Goal: Task Accomplishment & Management: Use online tool/utility

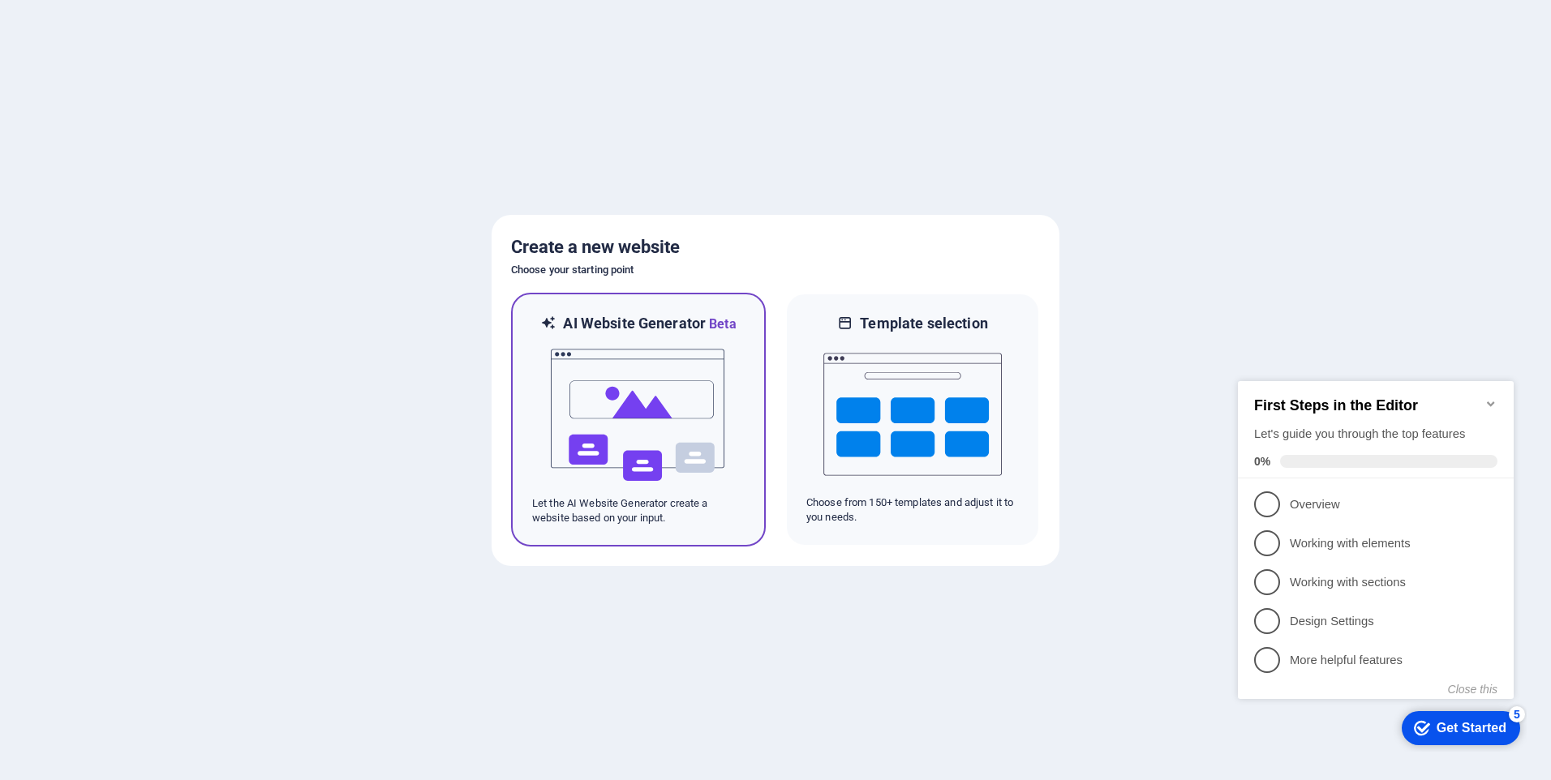
click at [647, 416] on img at bounding box center [638, 415] width 178 height 162
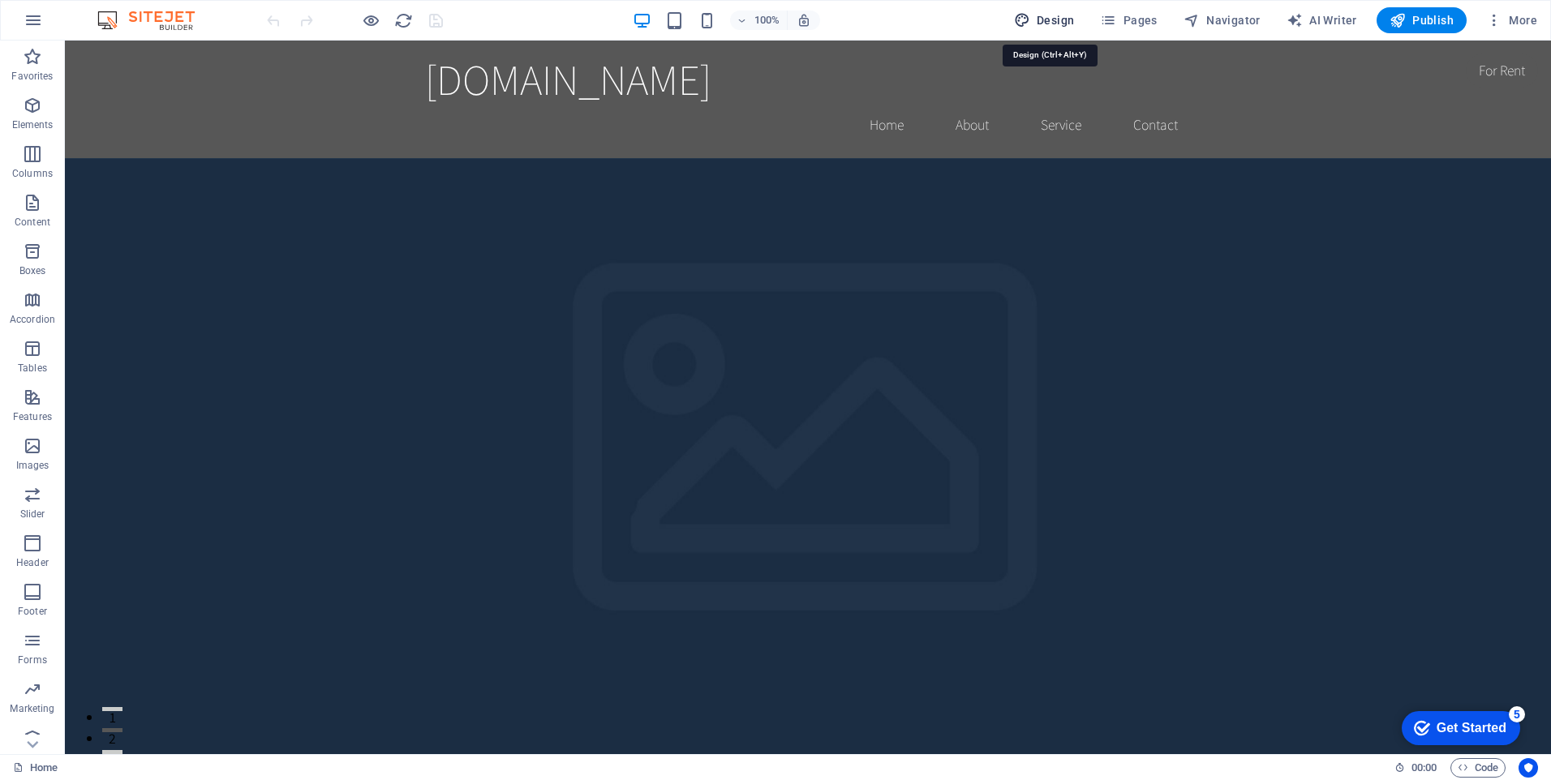
click at [1053, 17] on span "Design" at bounding box center [1044, 20] width 61 height 16
select select "rem"
select select "200"
select select "px"
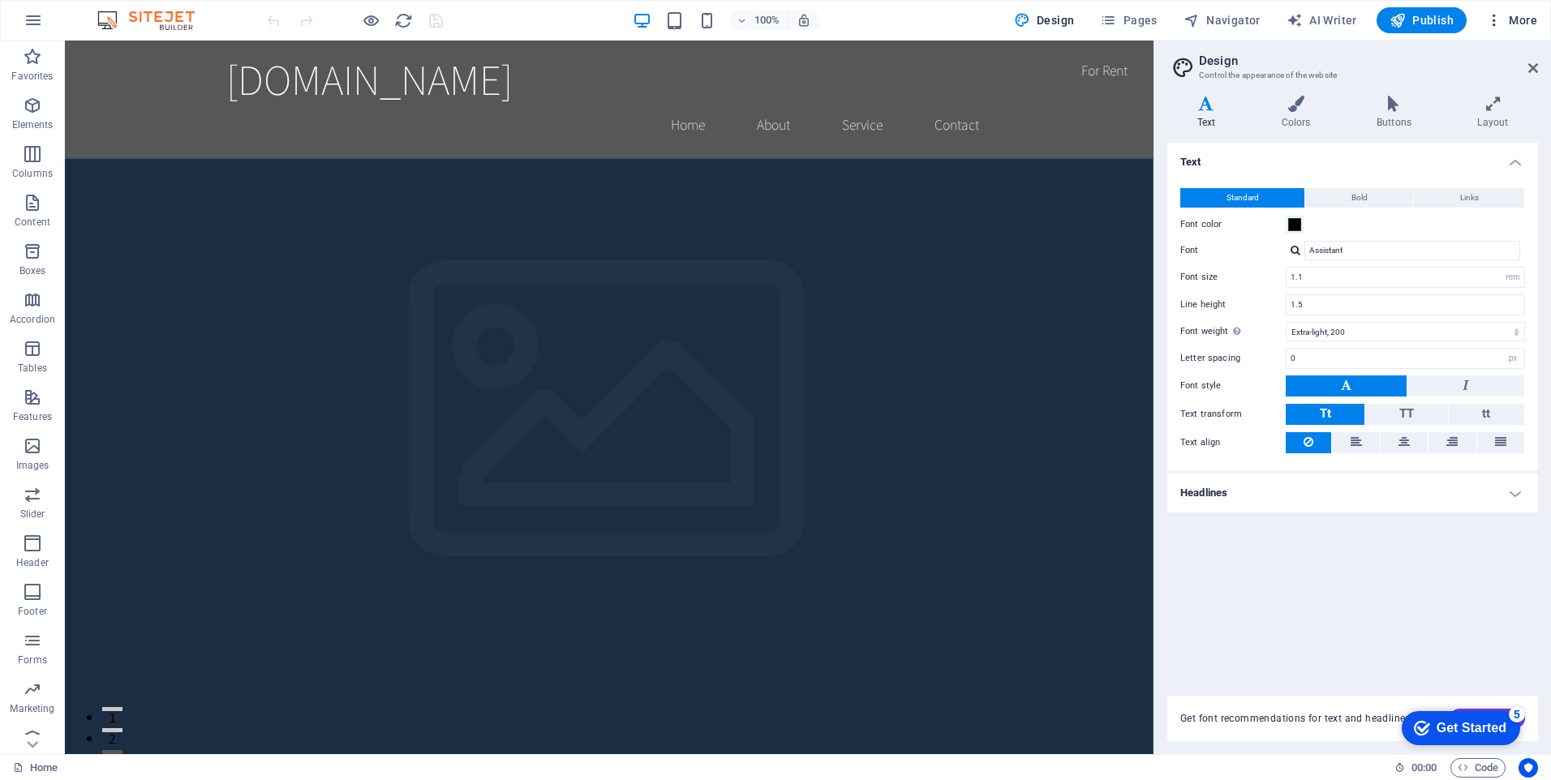
click at [1522, 26] on span "More" at bounding box center [1511, 20] width 51 height 16
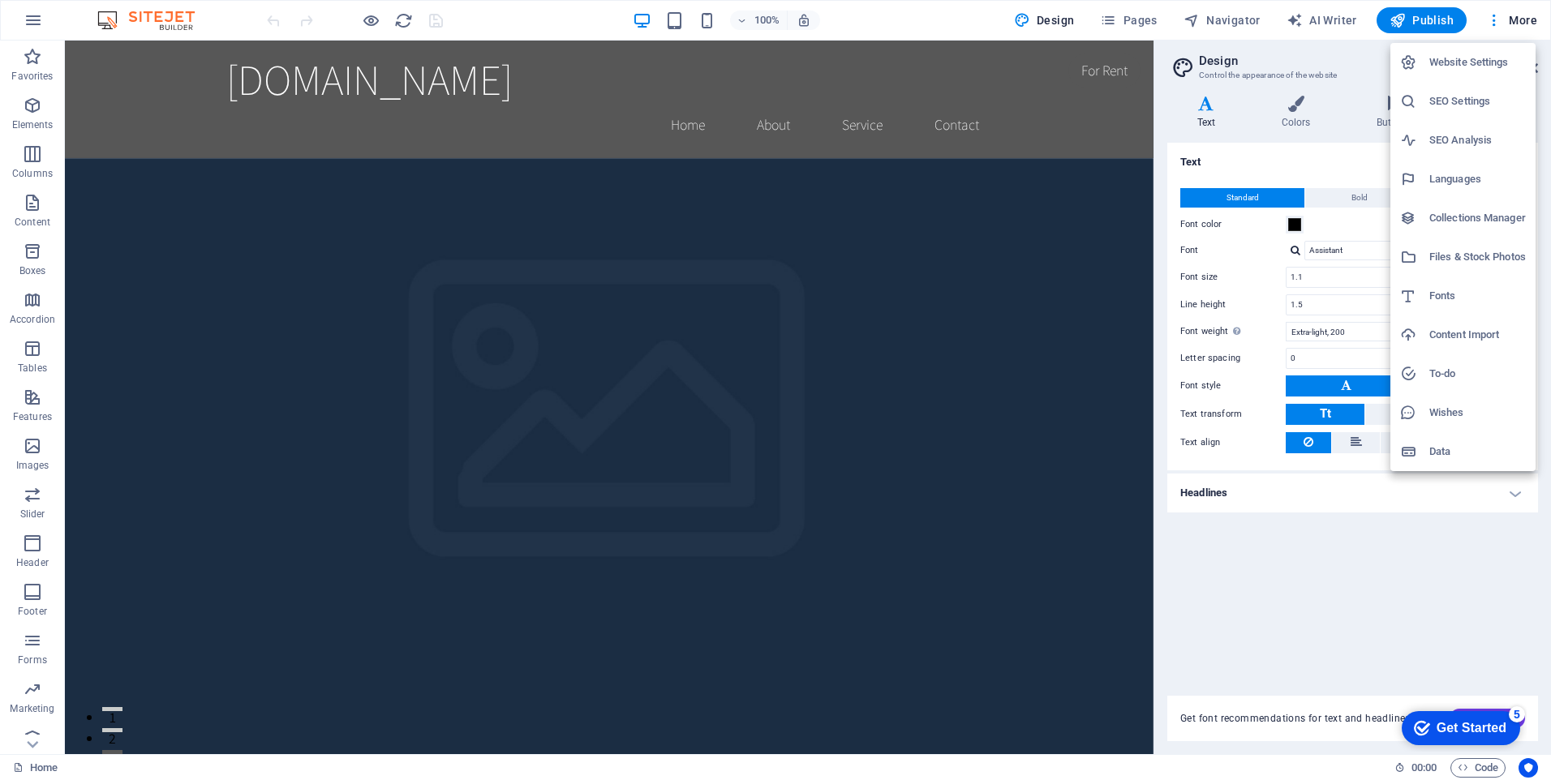
click at [1297, 0] on div at bounding box center [775, 390] width 1551 height 780
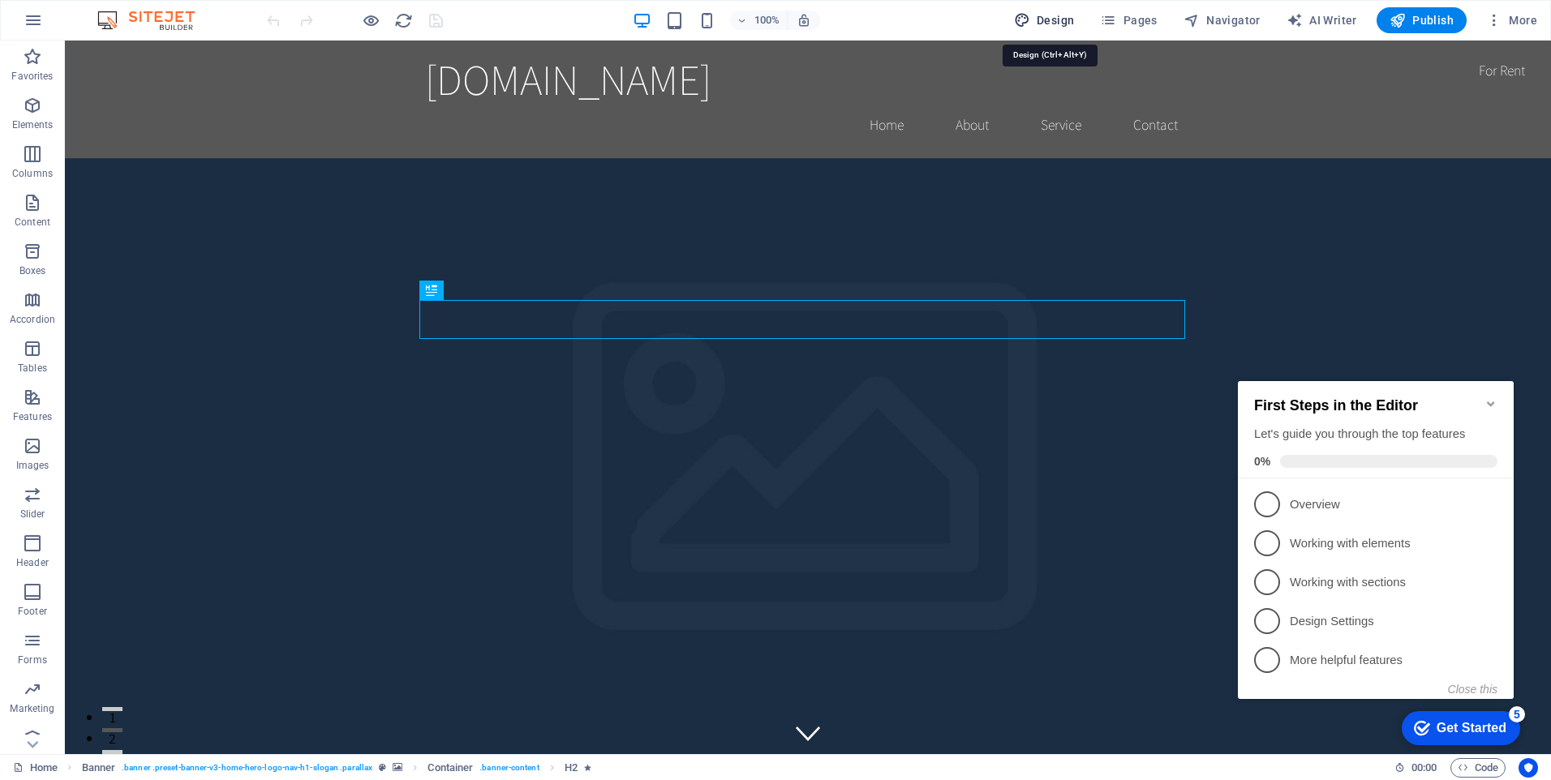
click at [1055, 23] on span "Design" at bounding box center [1044, 20] width 61 height 16
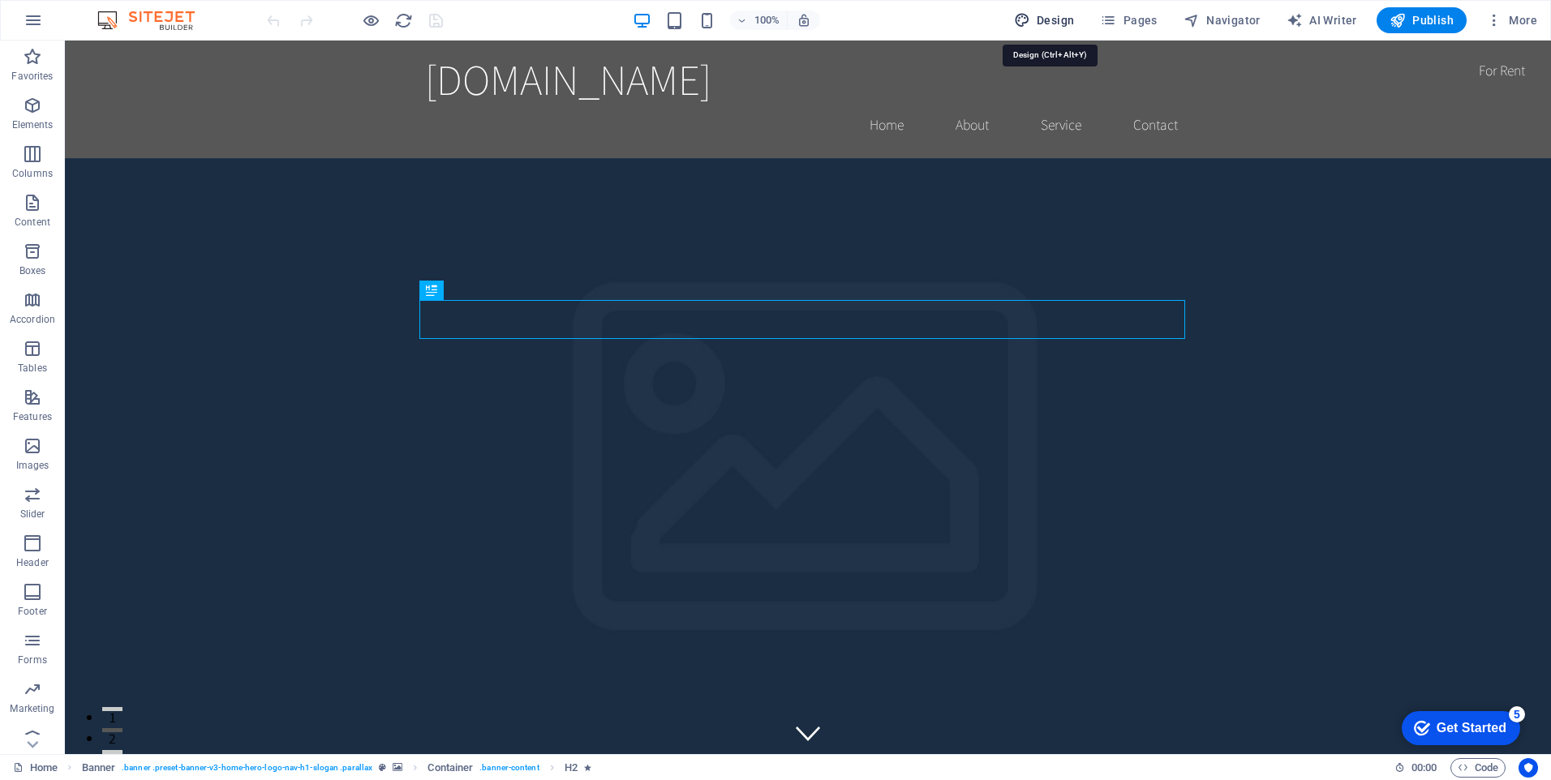
select select "rem"
select select "200"
select select "px"
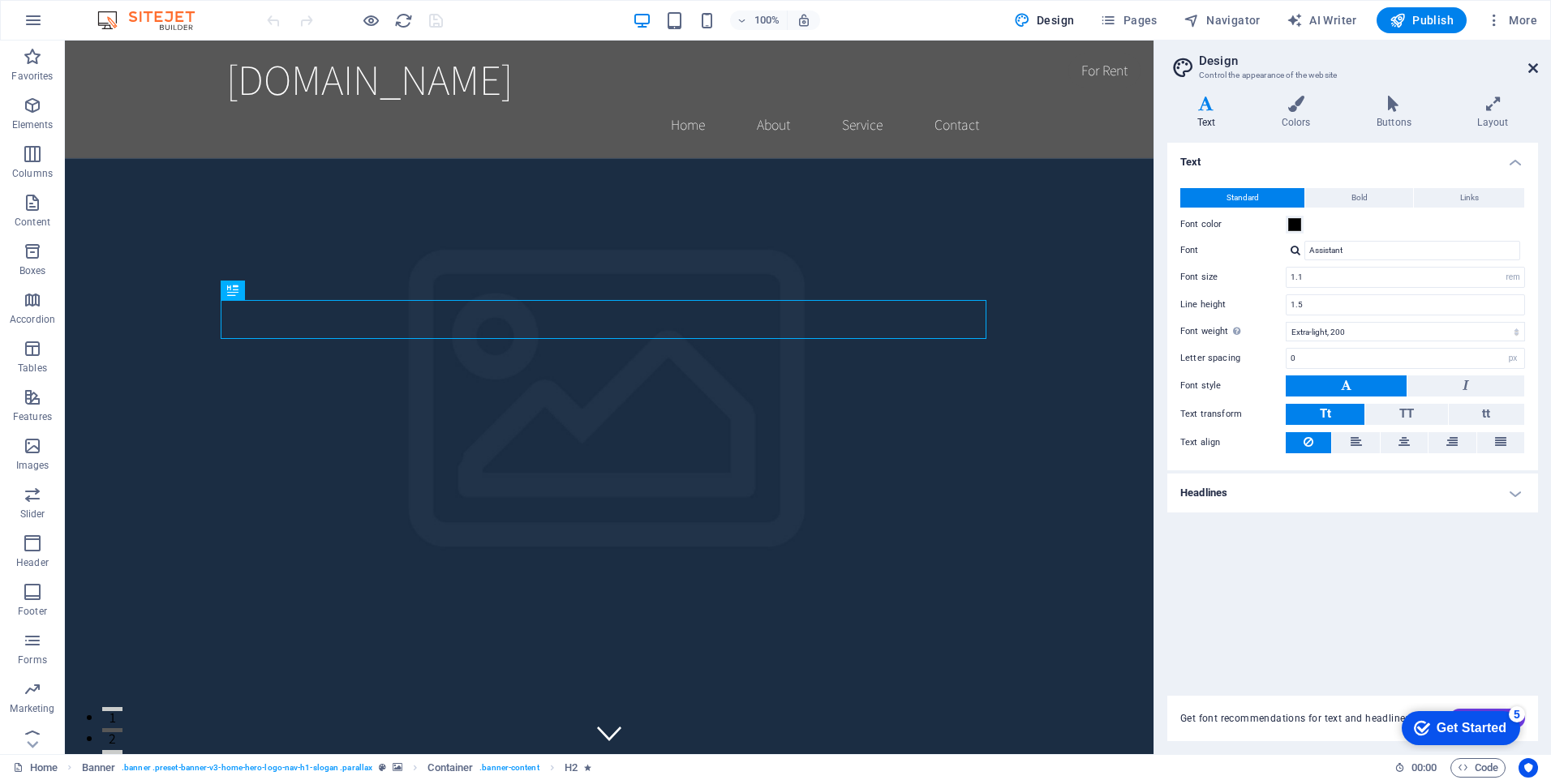
click at [1531, 67] on icon at bounding box center [1533, 68] width 10 height 13
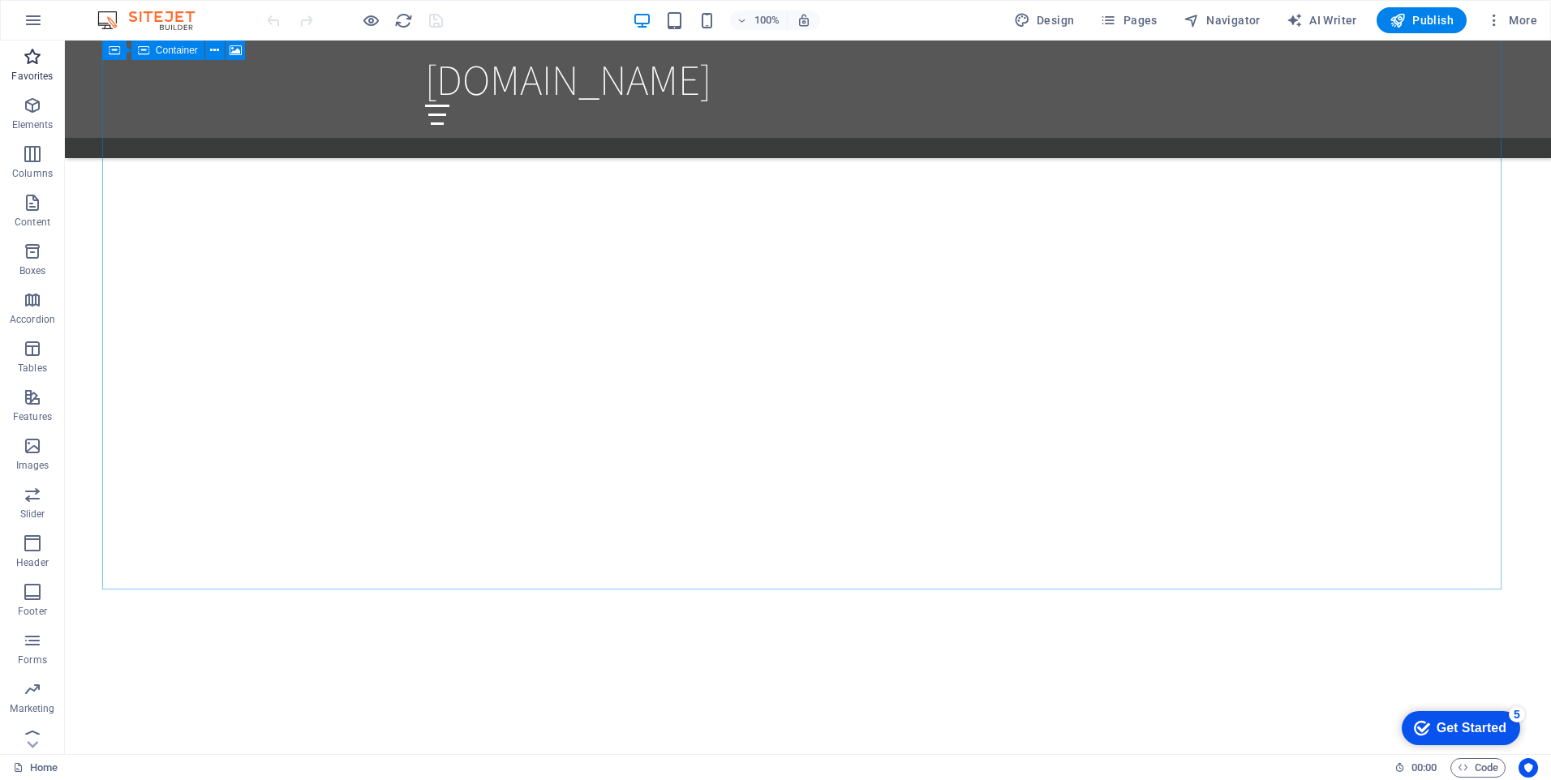
scroll to position [1355, 0]
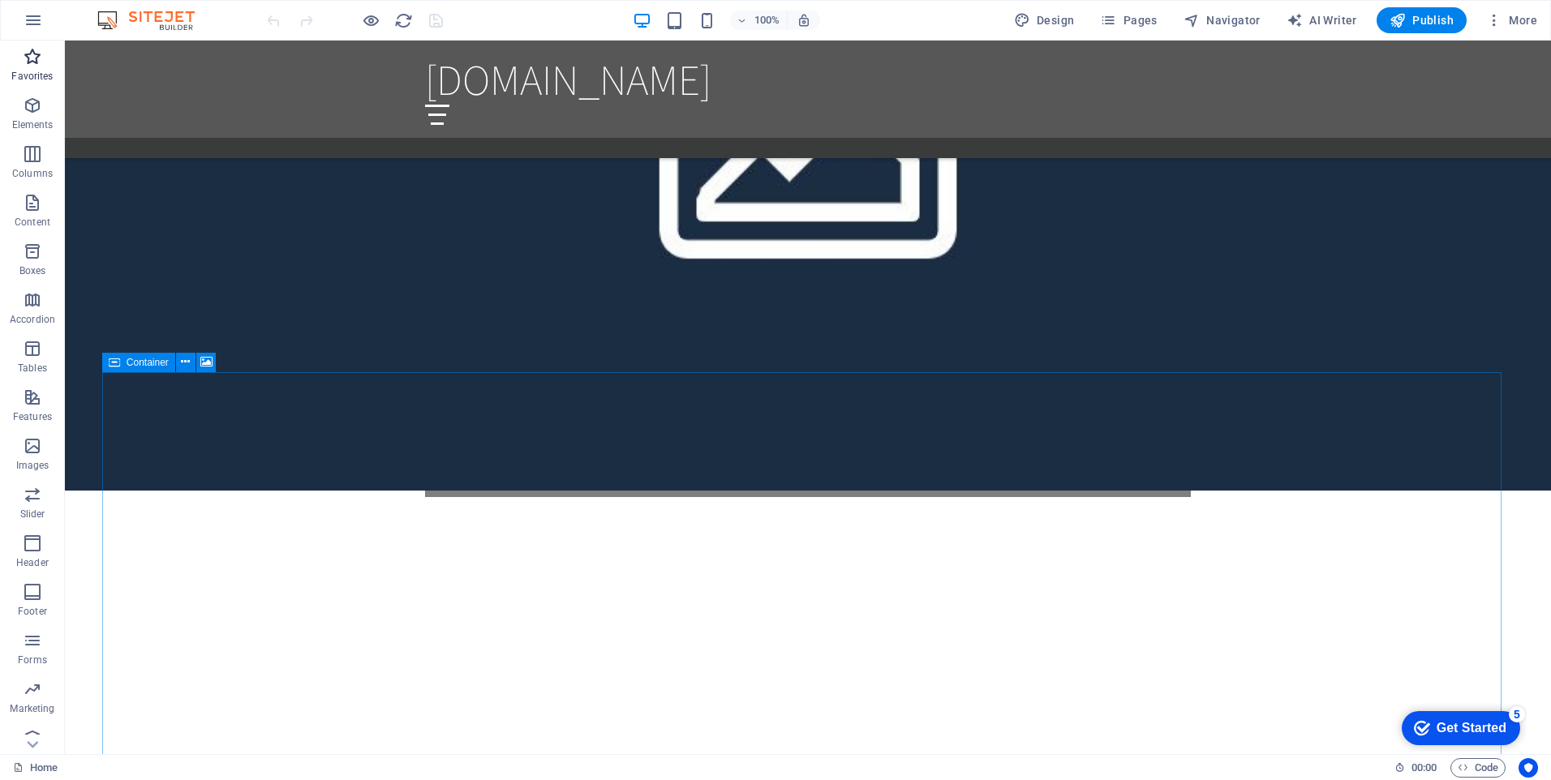
click at [32, 58] on icon "button" at bounding box center [32, 56] width 19 height 19
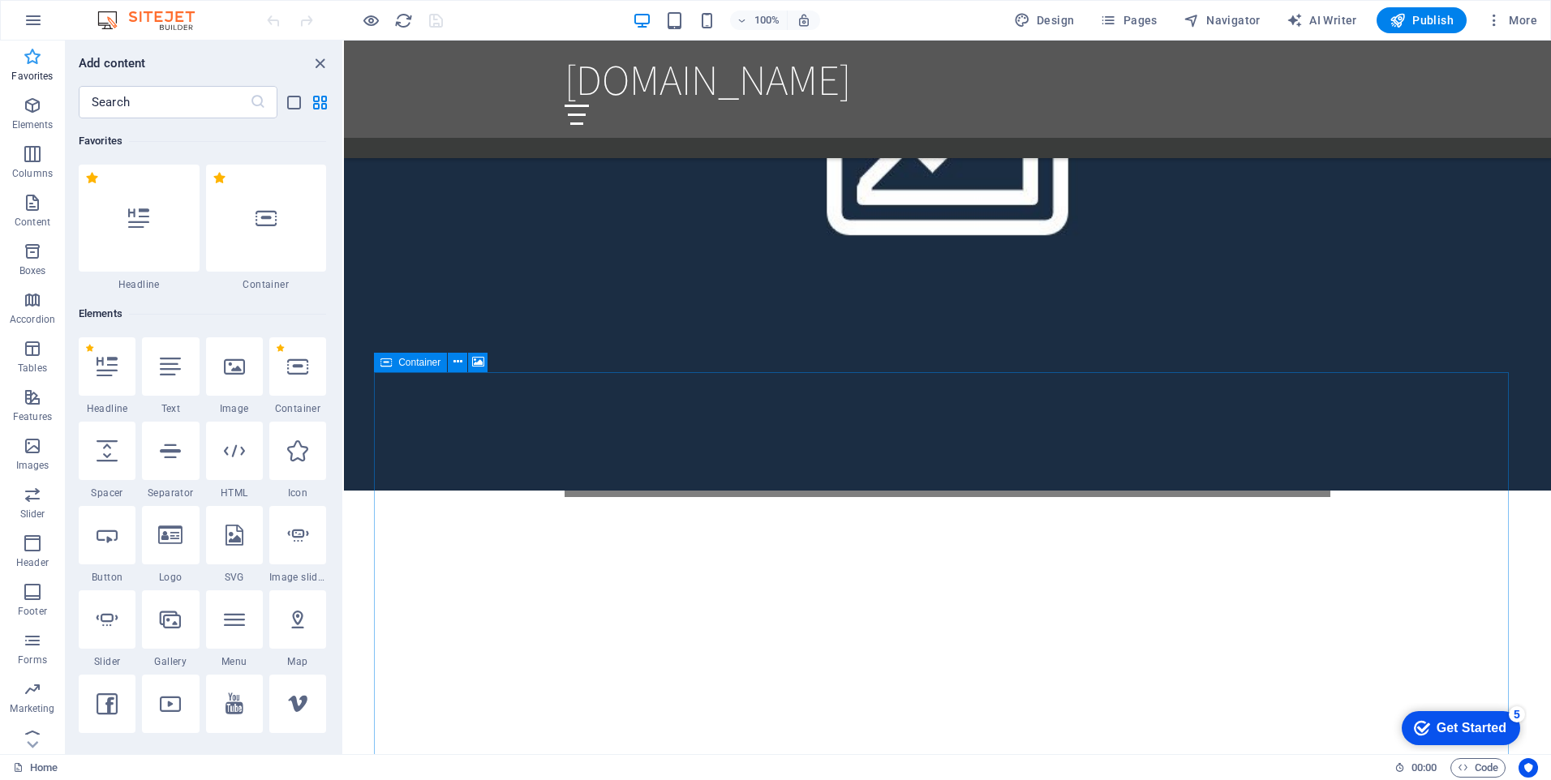
click at [36, 61] on icon "button" at bounding box center [32, 56] width 19 height 19
click at [403, 24] on icon "reload" at bounding box center [403, 20] width 19 height 19
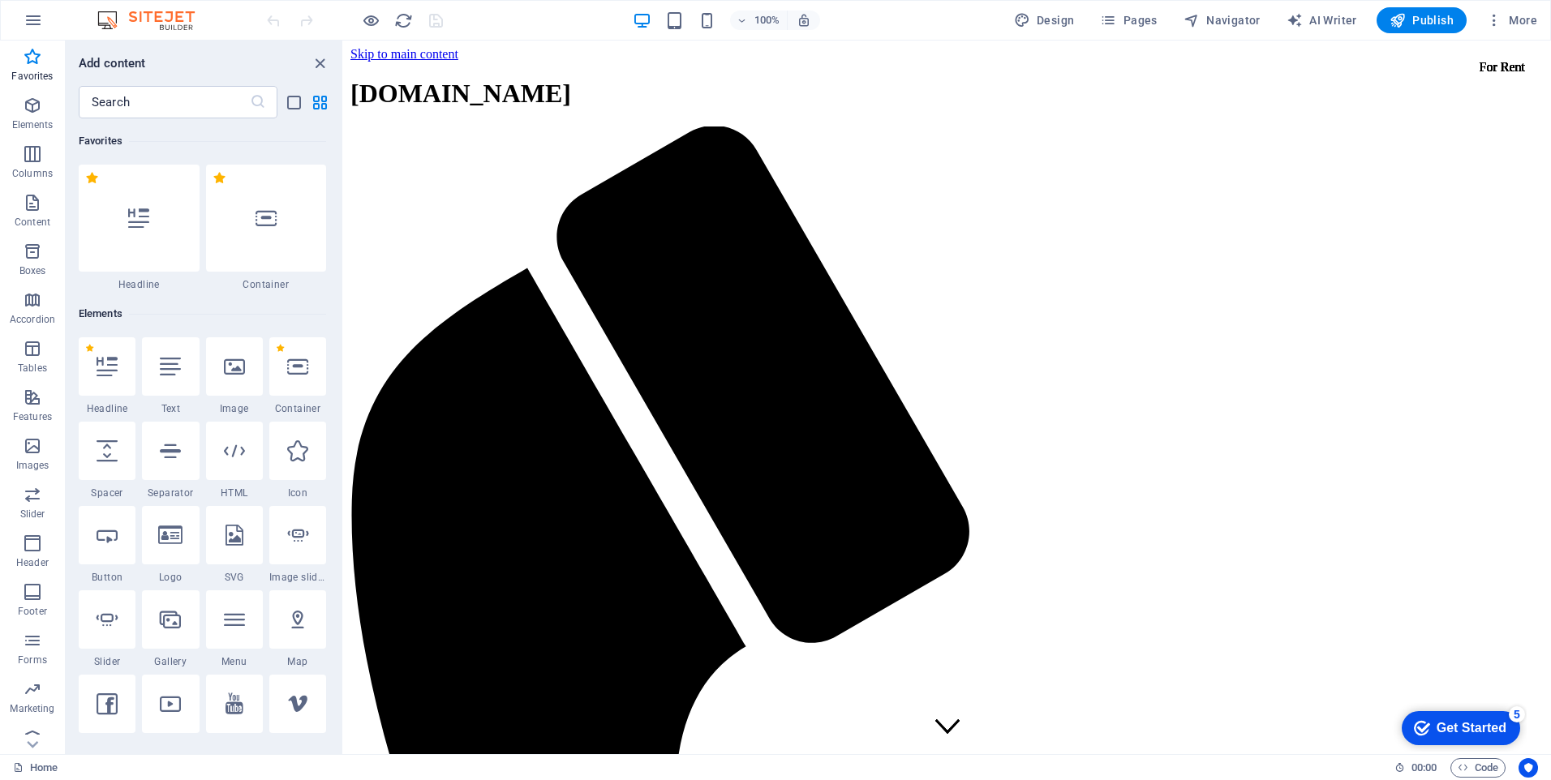
scroll to position [0, 0]
click at [1132, 22] on span "Pages" at bounding box center [1128, 20] width 57 height 16
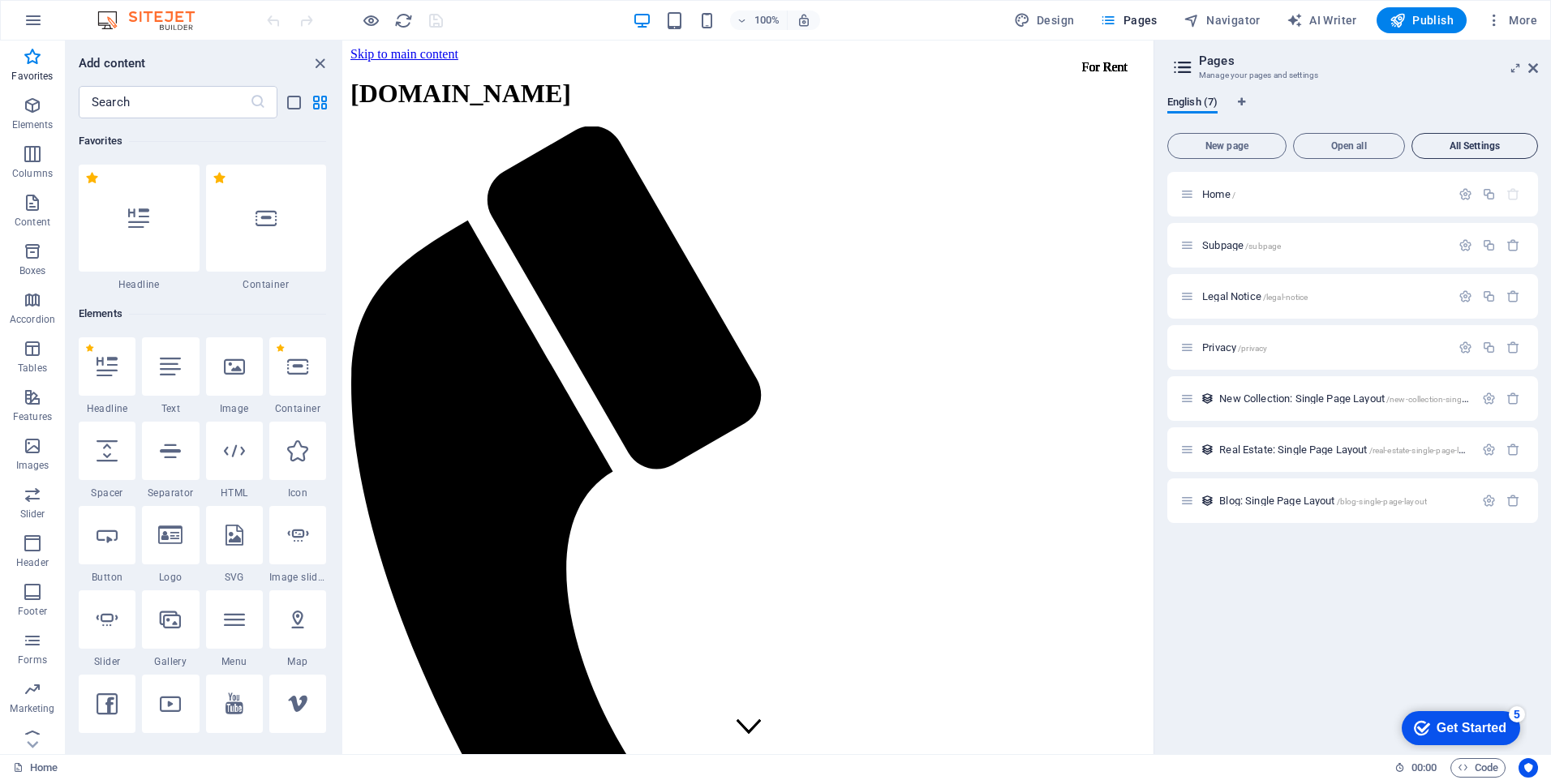
click at [1476, 148] on span "All Settings" at bounding box center [1475, 146] width 112 height 10
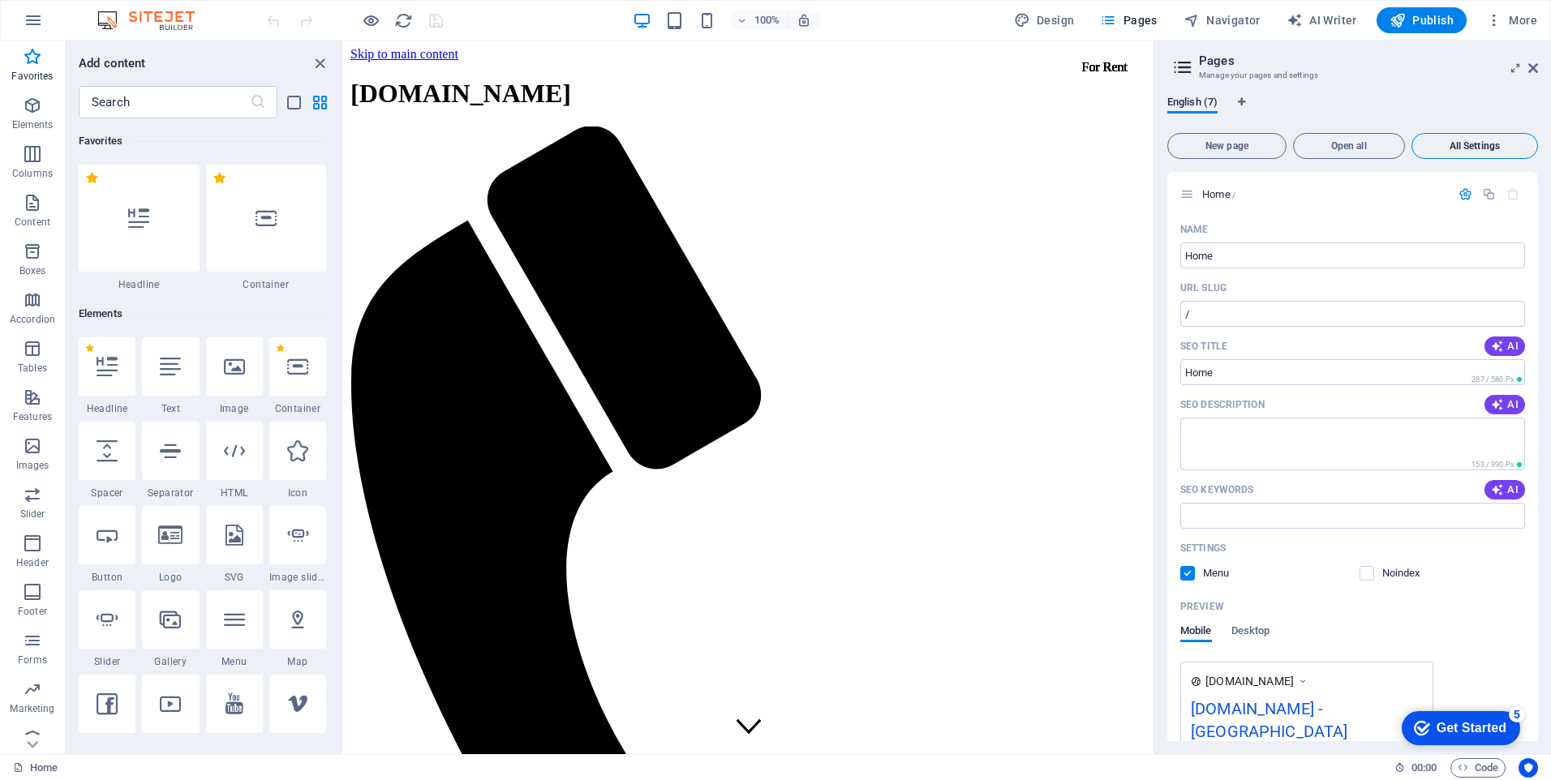
scroll to position [2629, 0]
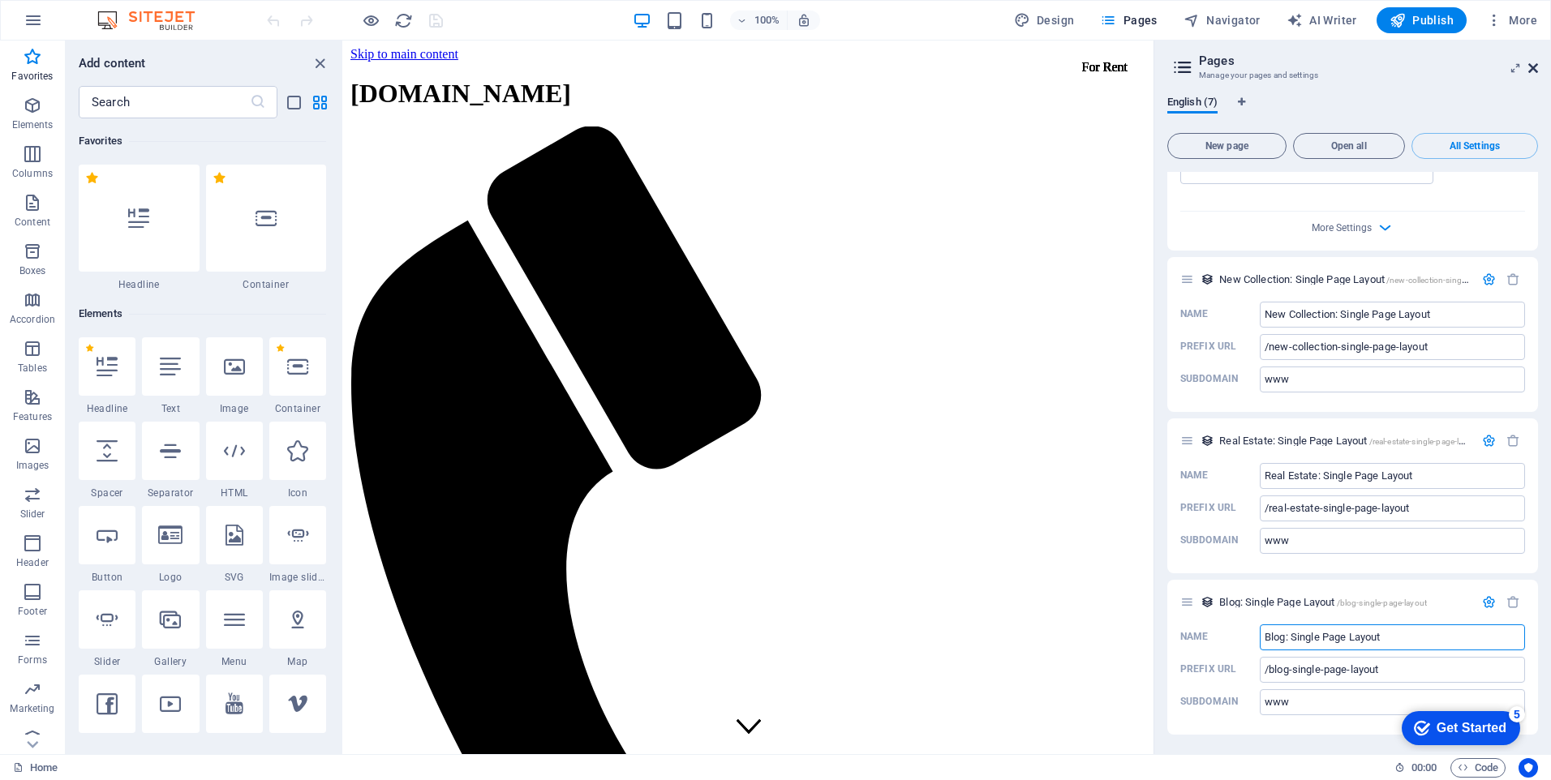
click at [1531, 67] on icon at bounding box center [1533, 68] width 10 height 13
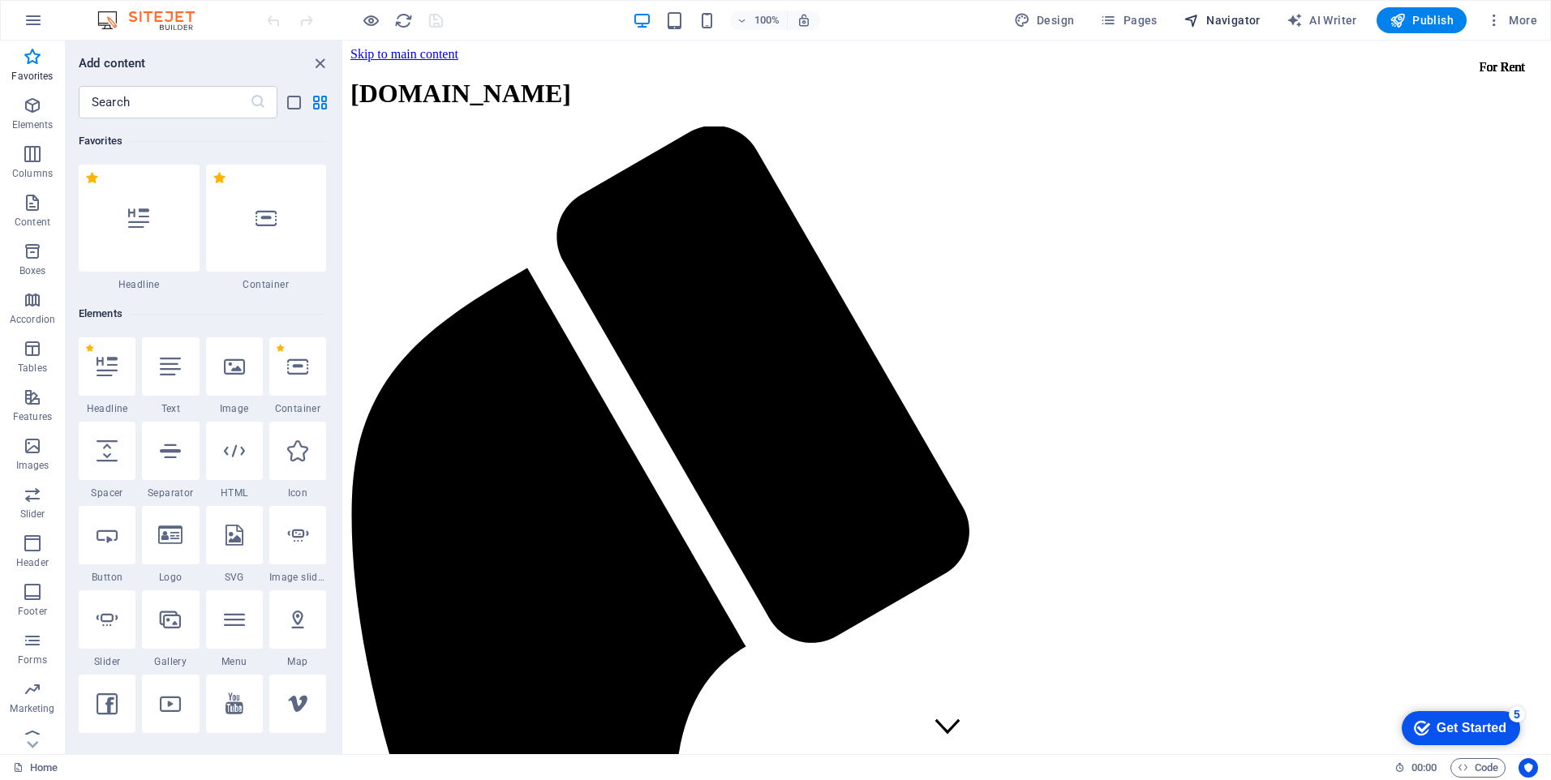
click at [1217, 24] on span "Navigator" at bounding box center [1222, 20] width 77 height 16
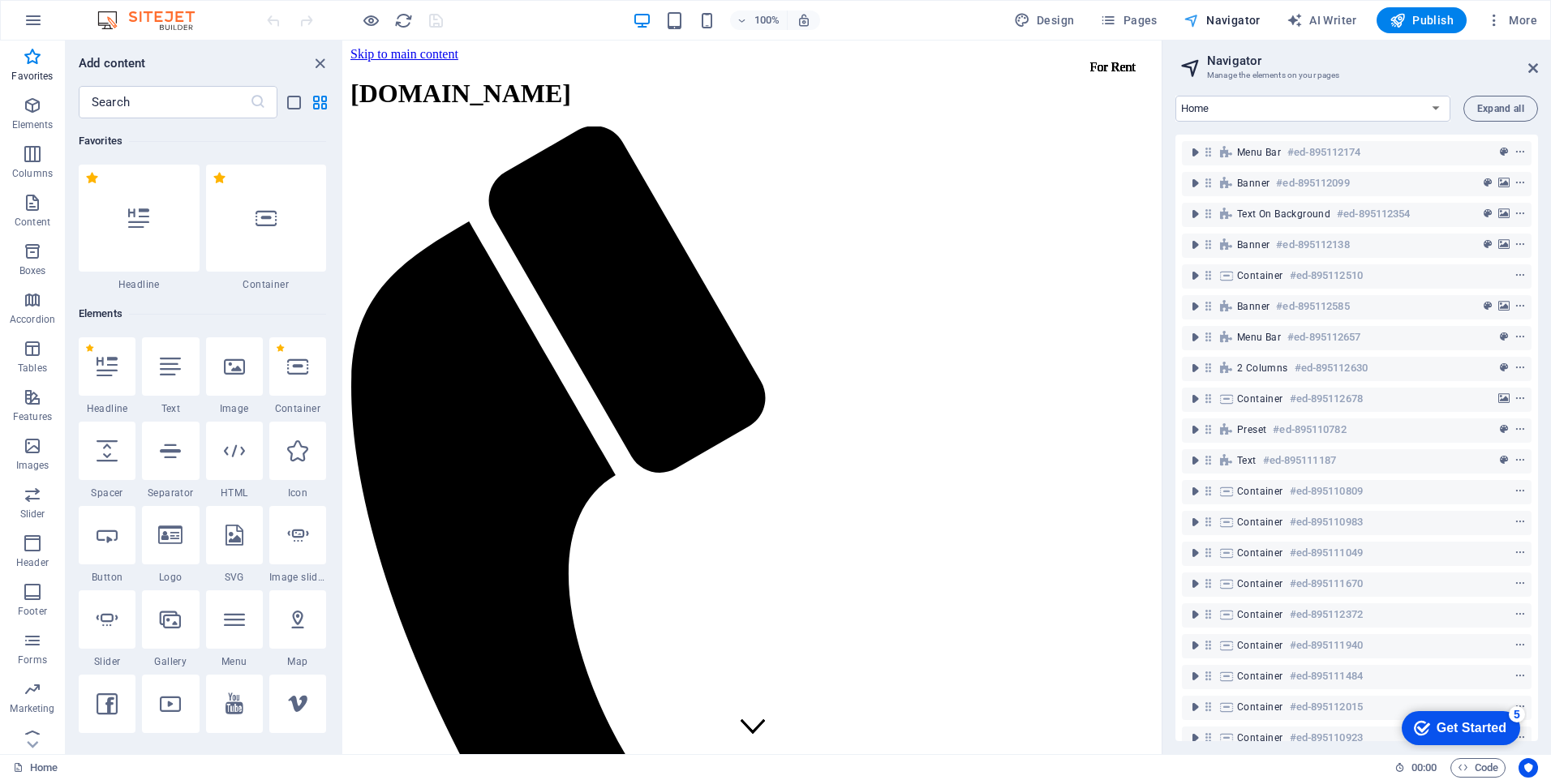
click at [1217, 24] on span "Navigator" at bounding box center [1222, 20] width 77 height 16
click at [1513, 18] on span "More" at bounding box center [1511, 20] width 51 height 16
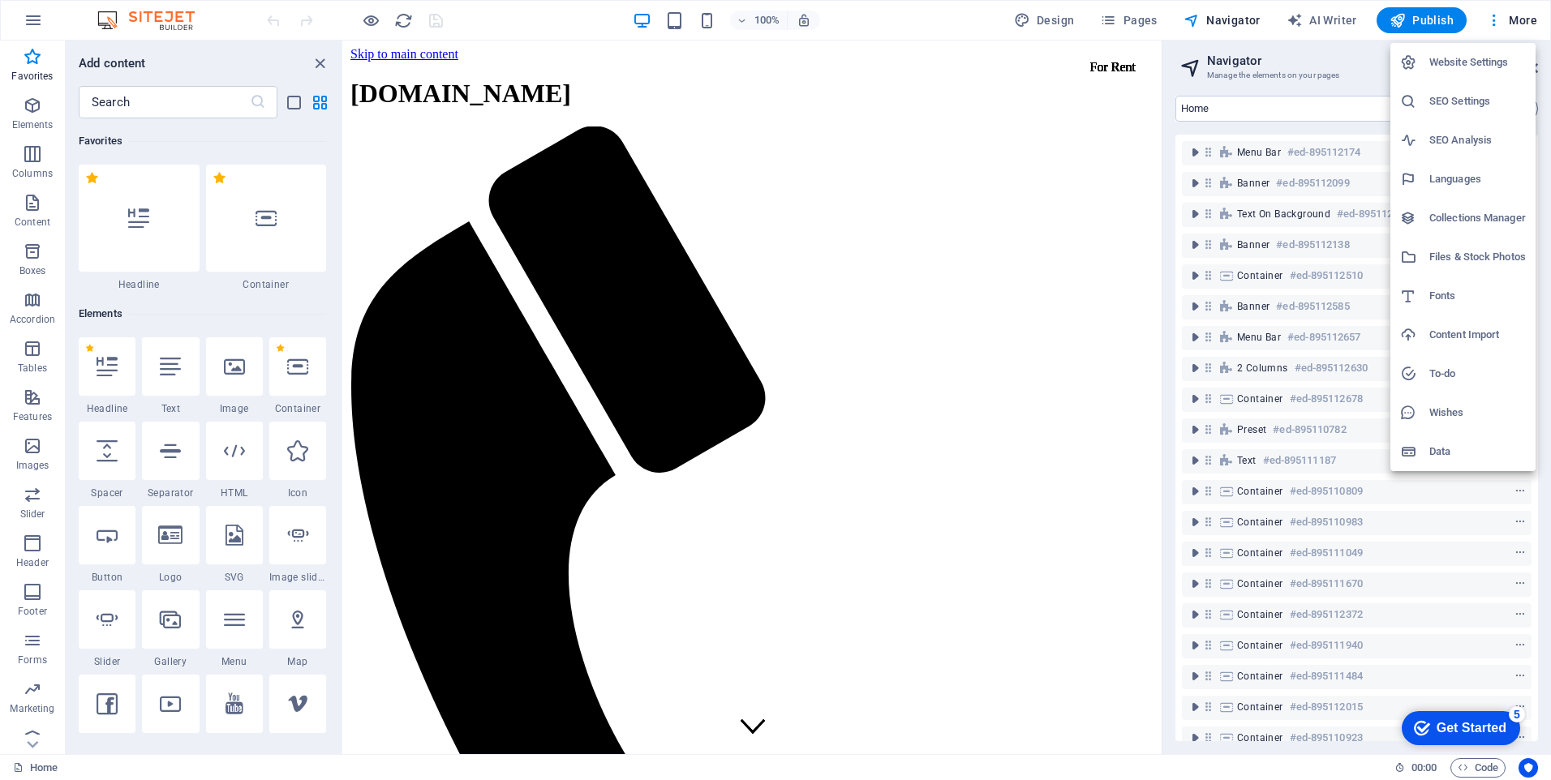
click at [1495, 18] on div at bounding box center [775, 390] width 1551 height 780
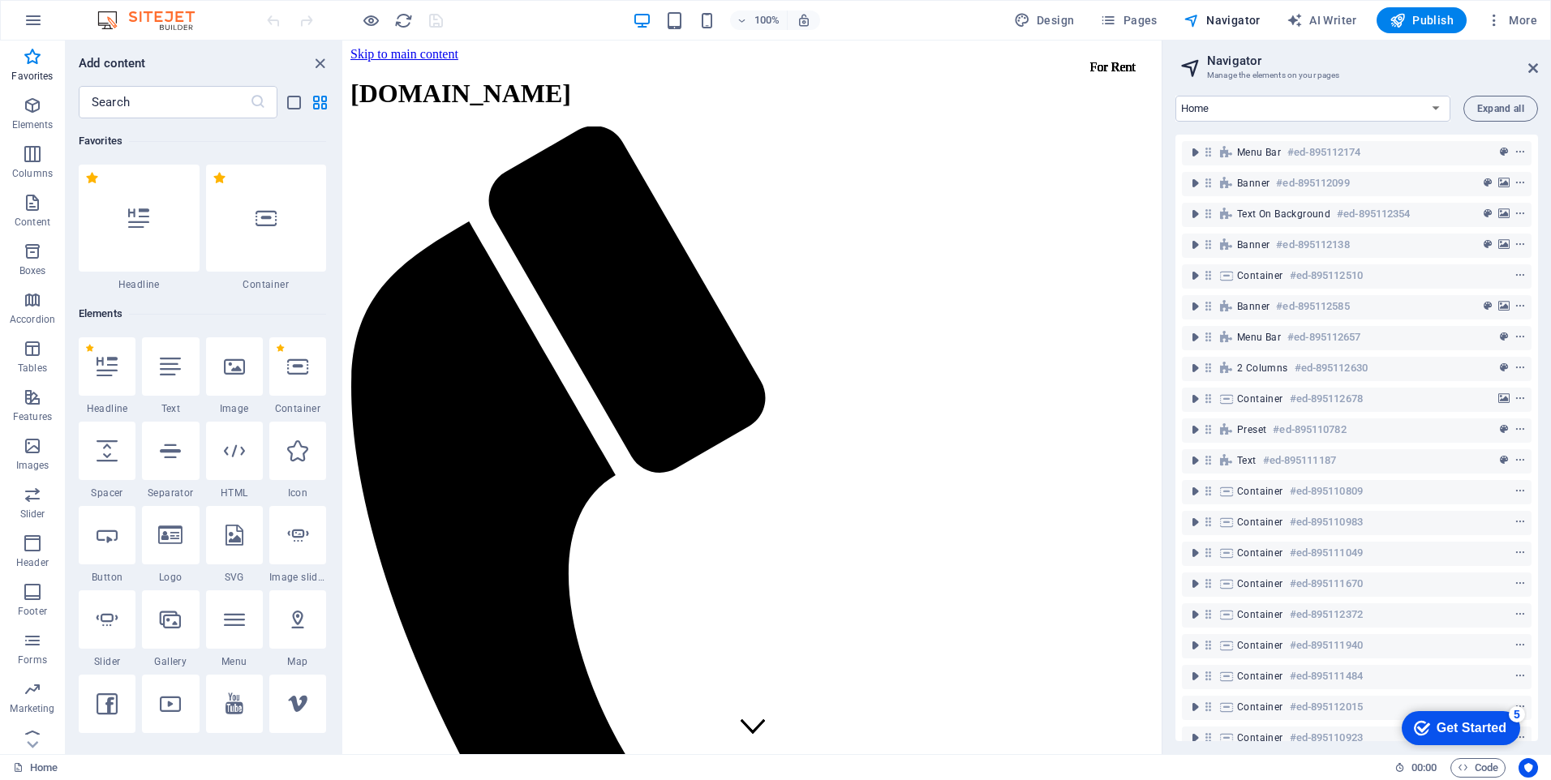
click at [1495, 18] on icon "button" at bounding box center [1494, 20] width 16 height 16
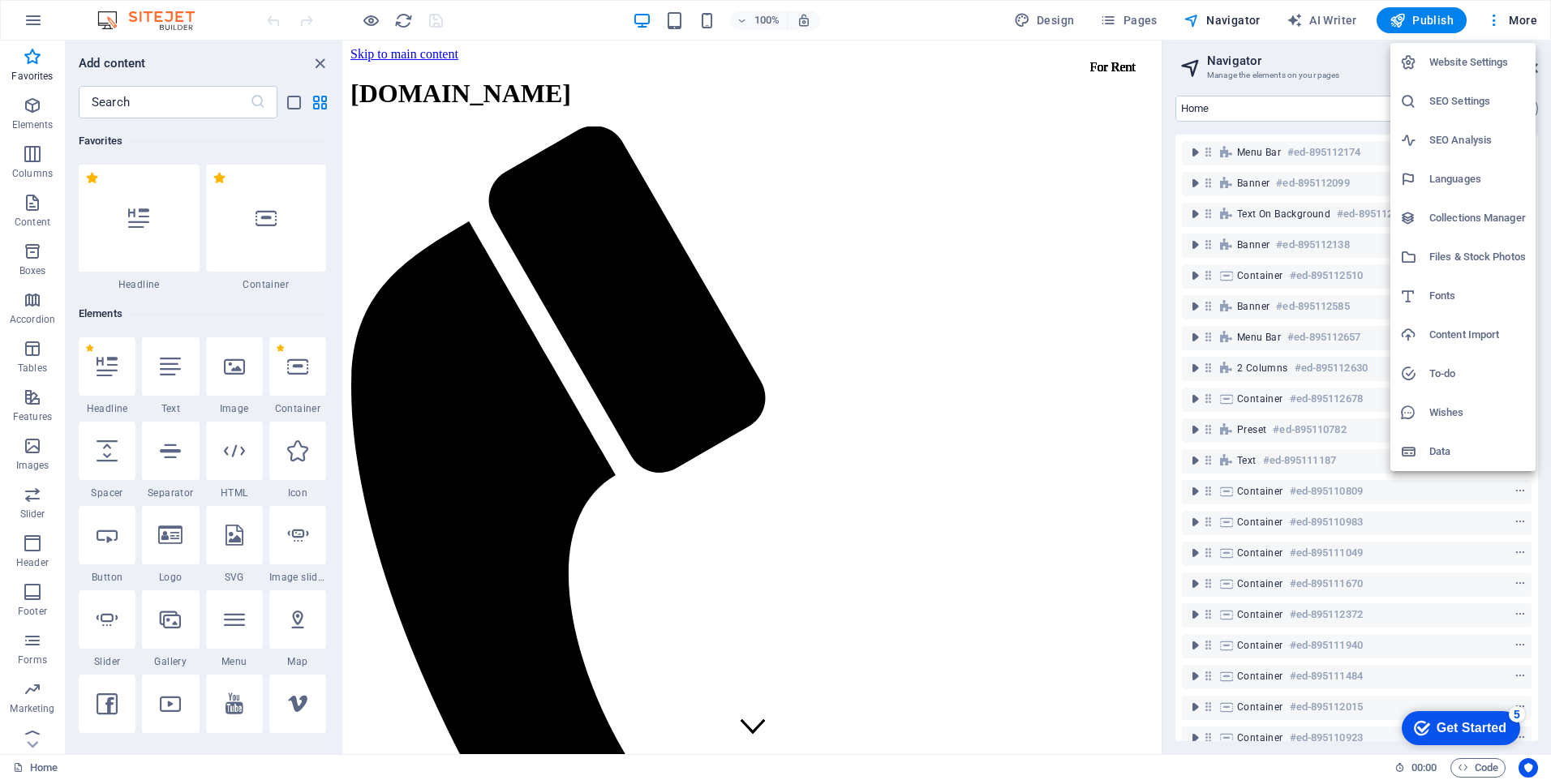
click at [1496, 62] on h6 "Website Settings" at bounding box center [1477, 62] width 97 height 19
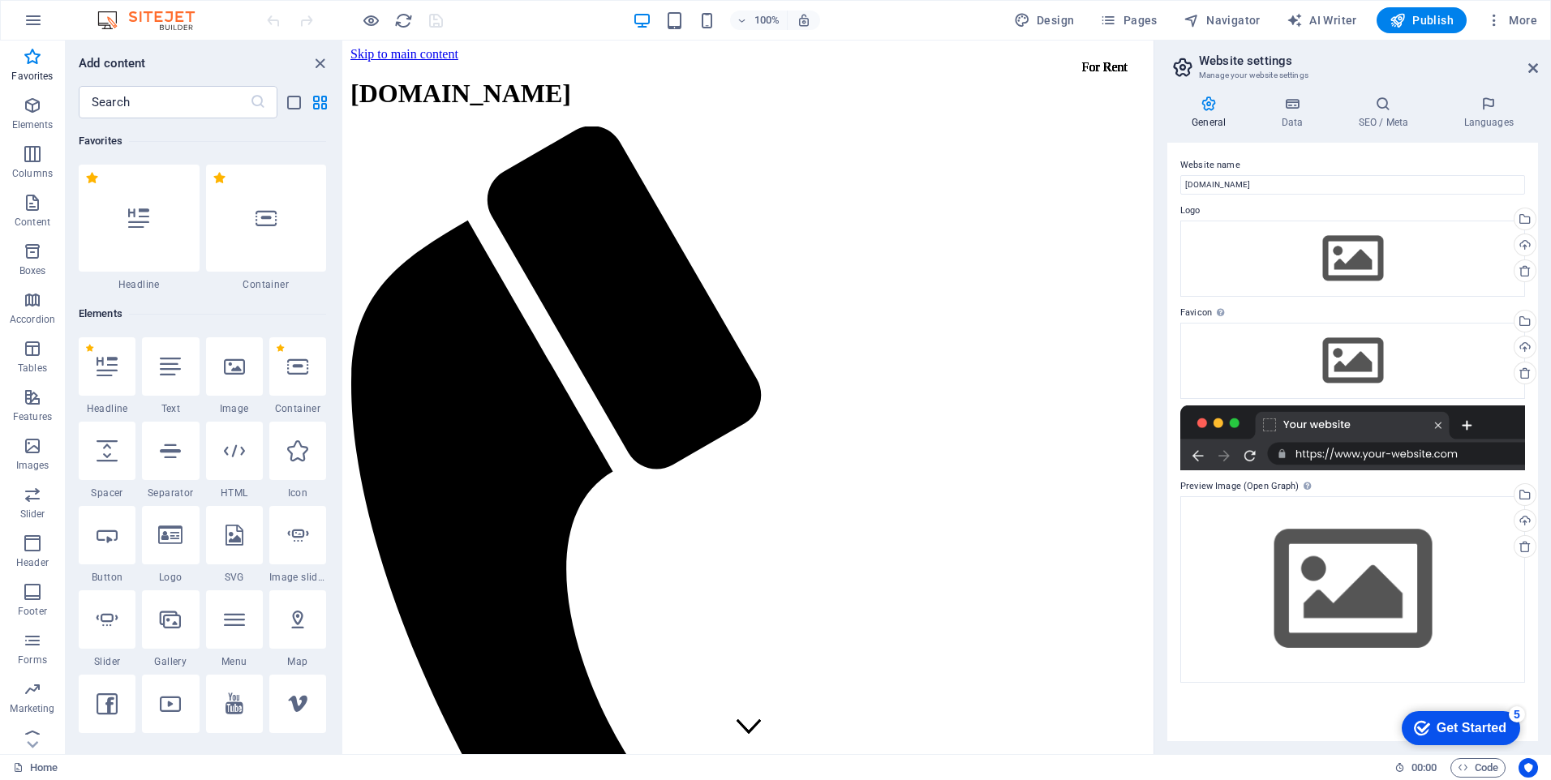
click at [1463, 736] on div "Get Started" at bounding box center [1472, 728] width 70 height 15
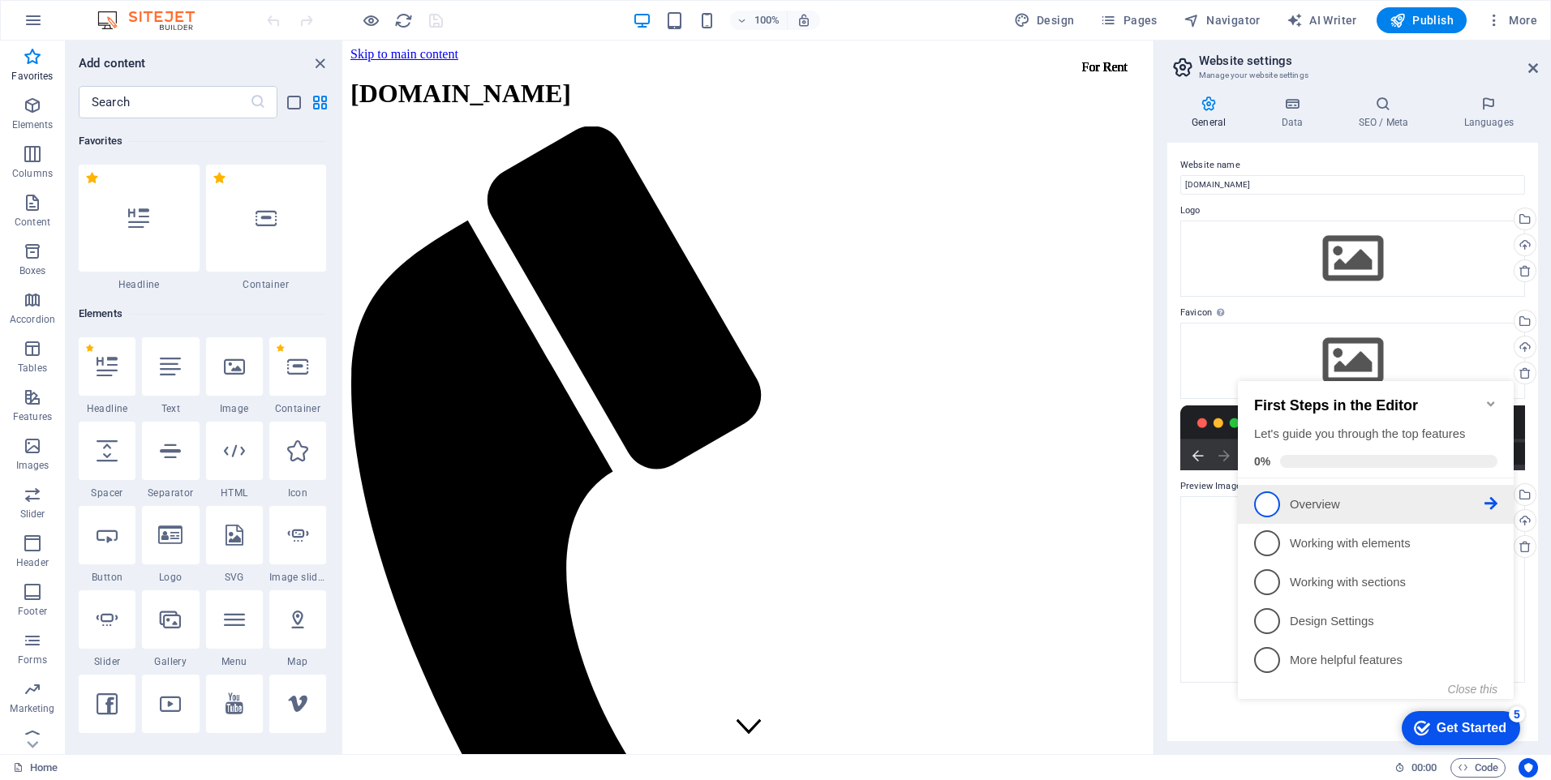
click at [1325, 504] on p "Overview - incomplete" at bounding box center [1387, 504] width 195 height 17
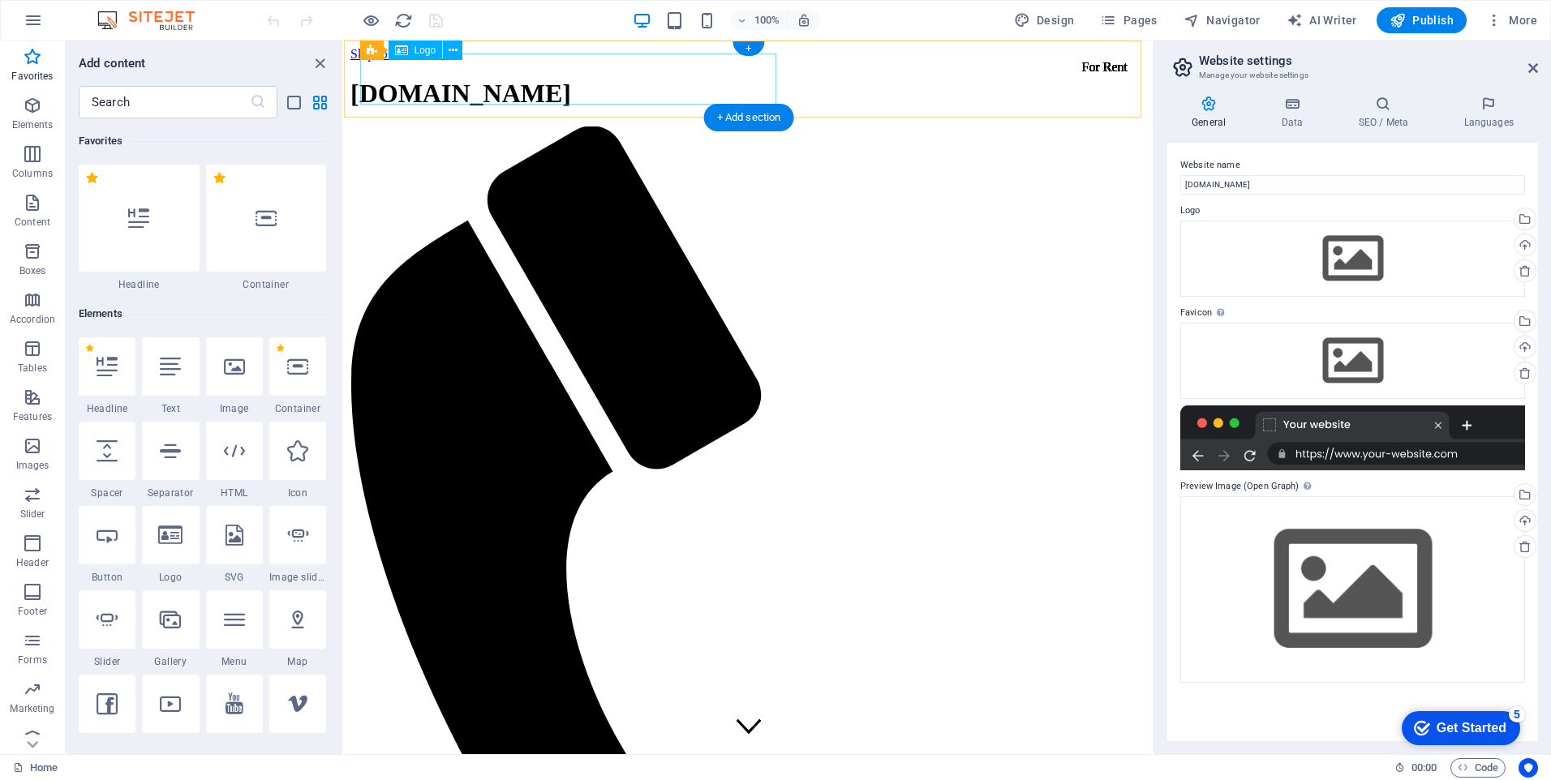
scroll to position [0, 0]
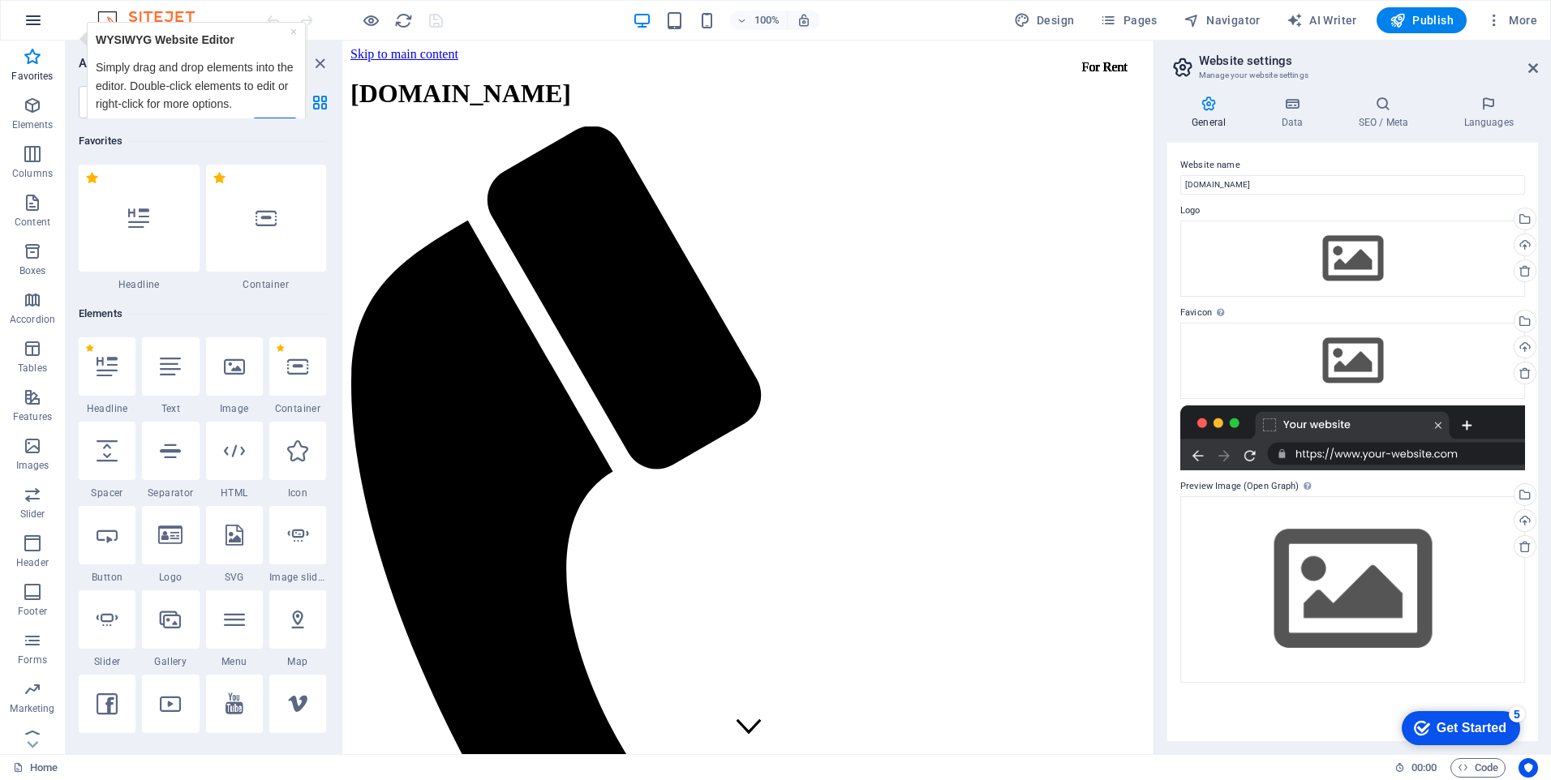
click at [32, 19] on icon "button" at bounding box center [33, 20] width 19 height 19
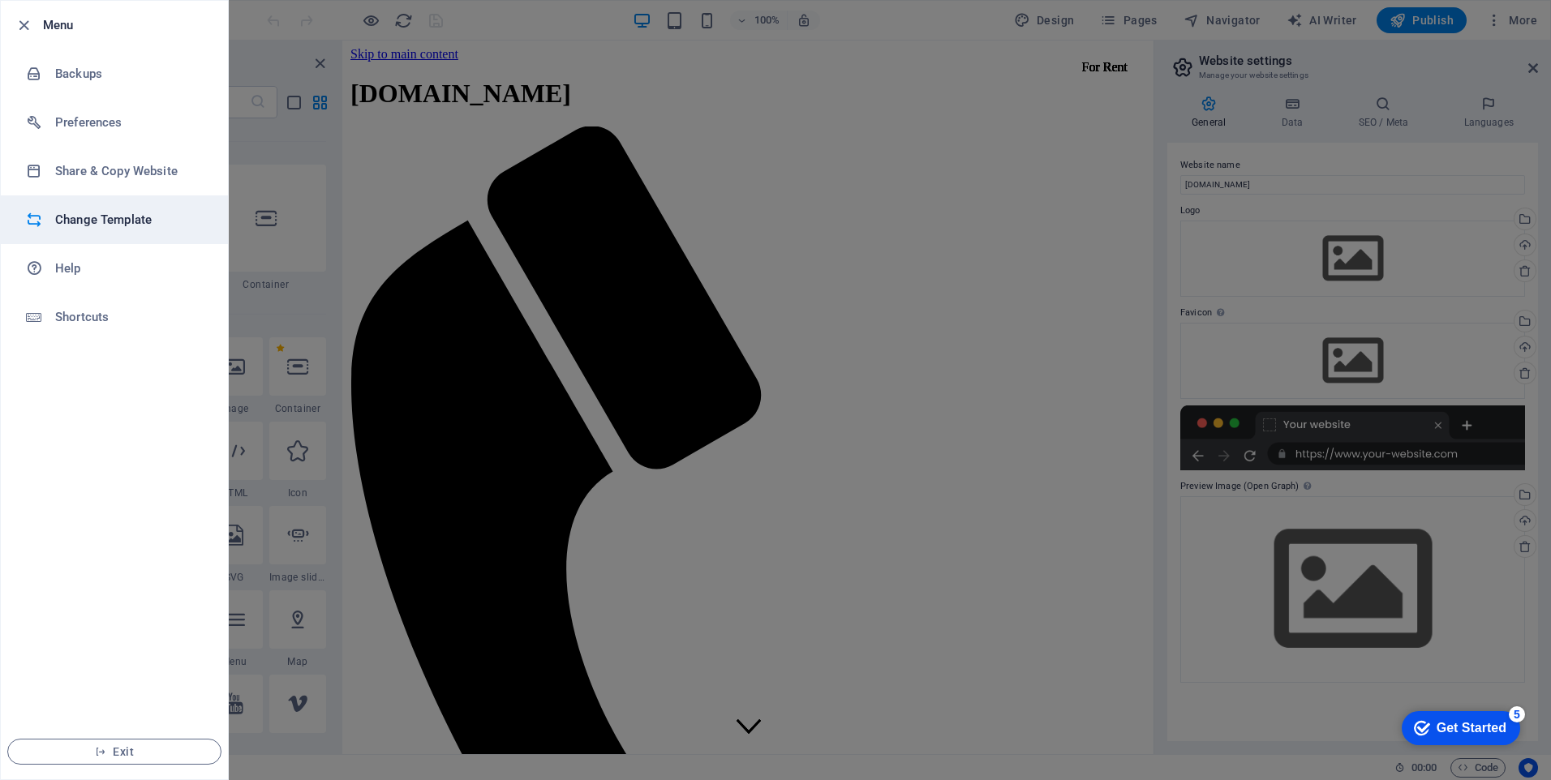
click at [142, 218] on h6 "Change Template" at bounding box center [130, 219] width 150 height 19
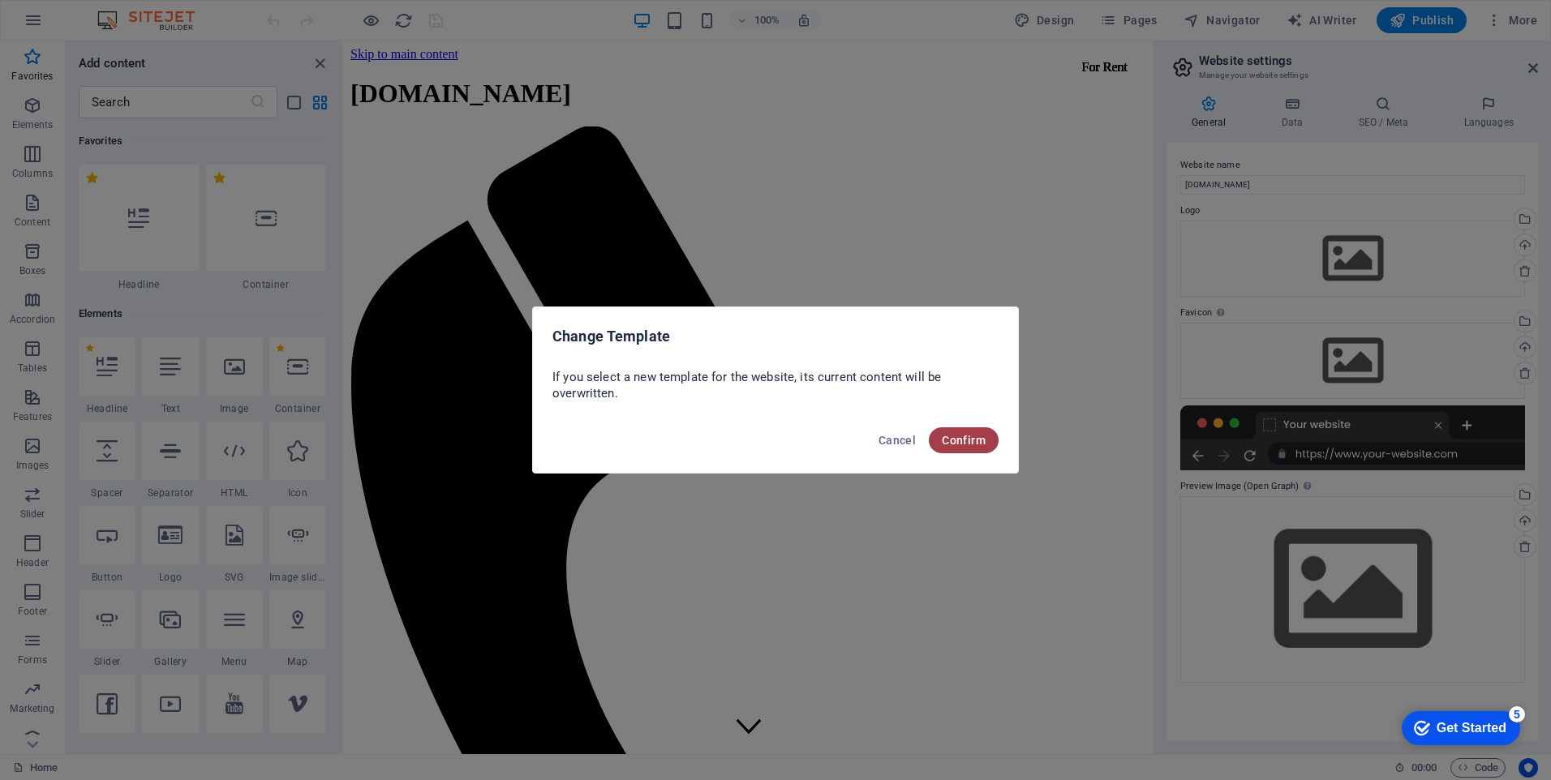
click at [955, 440] on span "Confirm" at bounding box center [964, 440] width 44 height 13
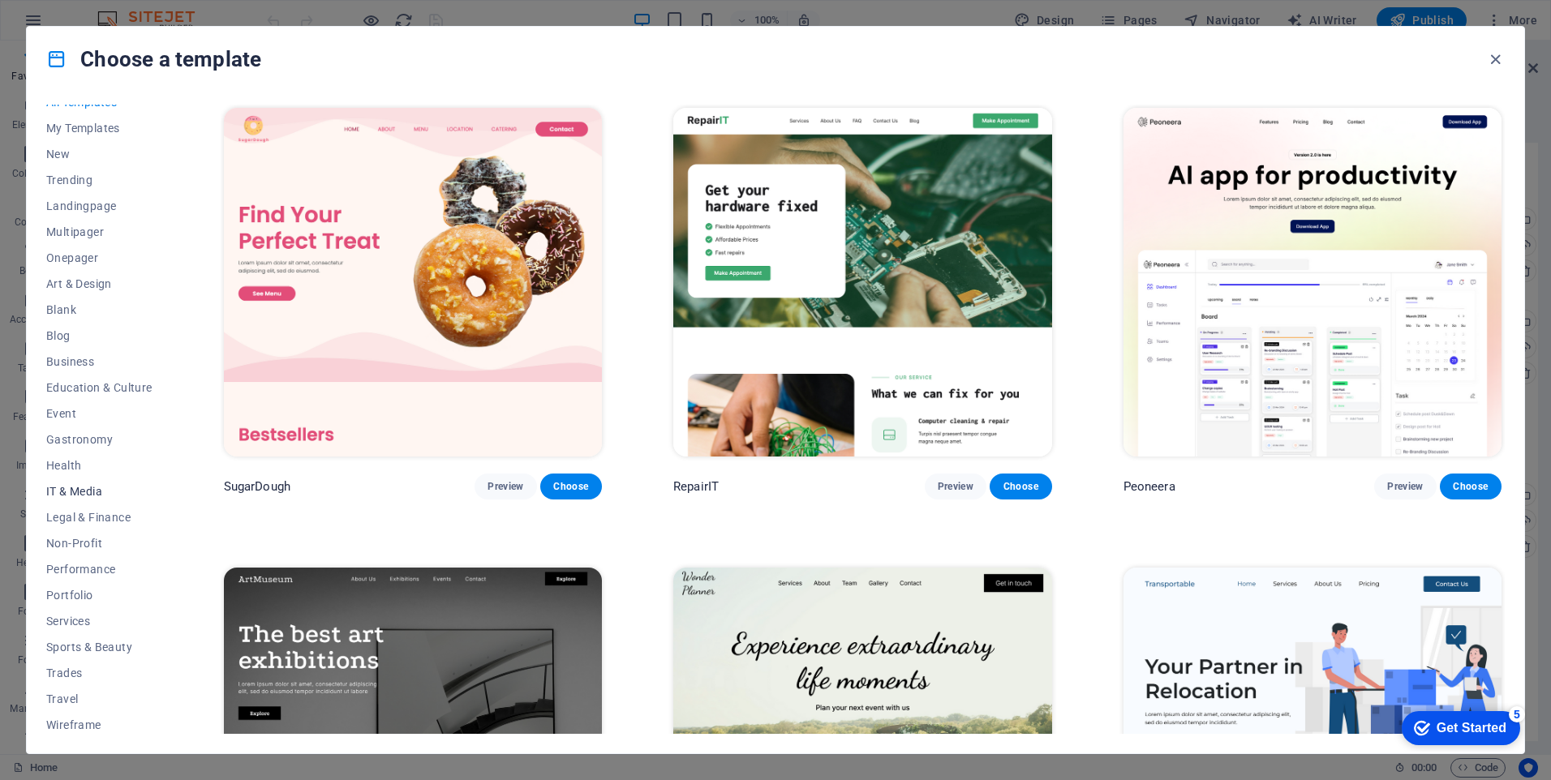
scroll to position [19, 0]
click at [70, 410] on span "Event" at bounding box center [99, 409] width 106 height 13
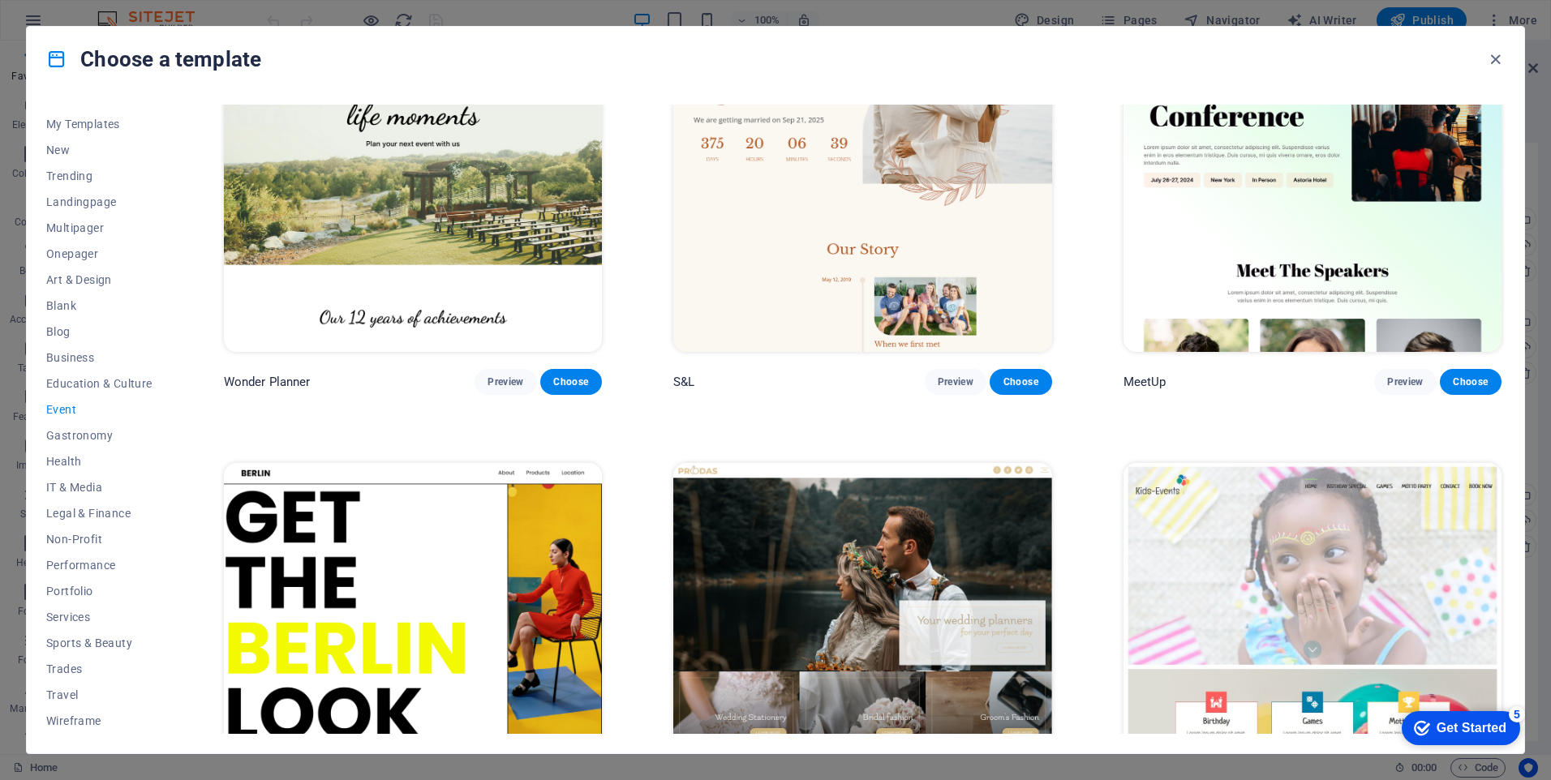
scroll to position [0, 0]
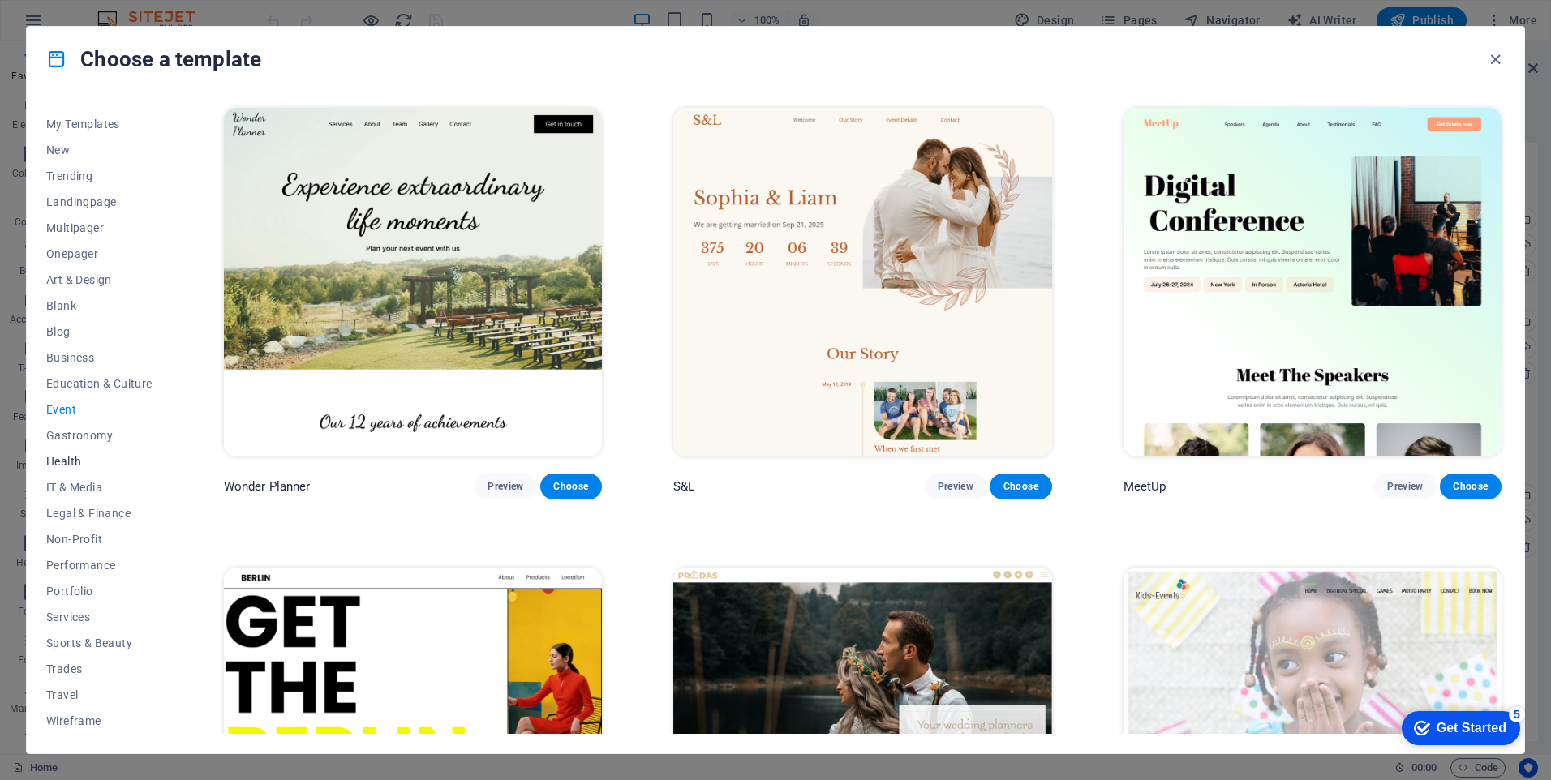
click at [82, 458] on span "Health" at bounding box center [99, 461] width 106 height 13
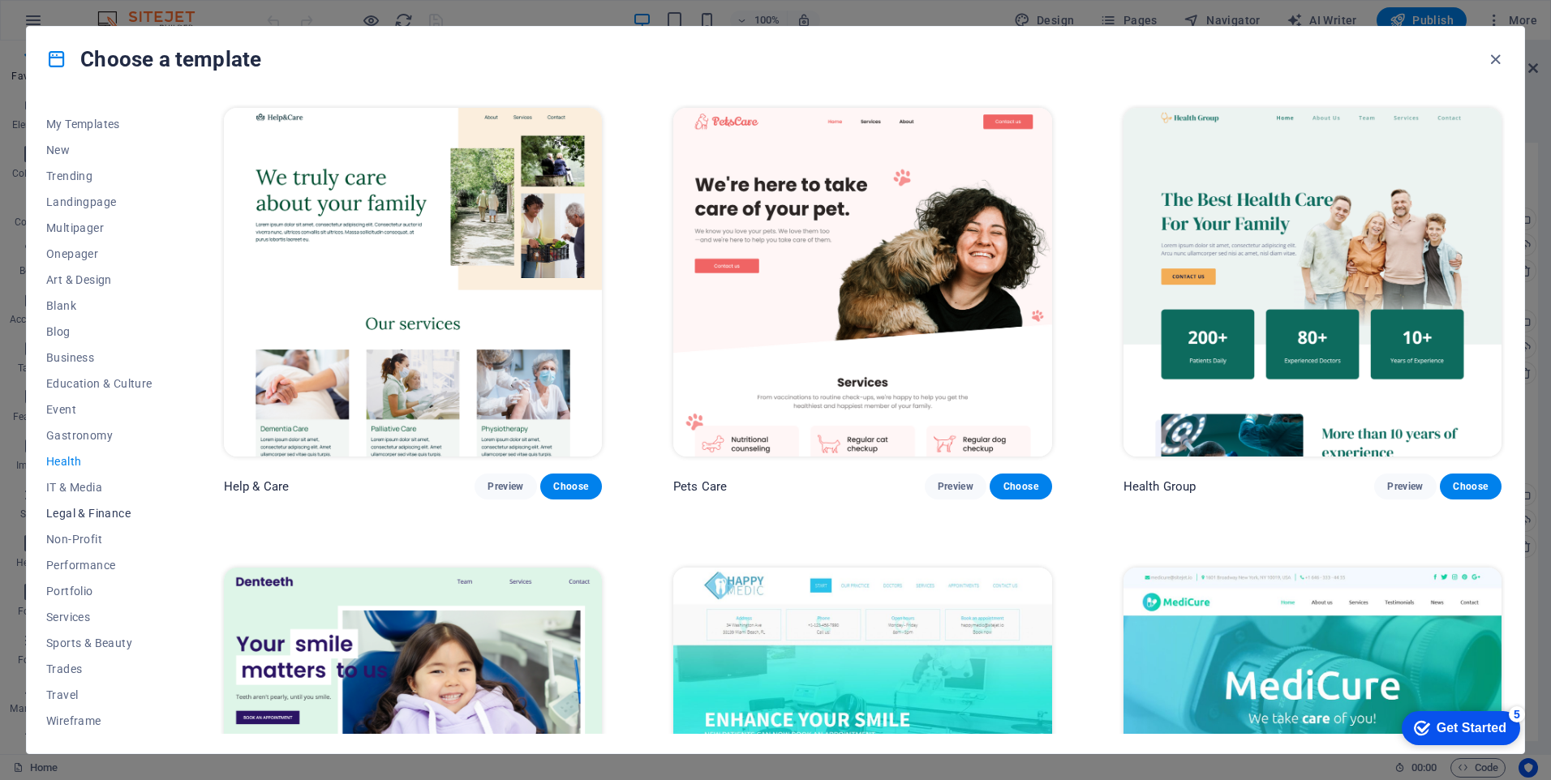
click at [75, 526] on button "Legal & Finance" at bounding box center [99, 514] width 106 height 26
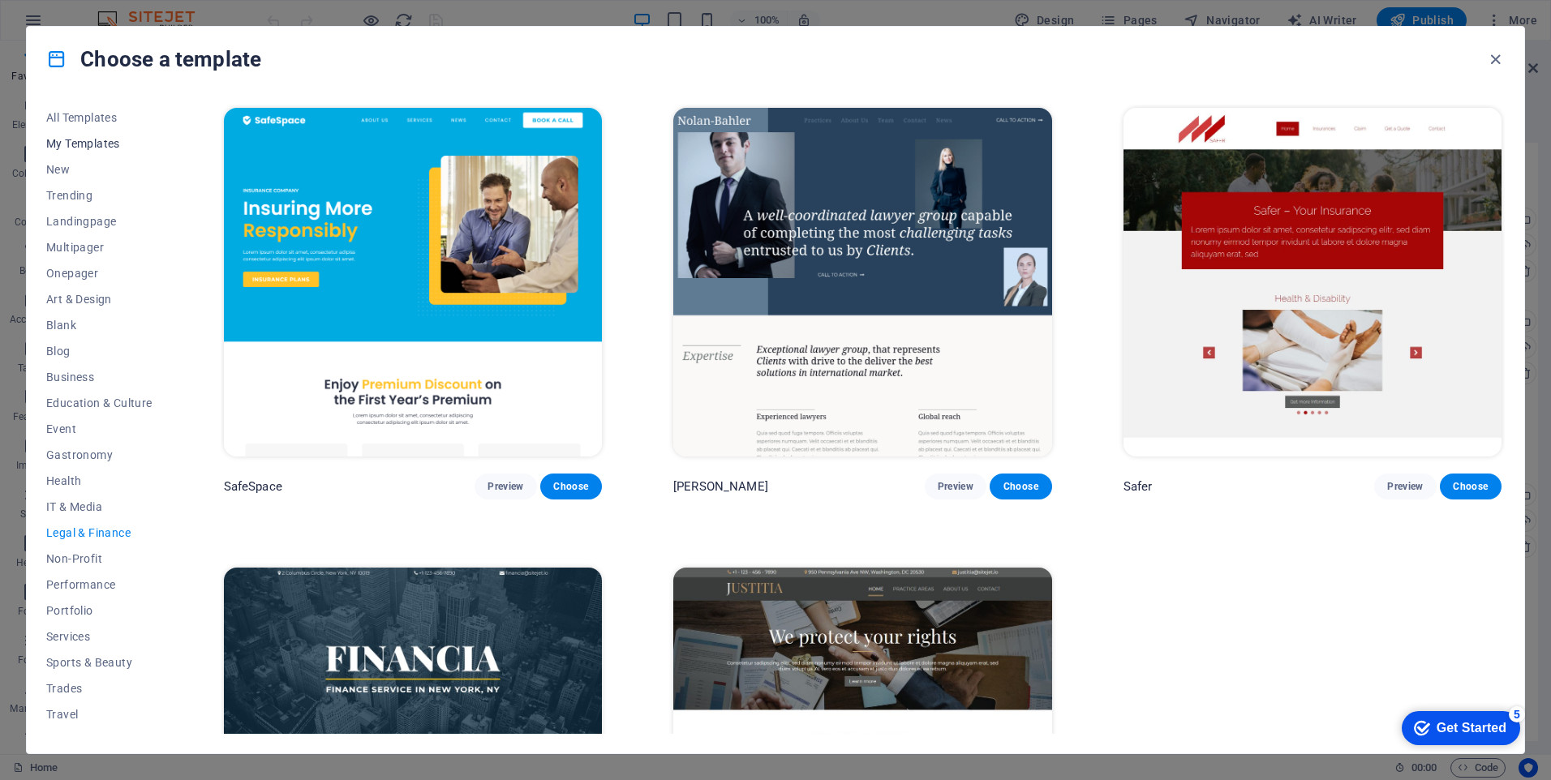
click at [106, 144] on span "My Templates" at bounding box center [99, 143] width 106 height 13
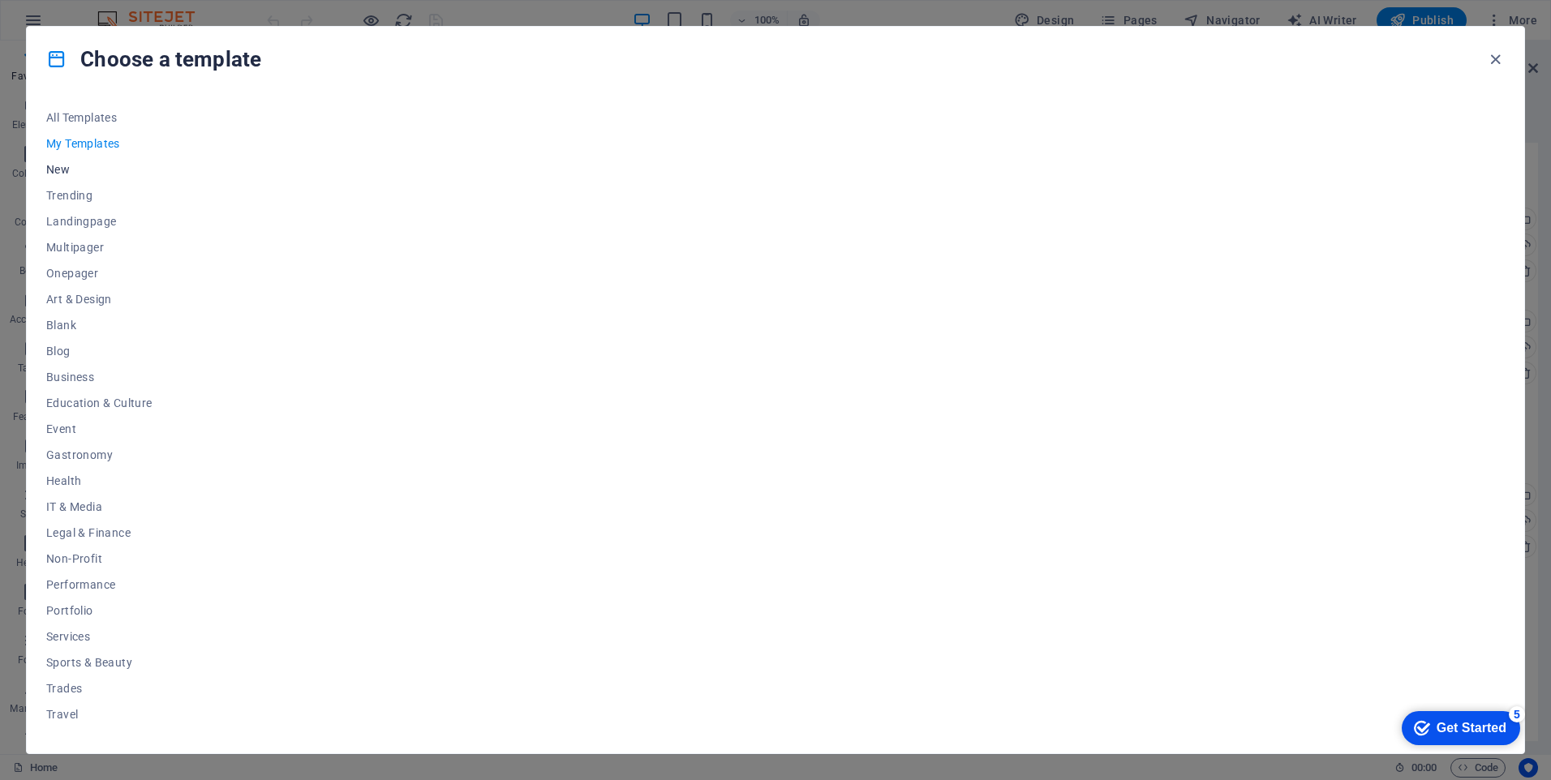
click at [66, 174] on span "New" at bounding box center [99, 169] width 106 height 13
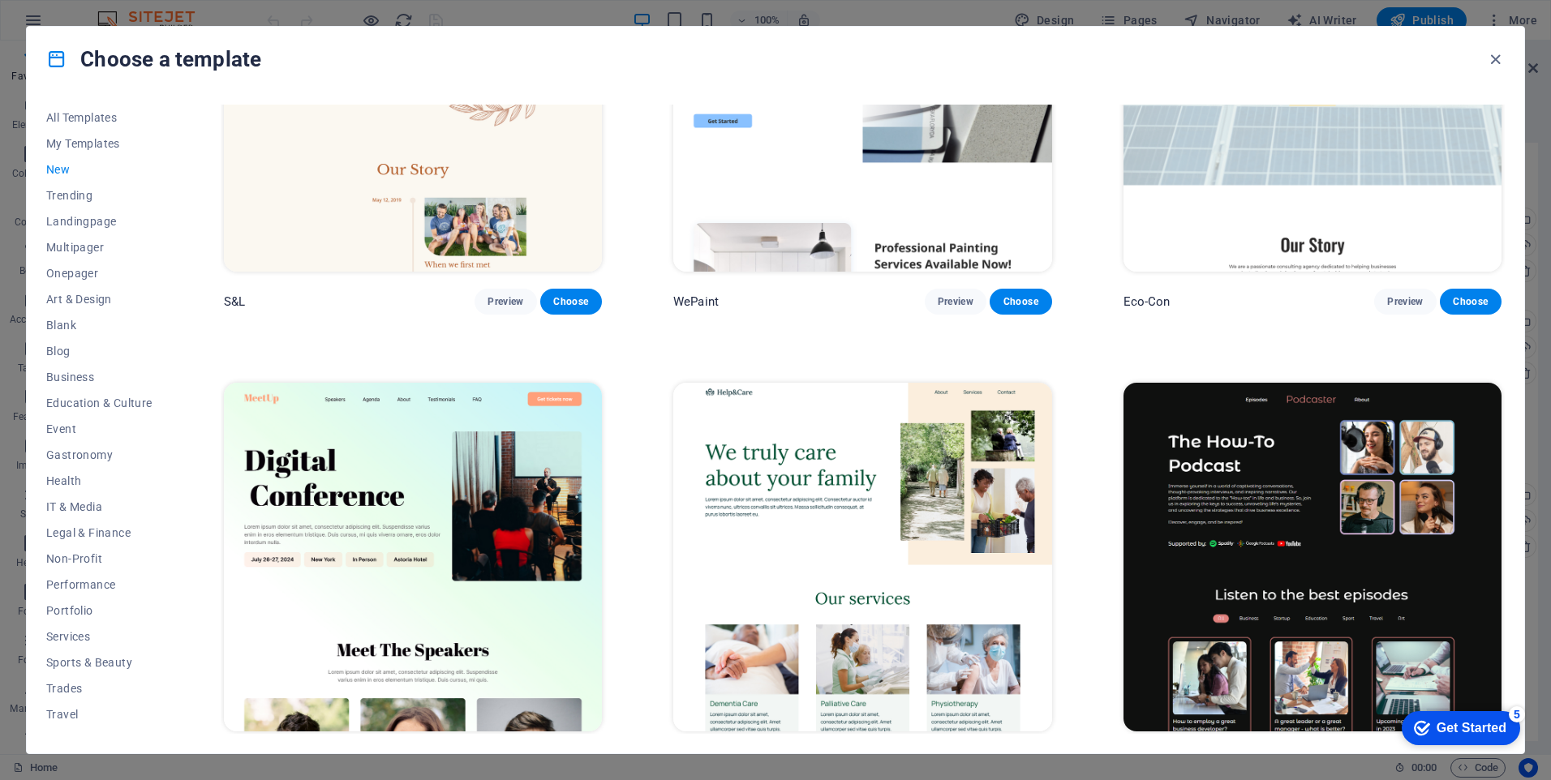
scroll to position [1217, 0]
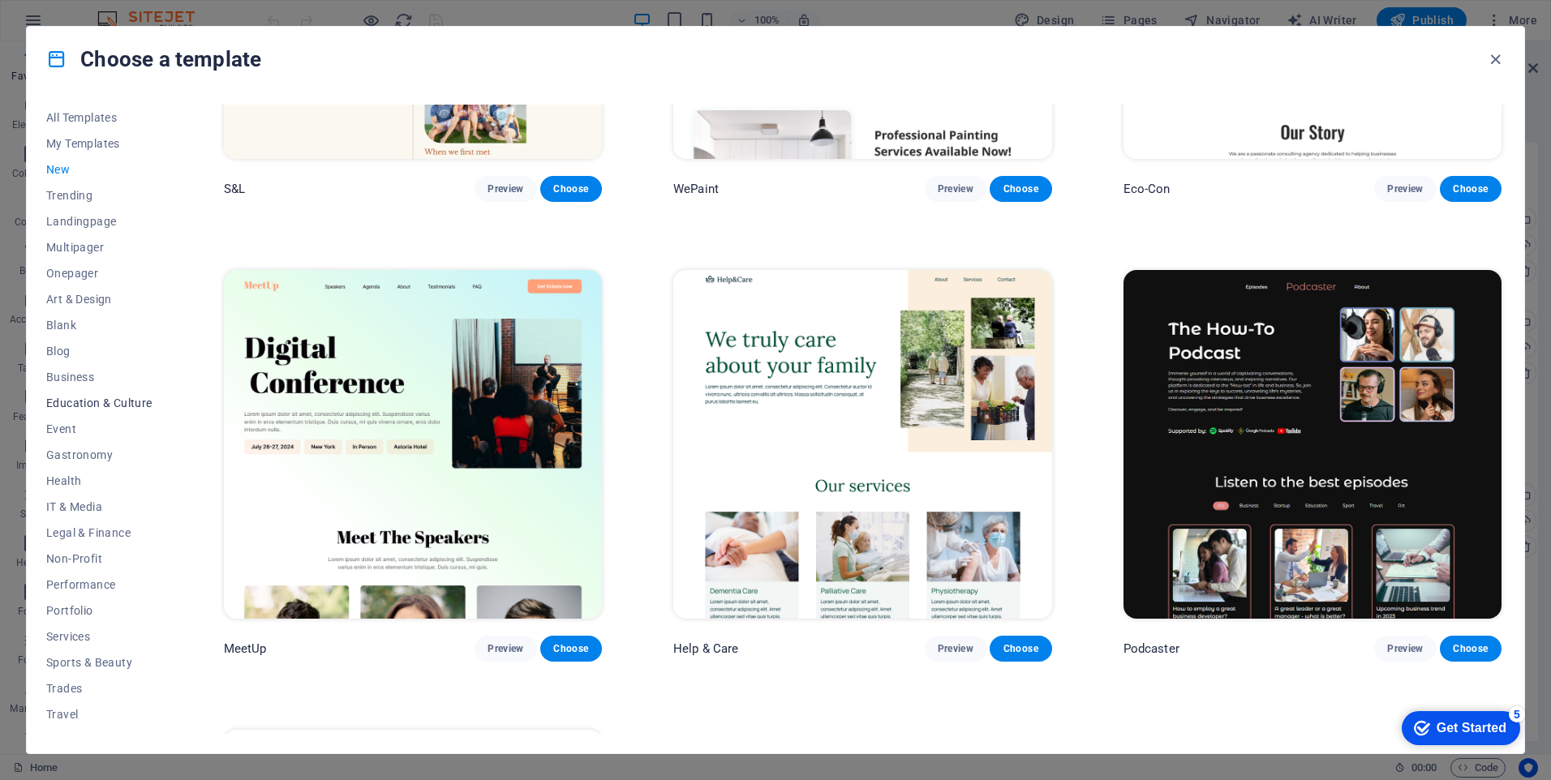
click at [123, 405] on span "Education & Culture" at bounding box center [99, 403] width 106 height 13
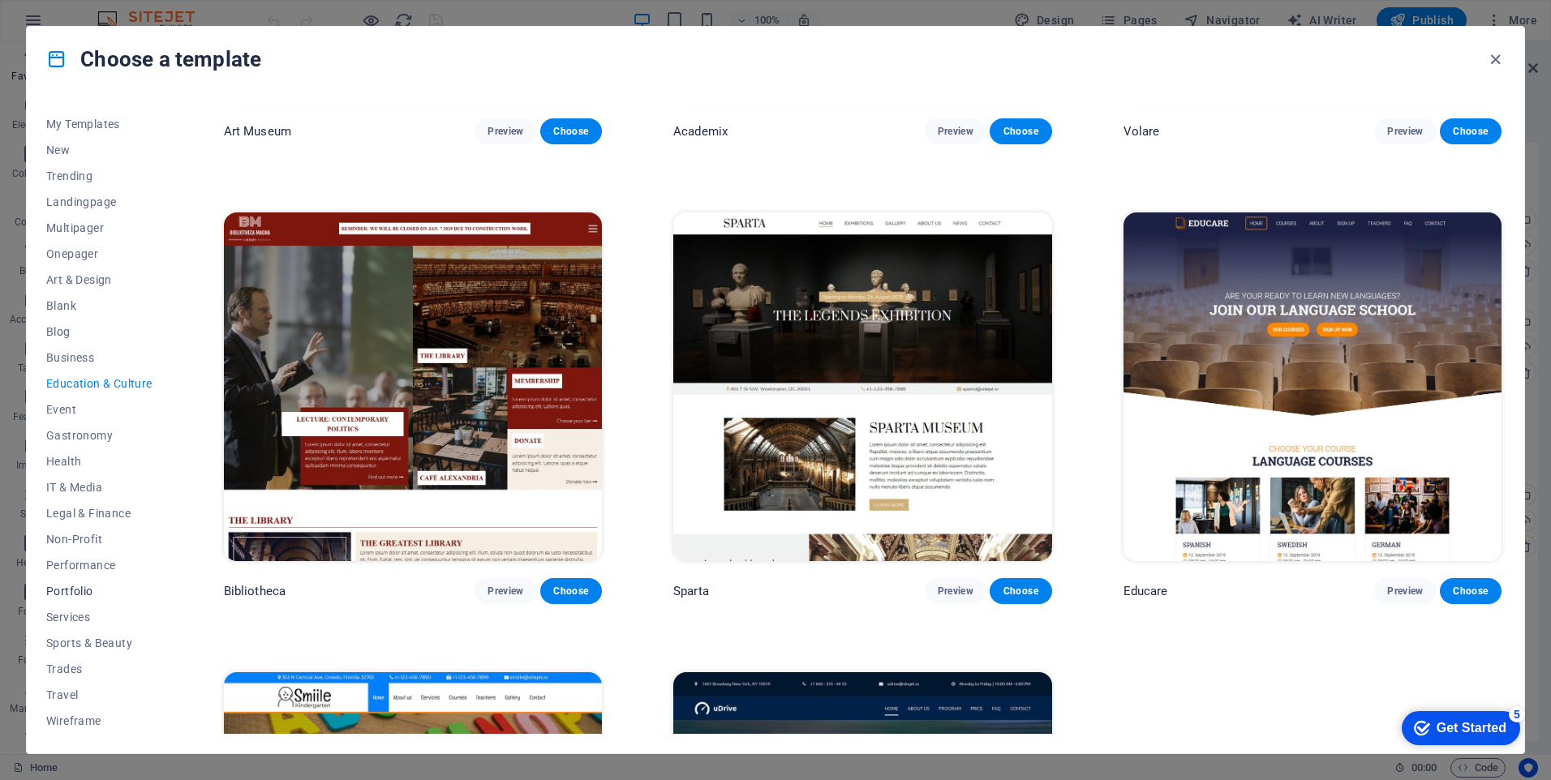
scroll to position [0, 0]
click at [76, 273] on span "Onepager" at bounding box center [99, 273] width 106 height 13
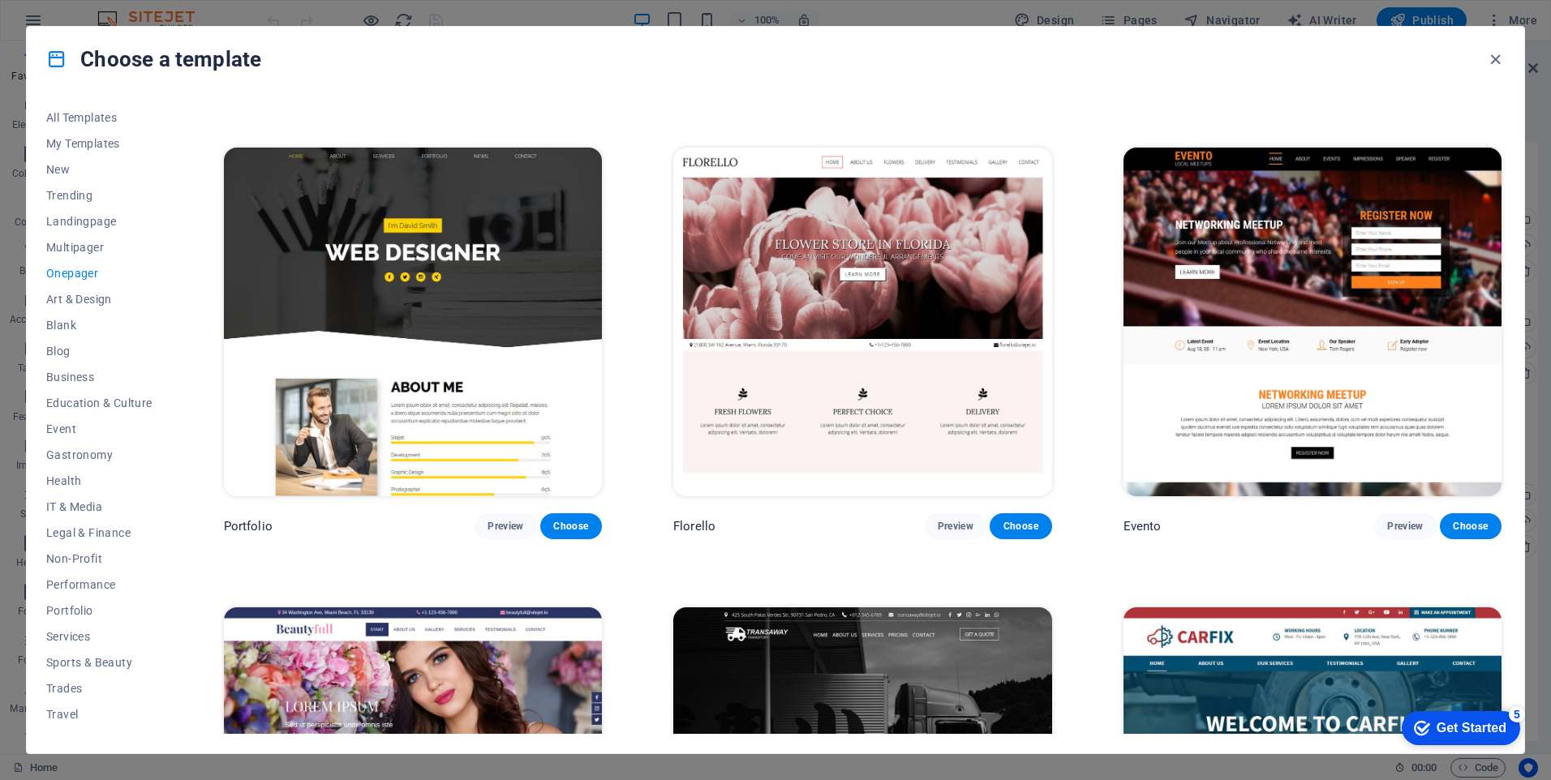
scroll to position [8261, 0]
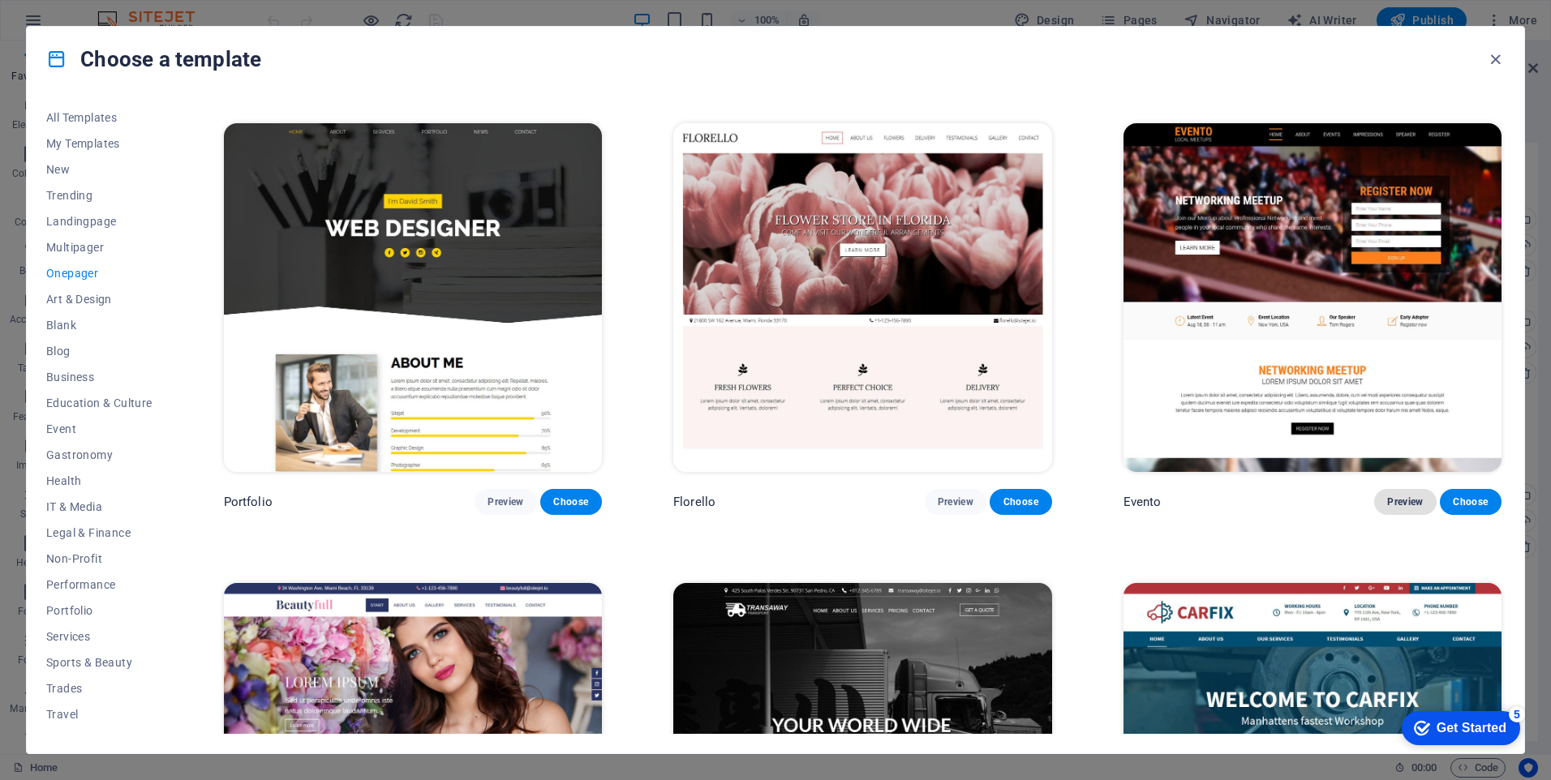
click at [1401, 496] on span "Preview" at bounding box center [1405, 502] width 36 height 13
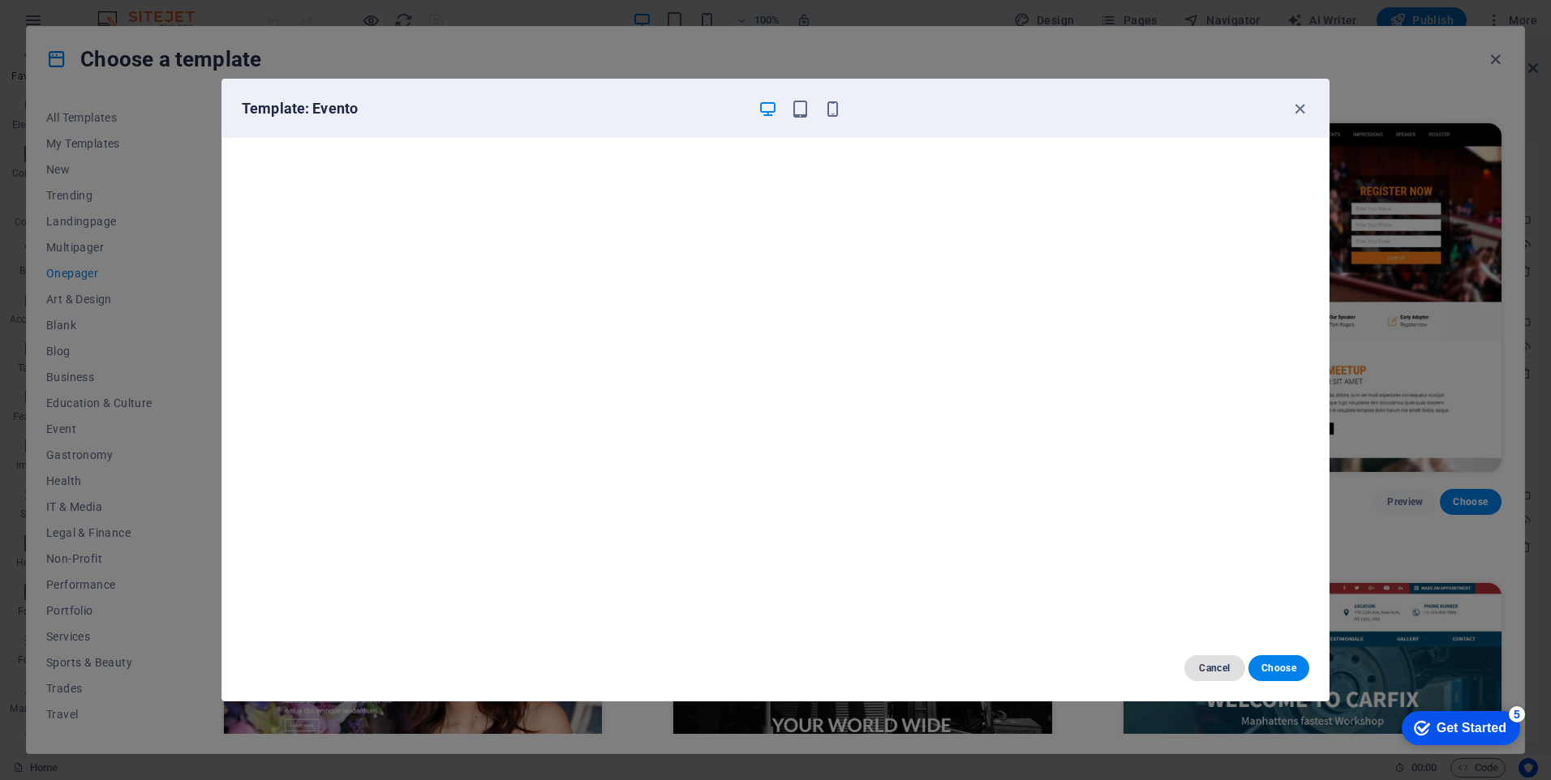
click at [1218, 664] on span "Cancel" at bounding box center [1214, 668] width 35 height 13
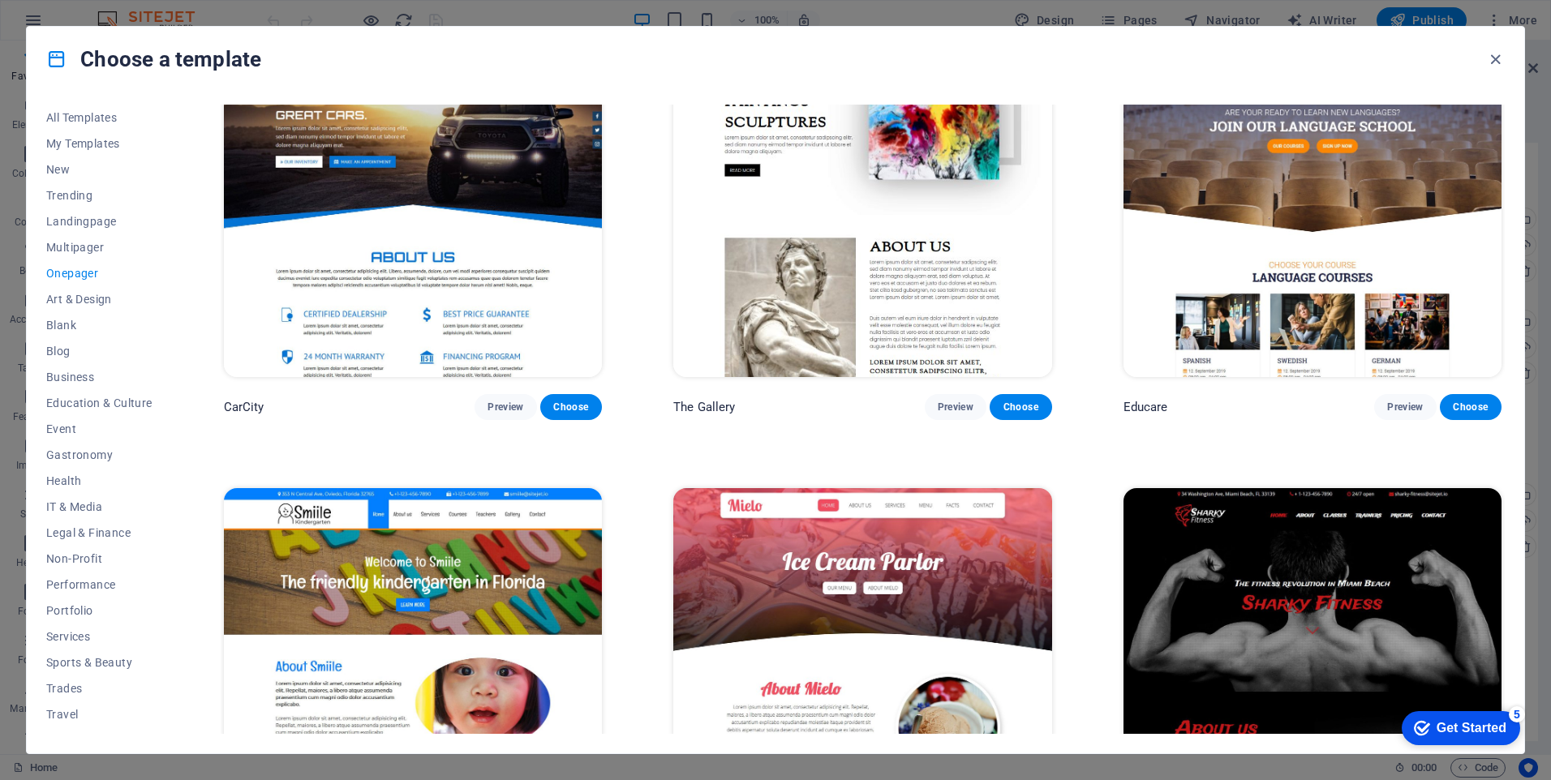
scroll to position [5597, 0]
click at [1394, 400] on span "Preview" at bounding box center [1405, 406] width 36 height 13
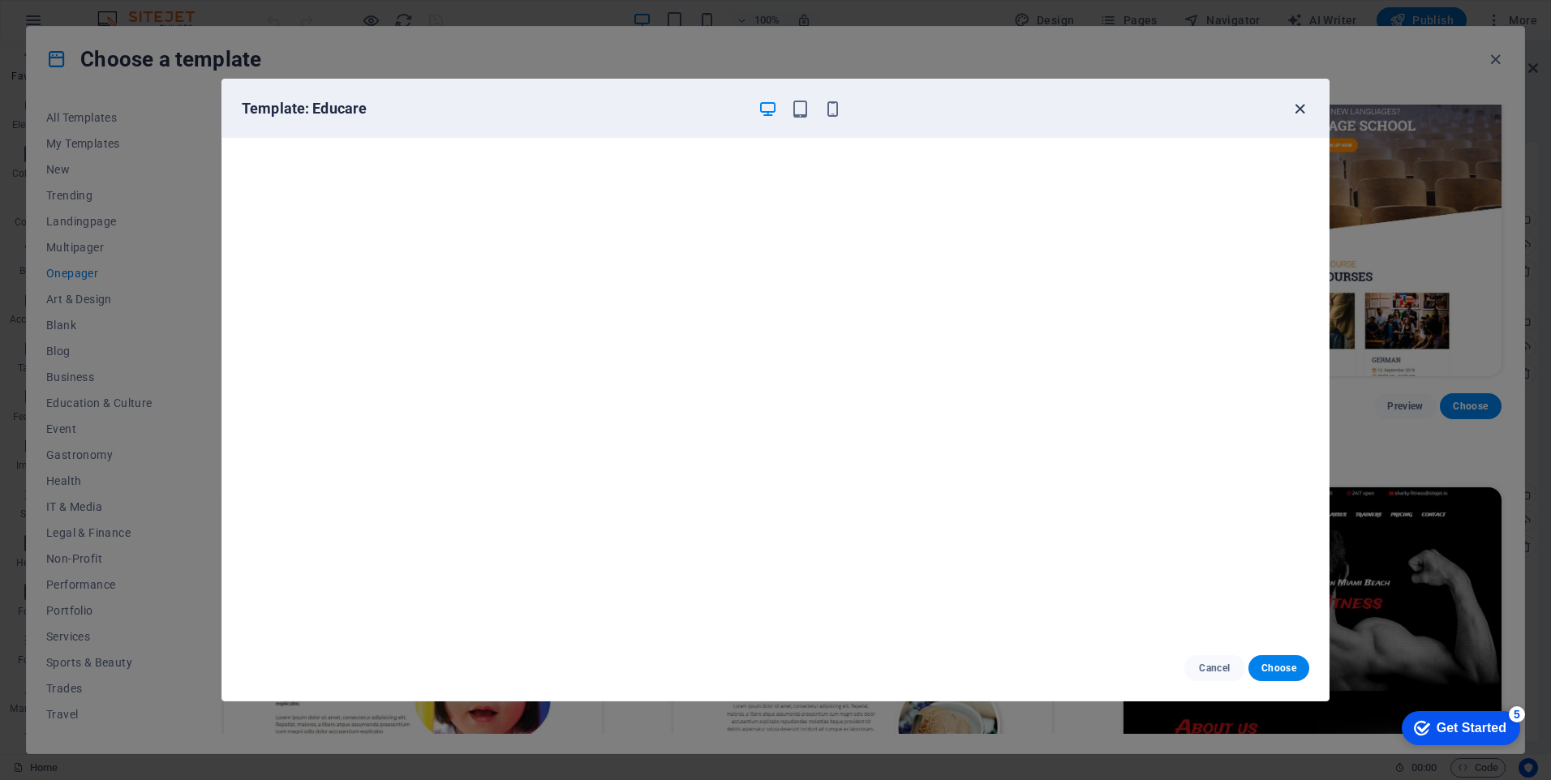
click at [1292, 109] on icon "button" at bounding box center [1300, 109] width 19 height 19
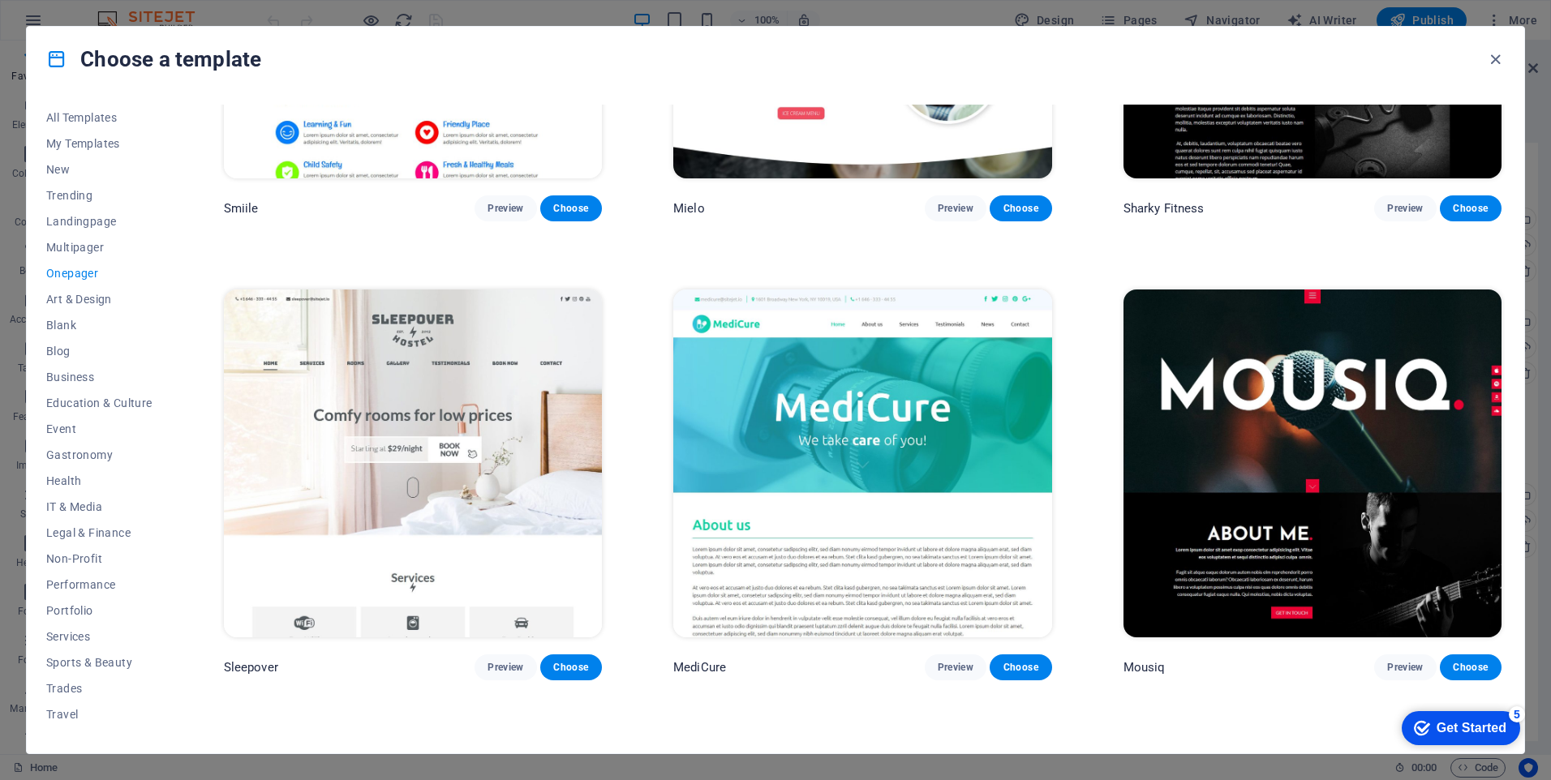
scroll to position [6328, 0]
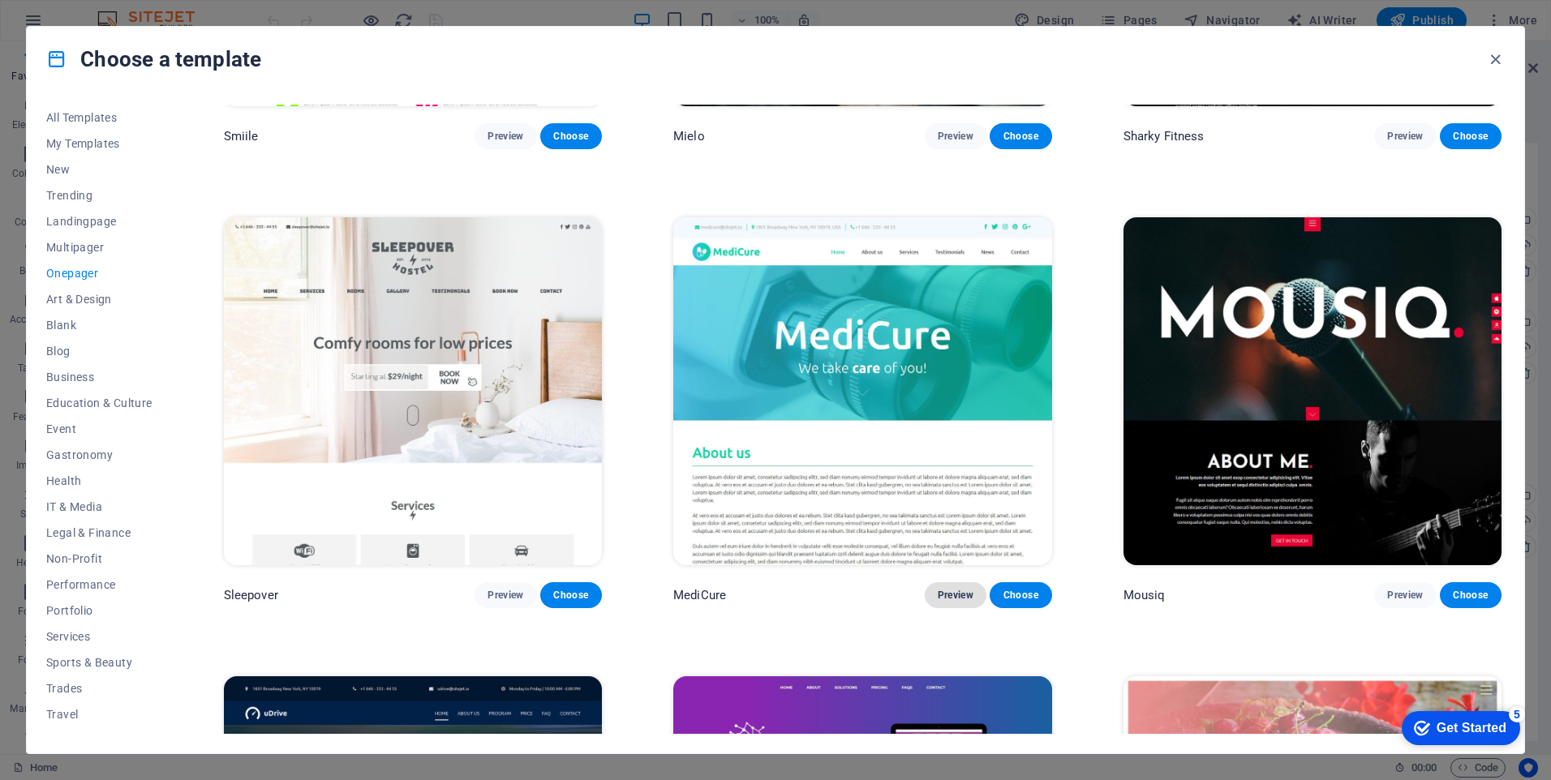
click at [950, 589] on span "Preview" at bounding box center [956, 595] width 36 height 13
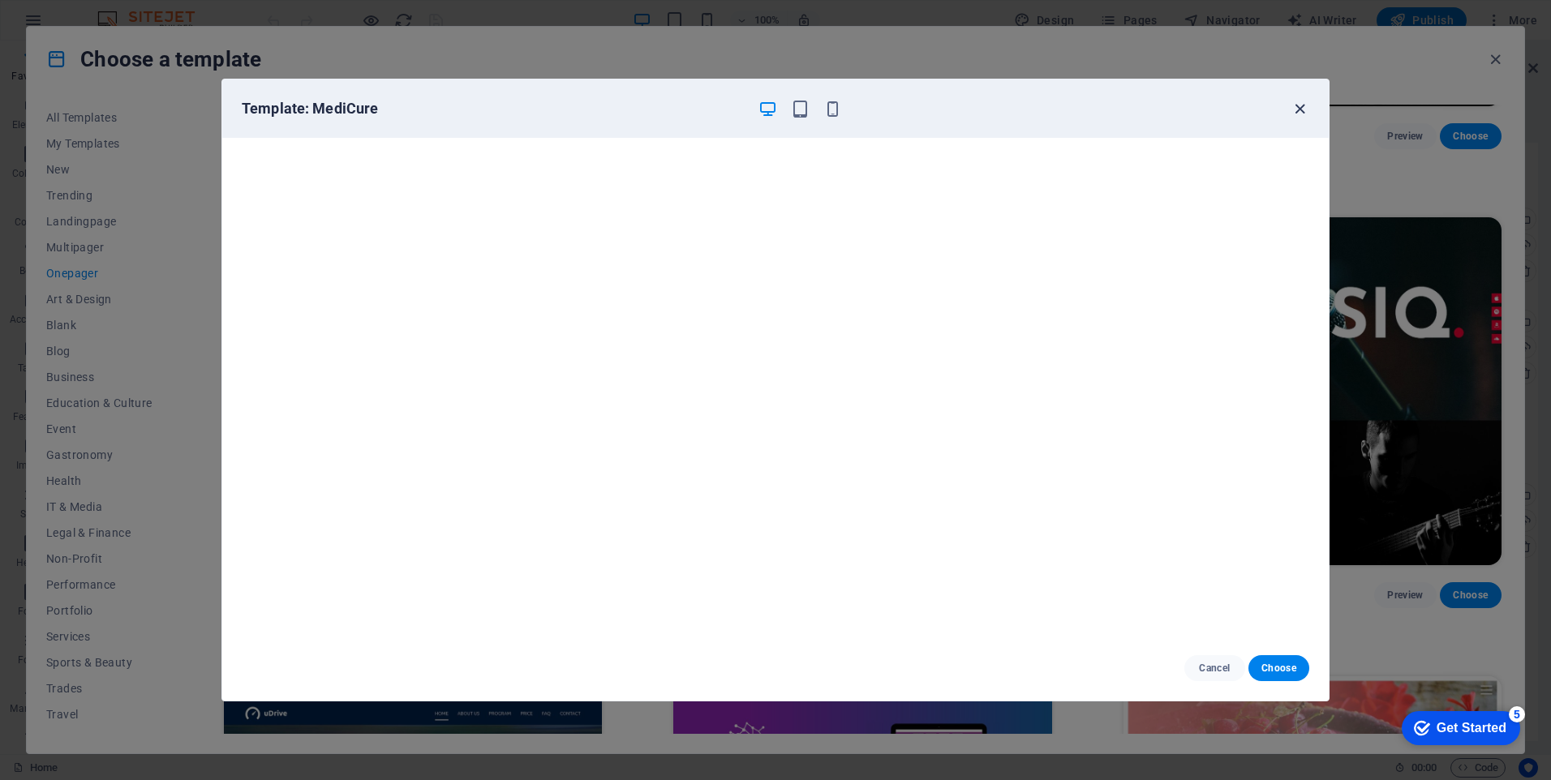
click at [1301, 106] on icon "button" at bounding box center [1300, 109] width 19 height 19
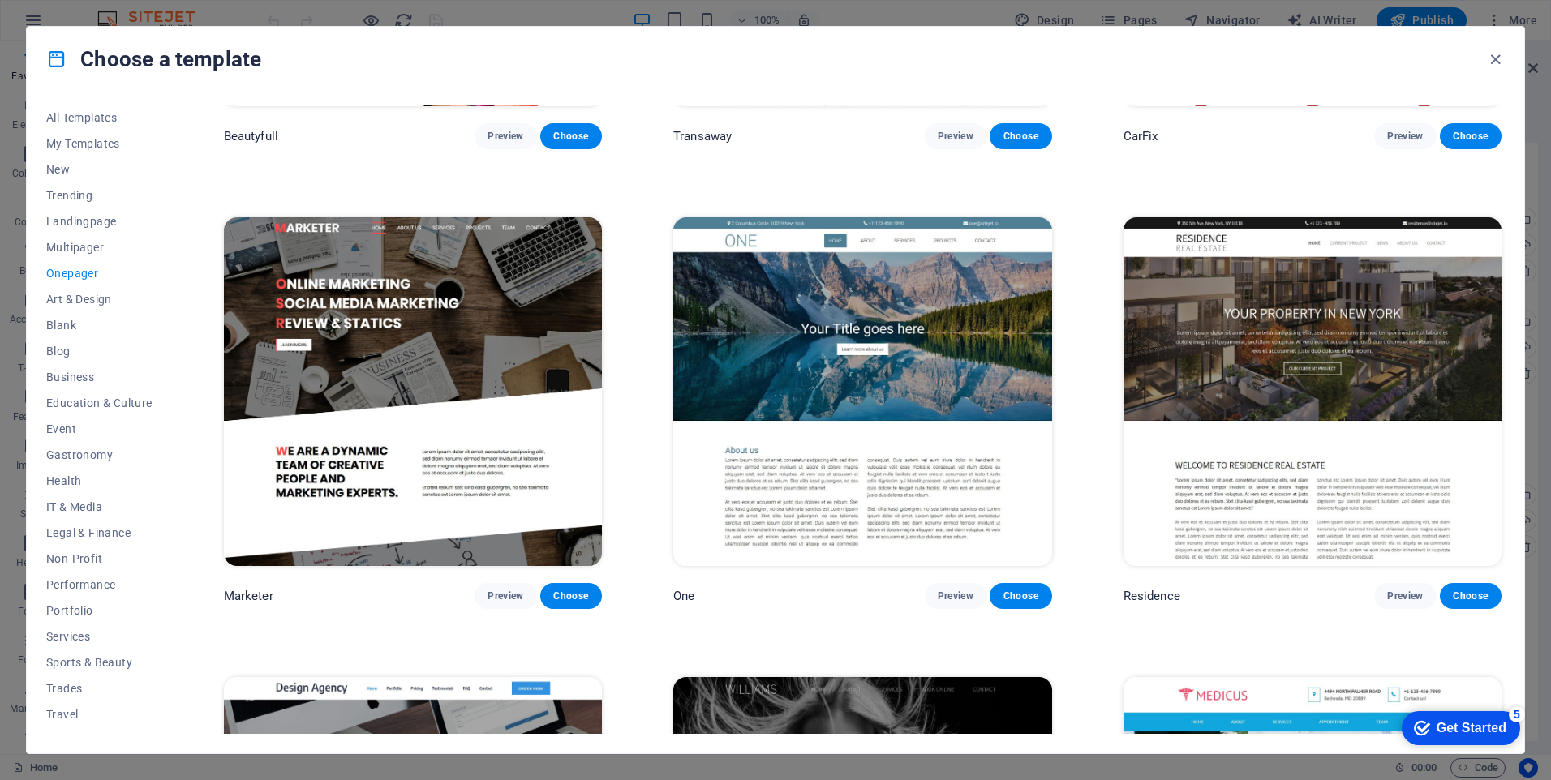
scroll to position [9572, 0]
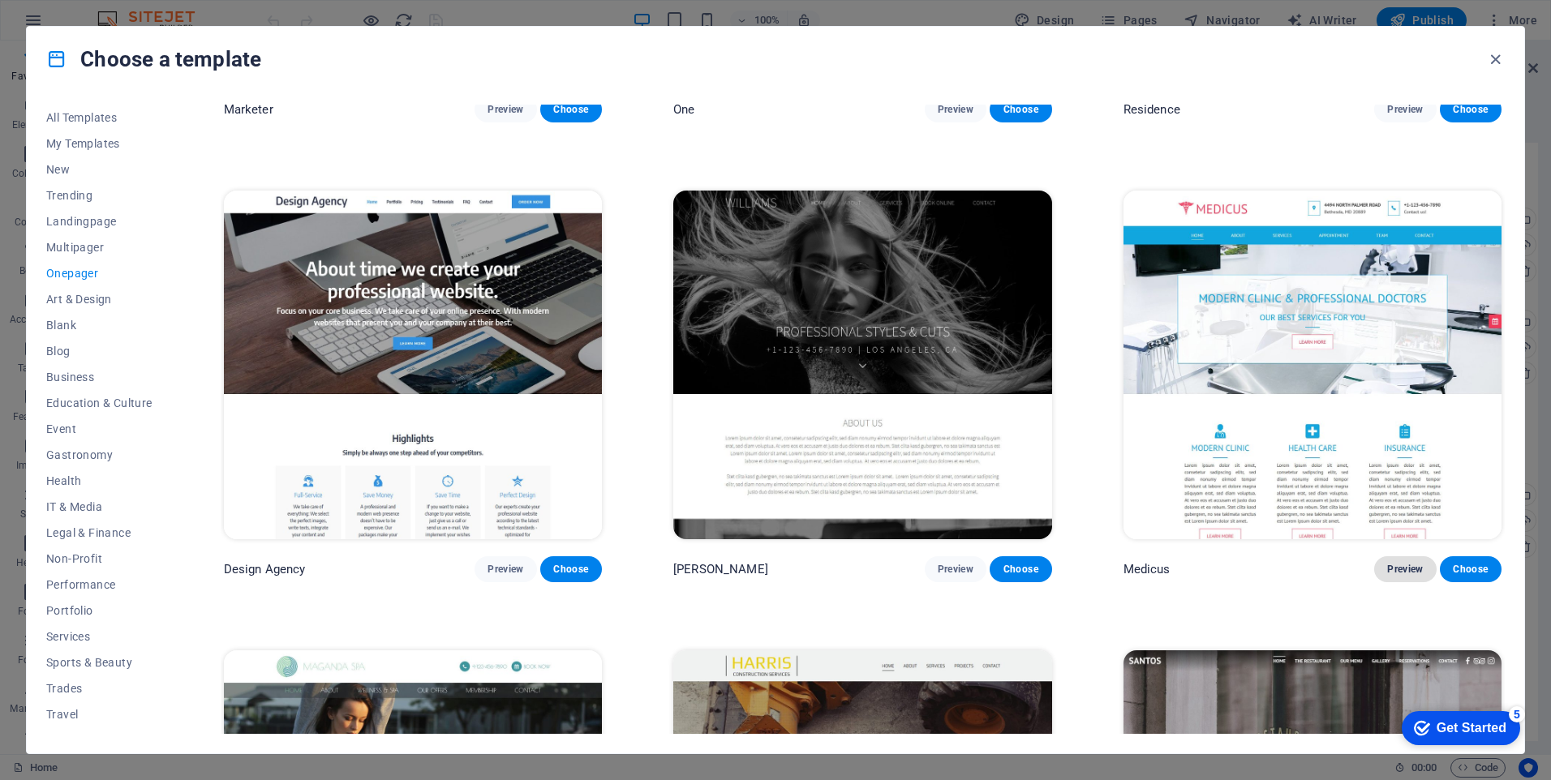
click at [1402, 563] on span "Preview" at bounding box center [1405, 569] width 36 height 13
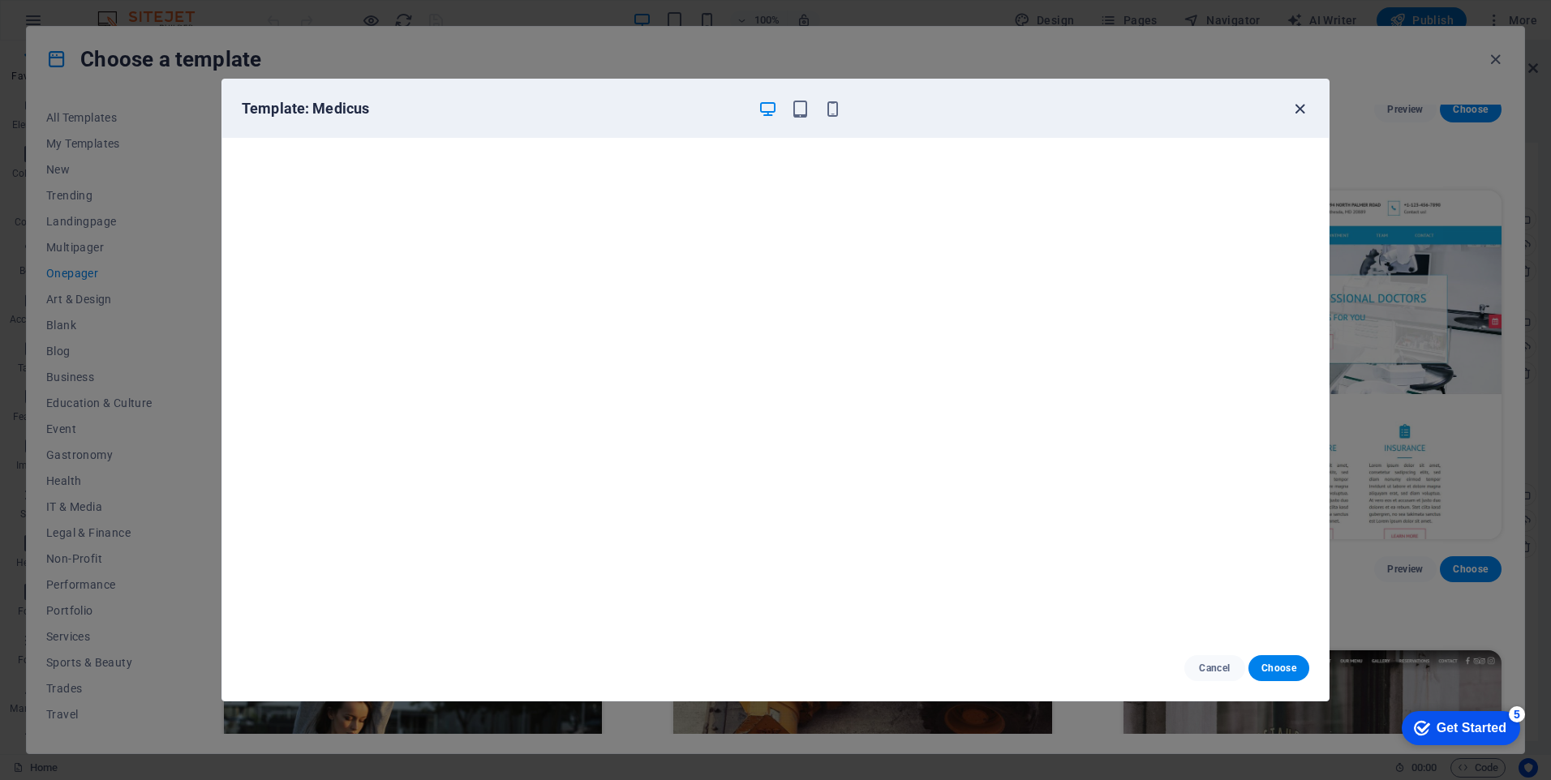
click at [1301, 113] on icon "button" at bounding box center [1300, 109] width 19 height 19
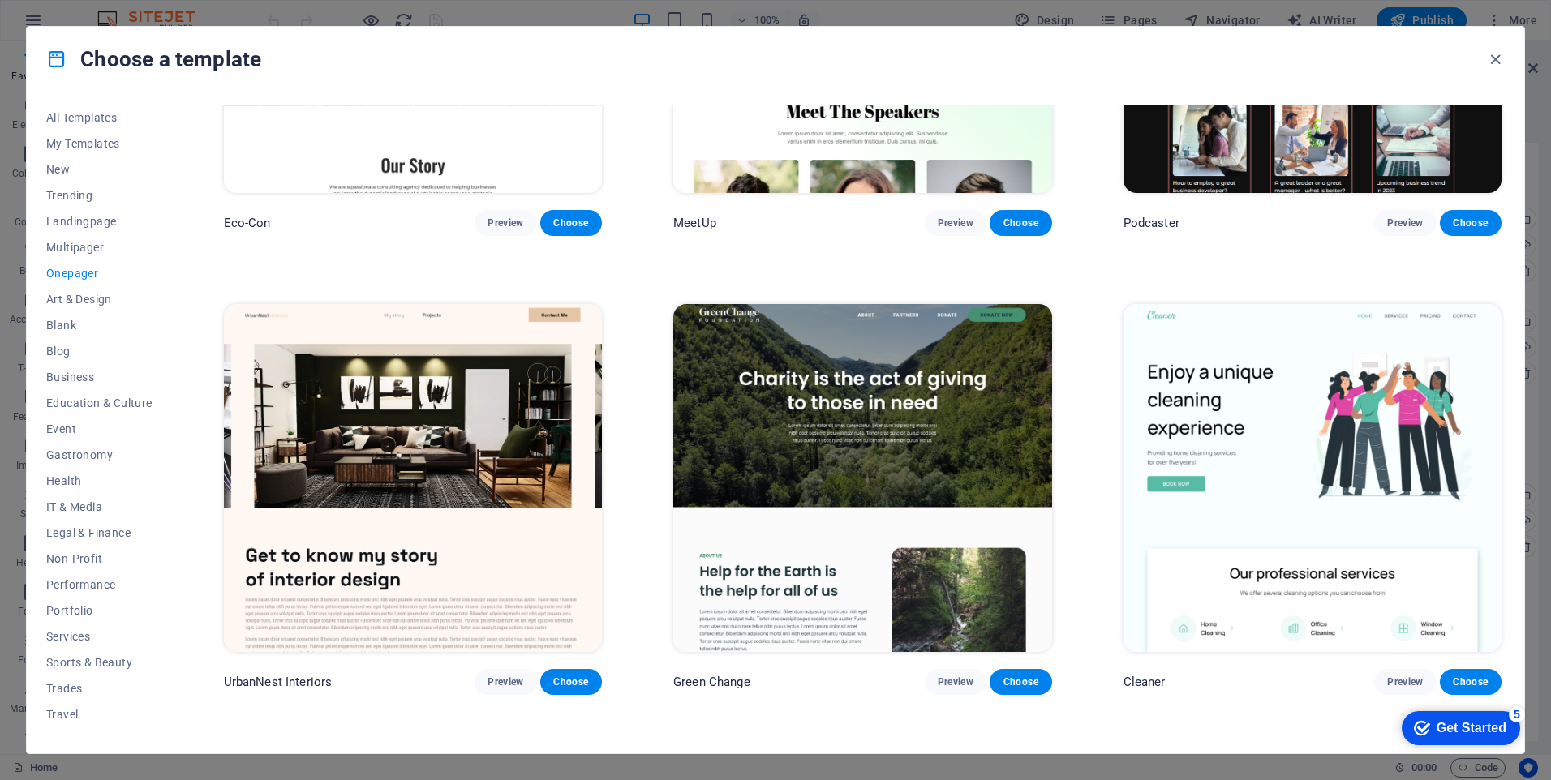
scroll to position [318, 0]
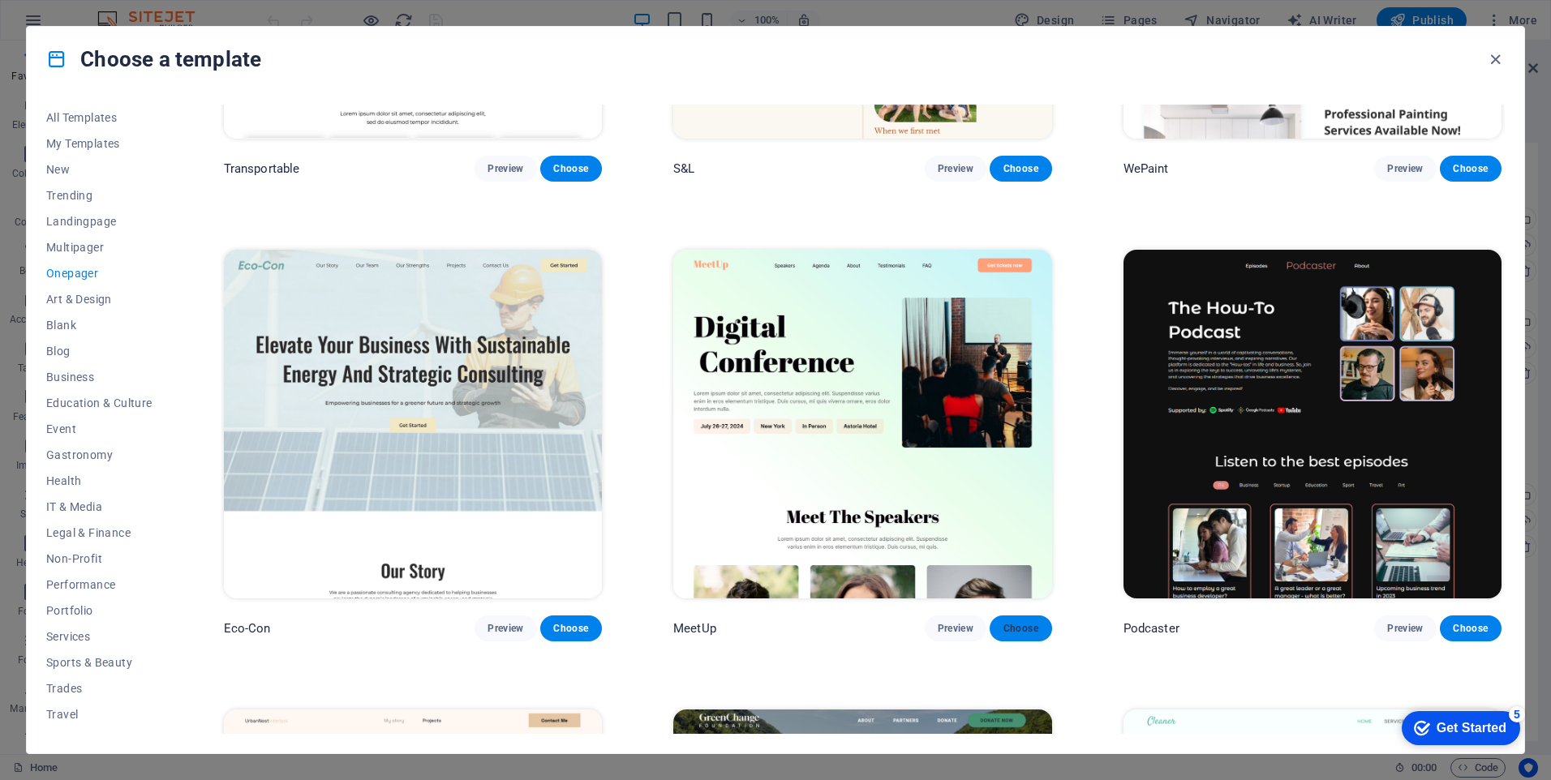
click at [1025, 625] on span "Choose" at bounding box center [1021, 628] width 36 height 13
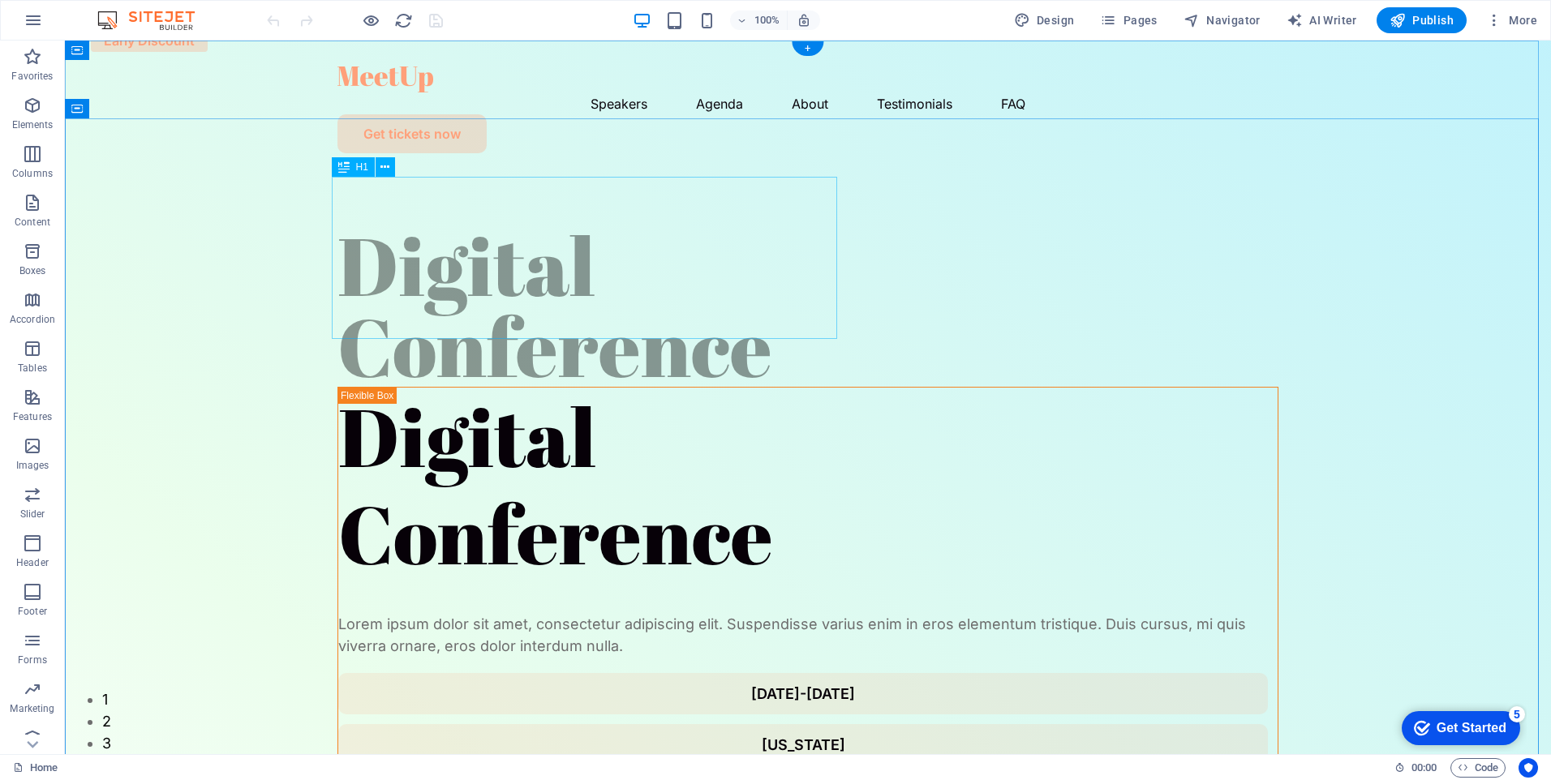
click at [574, 235] on div "Digital Conference" at bounding box center [807, 306] width 941 height 162
click at [712, 261] on div "Digital Conference" at bounding box center [807, 306] width 941 height 162
click at [386, 165] on icon at bounding box center [384, 167] width 9 height 17
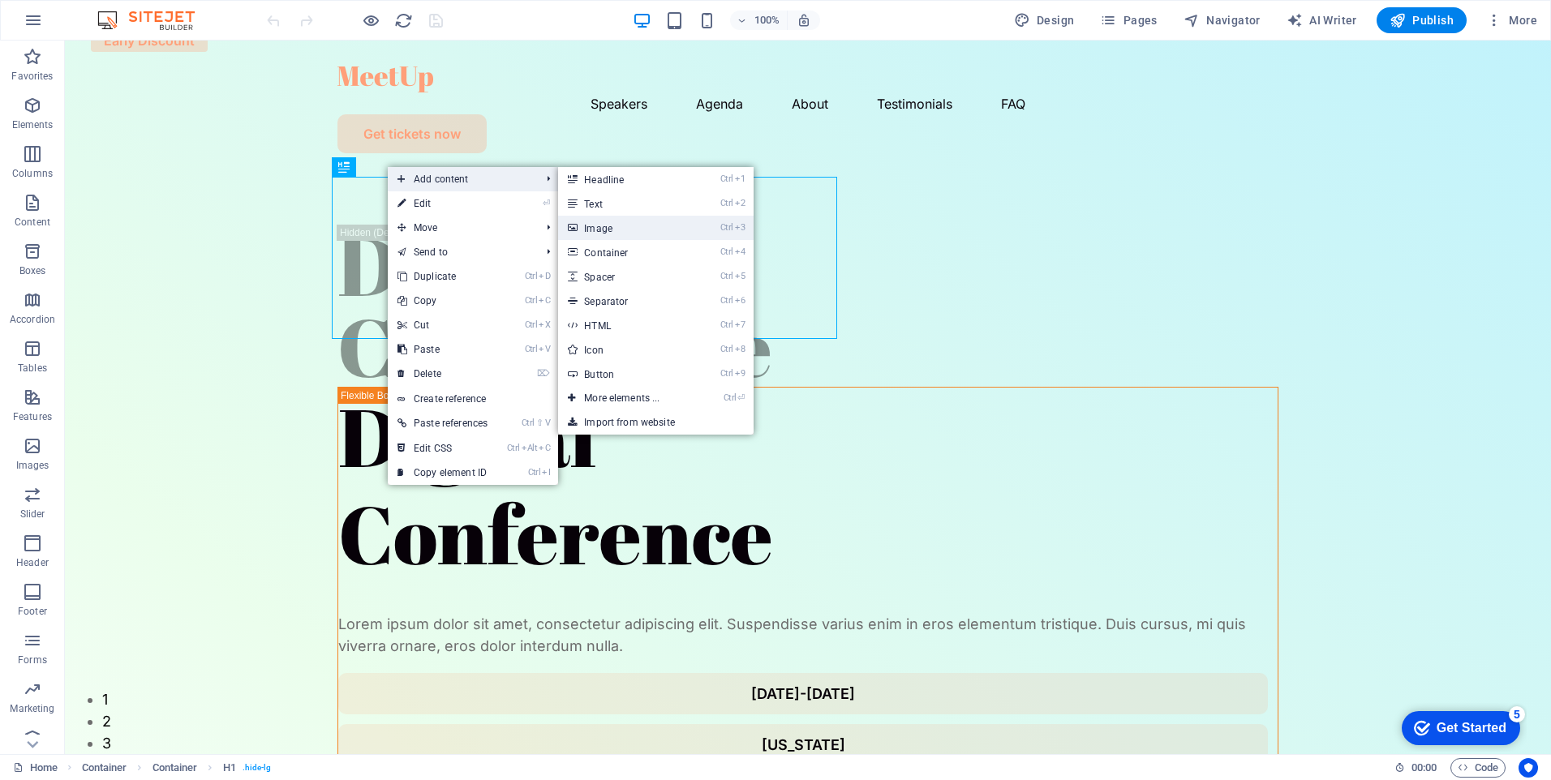
click at [642, 230] on link "Ctrl 3 Image" at bounding box center [625, 228] width 134 height 24
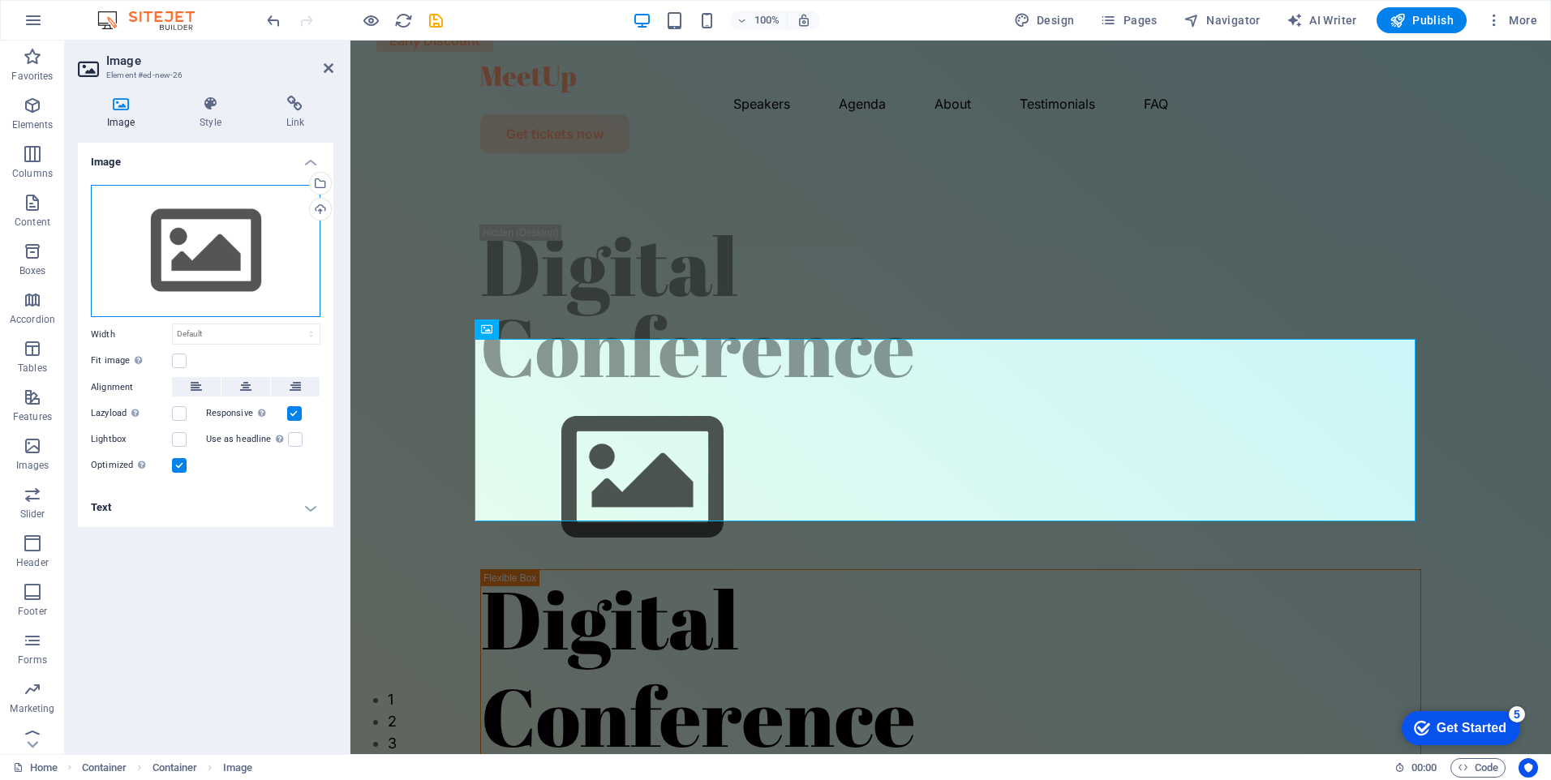
click at [217, 243] on div "Drag files here, click to choose files or select files from Files or our free s…" at bounding box center [206, 251] width 230 height 133
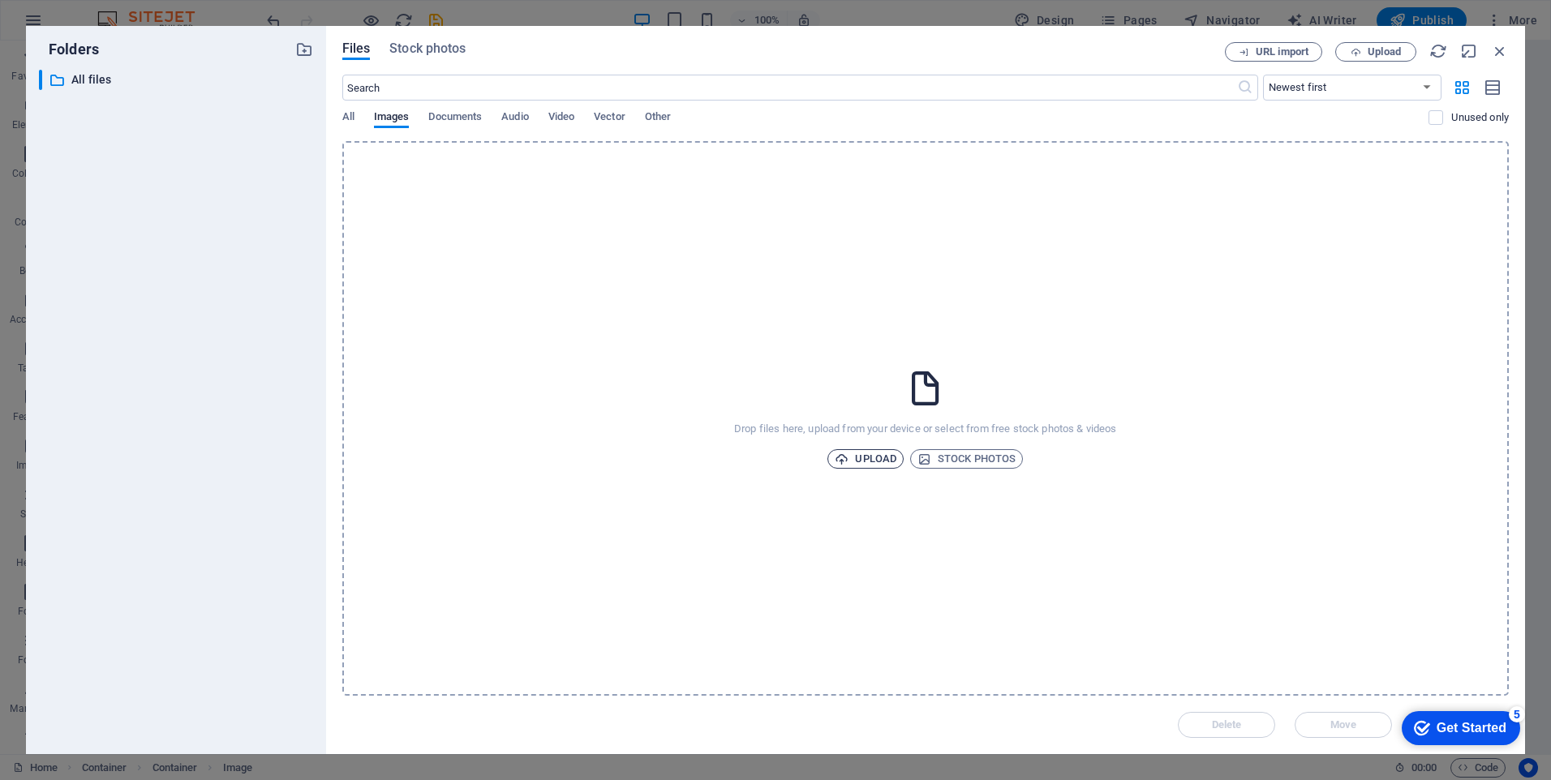
click at [858, 458] on span "Upload" at bounding box center [866, 458] width 62 height 19
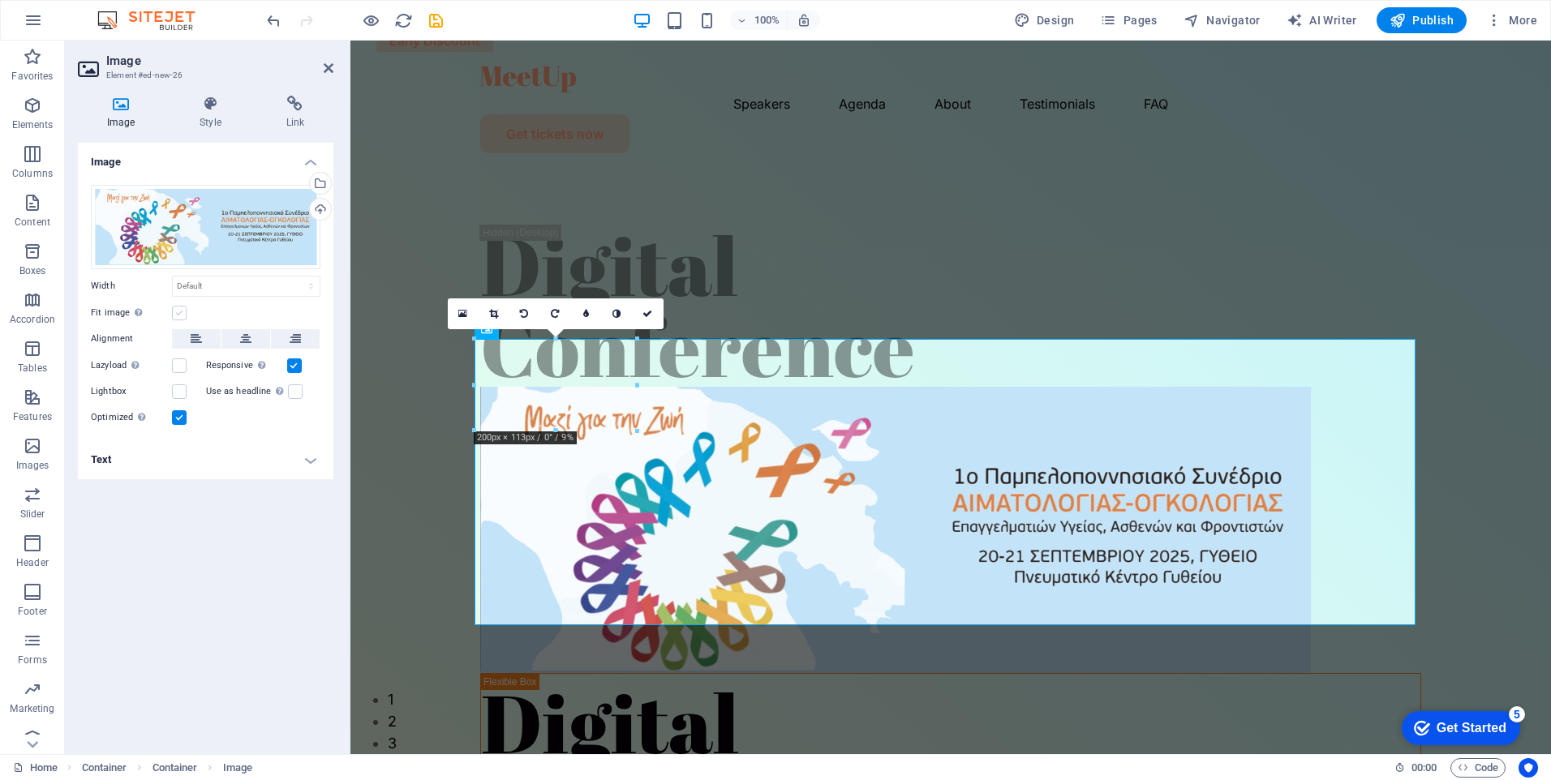
click at [183, 313] on label at bounding box center [179, 313] width 15 height 15
click at [0, 0] on input "Fit image Automatically fit image to a fixed width and height" at bounding box center [0, 0] width 0 height 0
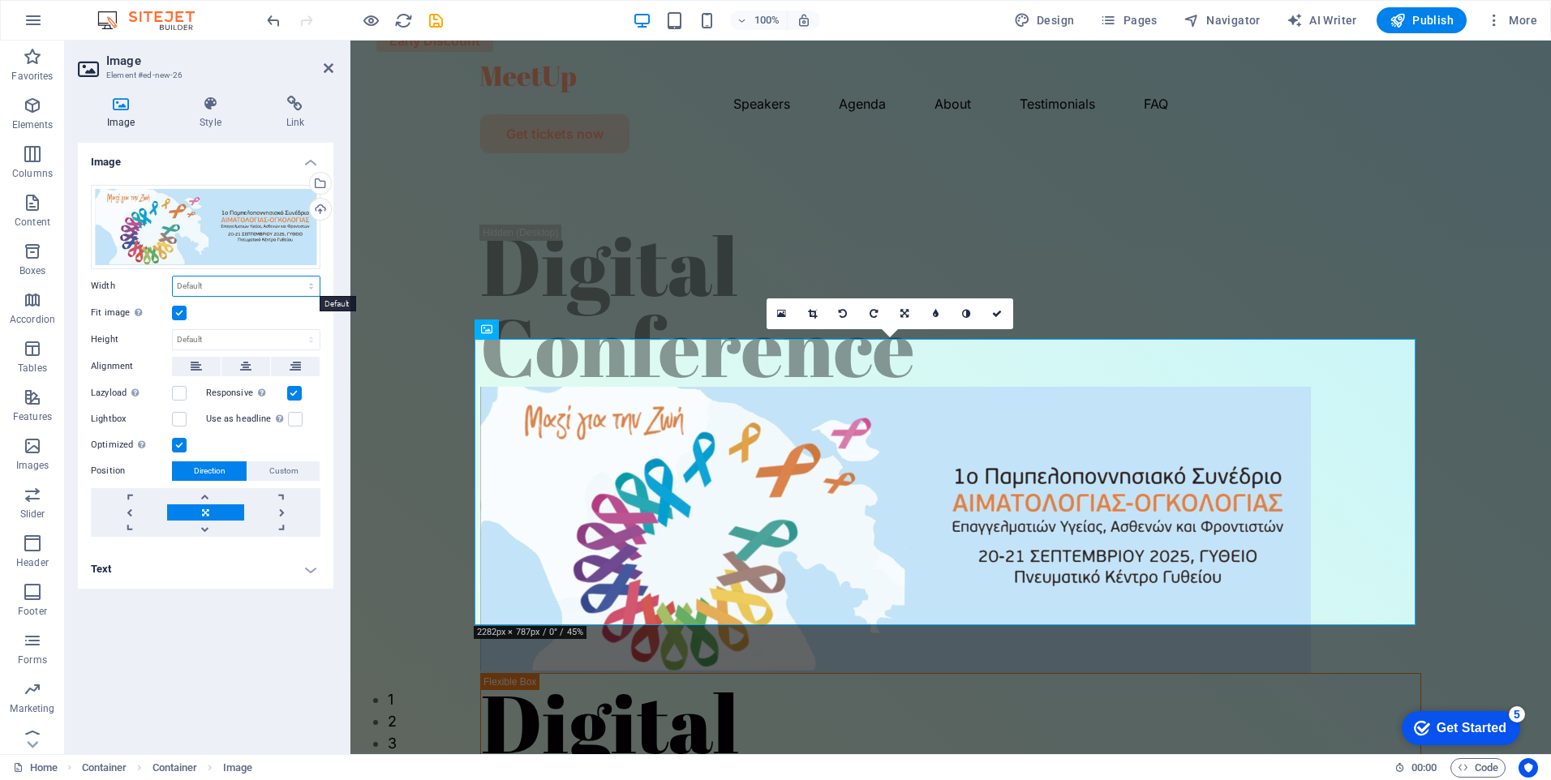
click at [205, 290] on select "Default auto px rem % em vh vw" at bounding box center [246, 286] width 147 height 19
select select "%"
click at [297, 277] on select "Default auto px rem % em vh vw" at bounding box center [246, 286] width 147 height 19
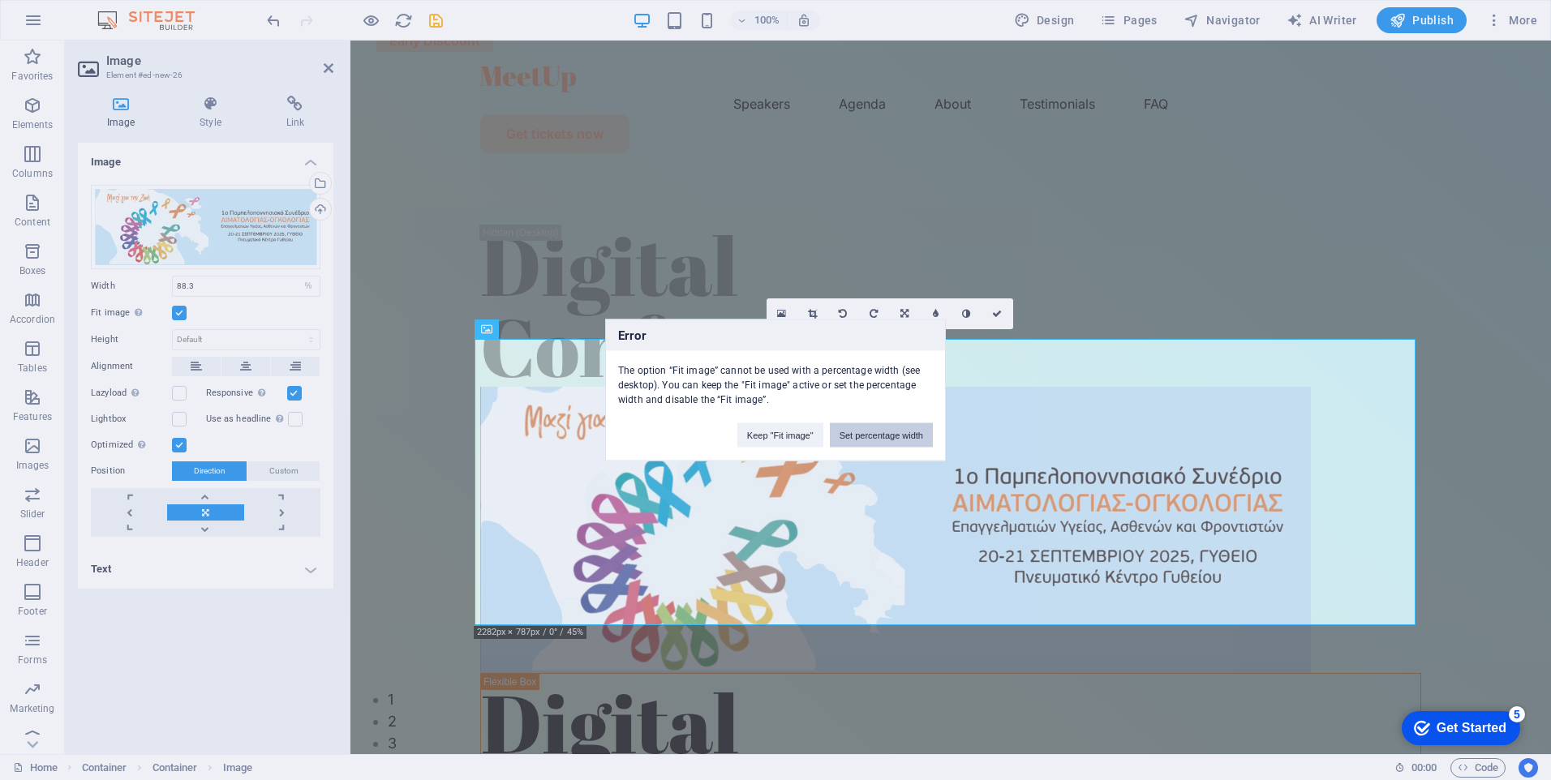
click at [877, 432] on button "Set percentage width" at bounding box center [881, 435] width 103 height 24
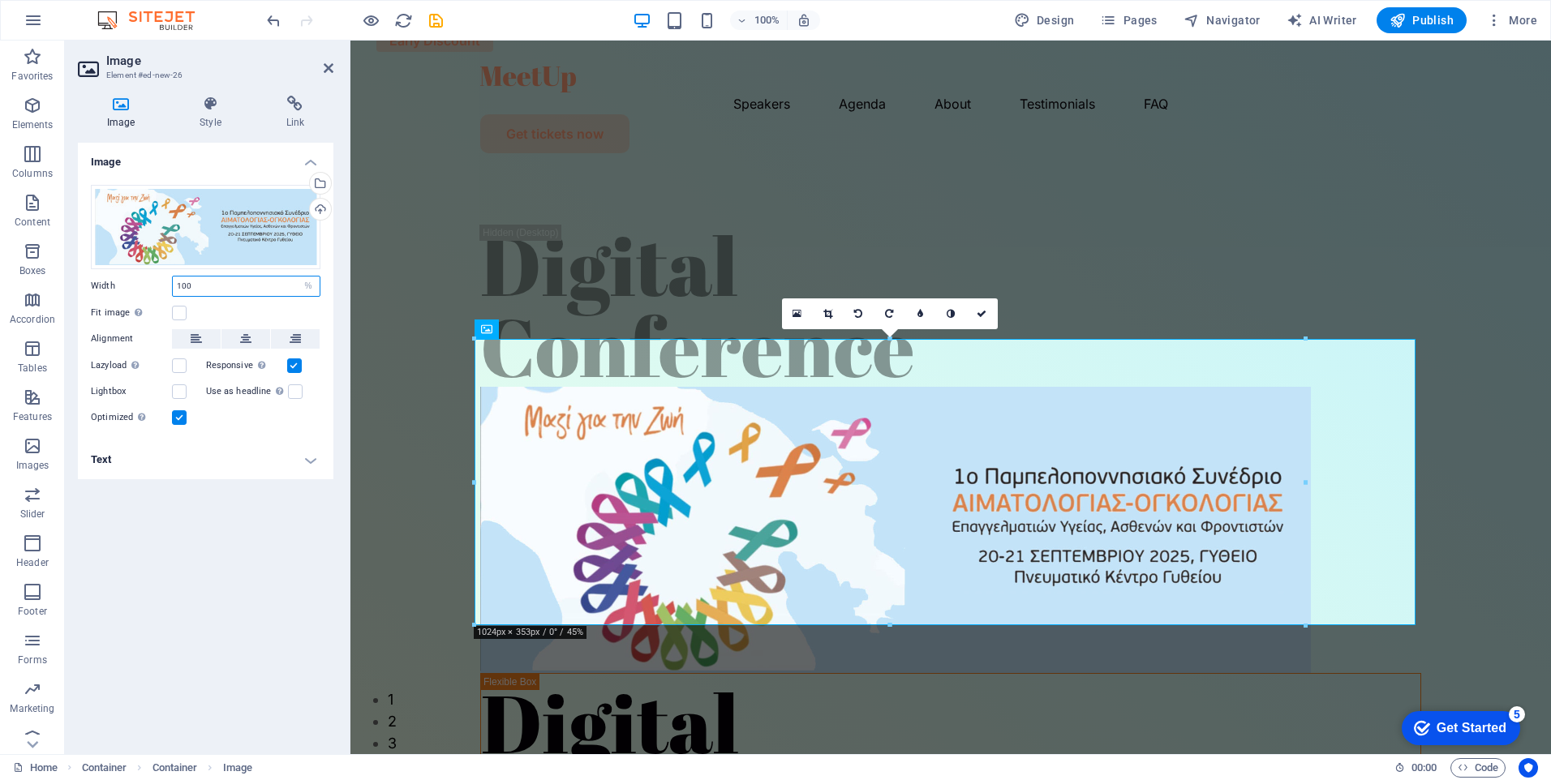
type input "100"
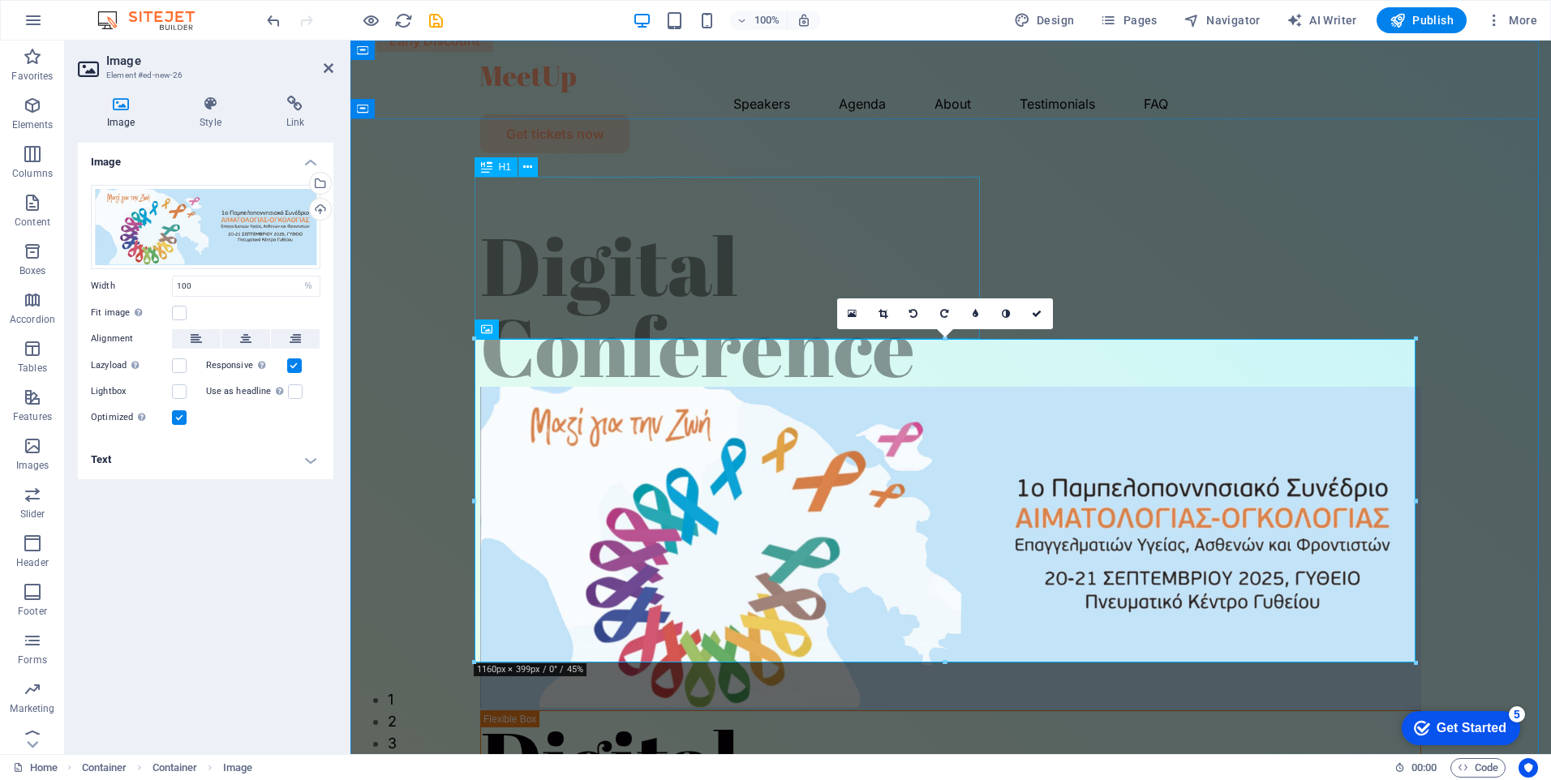
click at [690, 239] on div "Digital Conference" at bounding box center [950, 306] width 941 height 162
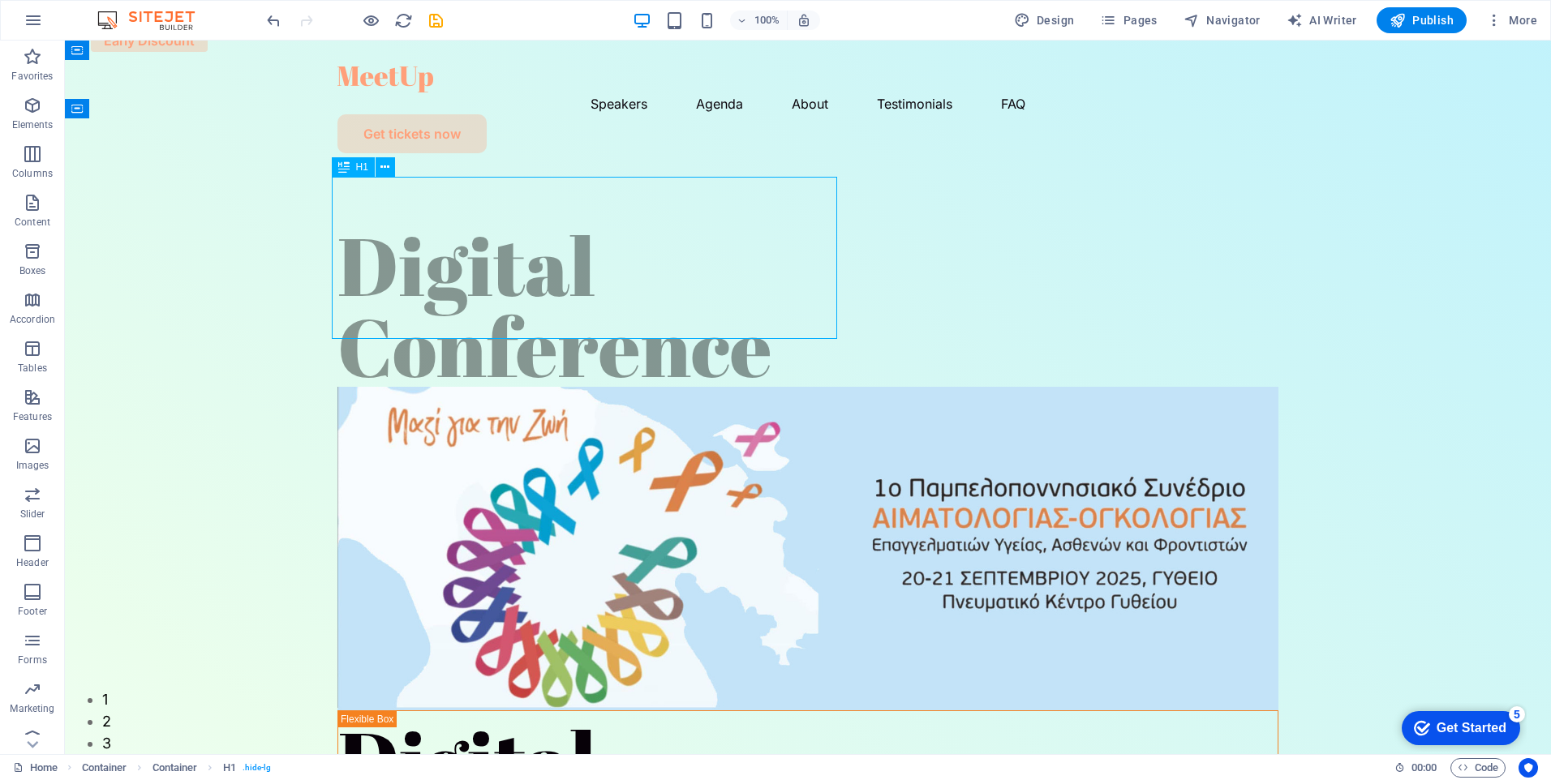
click at [570, 228] on div "Digital Conference" at bounding box center [807, 306] width 941 height 162
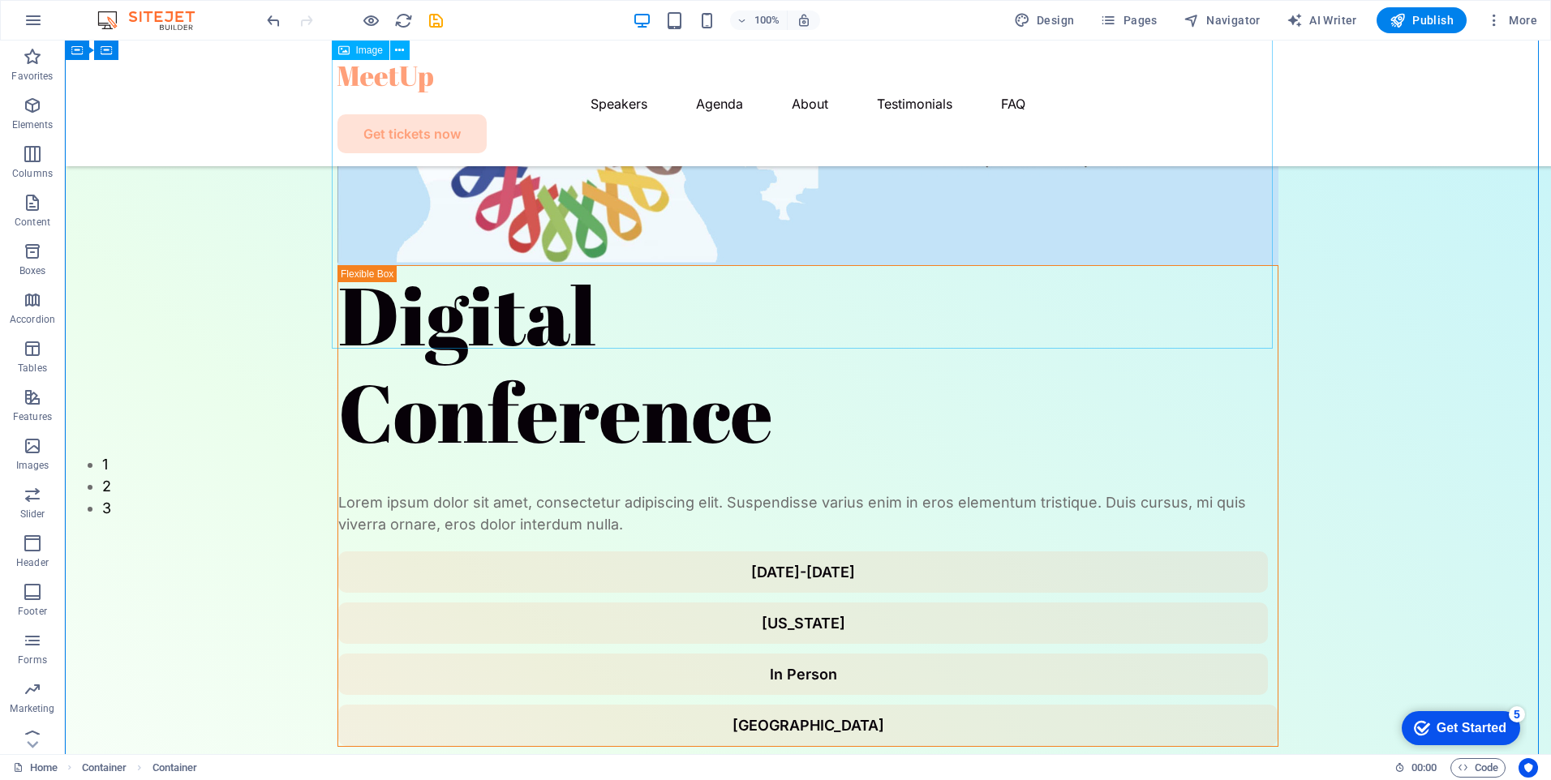
scroll to position [81, 0]
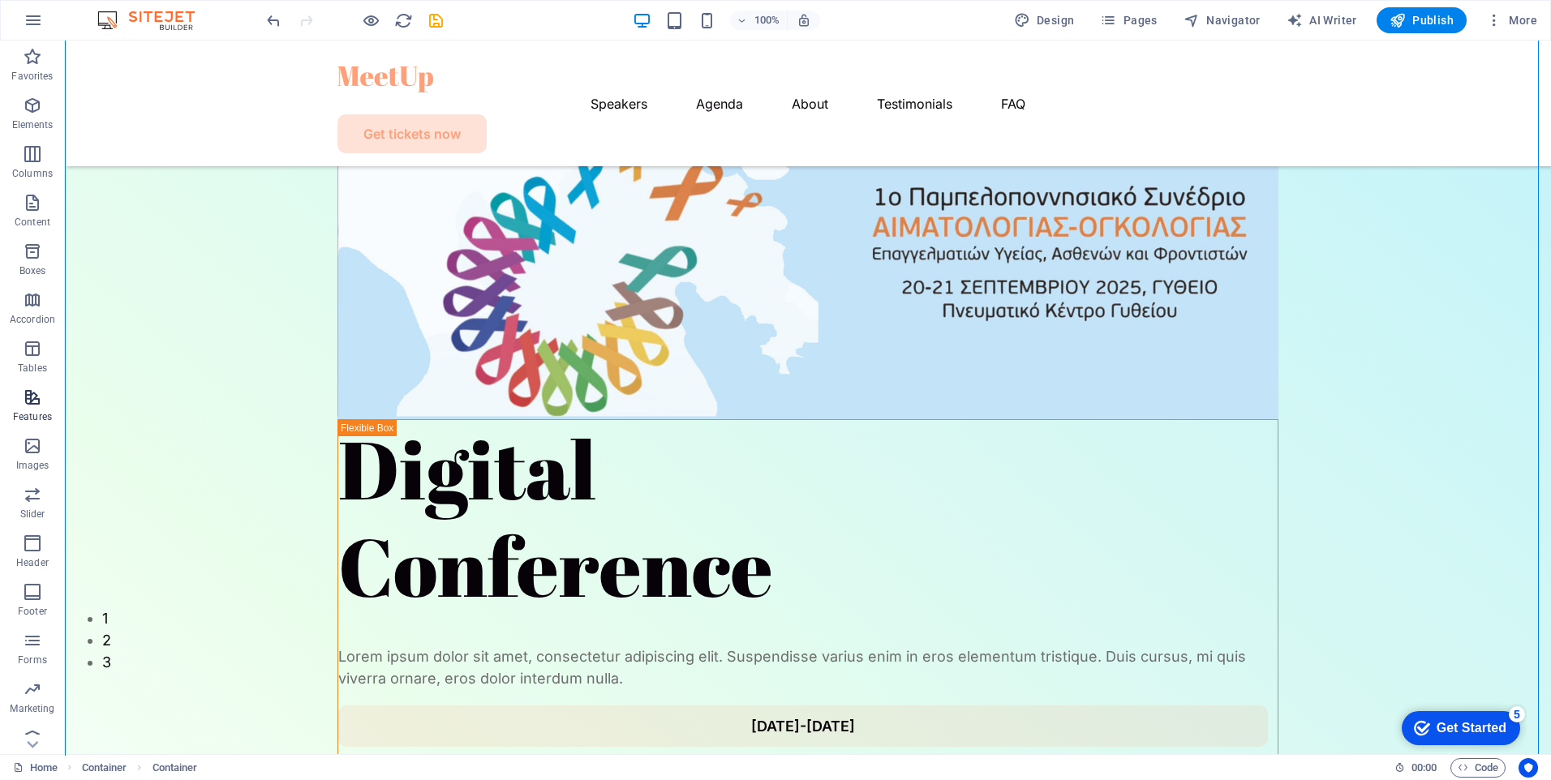
click at [37, 409] on span "Features" at bounding box center [32, 407] width 65 height 39
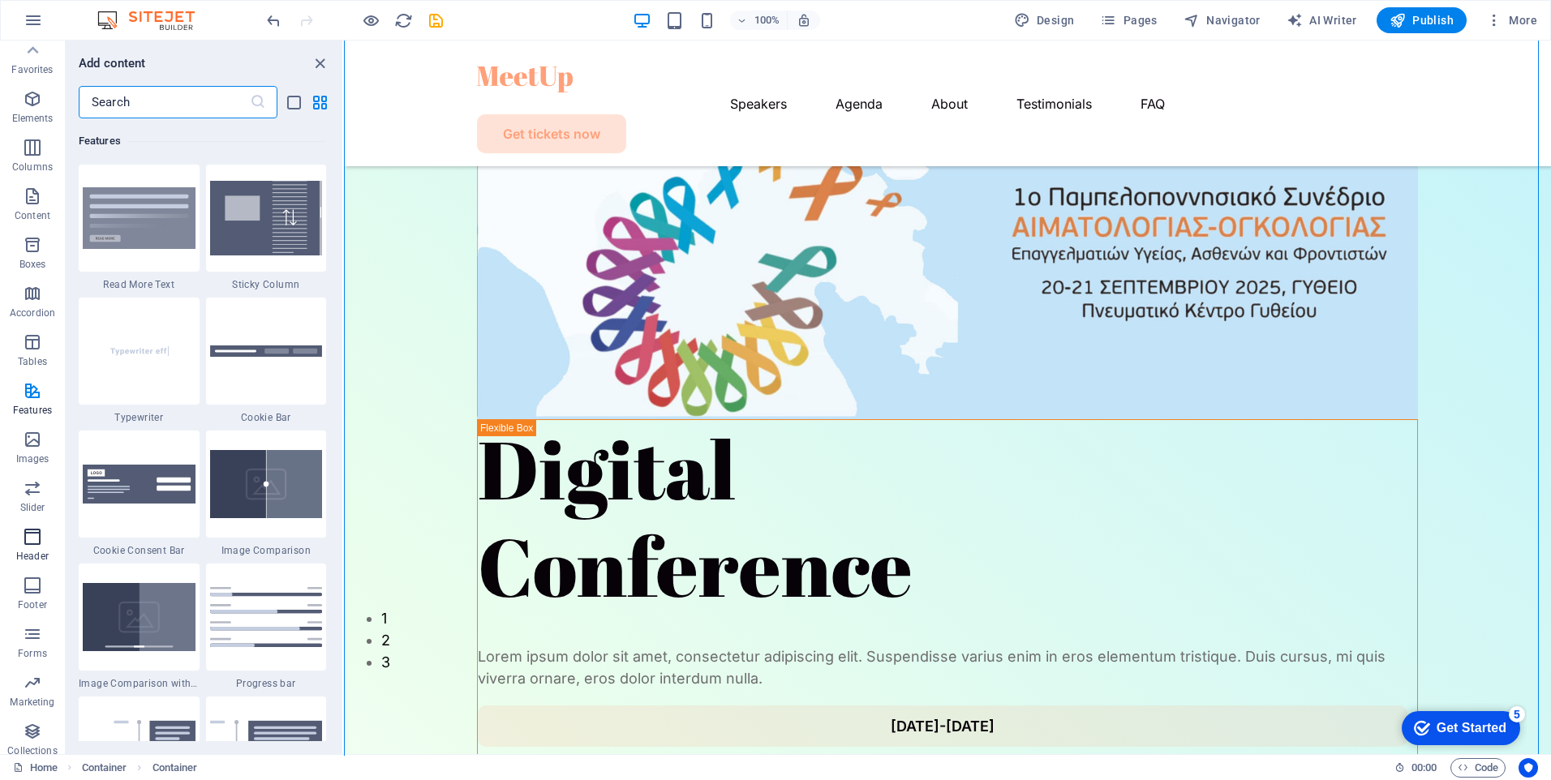
scroll to position [0, 0]
click at [33, 113] on icon "button" at bounding box center [32, 105] width 19 height 19
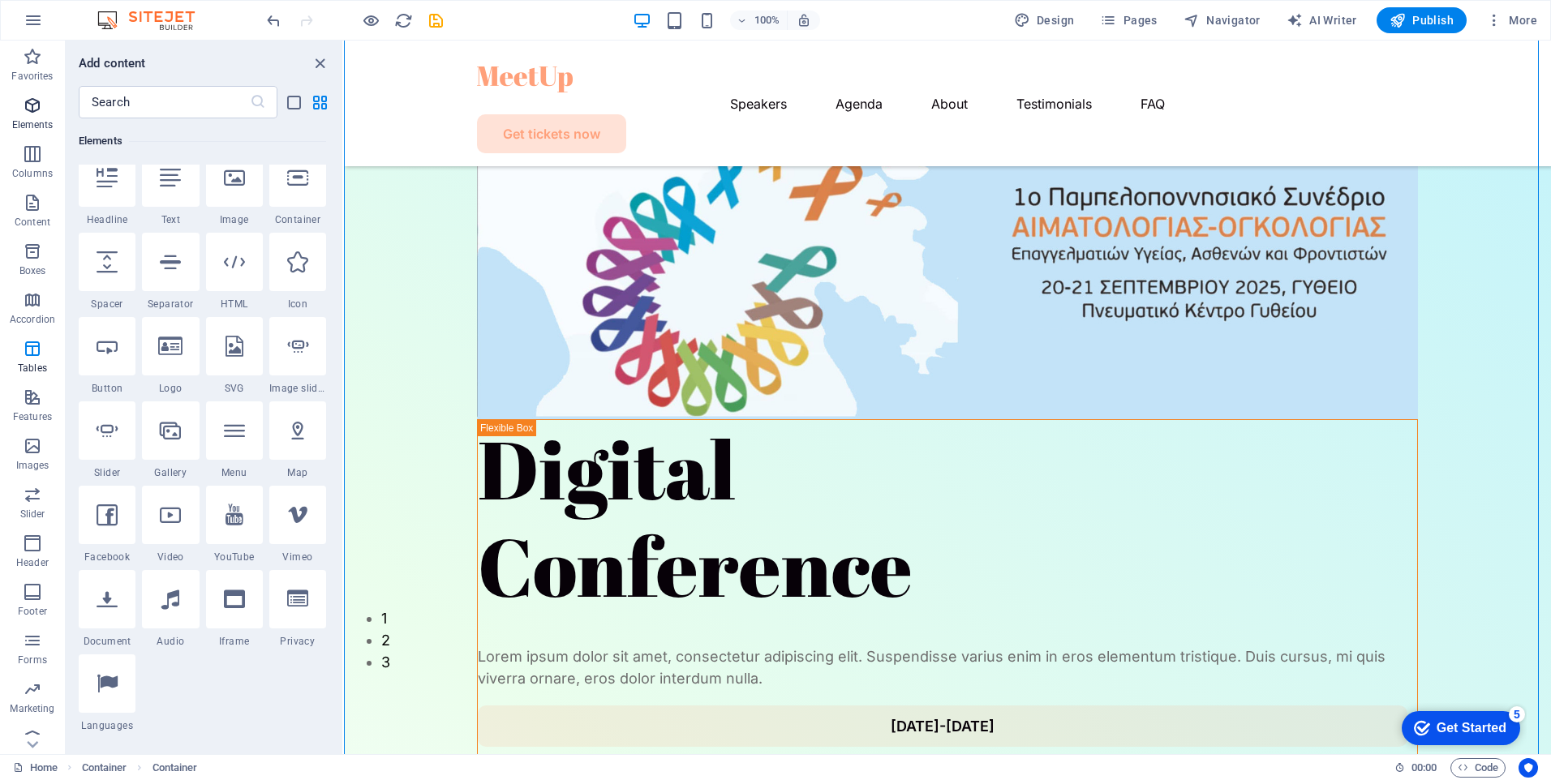
scroll to position [173, 0]
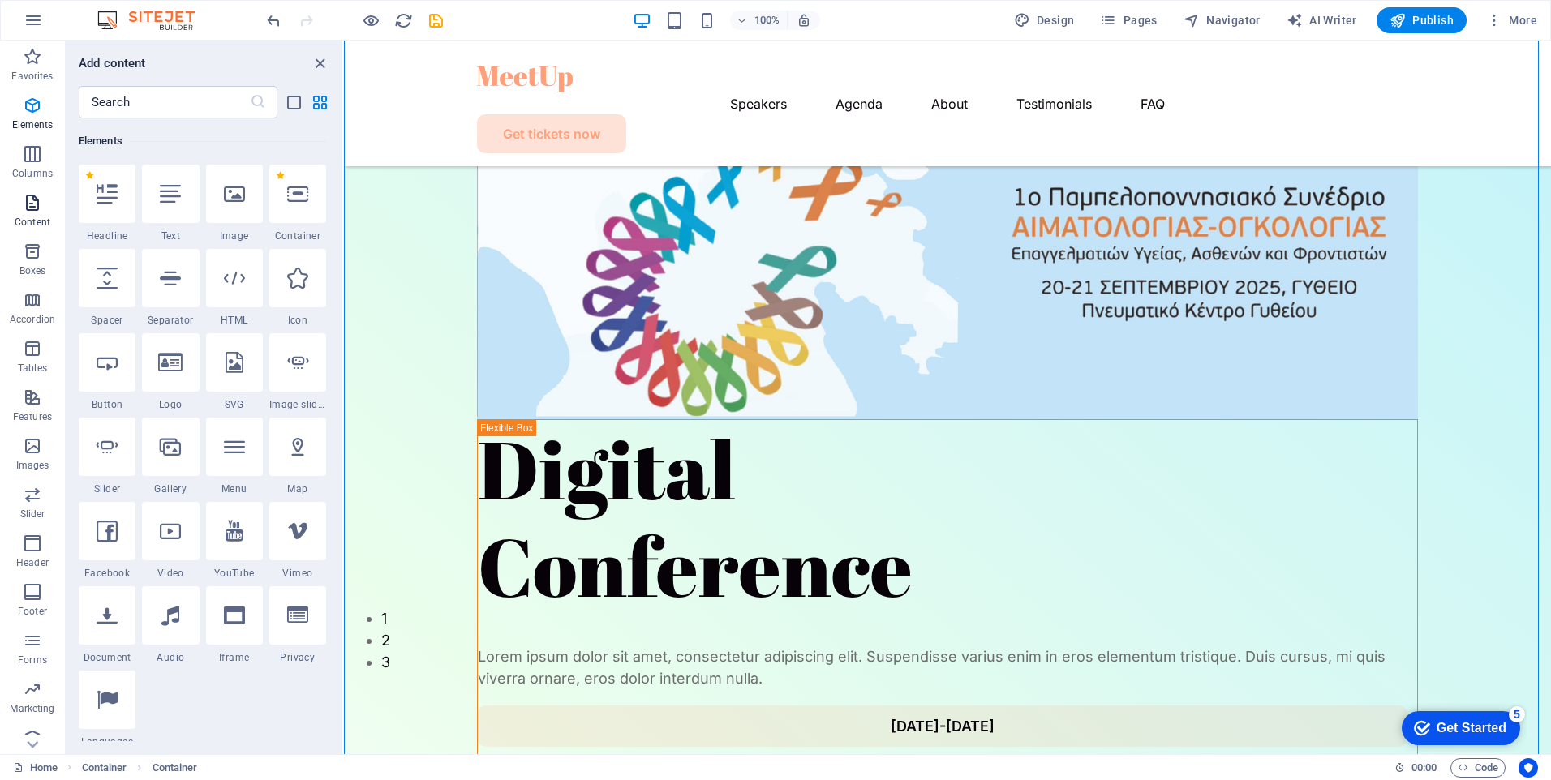
click at [34, 208] on icon "button" at bounding box center [32, 202] width 19 height 19
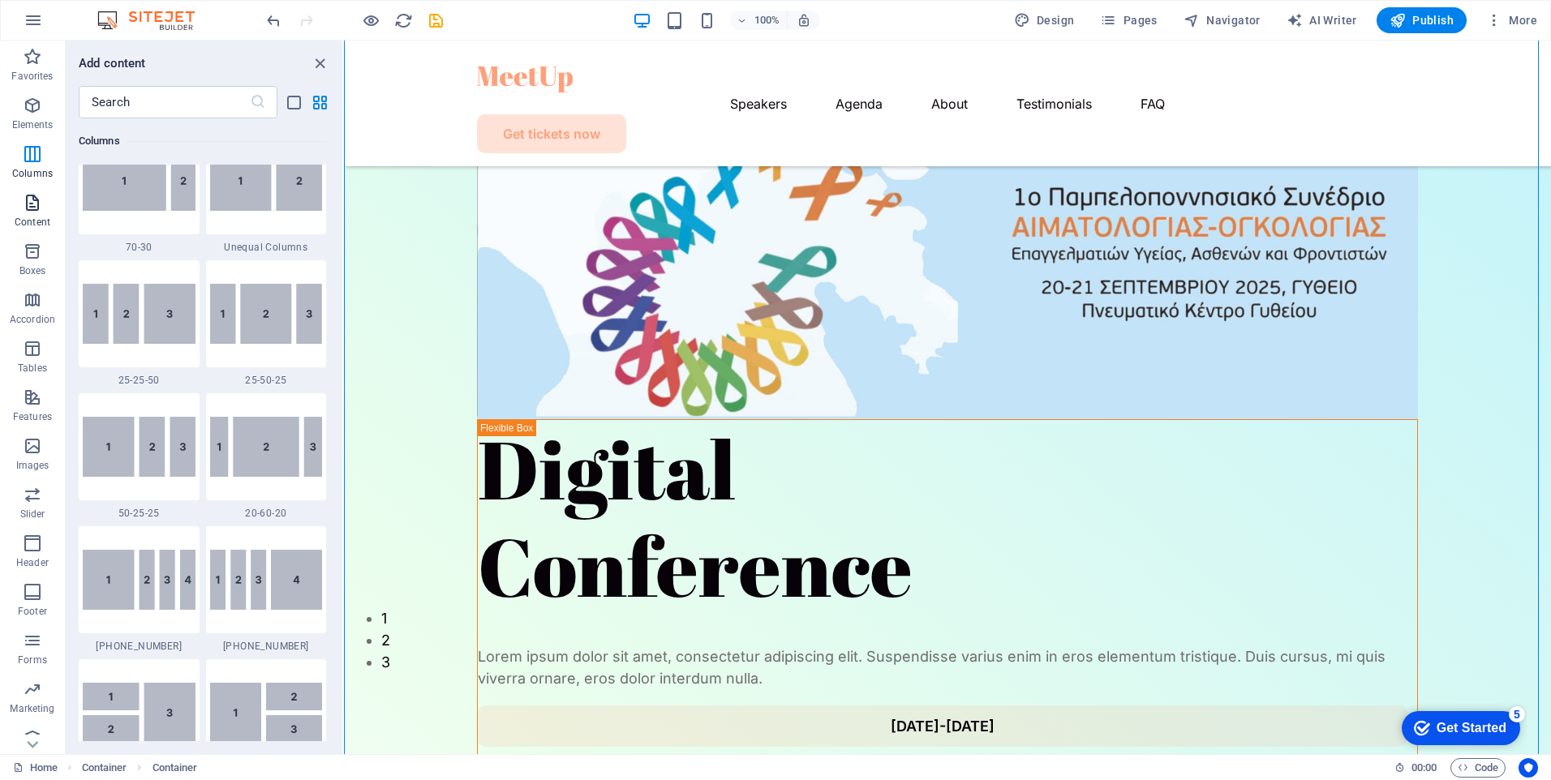
scroll to position [2838, 0]
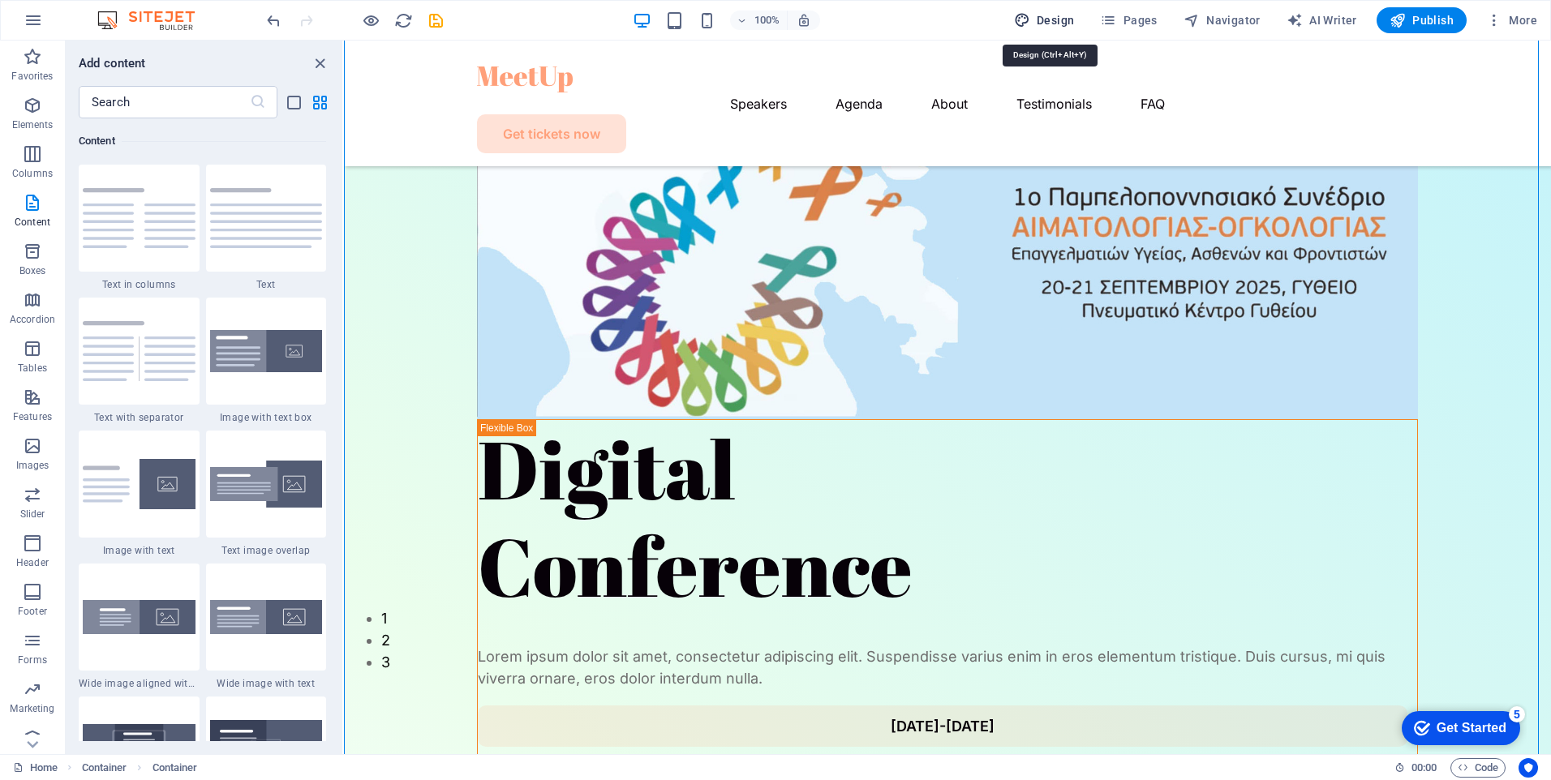
click at [1042, 23] on span "Design" at bounding box center [1044, 20] width 61 height 16
select select "px"
select select "400"
select select "px"
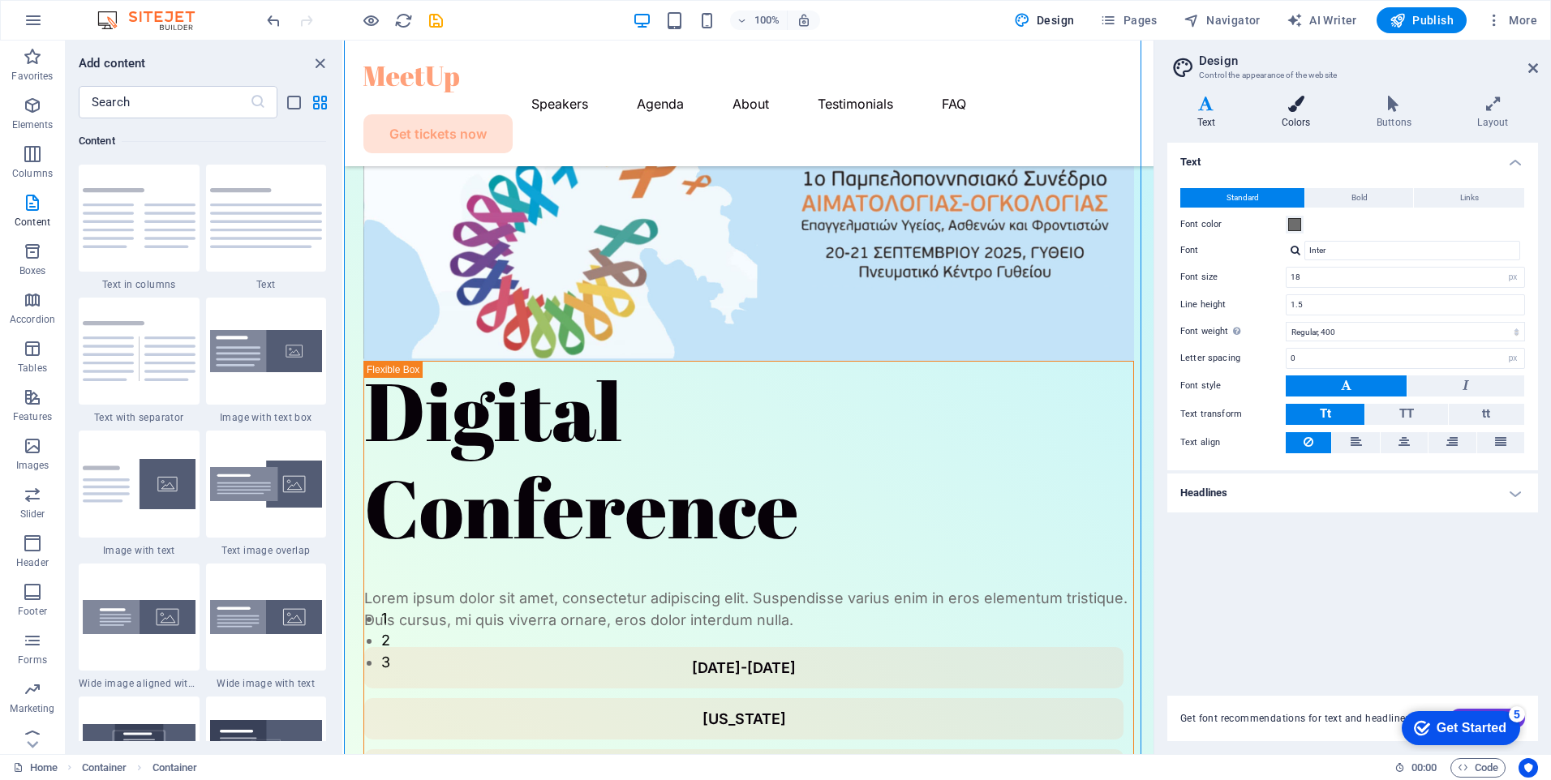
click at [1289, 110] on icon at bounding box center [1296, 104] width 88 height 16
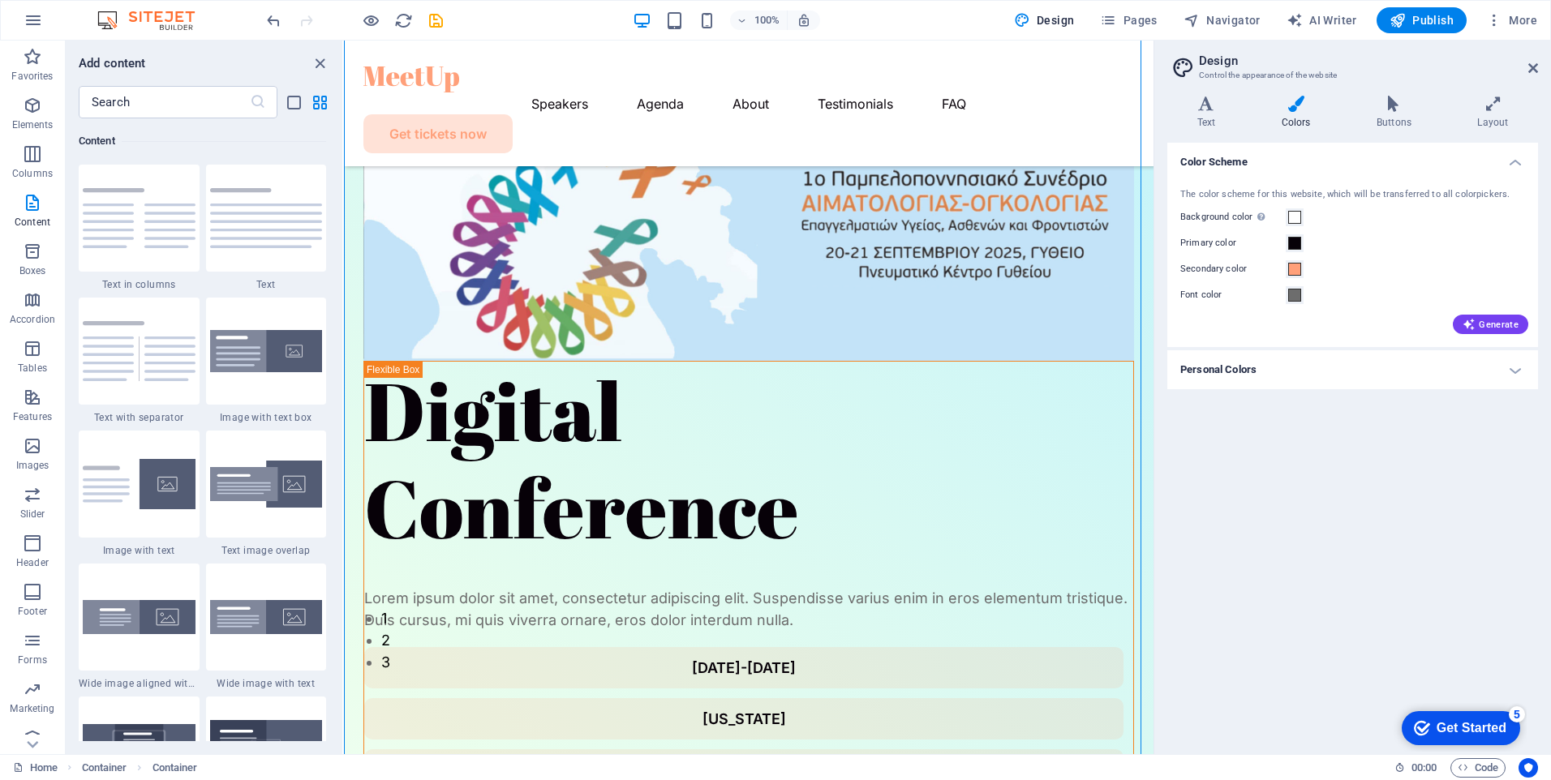
click at [1354, 371] on h4 "Personal Colors" at bounding box center [1352, 369] width 371 height 39
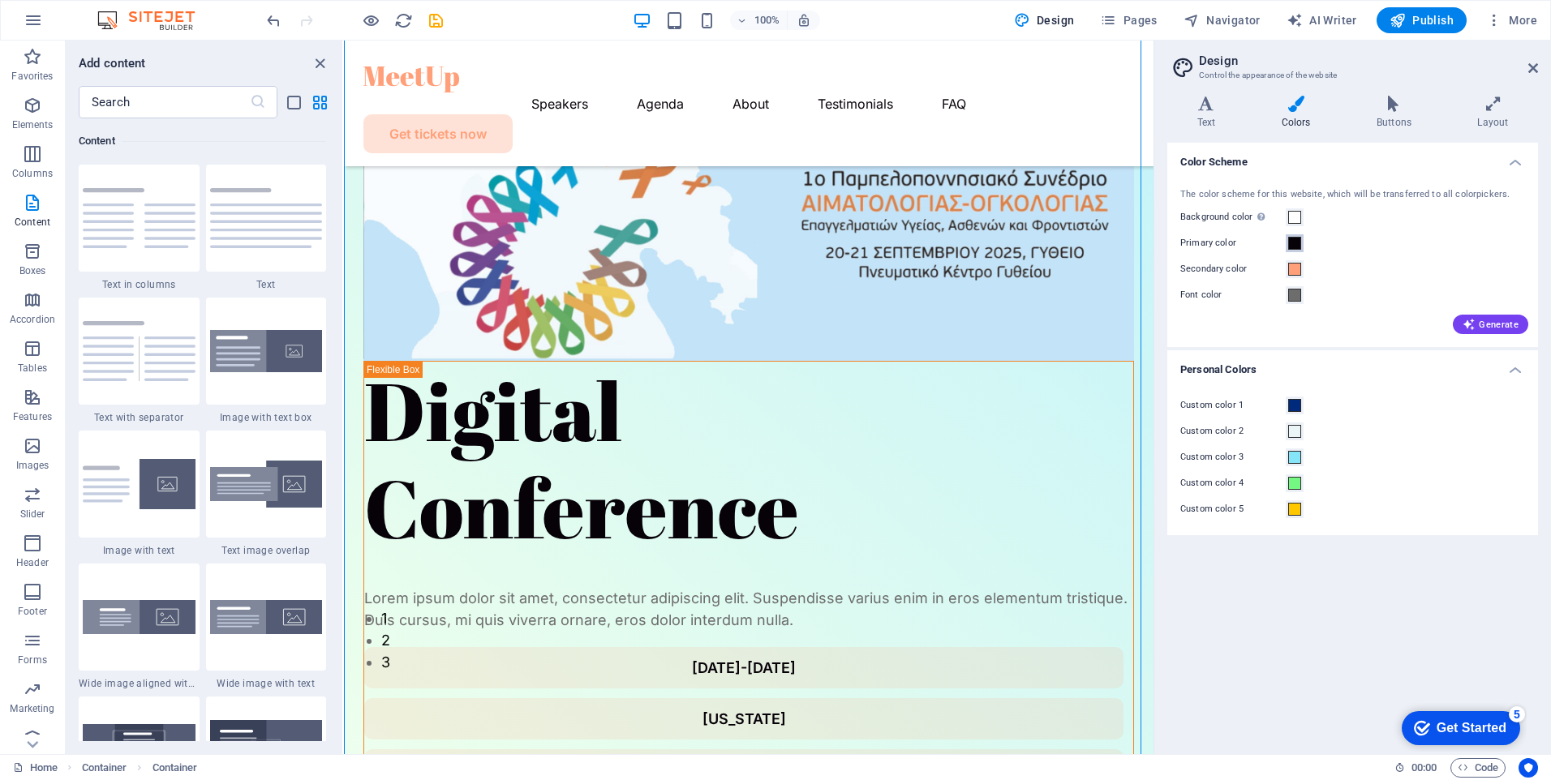
click at [1297, 239] on span at bounding box center [1294, 243] width 13 height 13
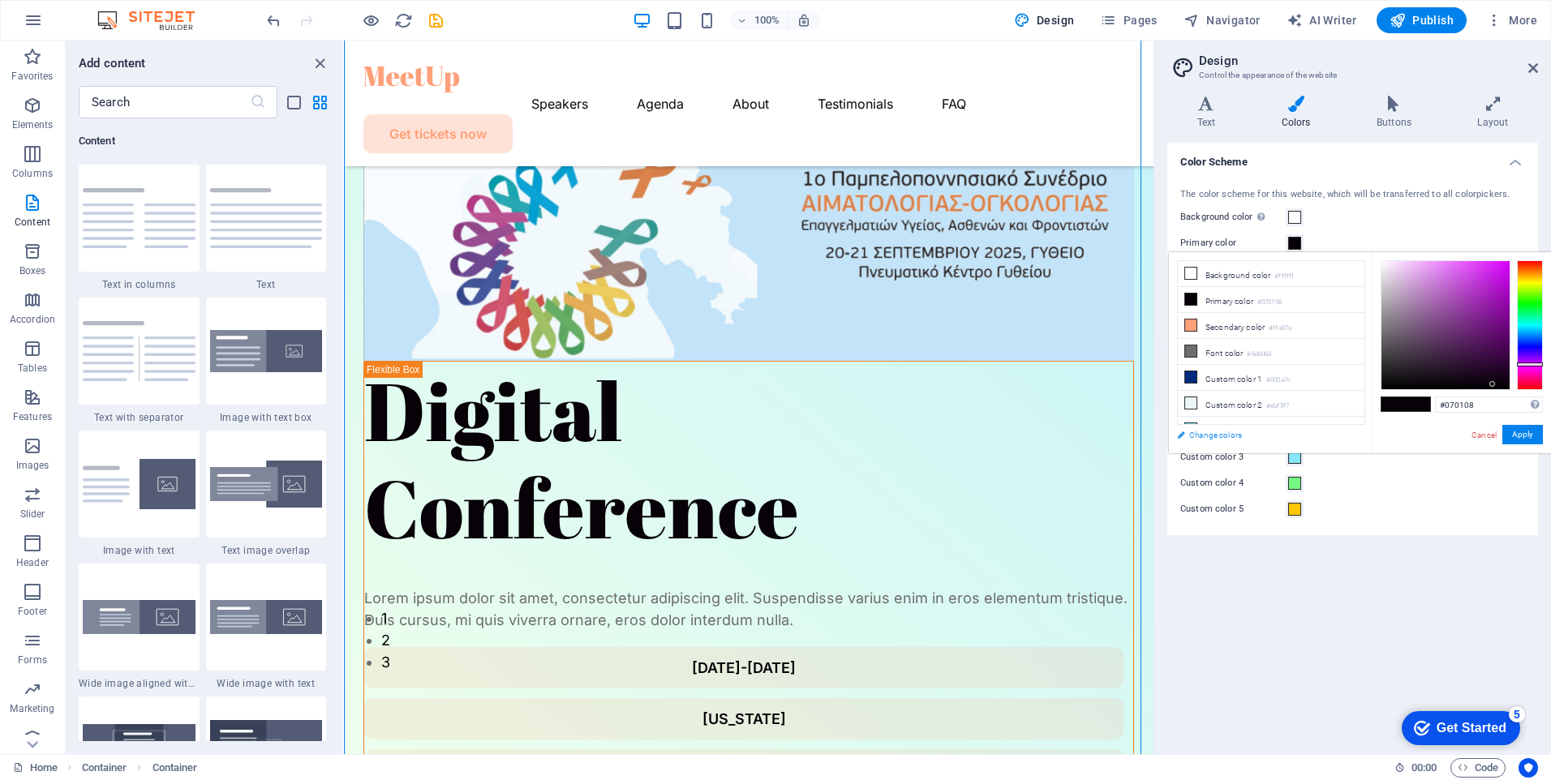
click at [1218, 436] on link "Change colors" at bounding box center [1263, 435] width 188 height 20
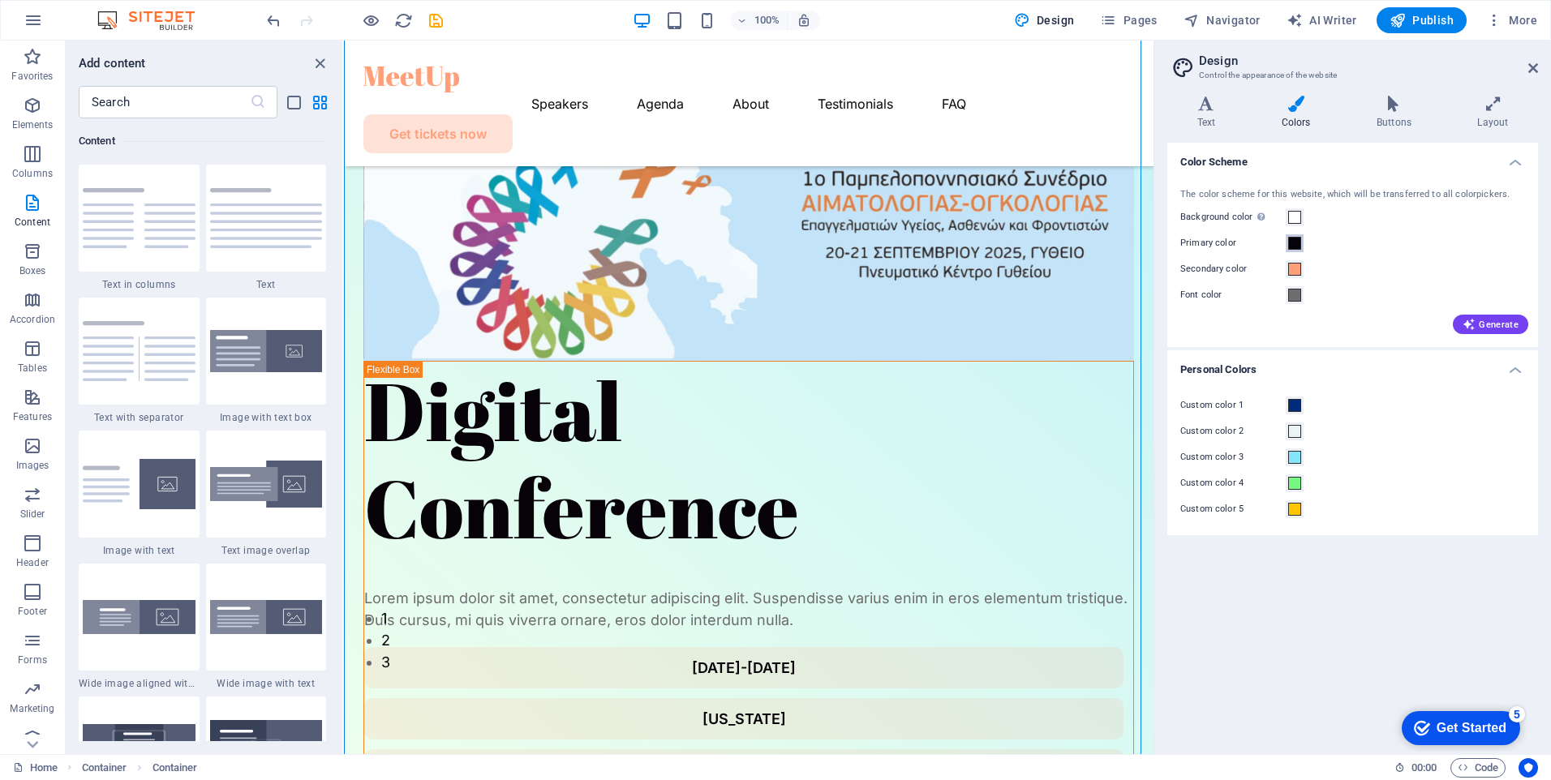
click at [1298, 241] on span at bounding box center [1294, 243] width 13 height 13
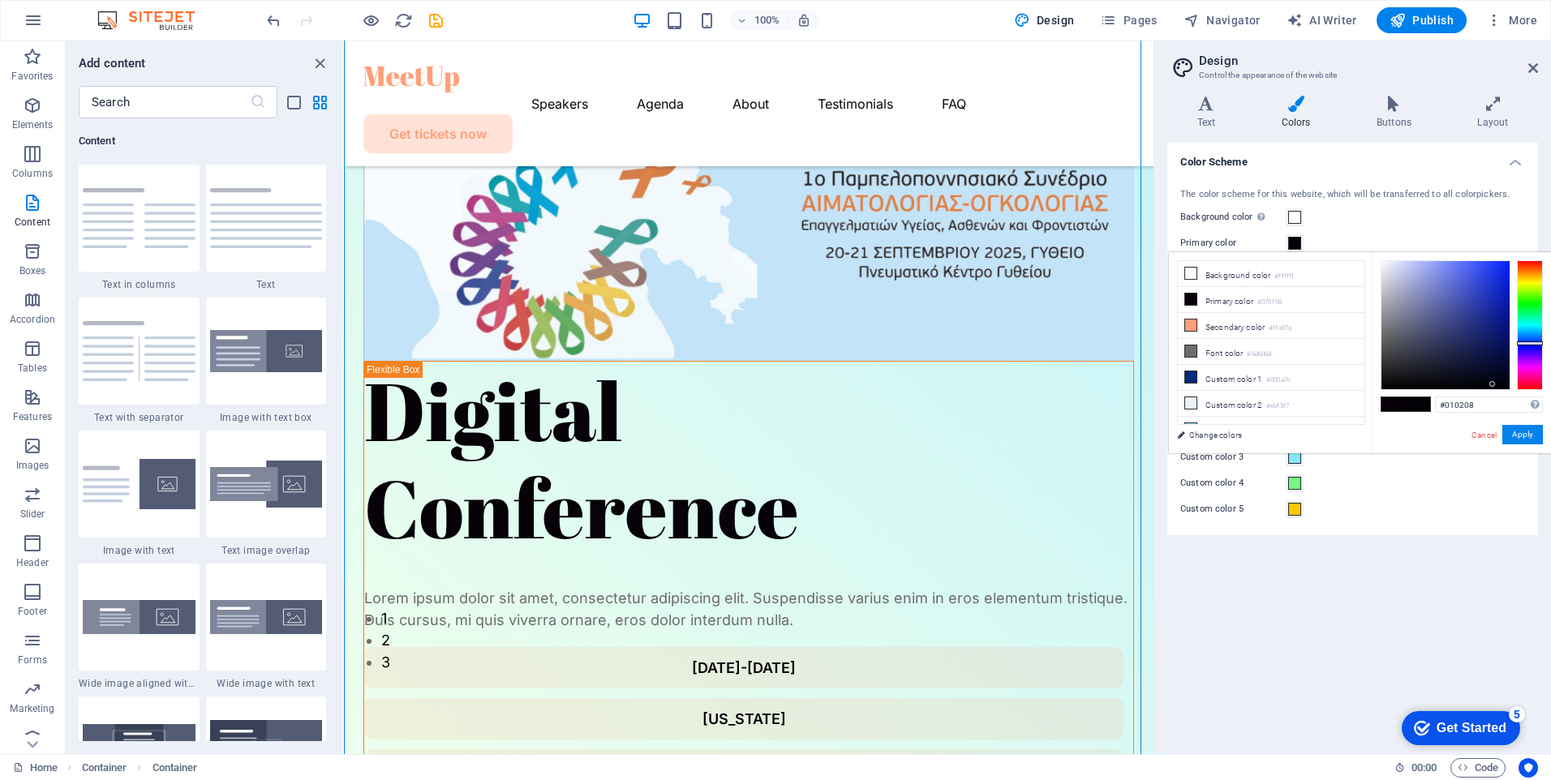
click at [1533, 343] on div at bounding box center [1530, 325] width 26 height 130
type input "#3647b3"
drag, startPoint x: 1498, startPoint y: 289, endPoint x: 1470, endPoint y: 299, distance: 29.2
click at [1470, 299] on div at bounding box center [1446, 325] width 128 height 128
click at [1523, 436] on button "Apply" at bounding box center [1522, 434] width 41 height 19
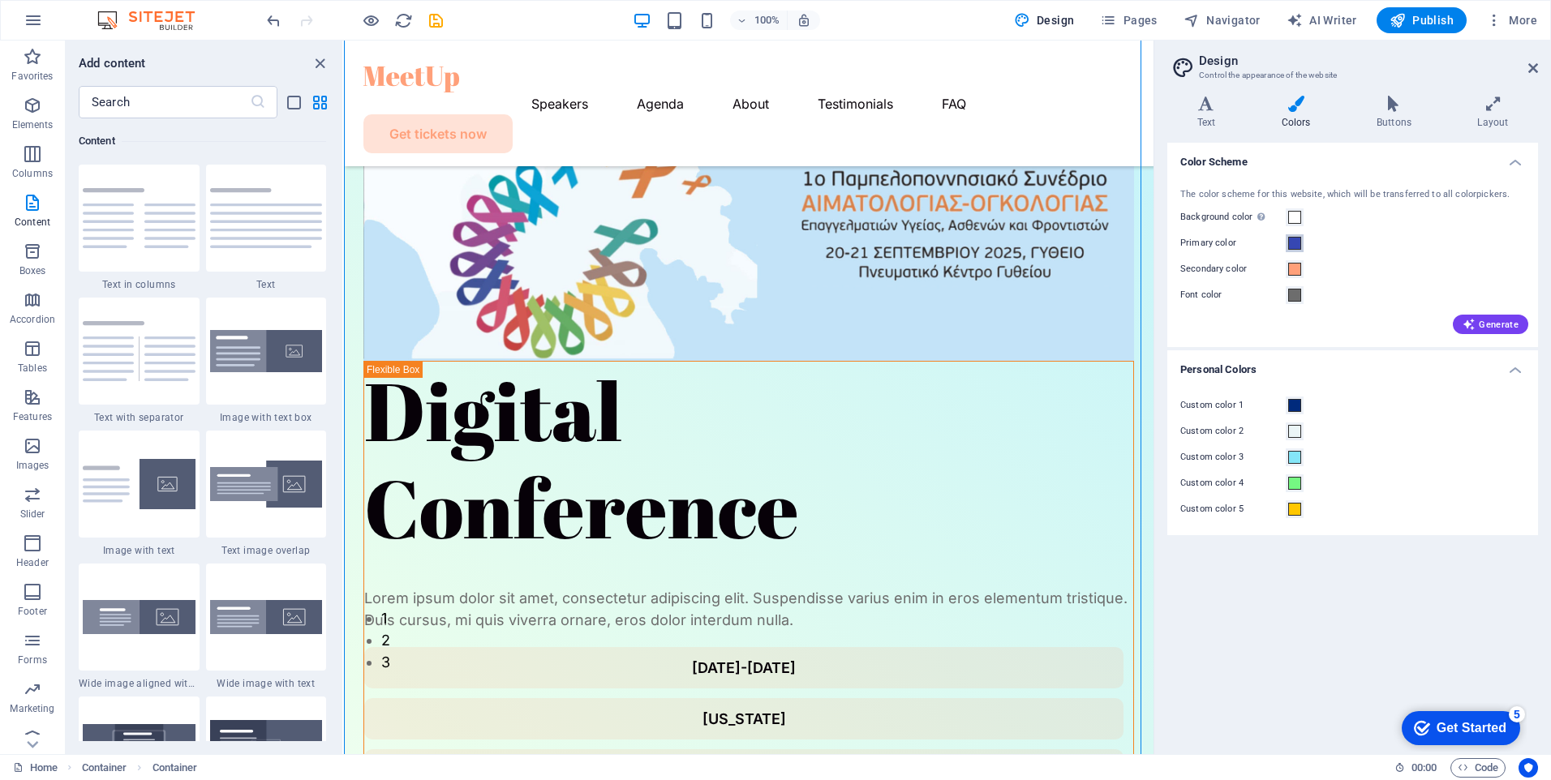
click at [1296, 244] on span at bounding box center [1294, 243] width 13 height 13
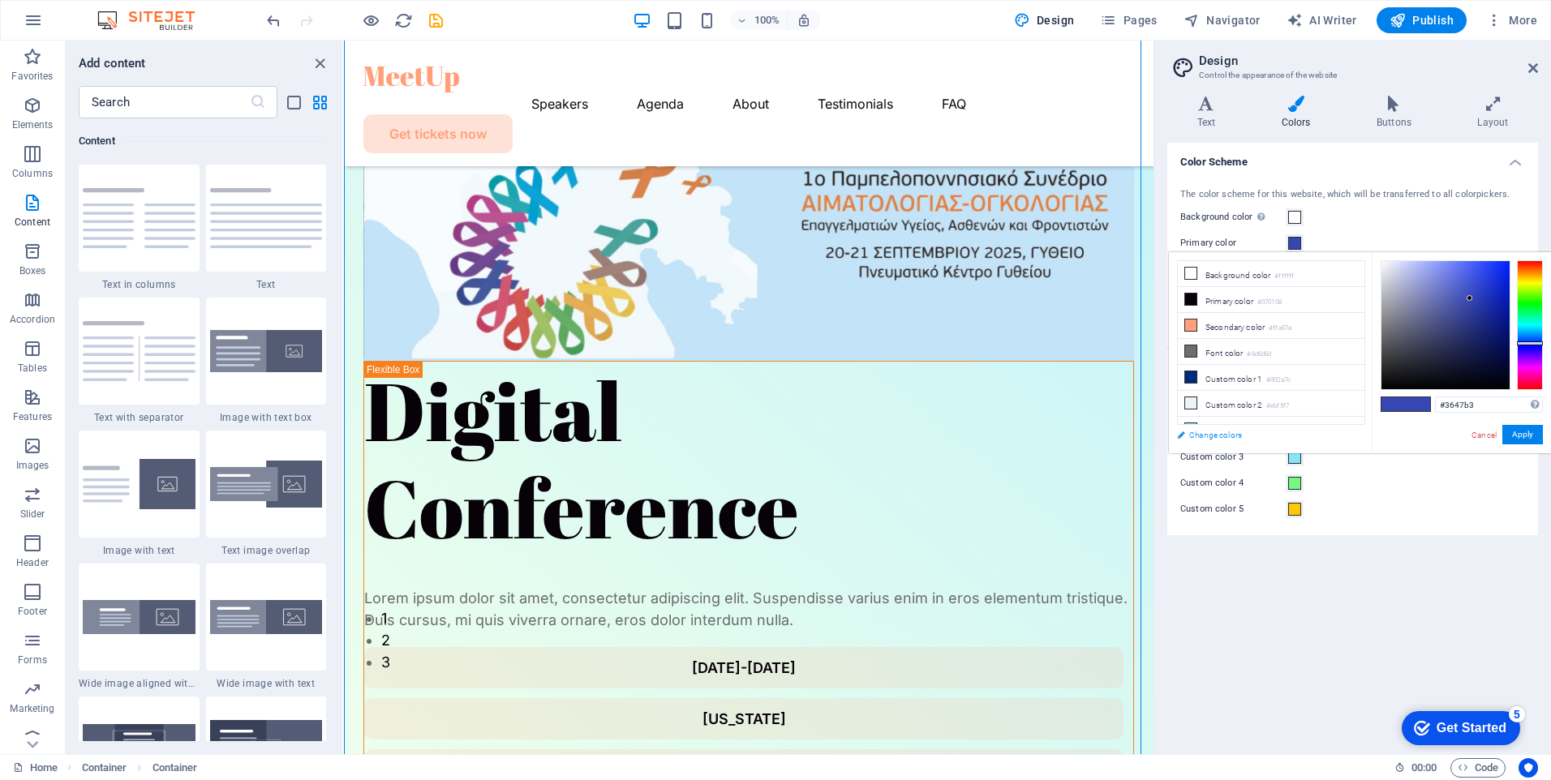
click at [1227, 430] on link "Change colors" at bounding box center [1263, 435] width 188 height 20
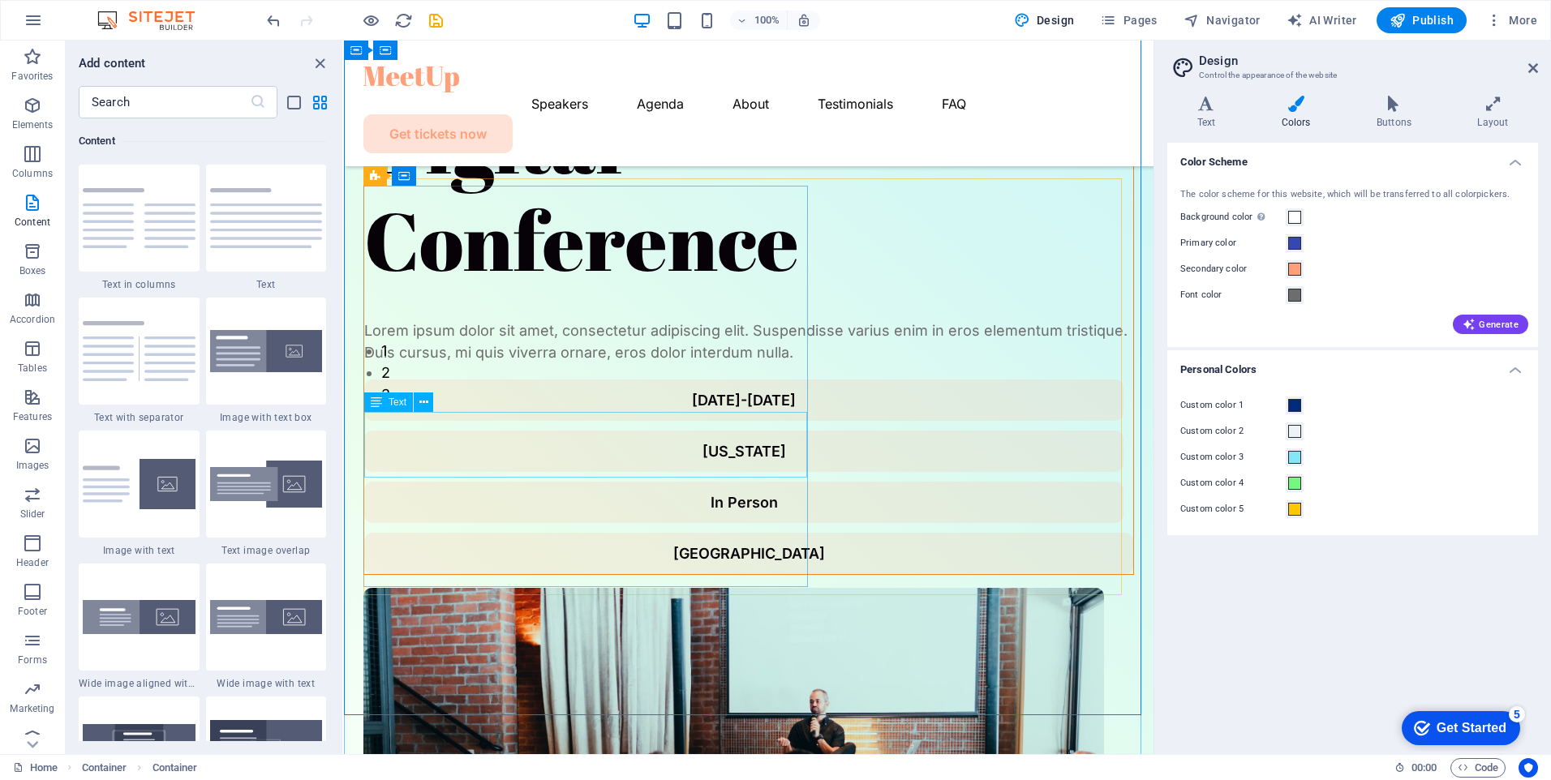
scroll to position [162, 0]
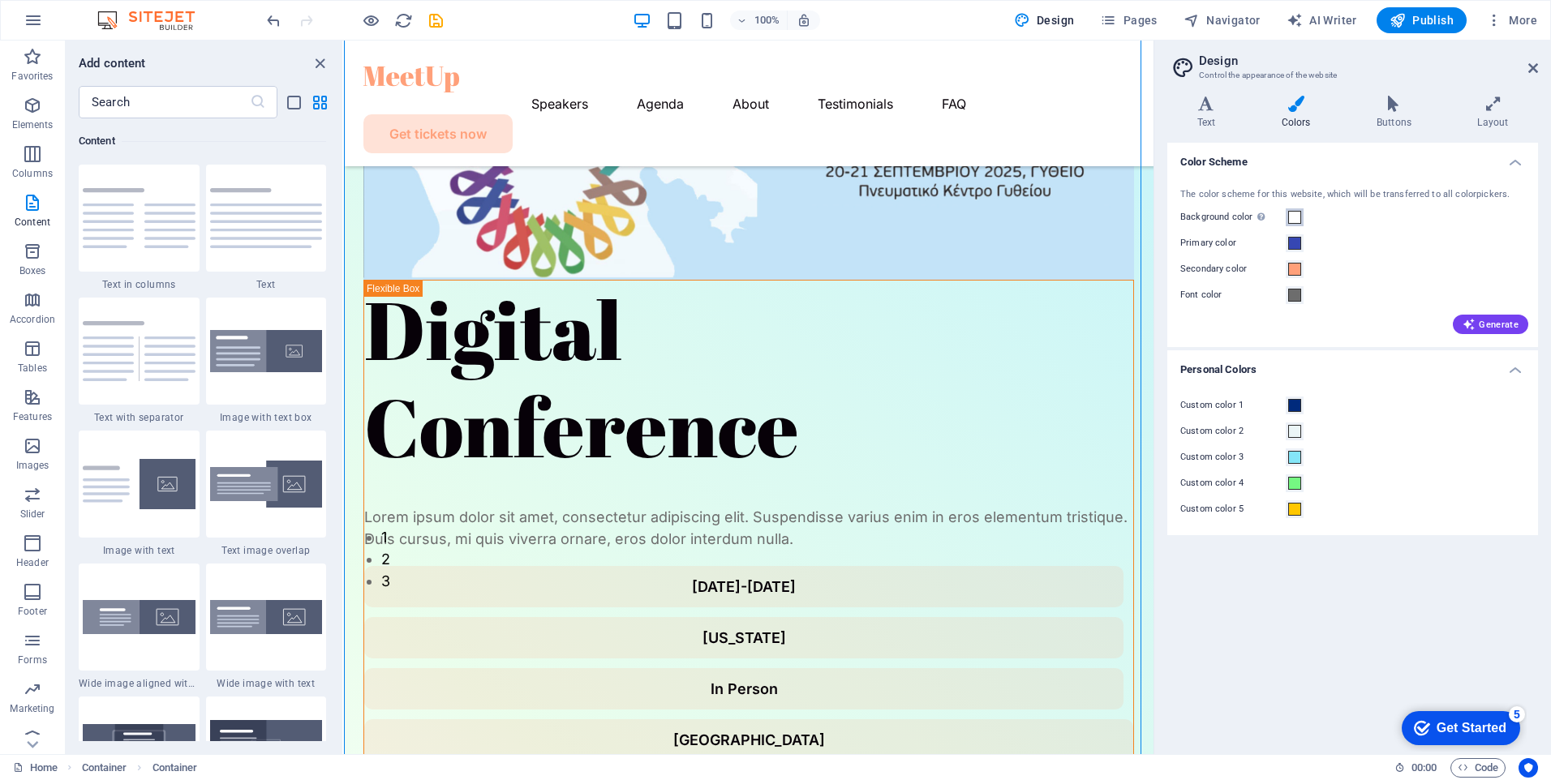
click at [1293, 215] on span at bounding box center [1294, 217] width 13 height 13
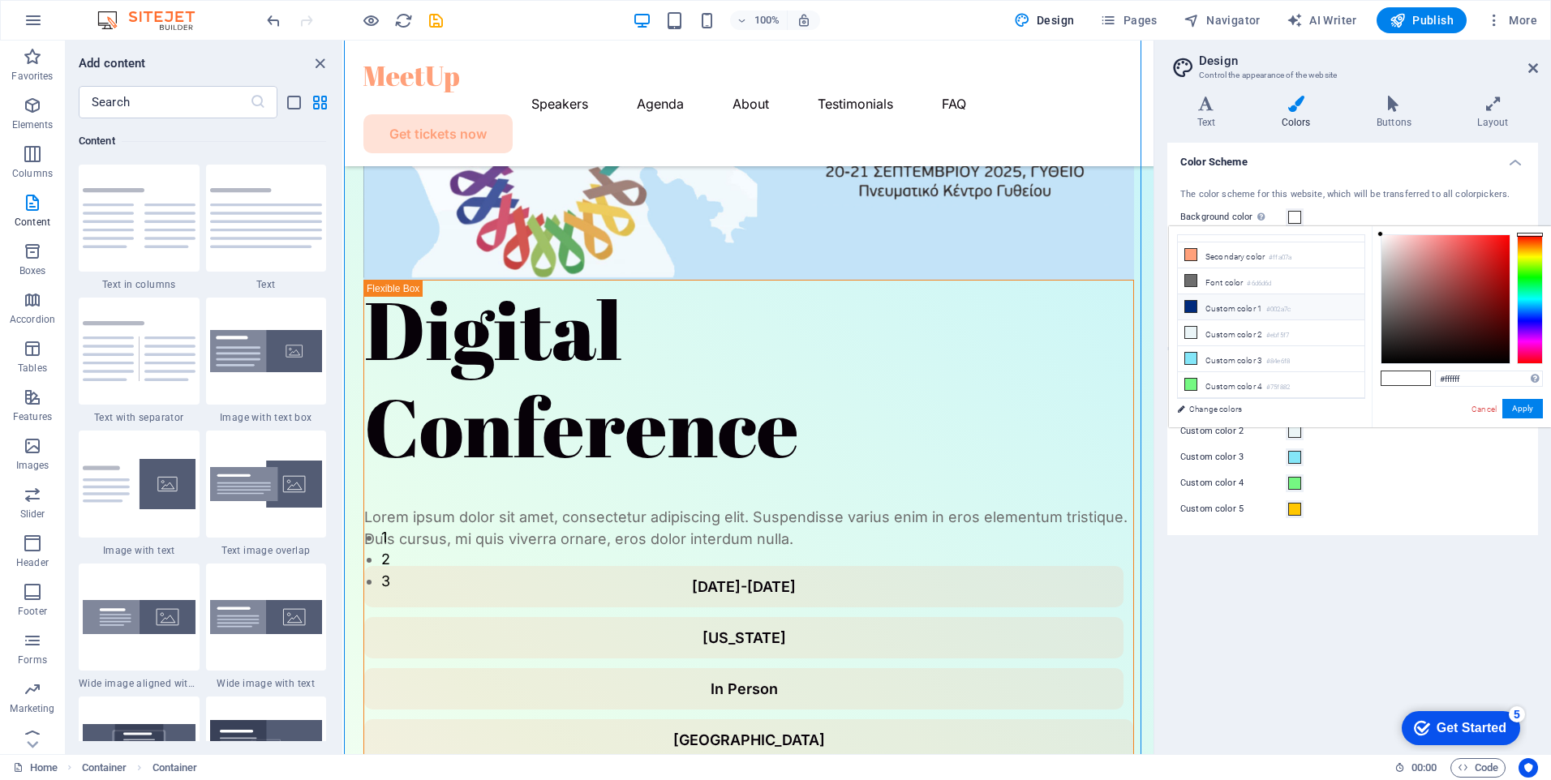
scroll to position [64, 0]
click at [1253, 334] on li "Custom color 3 #84e6f8" at bounding box center [1271, 340] width 187 height 26
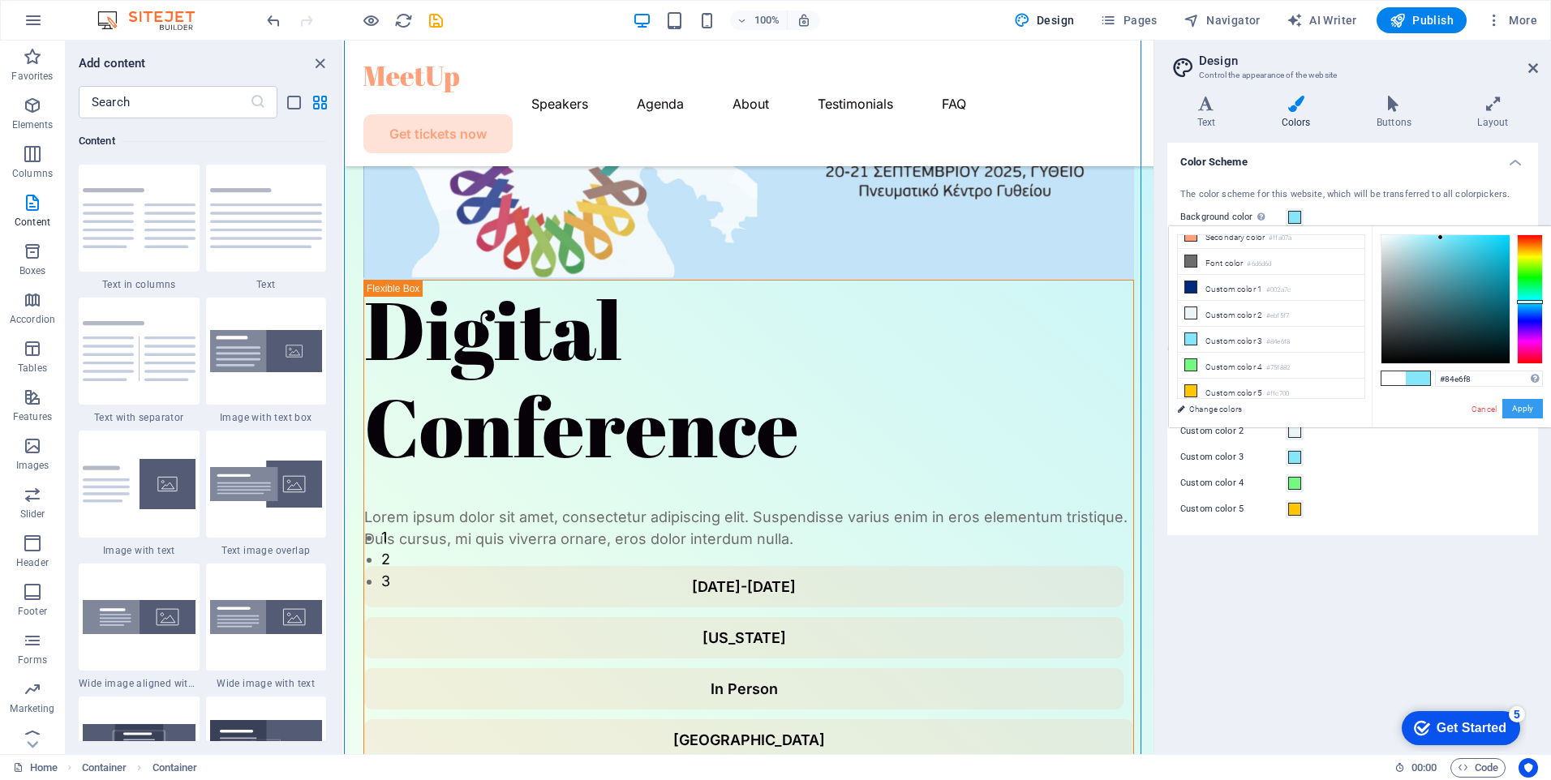
click at [1519, 410] on button "Apply" at bounding box center [1522, 408] width 41 height 19
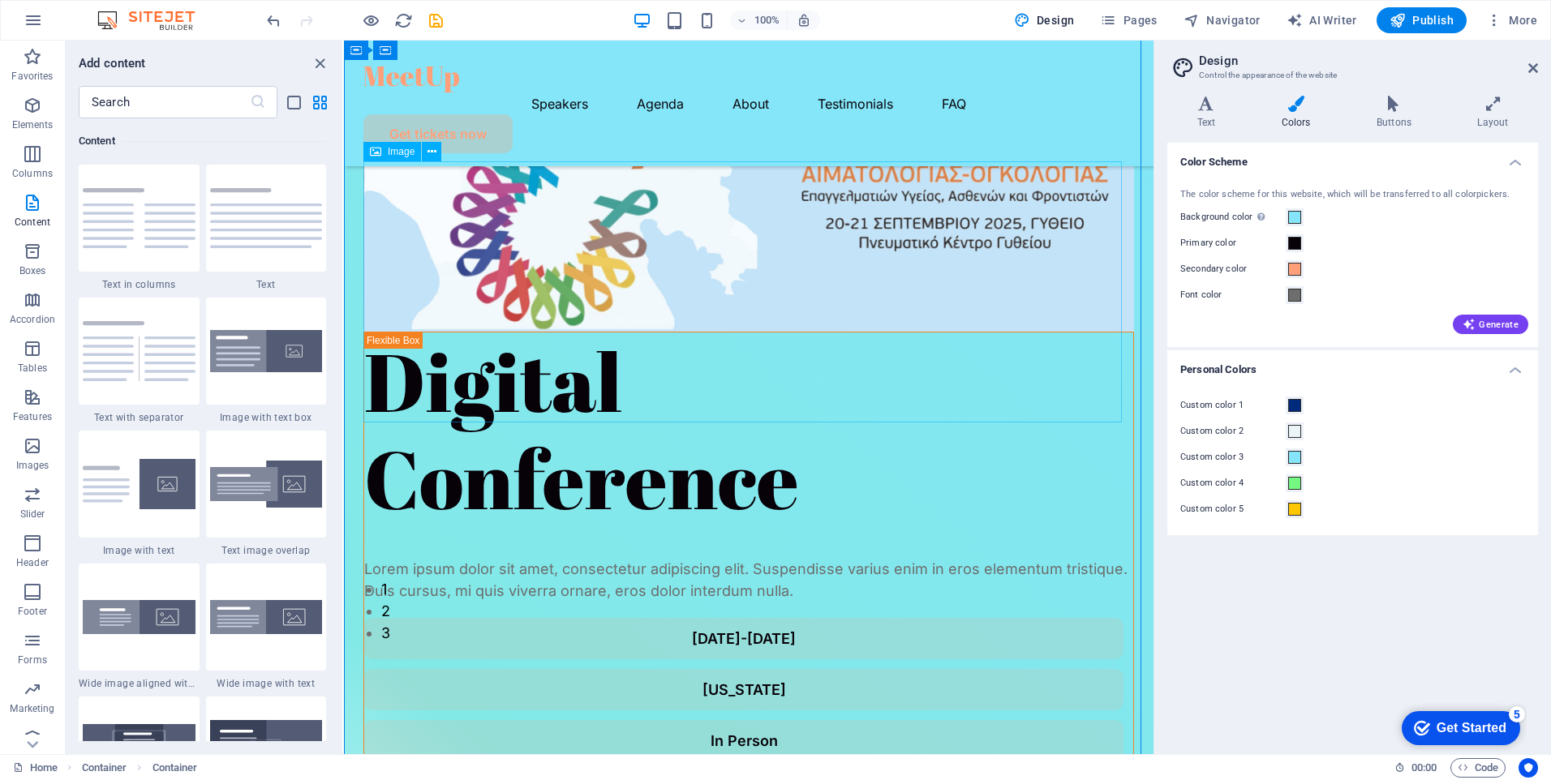
scroll to position [0, 0]
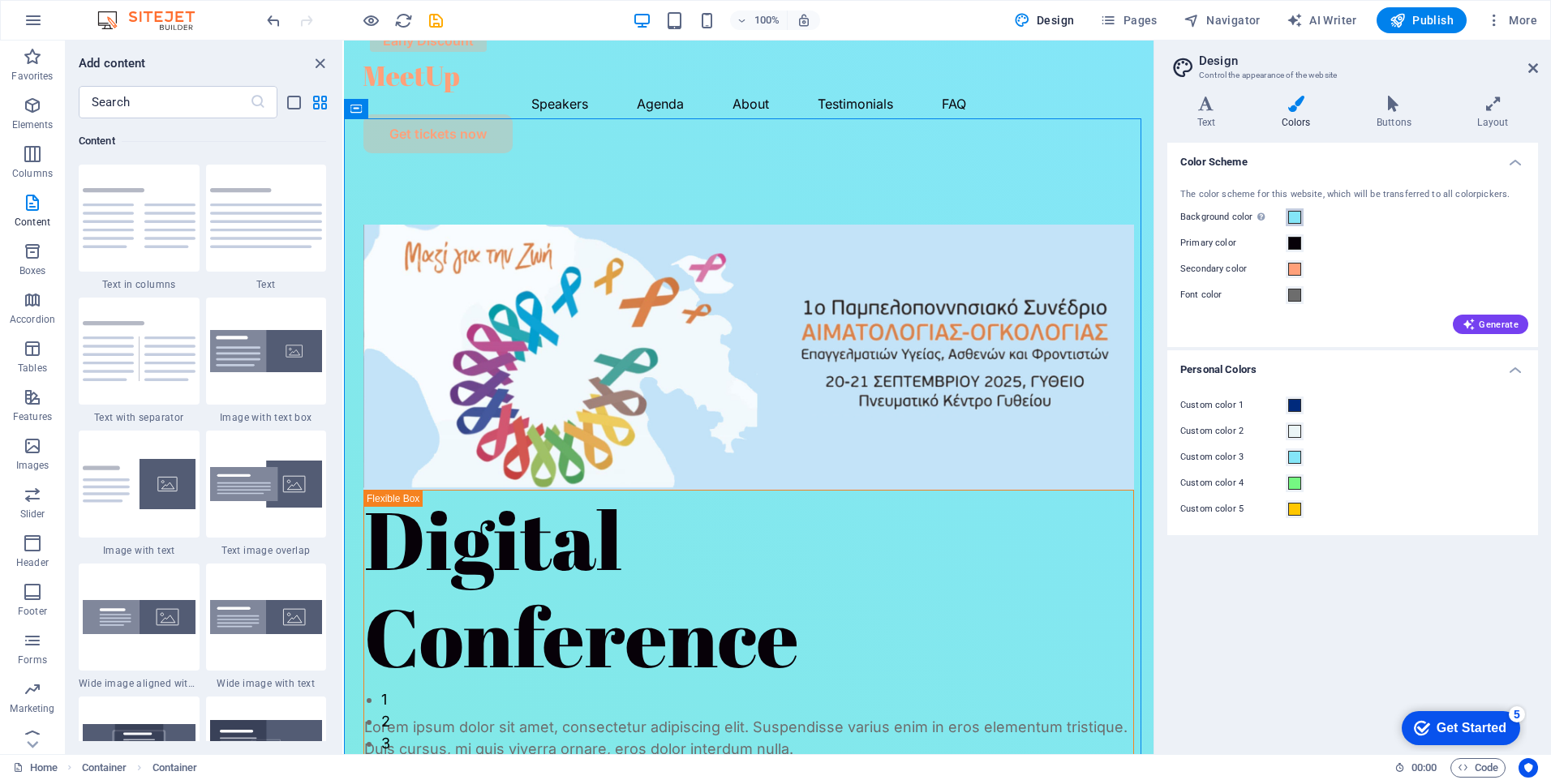
click at [1295, 214] on span at bounding box center [1294, 217] width 13 height 13
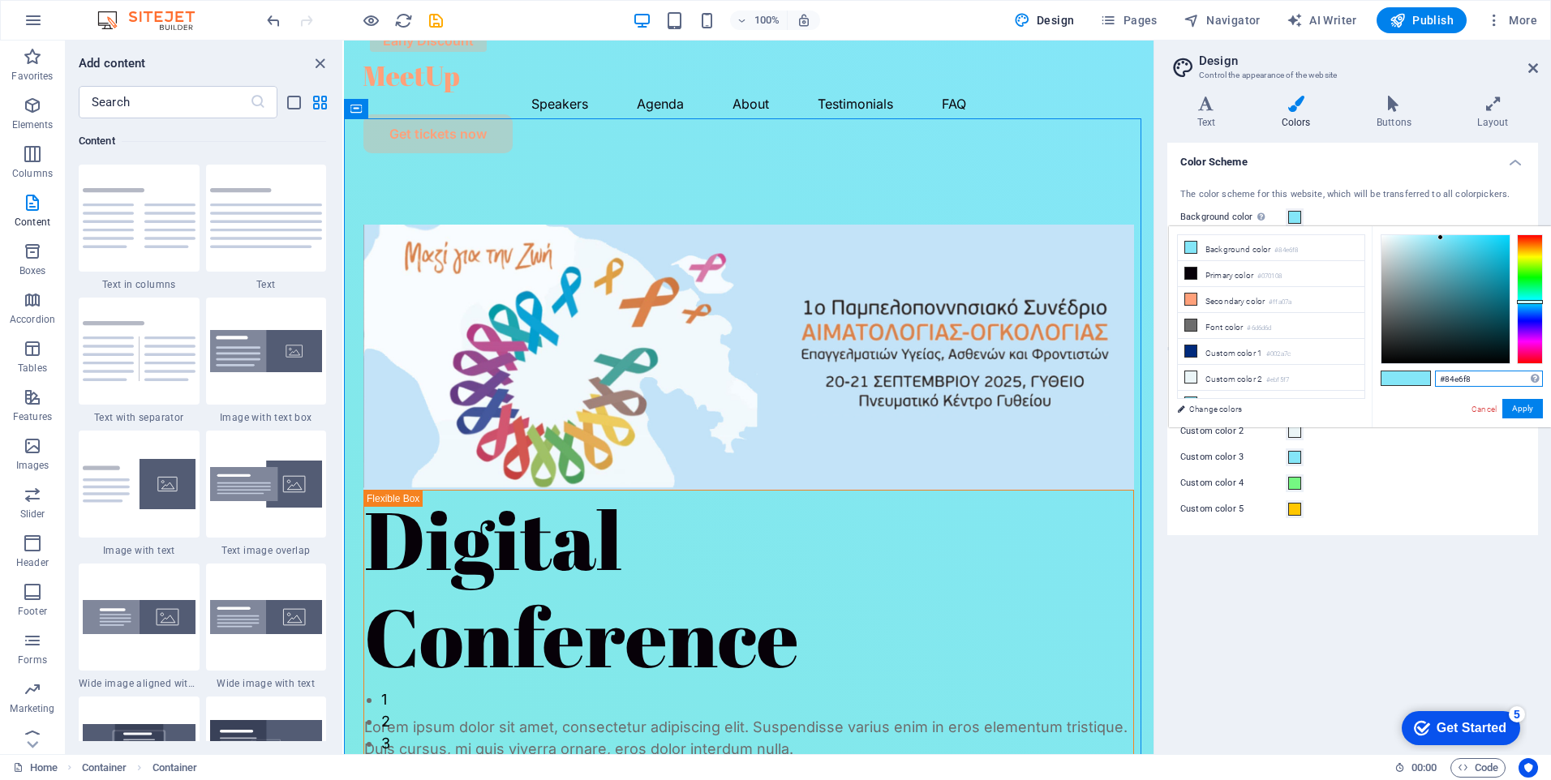
drag, startPoint x: 1481, startPoint y: 380, endPoint x: 1445, endPoint y: 380, distance: 36.5
click at [1445, 380] on input "#84e6f8" at bounding box center [1489, 379] width 108 height 16
paste input "c3e3"
type input "#c3e3f8"
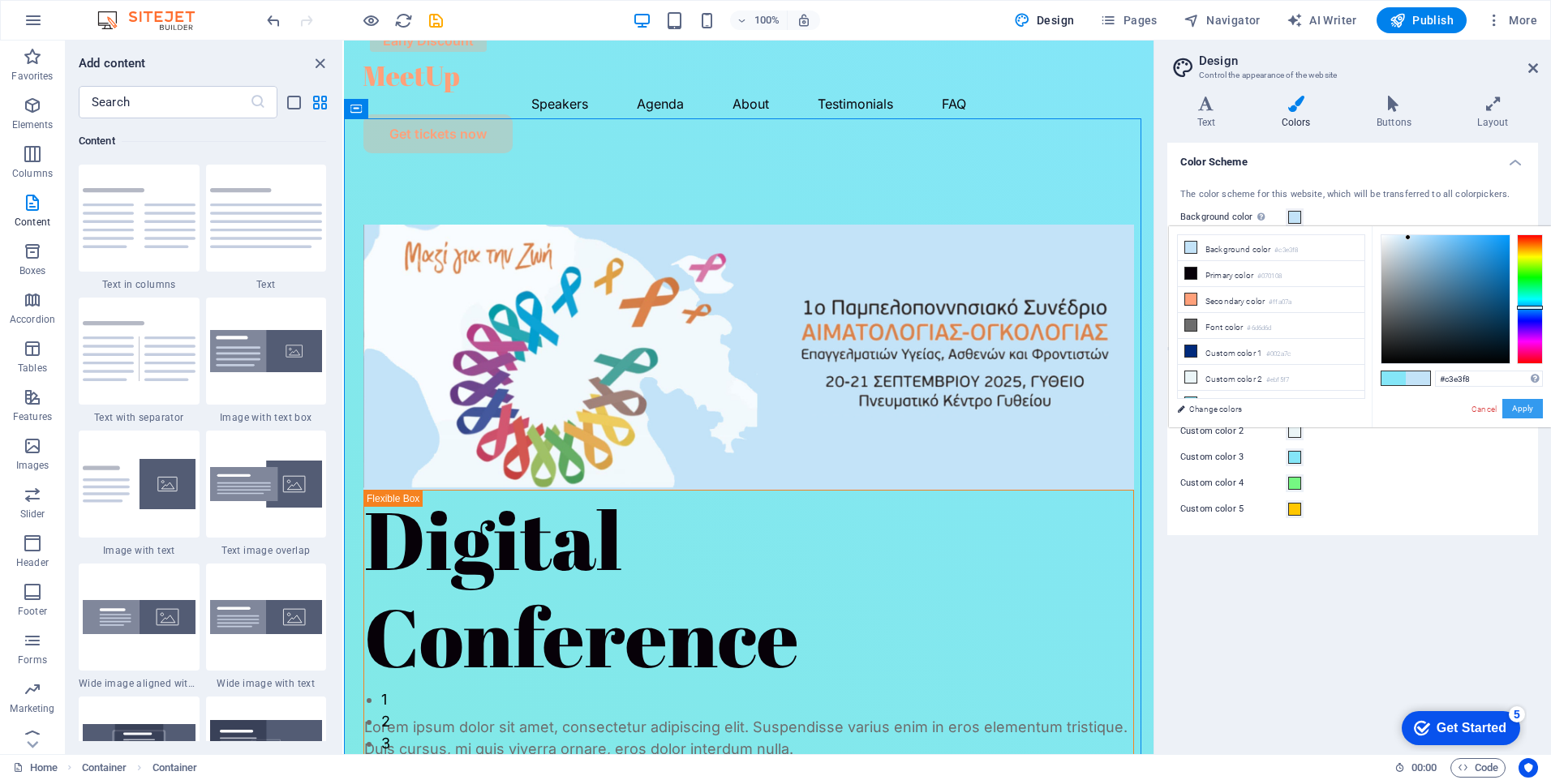
click at [1524, 409] on button "Apply" at bounding box center [1522, 408] width 41 height 19
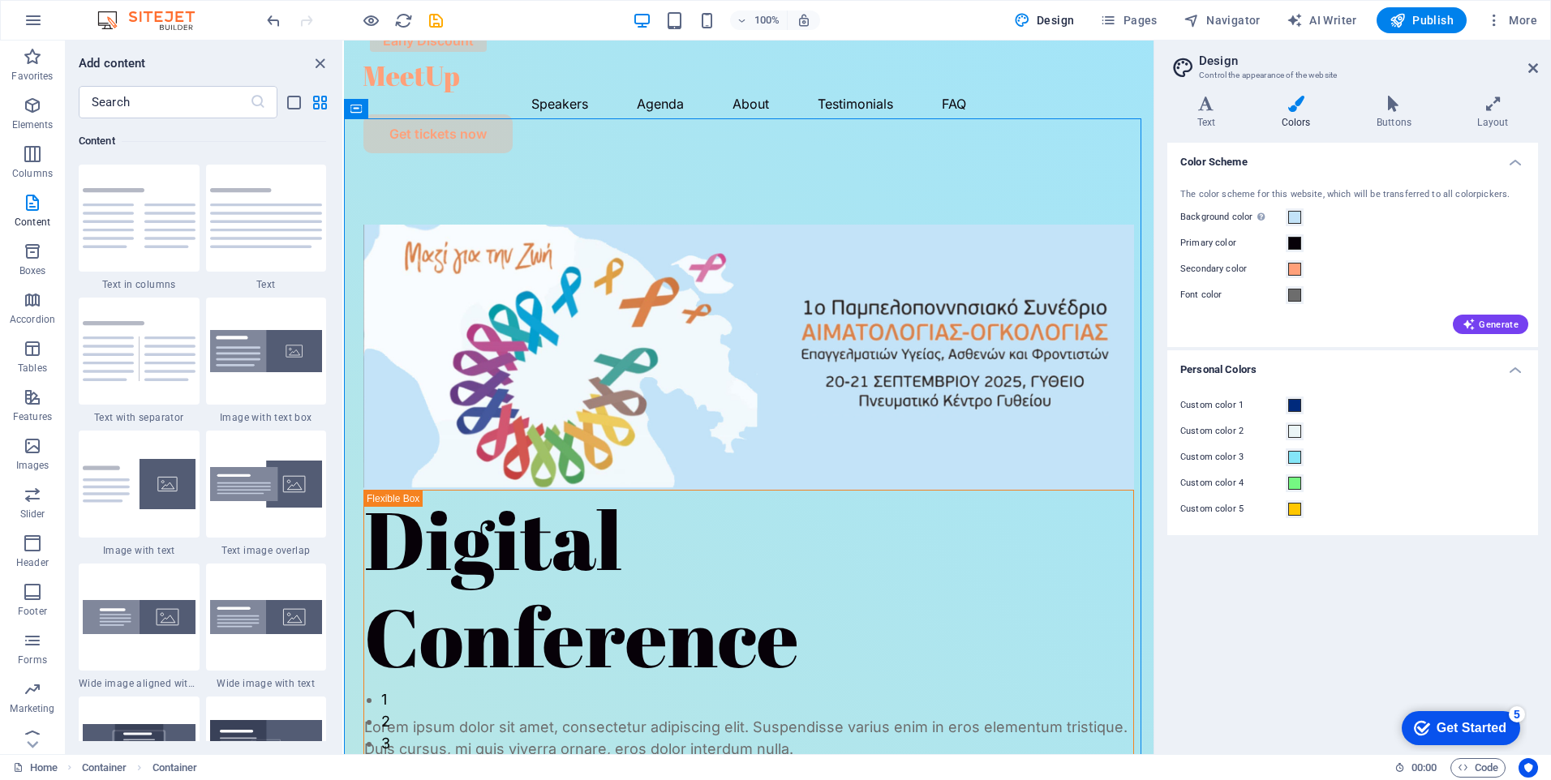
click at [1375, 318] on div "Generate" at bounding box center [1352, 321] width 351 height 26
click at [316, 62] on icon "close panel" at bounding box center [320, 63] width 19 height 19
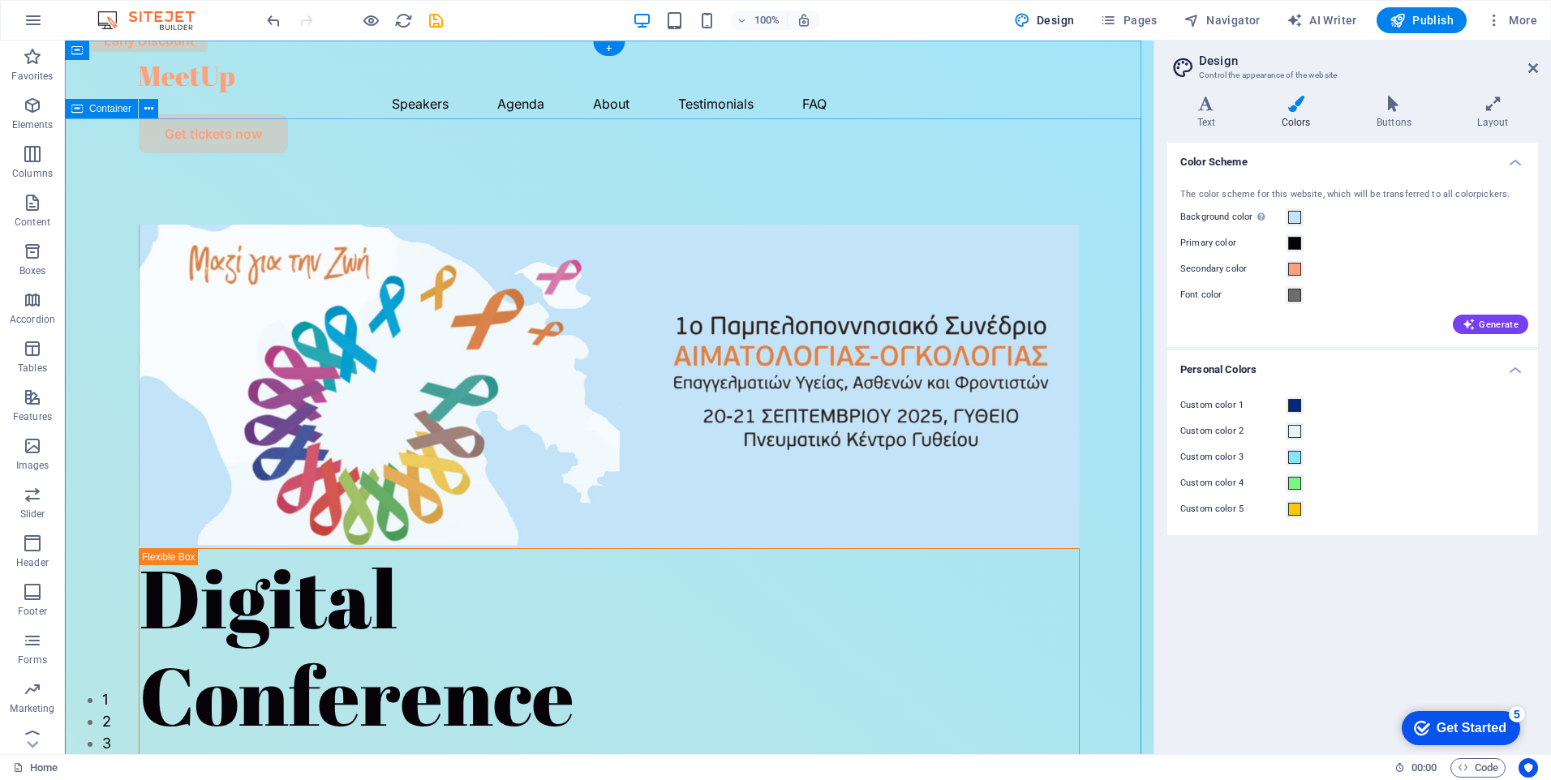
click at [1110, 79] on div "Speakers Agenda About Testimonials FAQ Get tickets now" at bounding box center [609, 104] width 1089 height 126
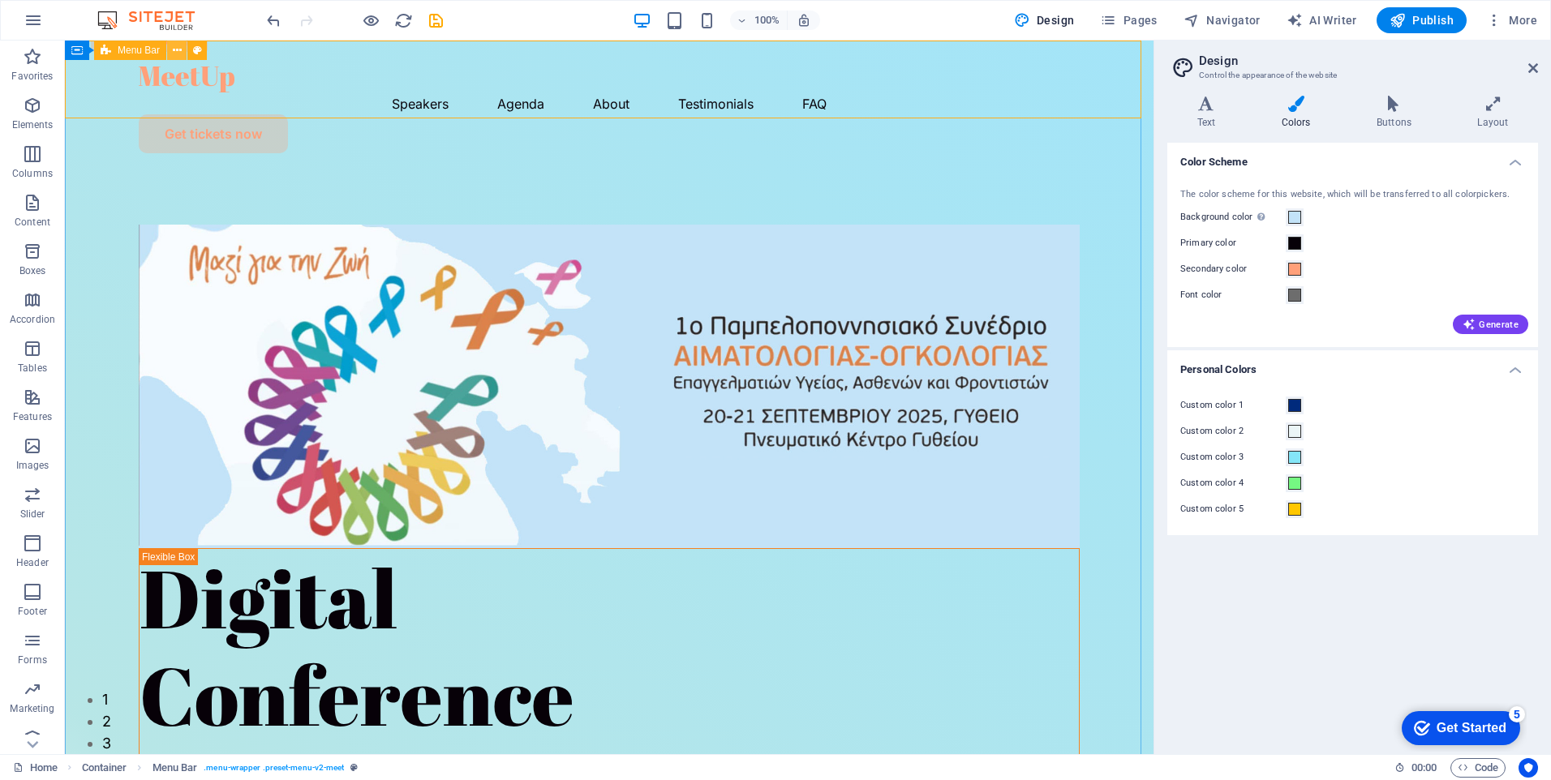
click at [176, 52] on icon at bounding box center [177, 50] width 9 height 17
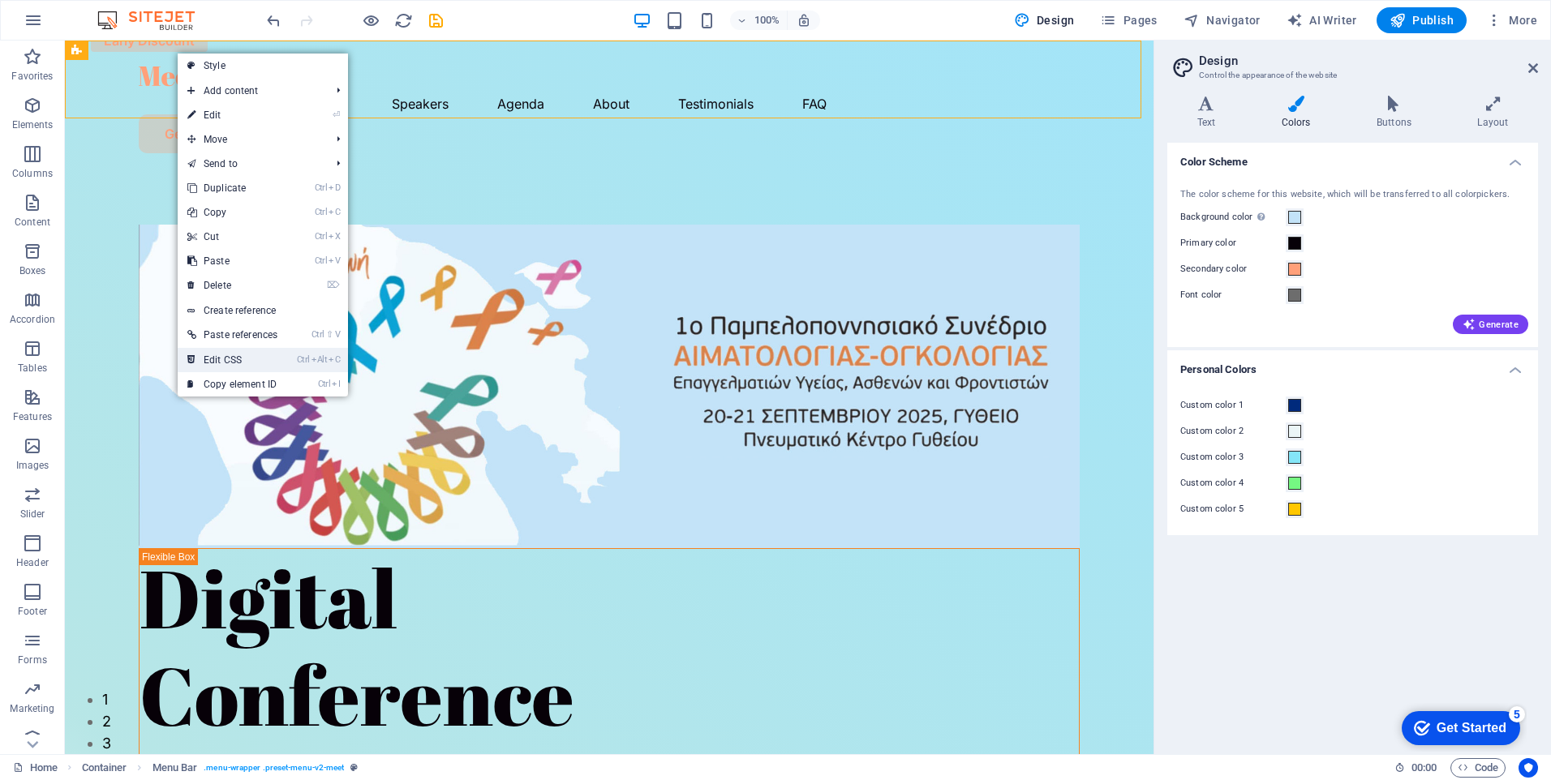
click at [258, 365] on link "Ctrl Alt C Edit CSS" at bounding box center [233, 360] width 110 height 24
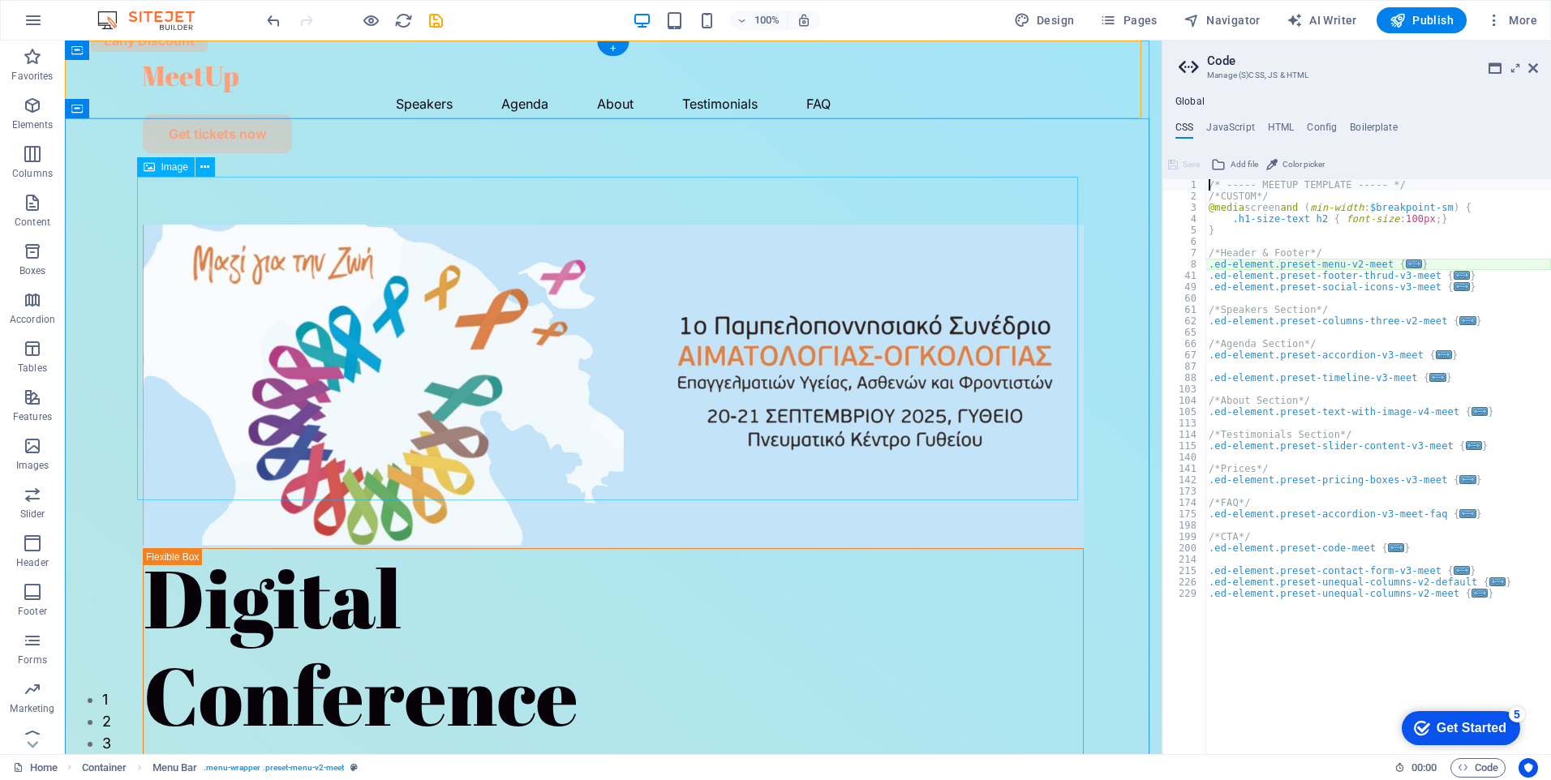
type textarea "@include menu-v2("
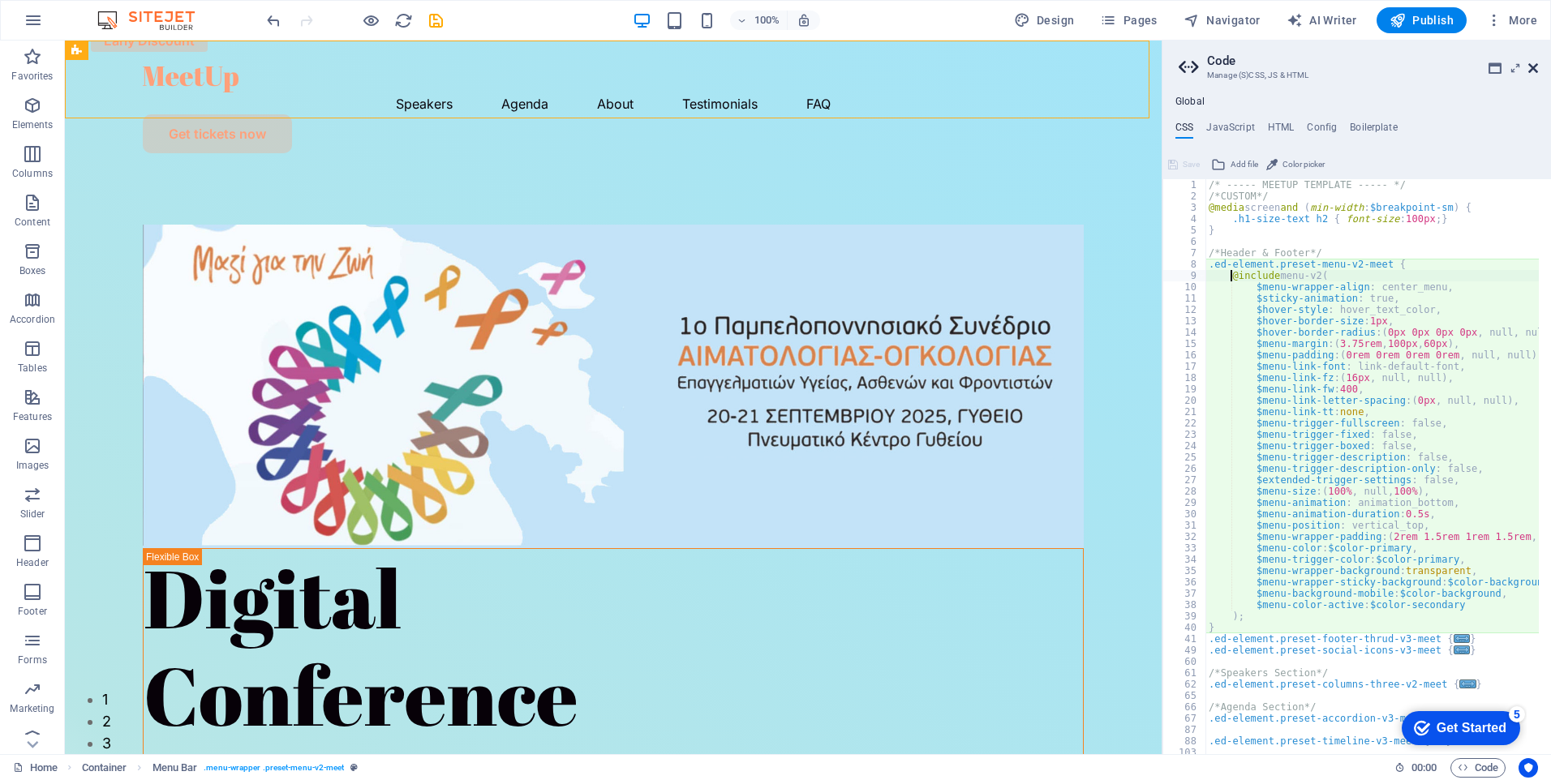
click at [1533, 68] on icon at bounding box center [1533, 68] width 10 height 13
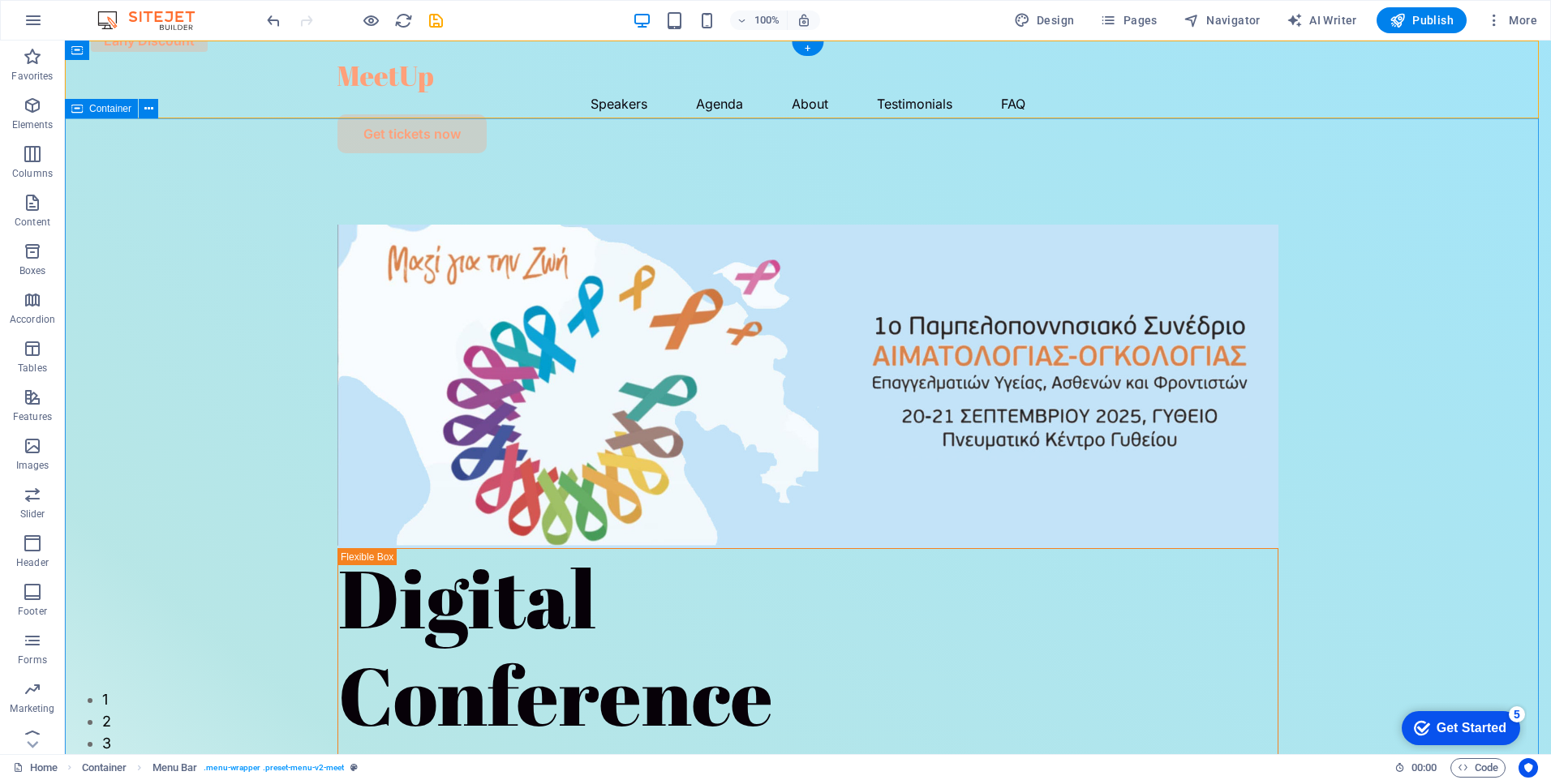
click at [203, 84] on div "Speakers Agenda About Testimonials FAQ Get tickets now" at bounding box center [808, 104] width 1486 height 126
click at [1519, 87] on div "Speakers Agenda About Testimonials FAQ Get tickets now" at bounding box center [808, 104] width 1486 height 126
click at [142, 53] on button at bounding box center [148, 50] width 19 height 19
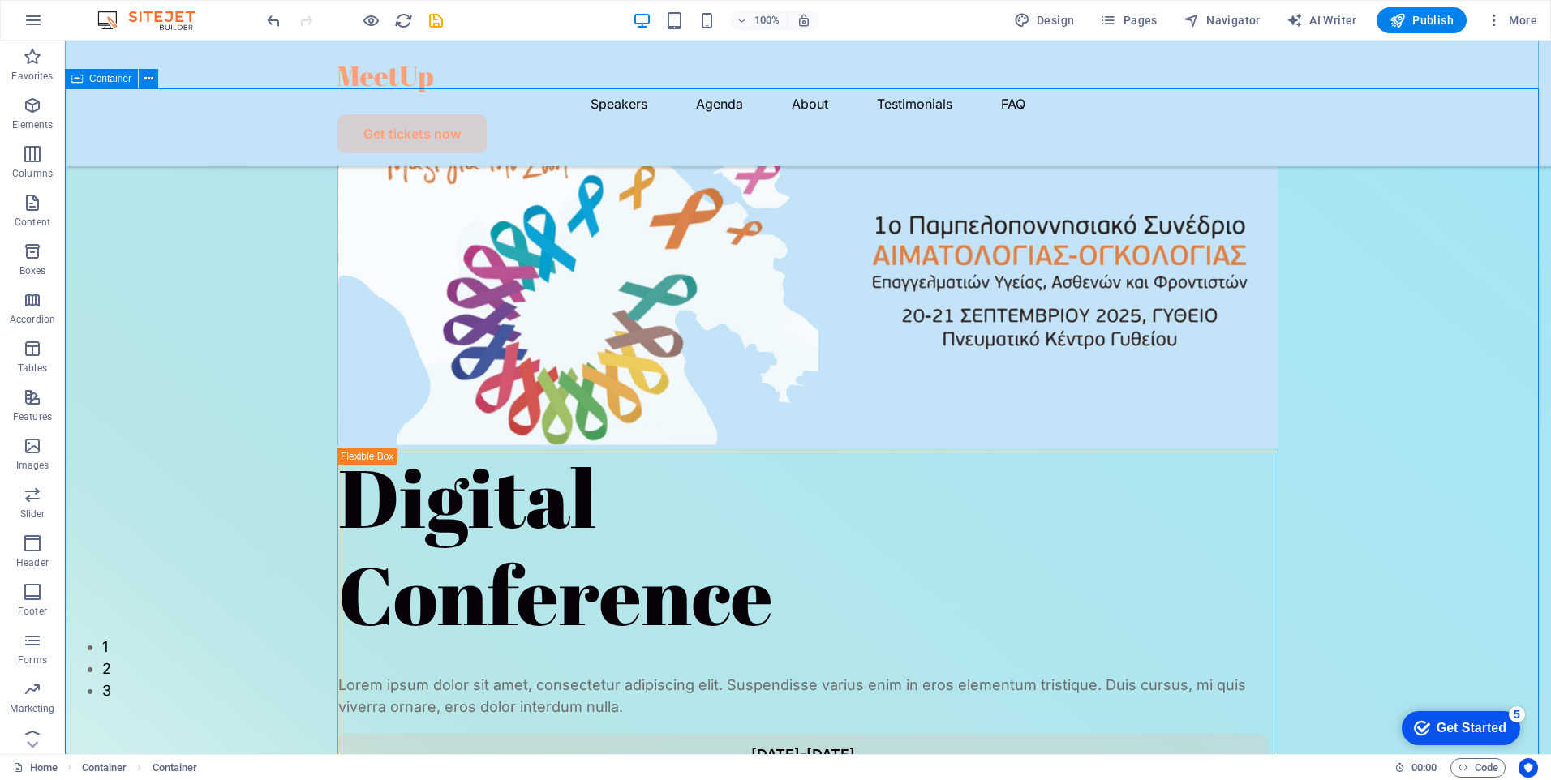
scroll to position [81, 0]
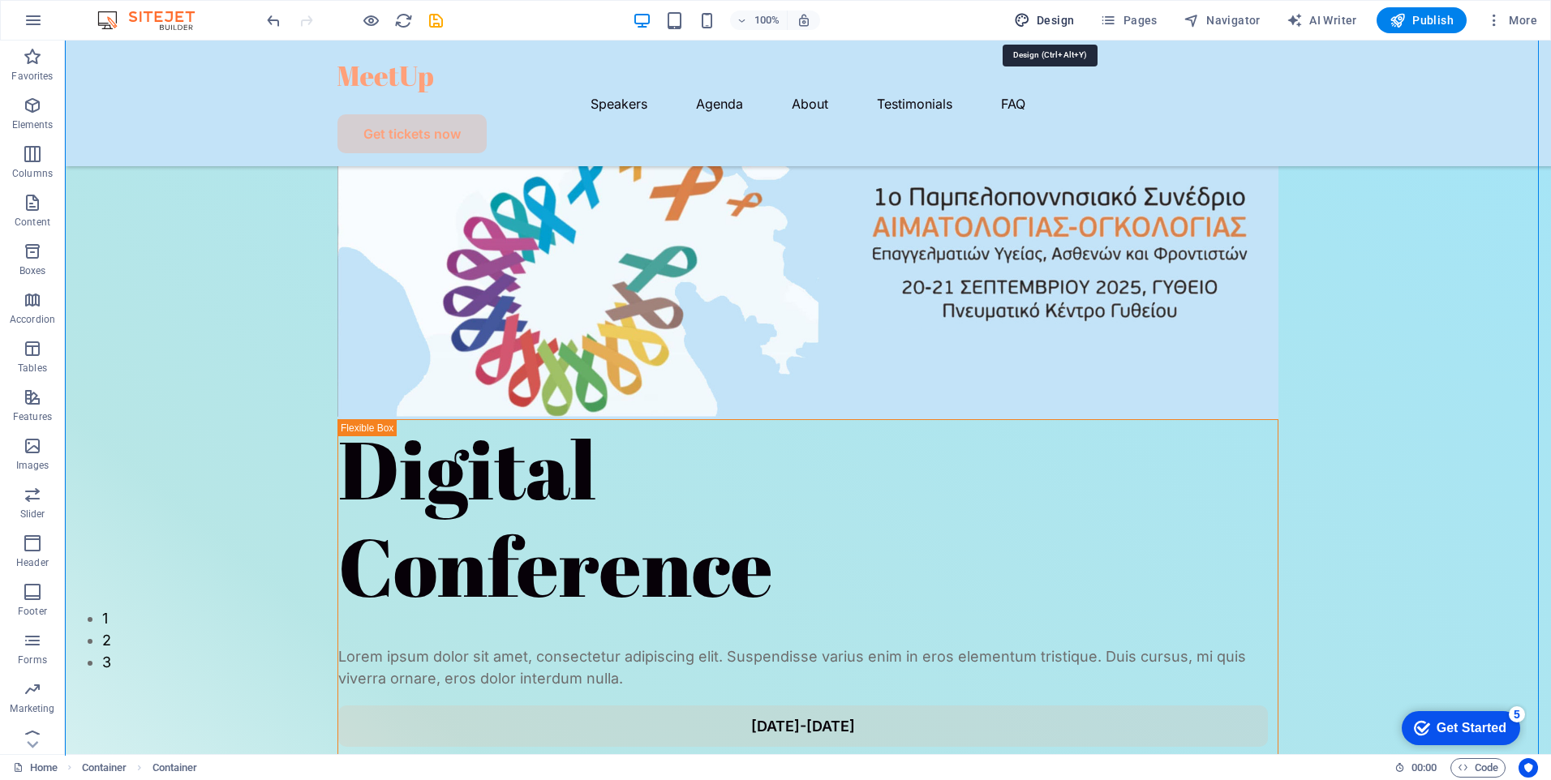
click at [1051, 18] on span "Design" at bounding box center [1044, 20] width 61 height 16
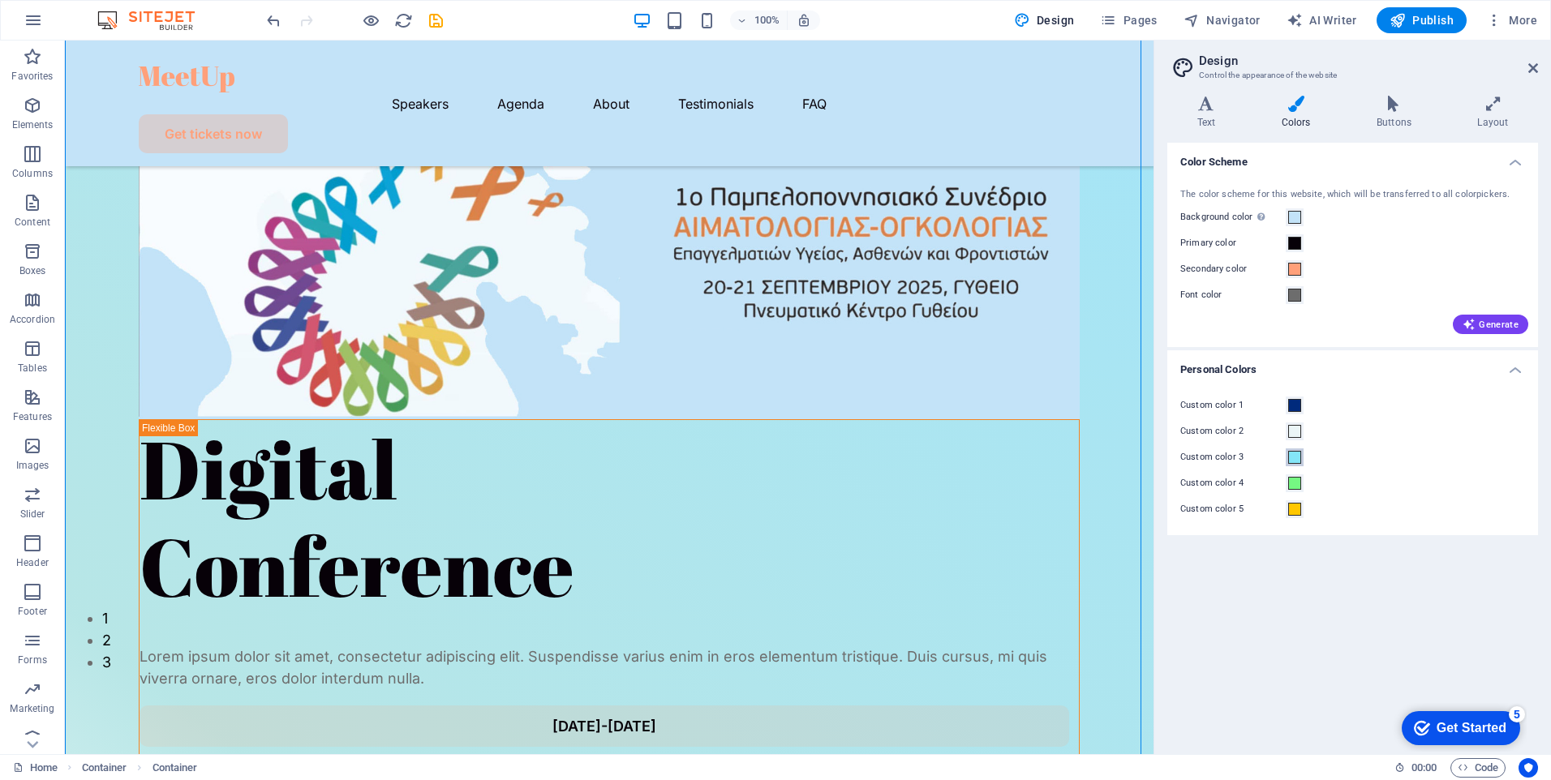
click at [1299, 457] on span at bounding box center [1294, 457] width 13 height 13
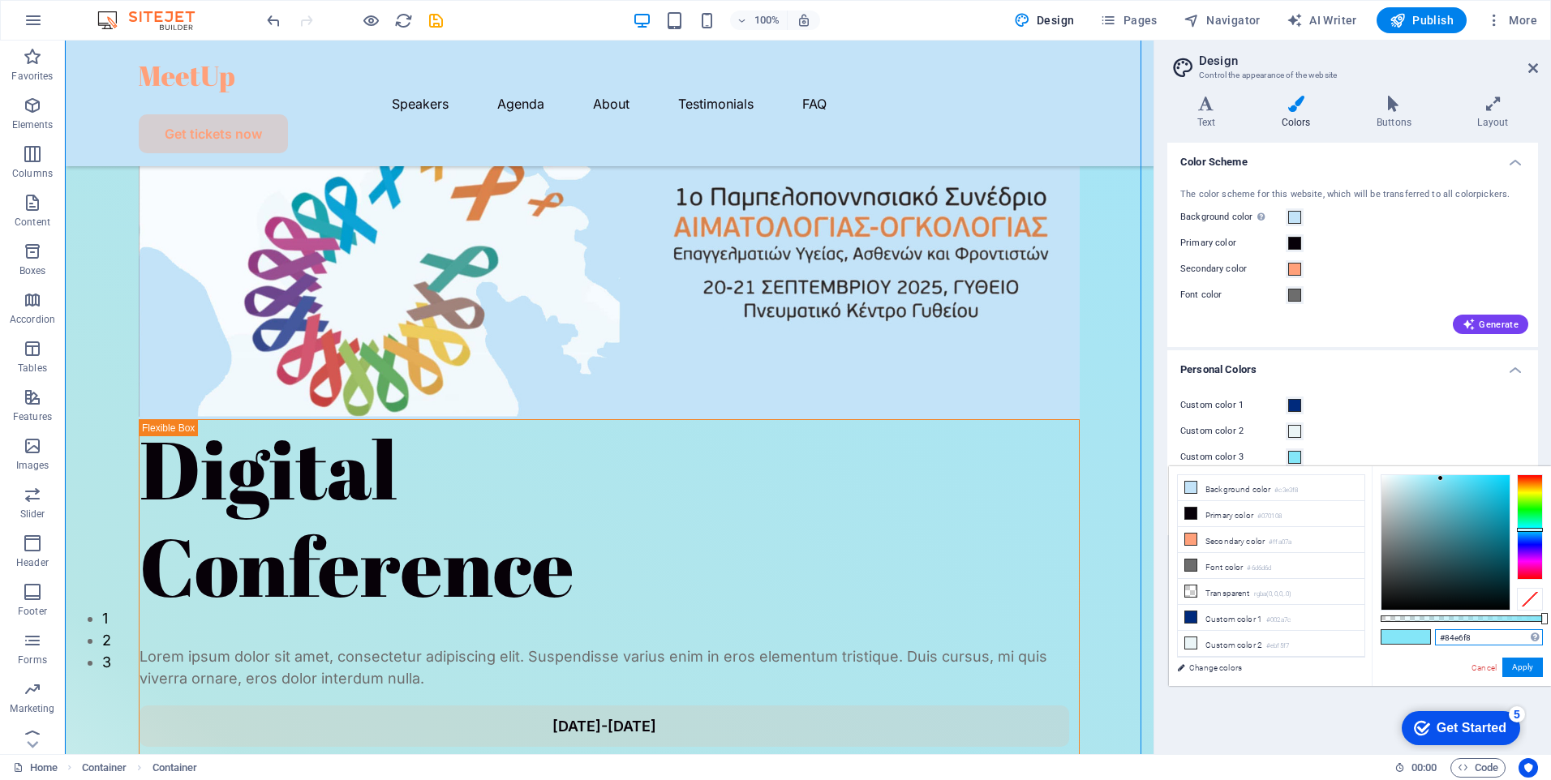
drag, startPoint x: 1483, startPoint y: 637, endPoint x: 1443, endPoint y: 643, distance: 40.3
click at [1443, 643] on input "#84e6f8" at bounding box center [1489, 638] width 108 height 16
paste input "c3e3"
type input "#c3e3f8"
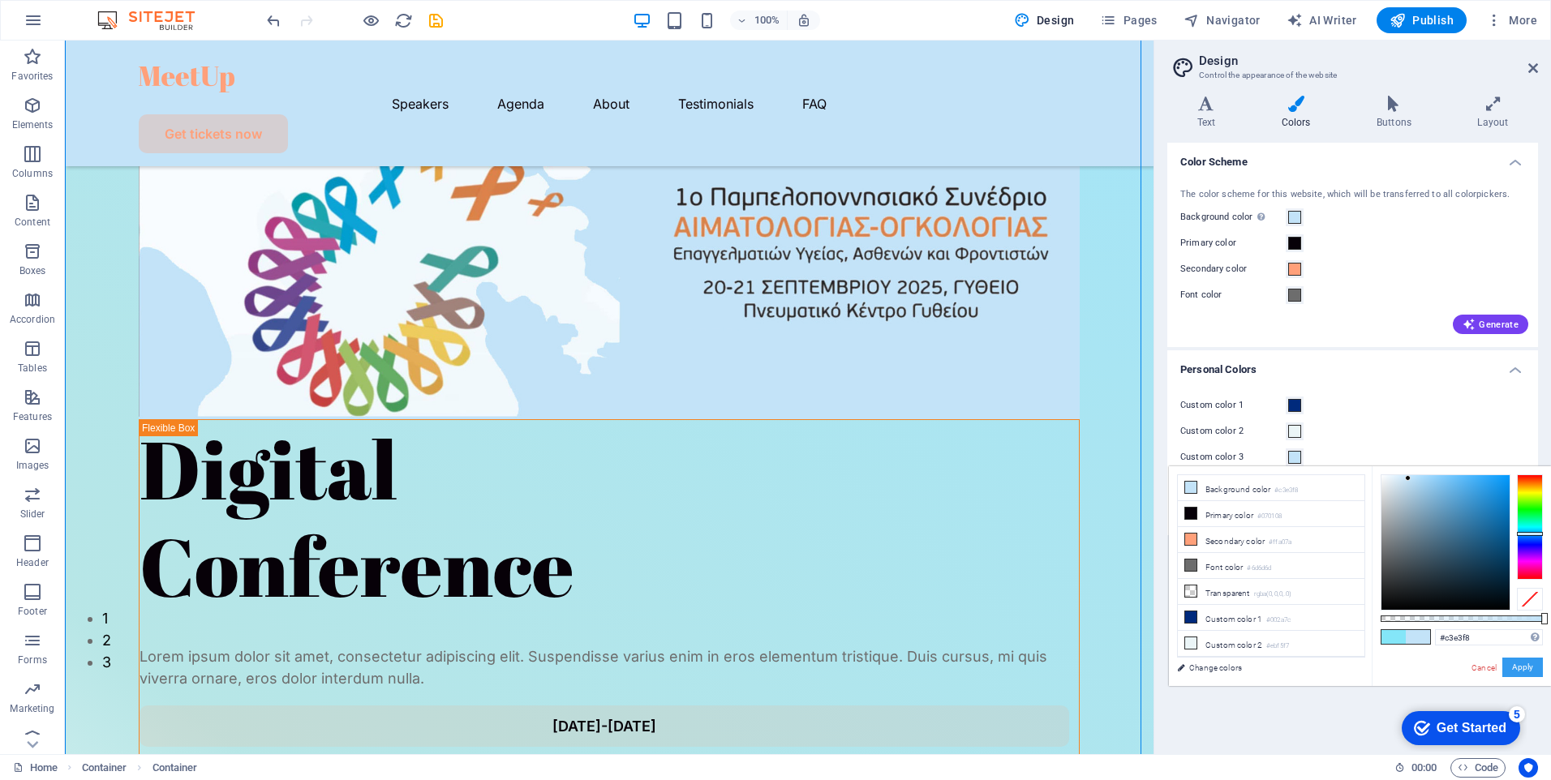
click at [1527, 667] on button "Apply" at bounding box center [1522, 667] width 41 height 19
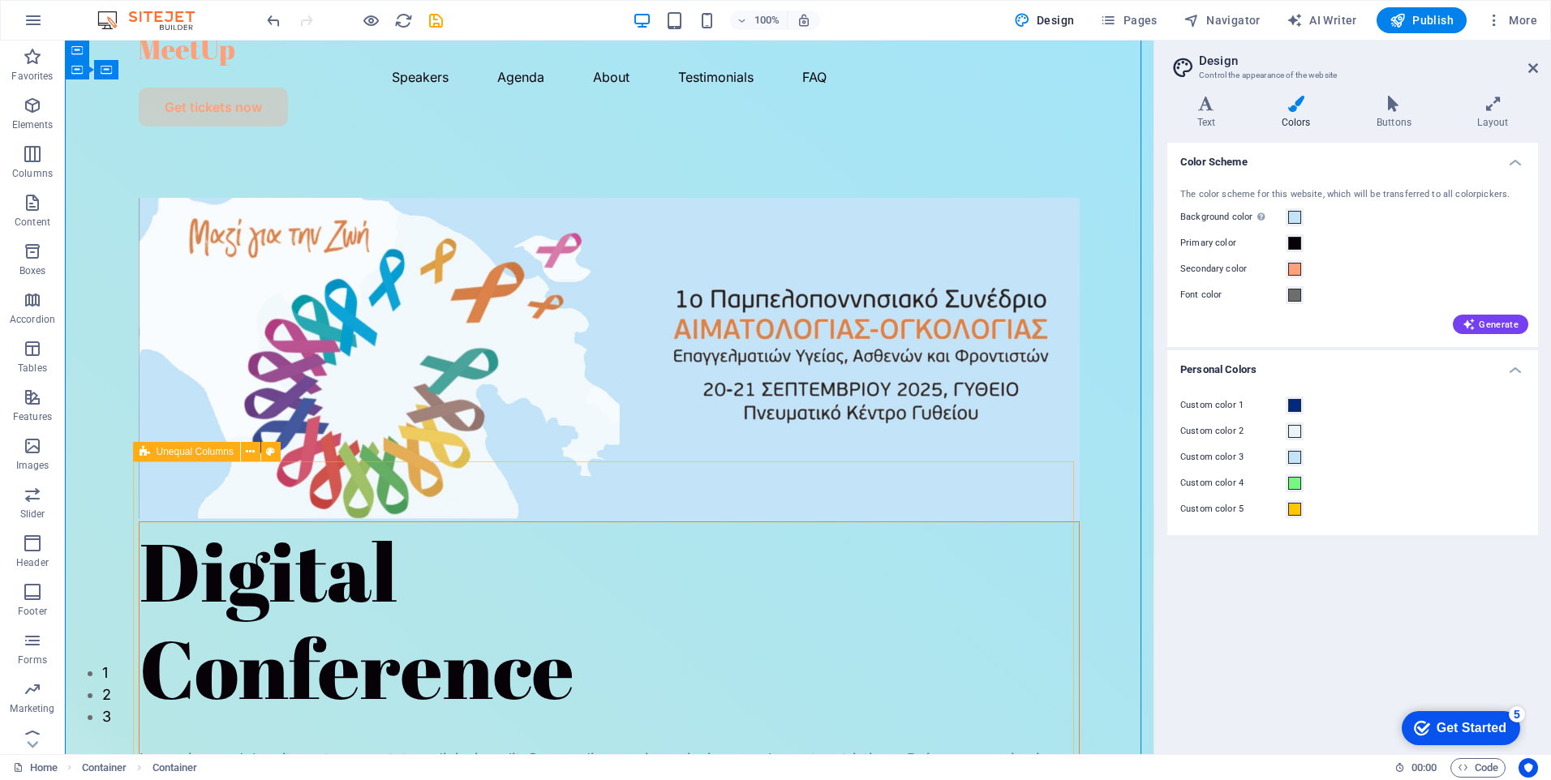
scroll to position [0, 0]
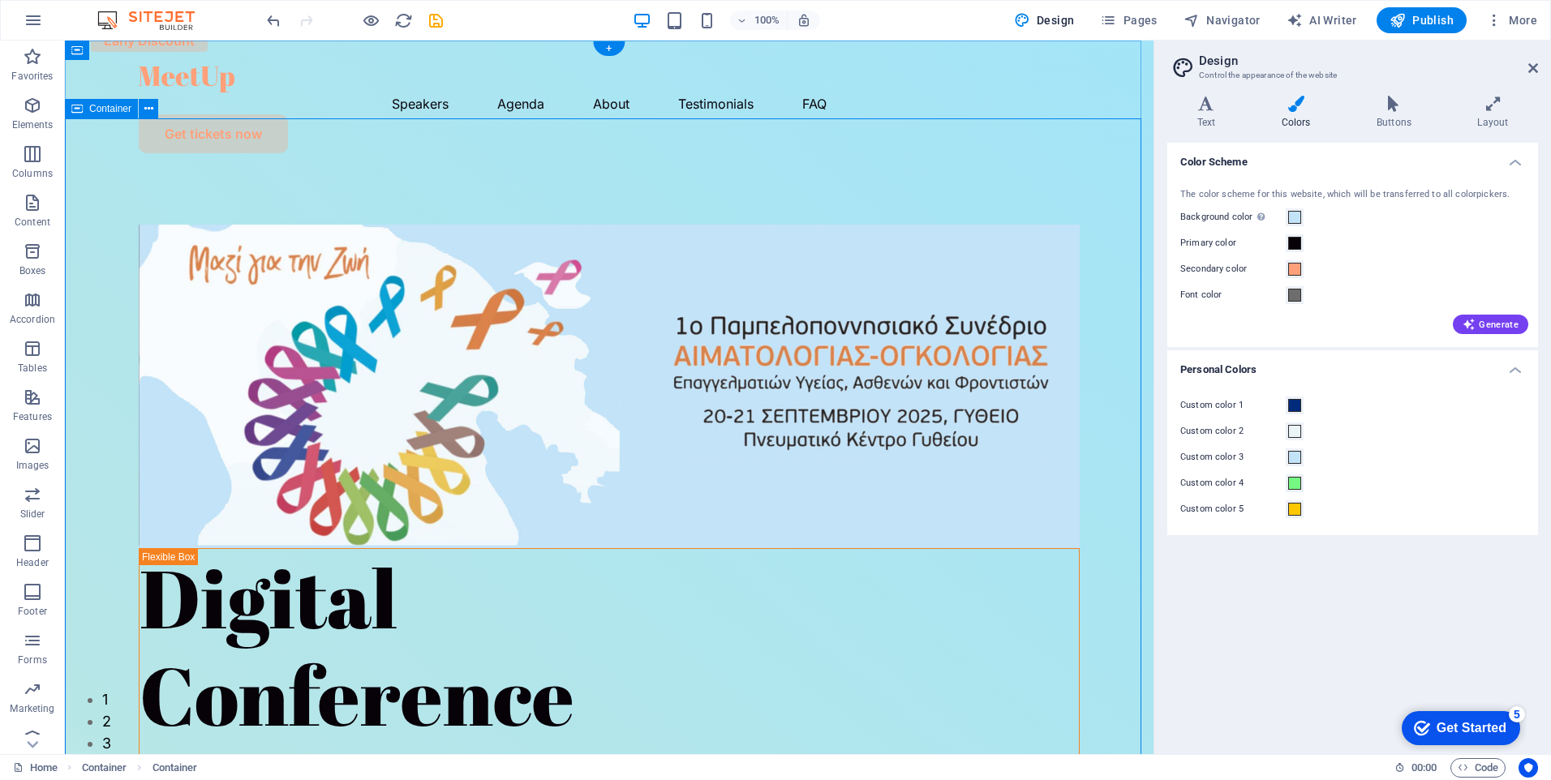
click at [1301, 455] on button "Custom color 3" at bounding box center [1295, 458] width 18 height 18
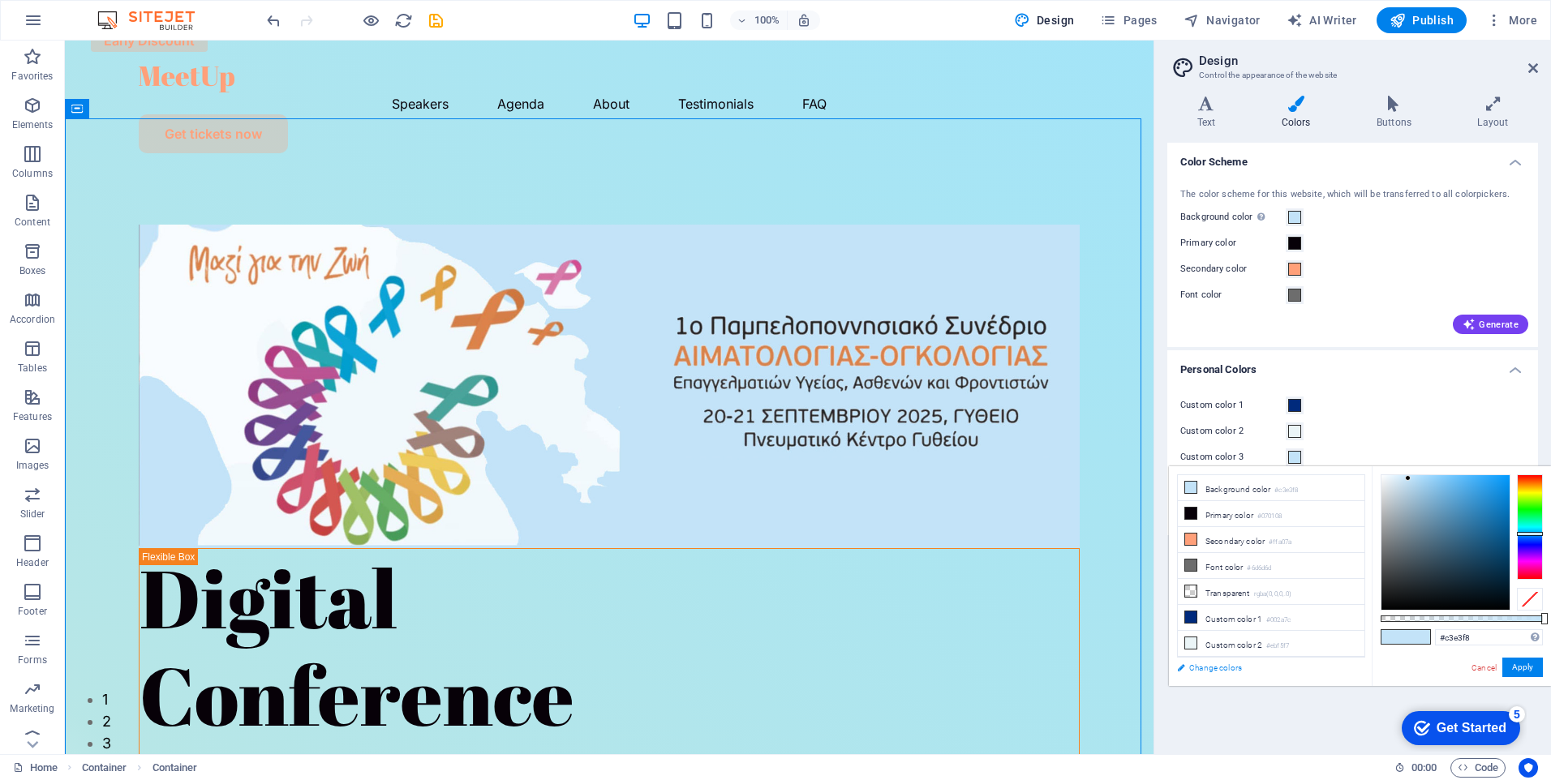
click at [1235, 668] on link "Change colors" at bounding box center [1263, 668] width 188 height 20
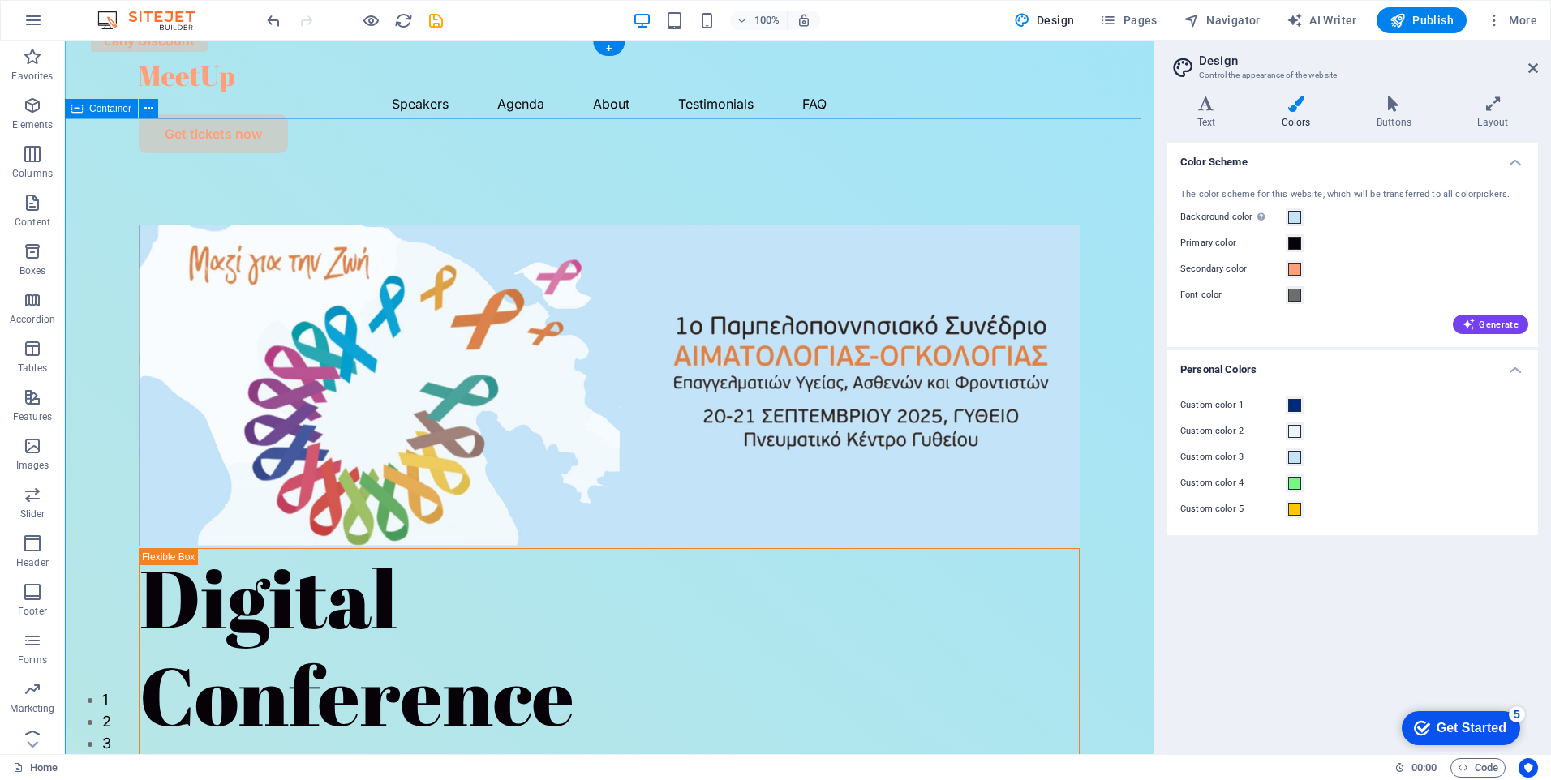
click at [1211, 114] on h4 "Text" at bounding box center [1209, 113] width 84 height 34
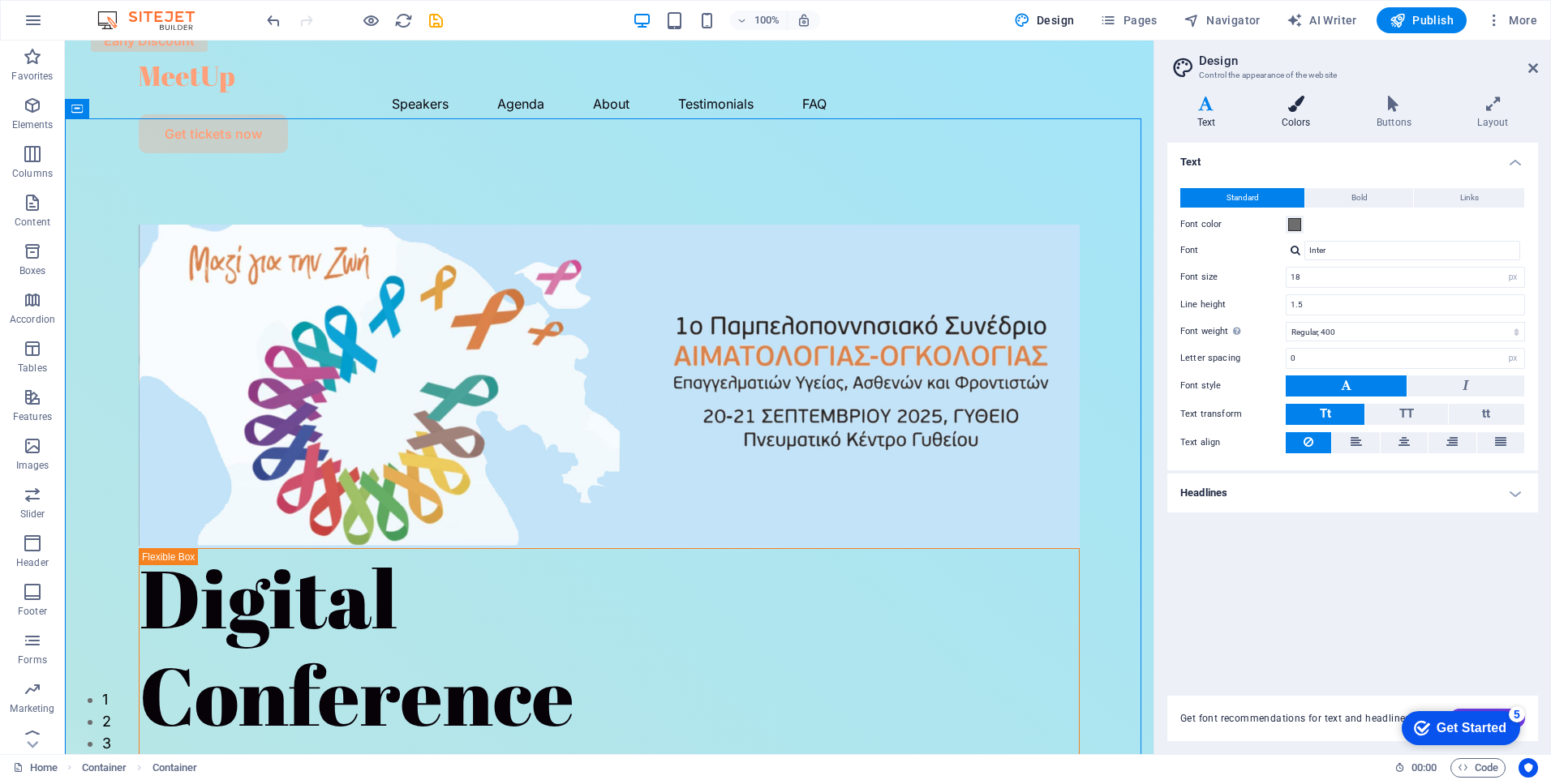
click at [1309, 97] on icon at bounding box center [1296, 104] width 88 height 16
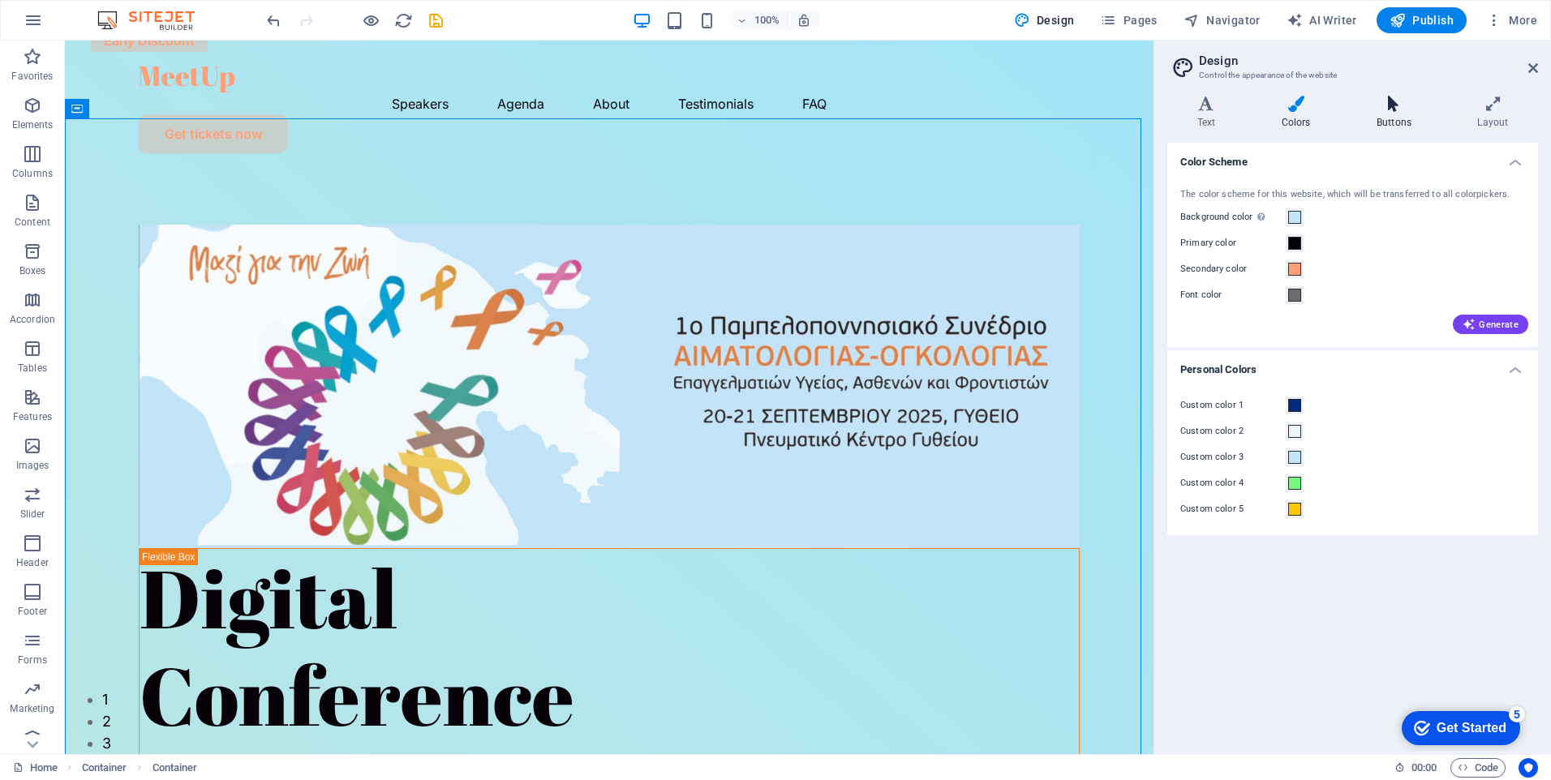
click at [1397, 101] on icon at bounding box center [1394, 104] width 94 height 16
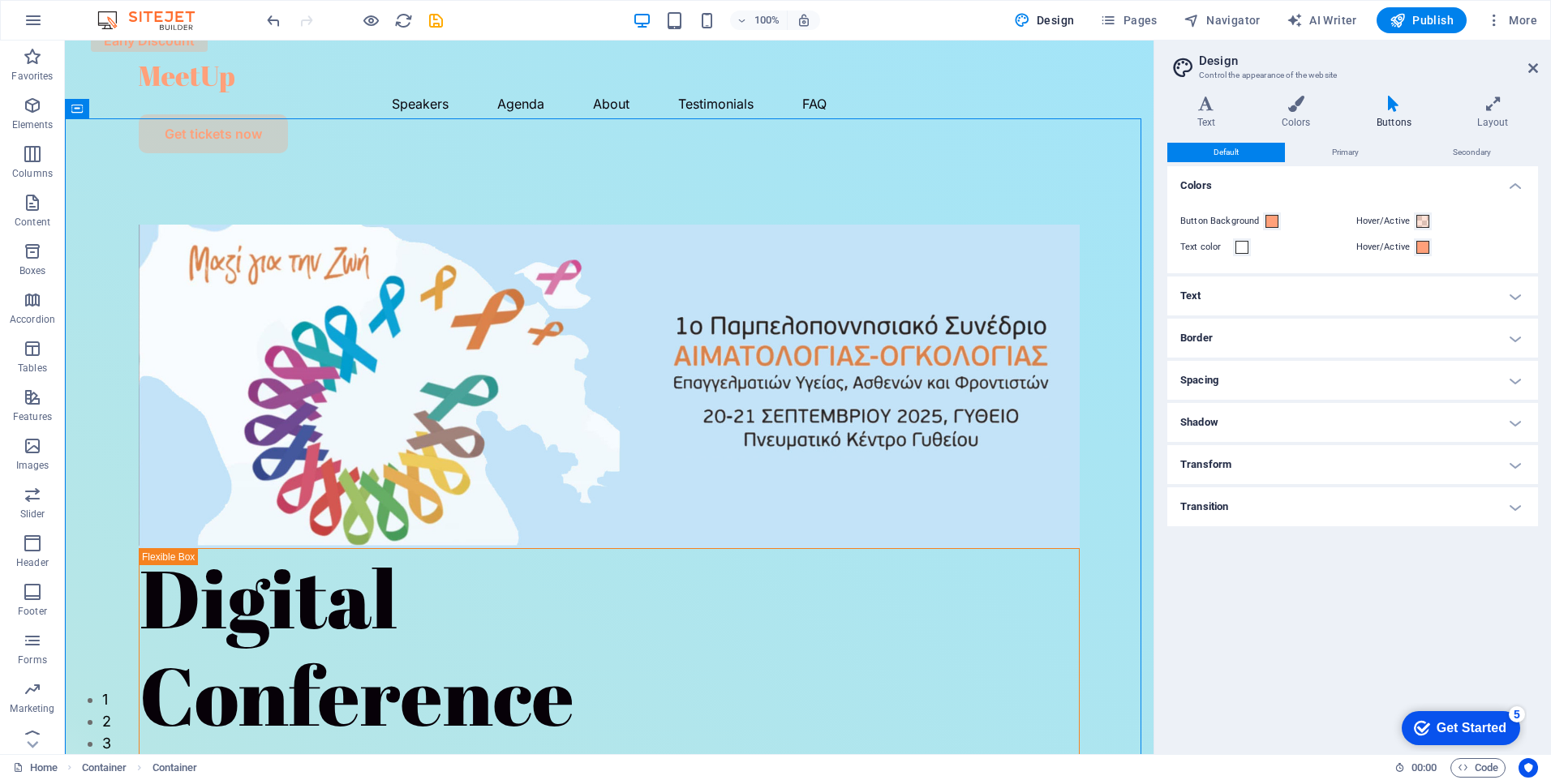
click at [1296, 501] on h4 "Transition" at bounding box center [1352, 507] width 371 height 39
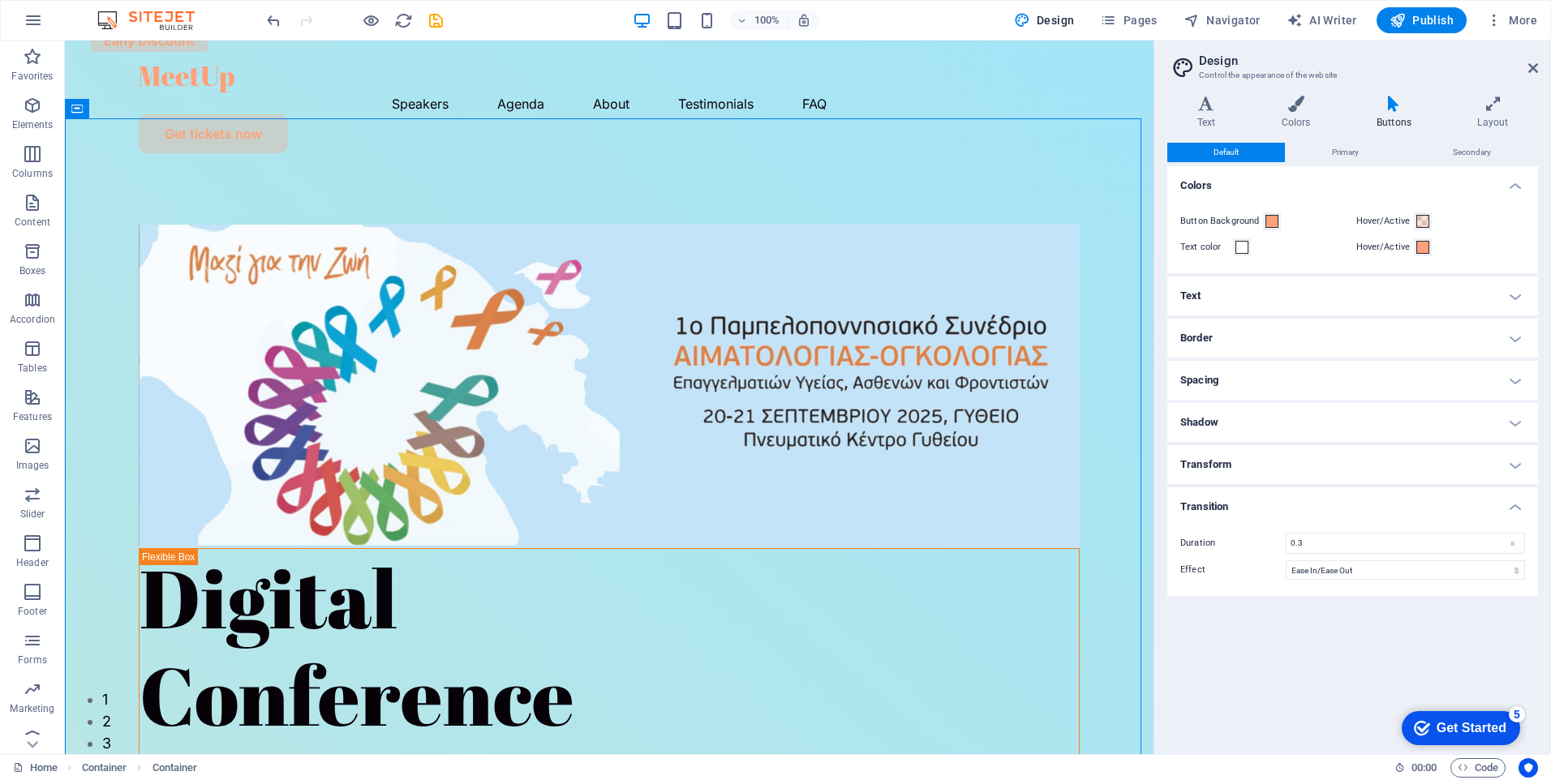
click at [1312, 466] on h4 "Transform" at bounding box center [1352, 464] width 371 height 39
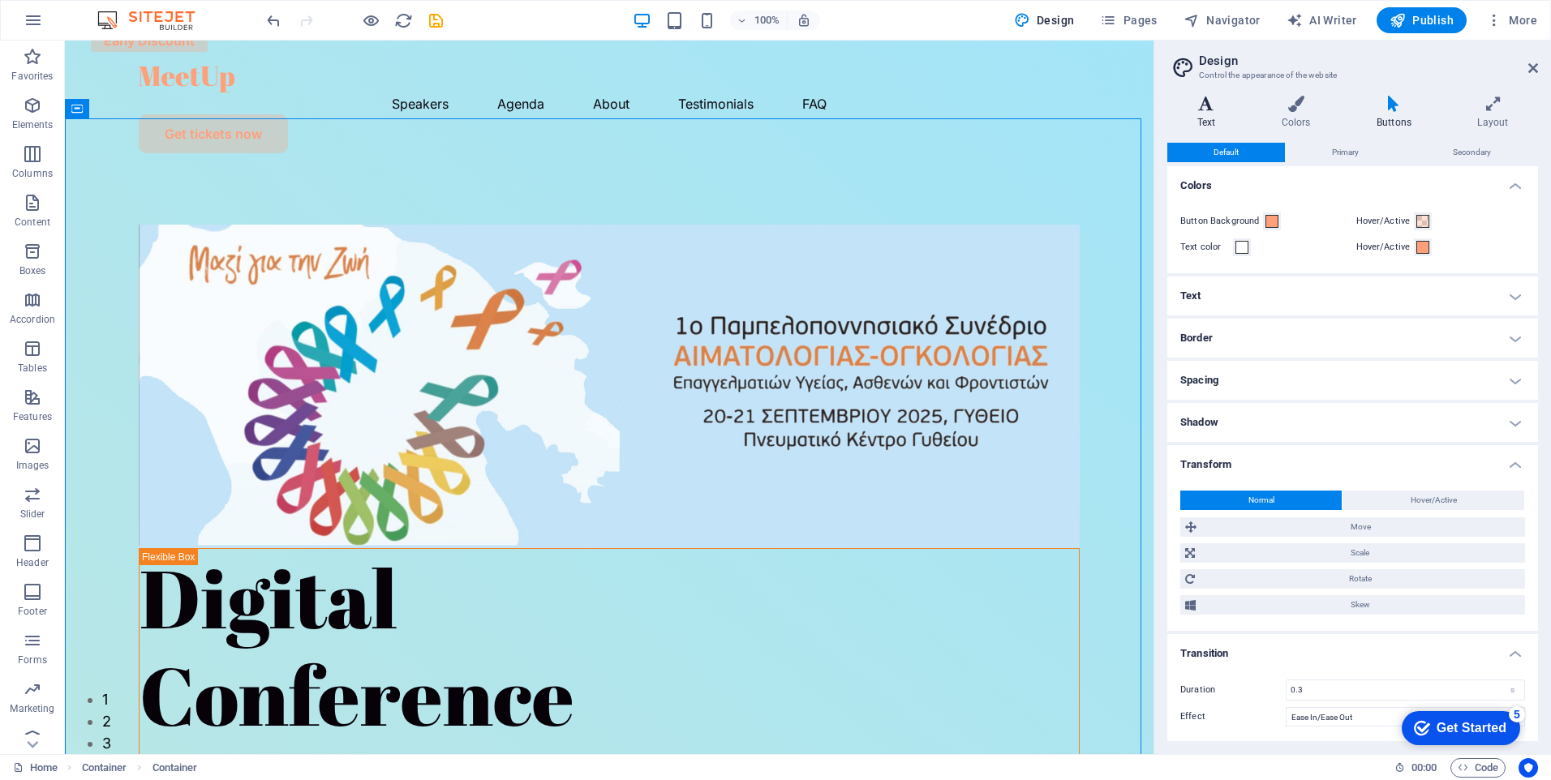
click at [1215, 108] on icon at bounding box center [1206, 104] width 78 height 16
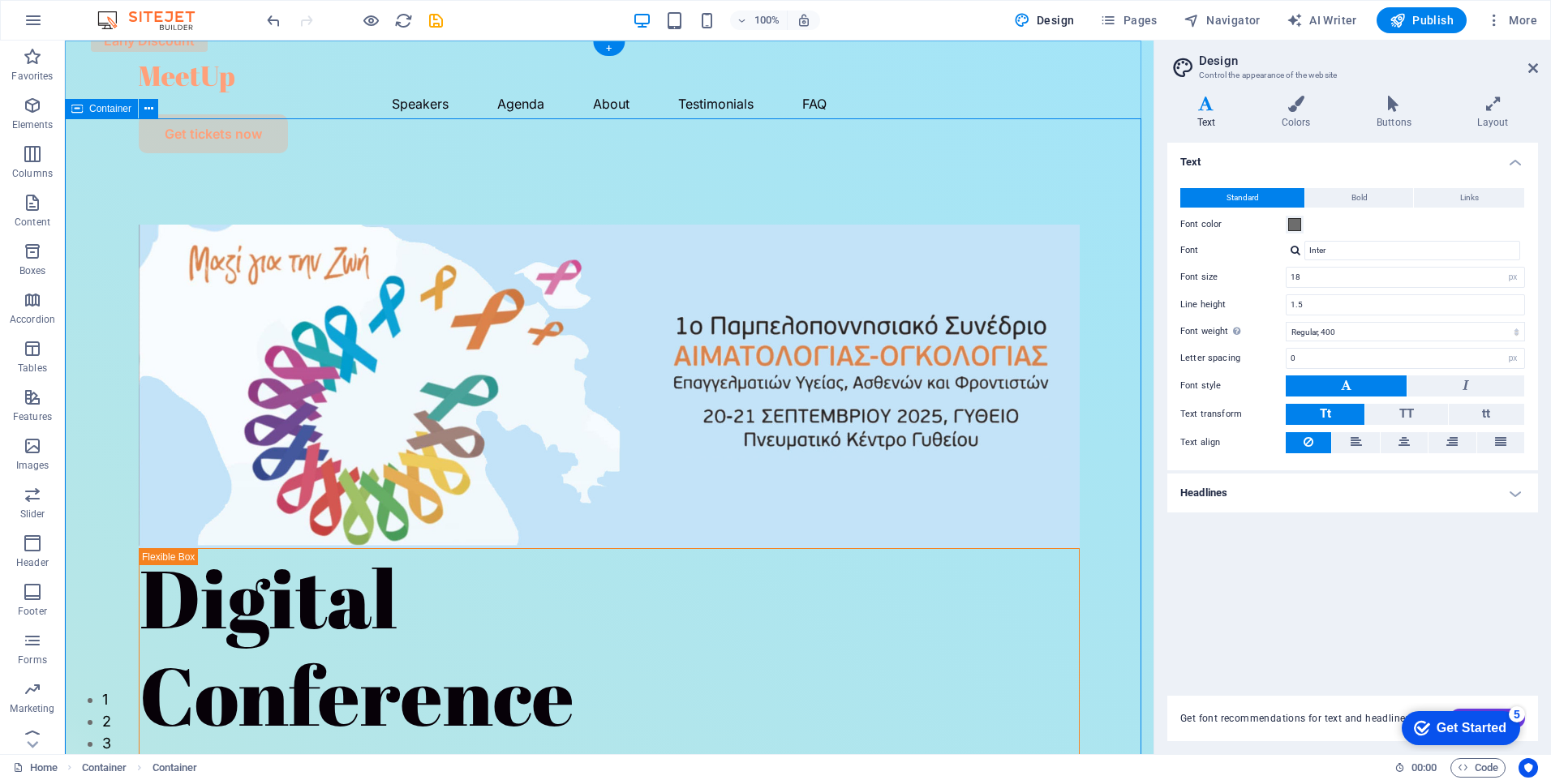
click at [1302, 113] on h4 "Colors" at bounding box center [1299, 113] width 95 height 34
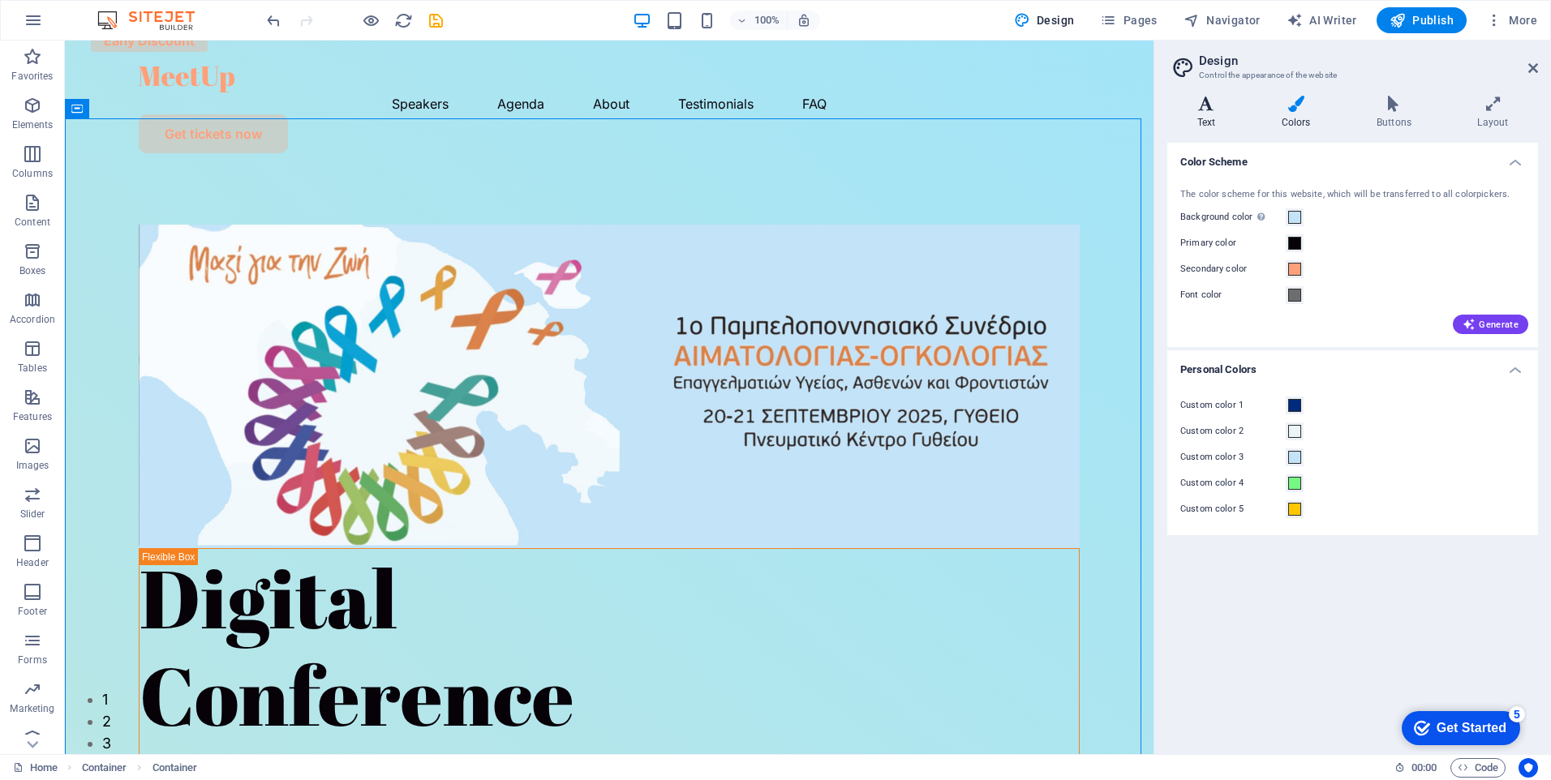
click at [1204, 111] on icon at bounding box center [1206, 104] width 78 height 16
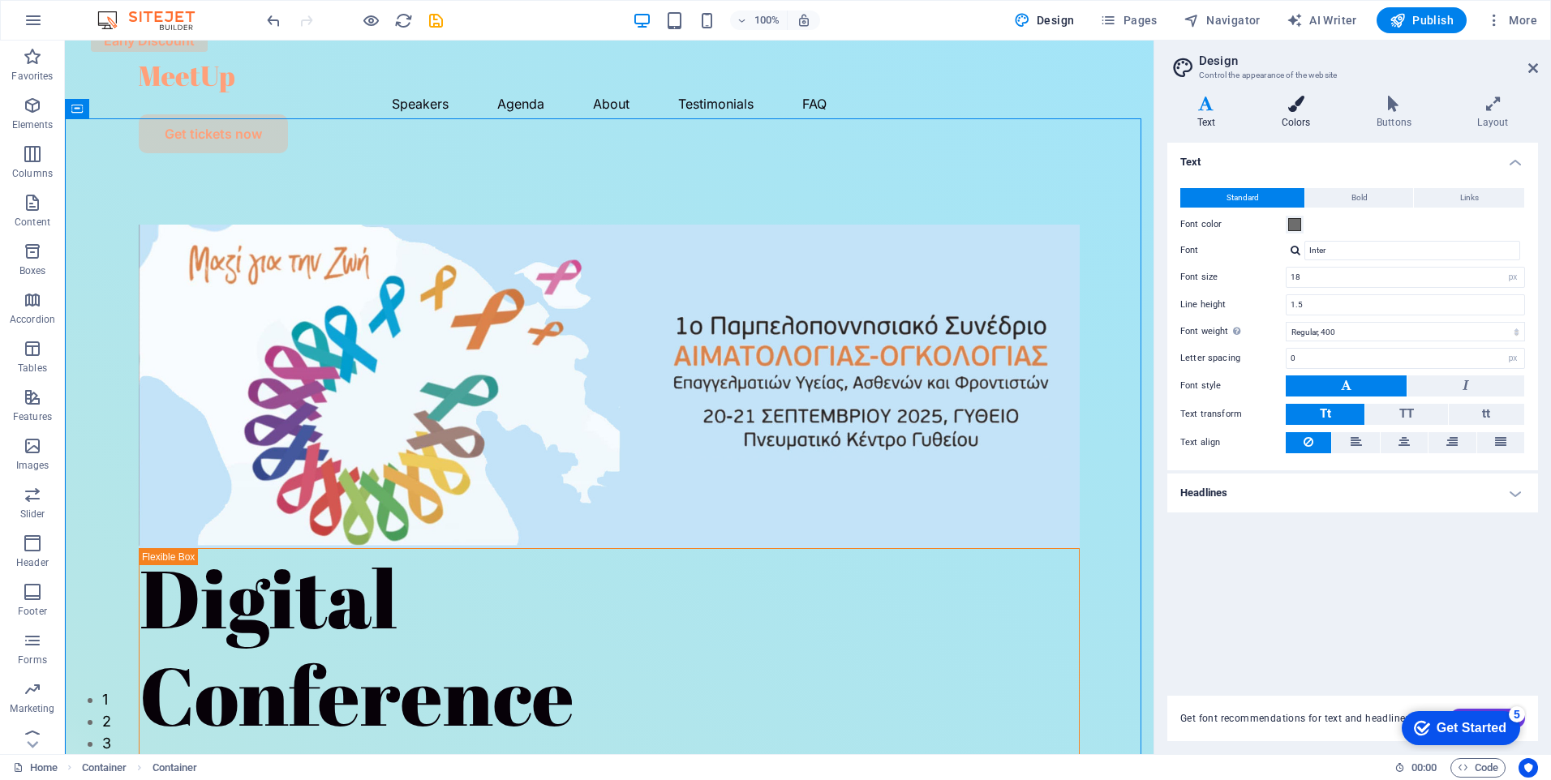
click at [1300, 109] on icon at bounding box center [1296, 104] width 88 height 16
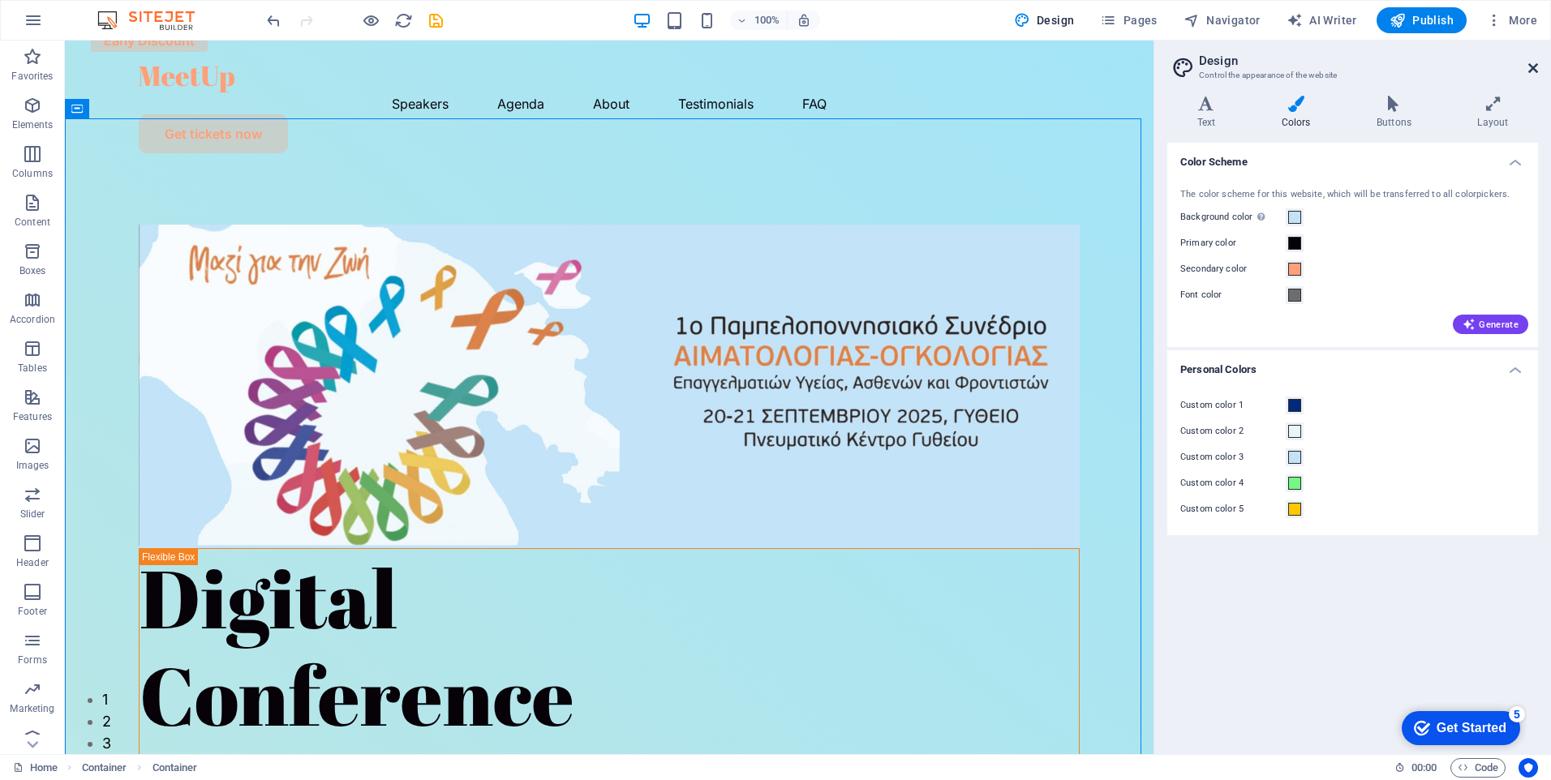
click at [1528, 71] on icon at bounding box center [1533, 68] width 10 height 13
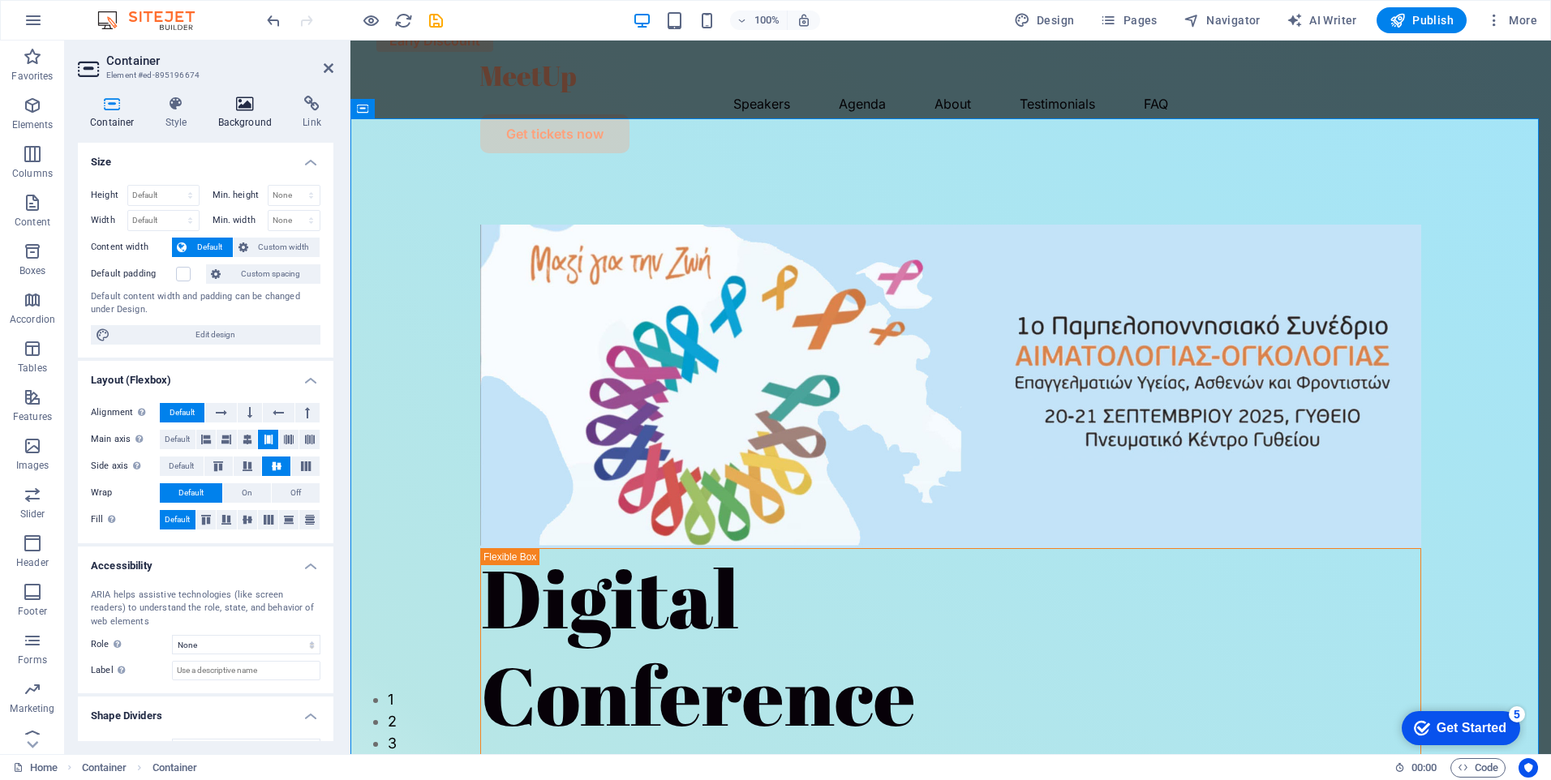
click at [249, 118] on h4 "Background" at bounding box center [248, 113] width 85 height 34
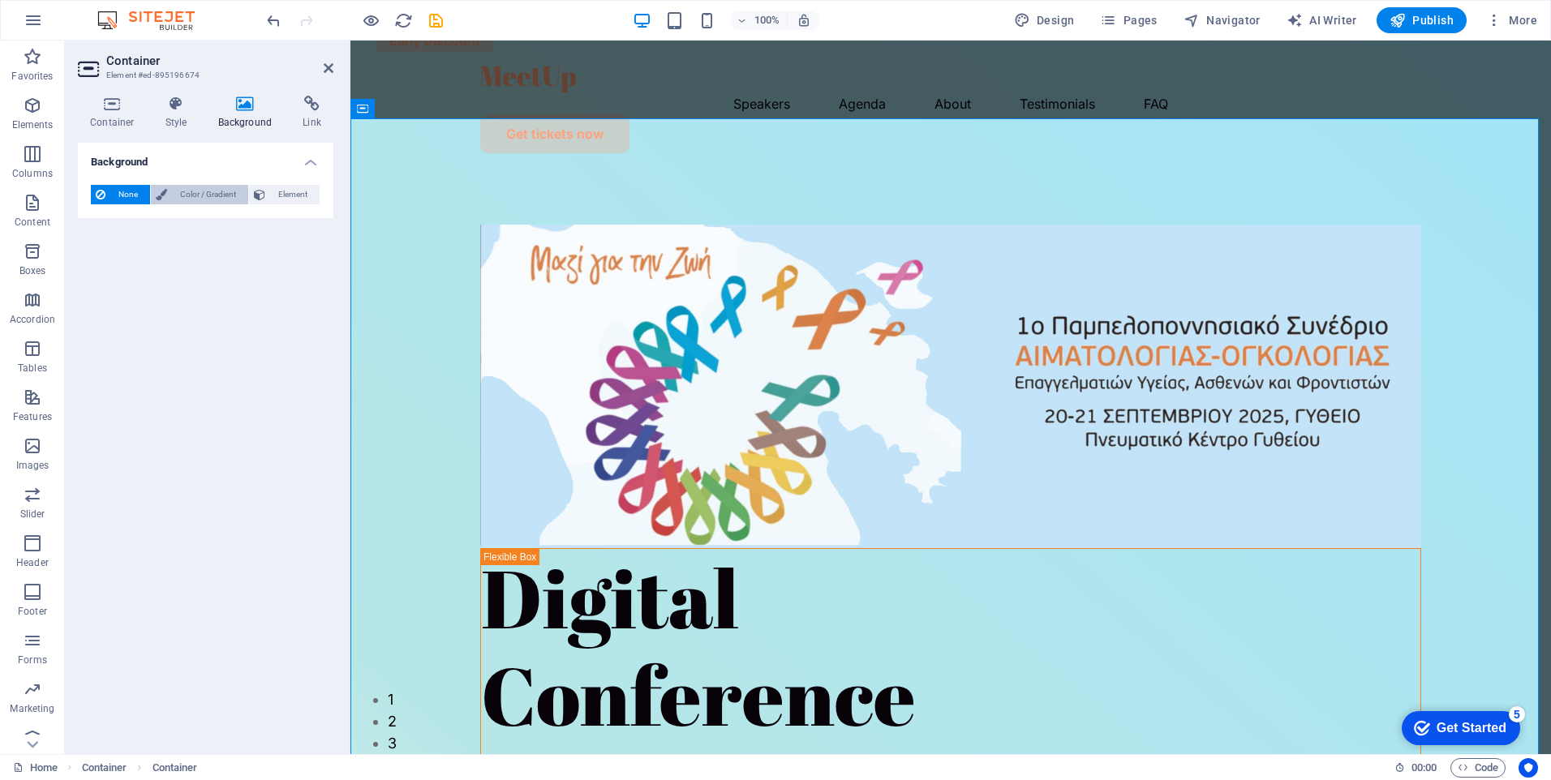
click at [220, 198] on span "Color / Gradient" at bounding box center [207, 194] width 71 height 19
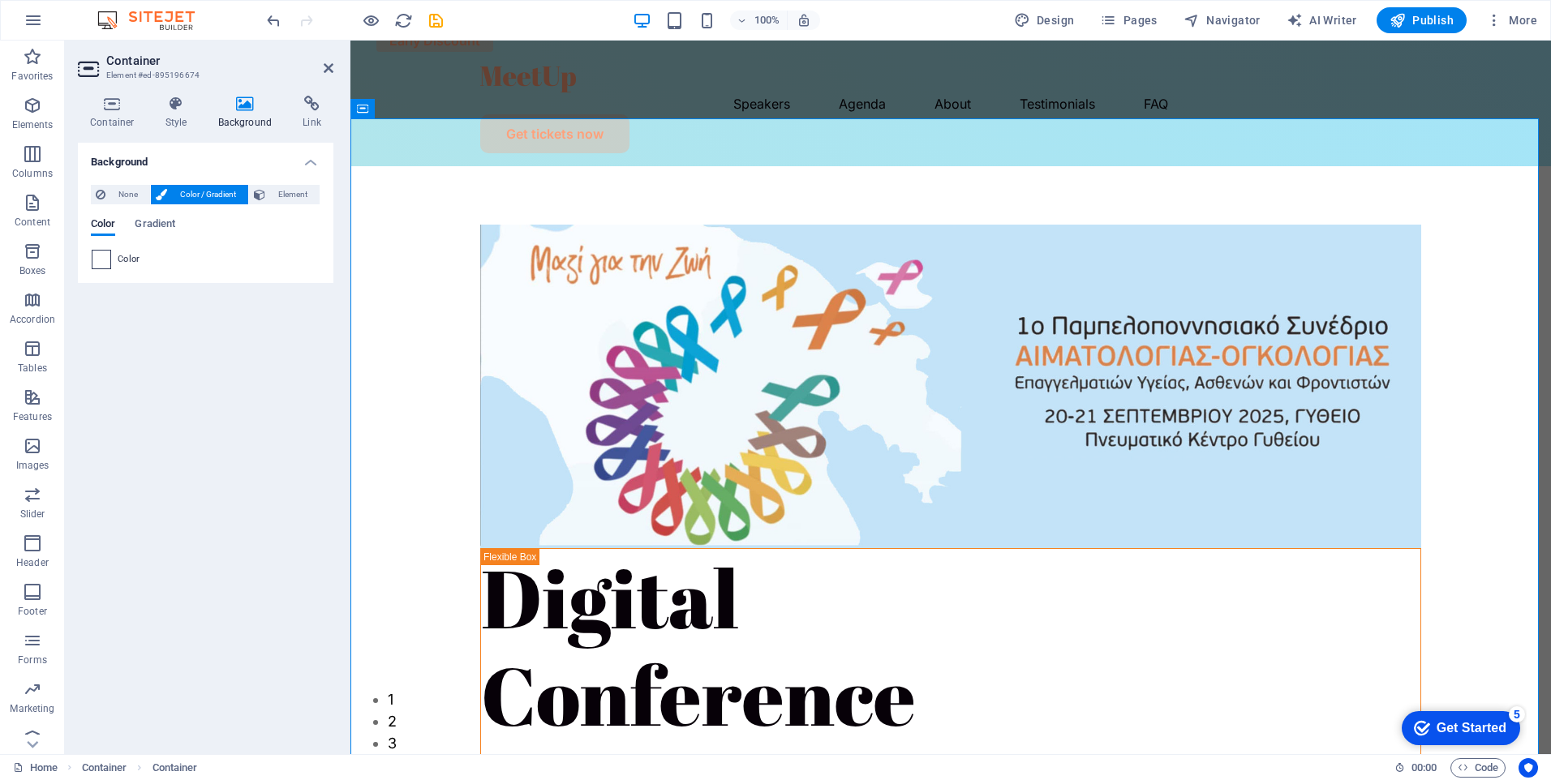
click at [101, 256] on span at bounding box center [101, 260] width 18 height 18
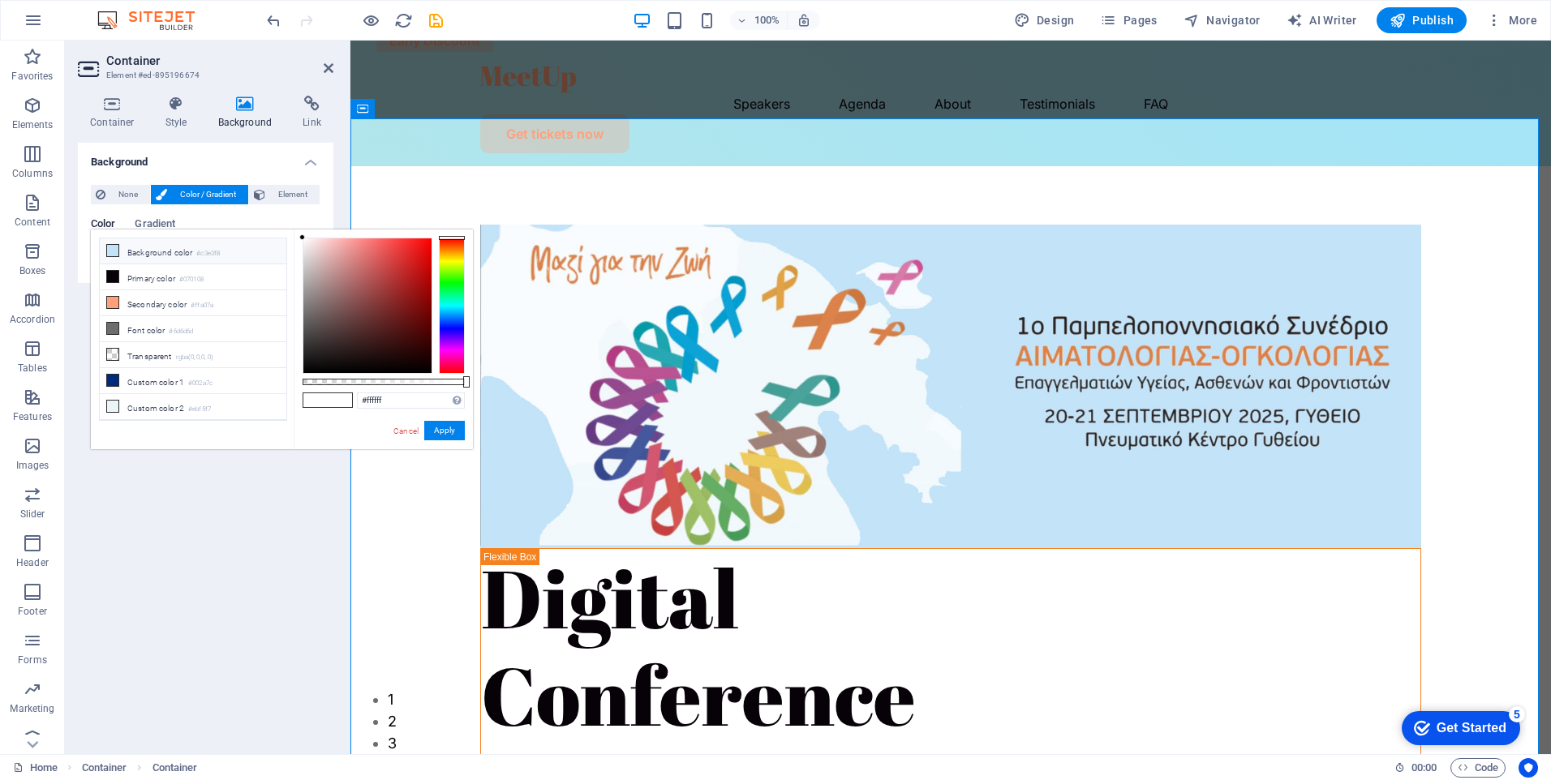
click at [147, 249] on li "Background color #c3e3f8" at bounding box center [193, 252] width 187 height 26
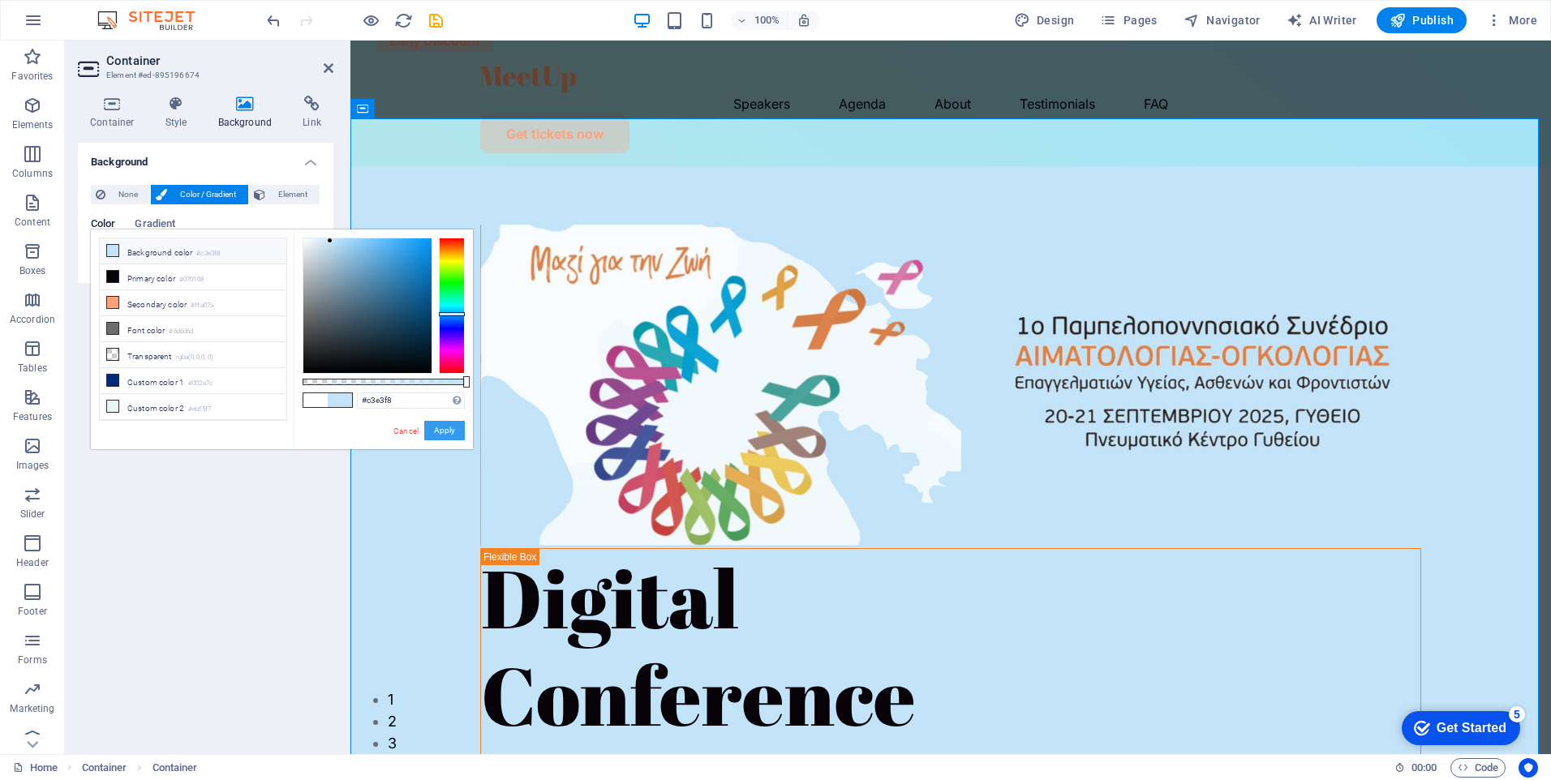
click at [441, 436] on button "Apply" at bounding box center [444, 430] width 41 height 19
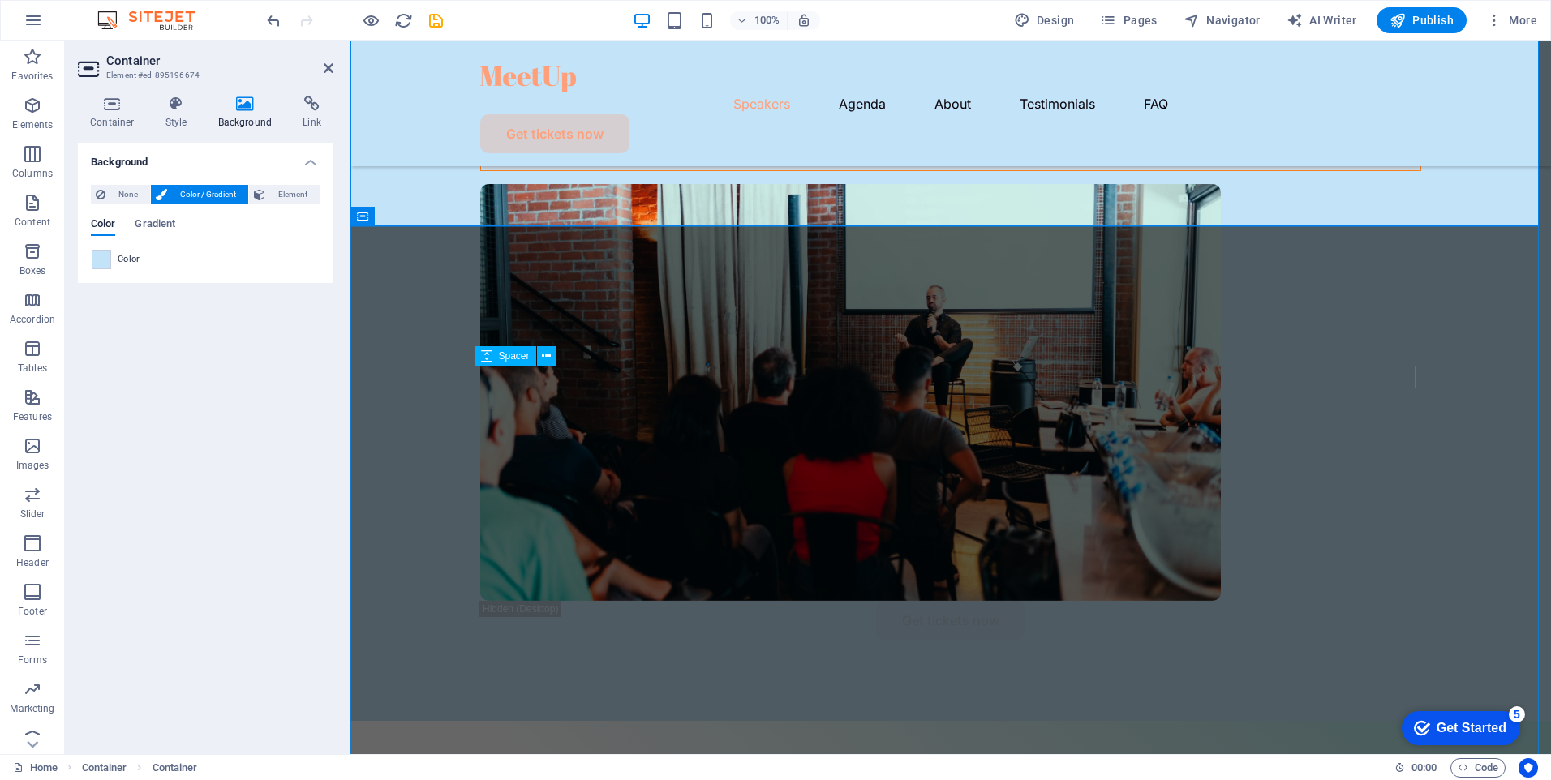
scroll to position [406, 0]
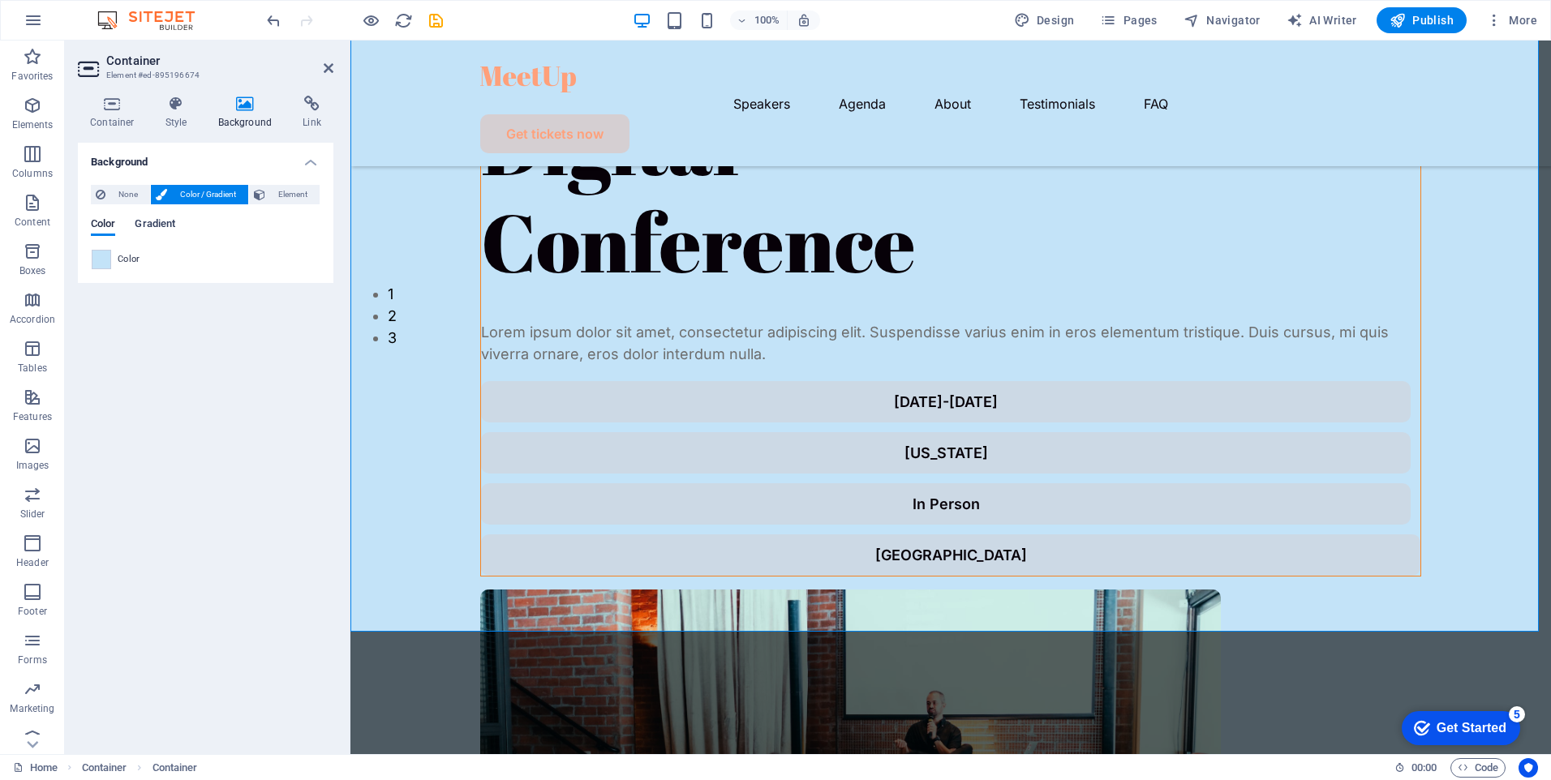
click at [164, 221] on span "Gradient" at bounding box center [155, 225] width 41 height 23
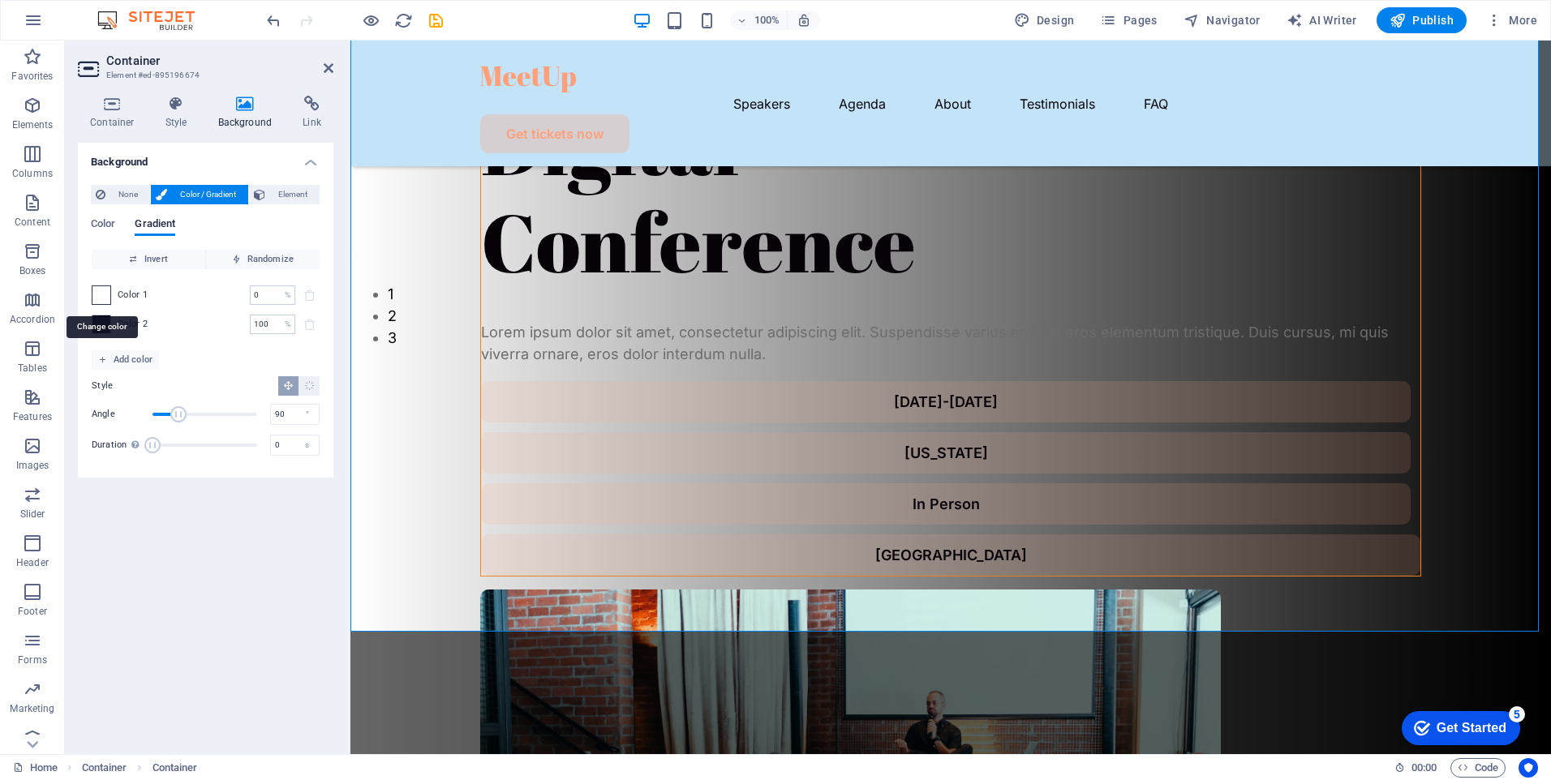
click at [100, 298] on span at bounding box center [101, 295] width 18 height 18
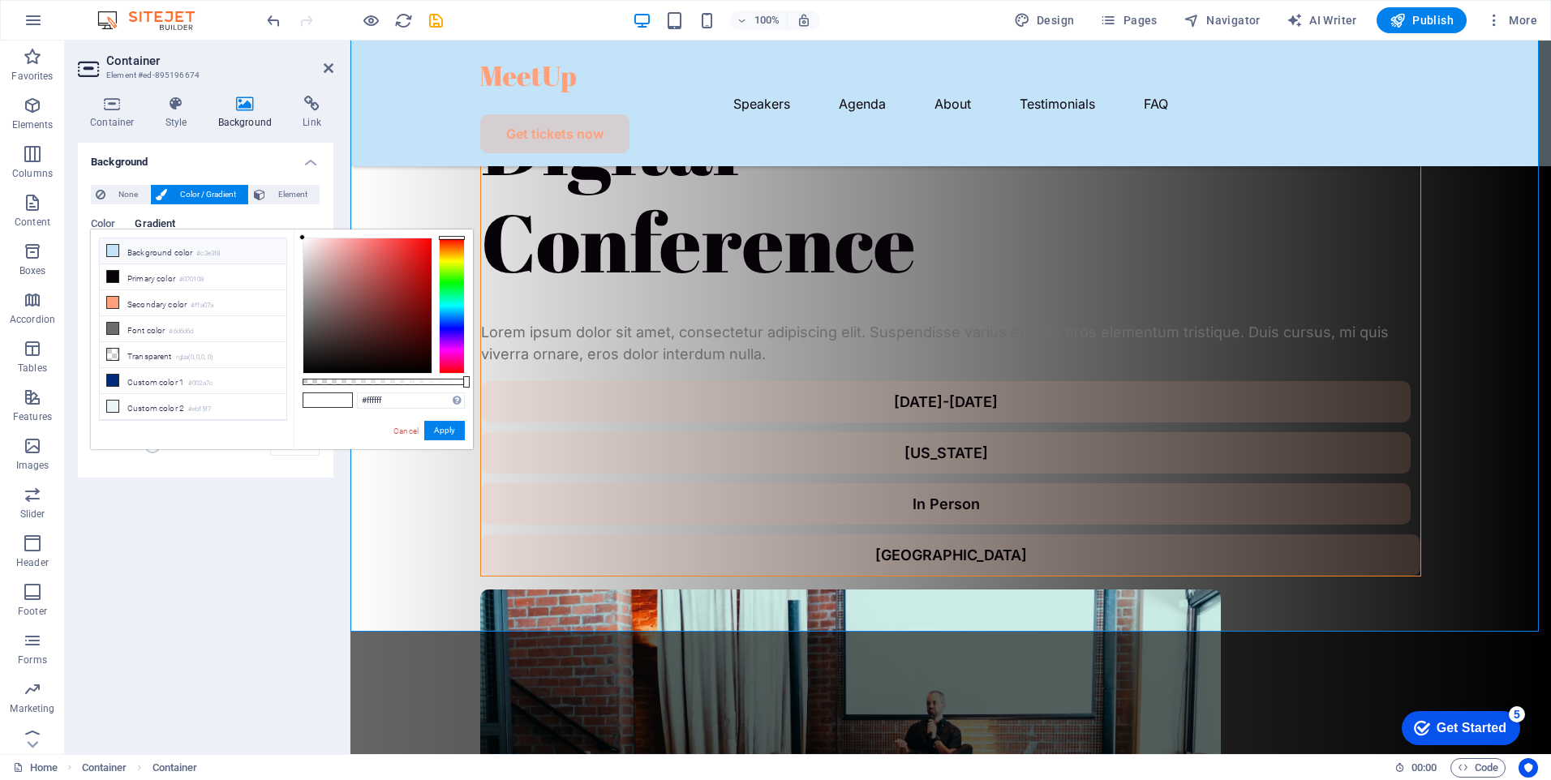
click at [164, 253] on li "Background color #c3e3f8" at bounding box center [193, 252] width 187 height 26
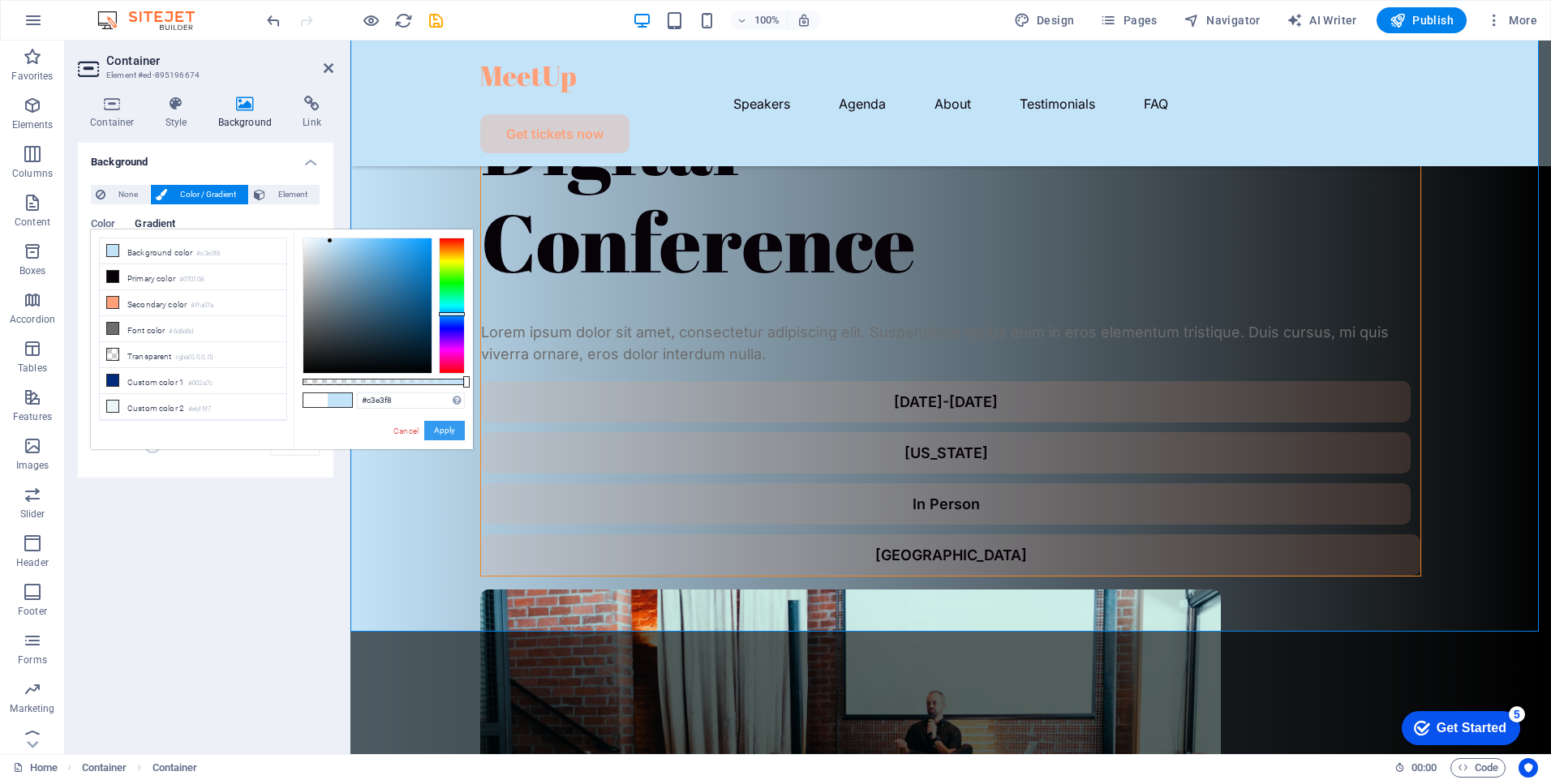
click at [436, 426] on button "Apply" at bounding box center [444, 430] width 41 height 19
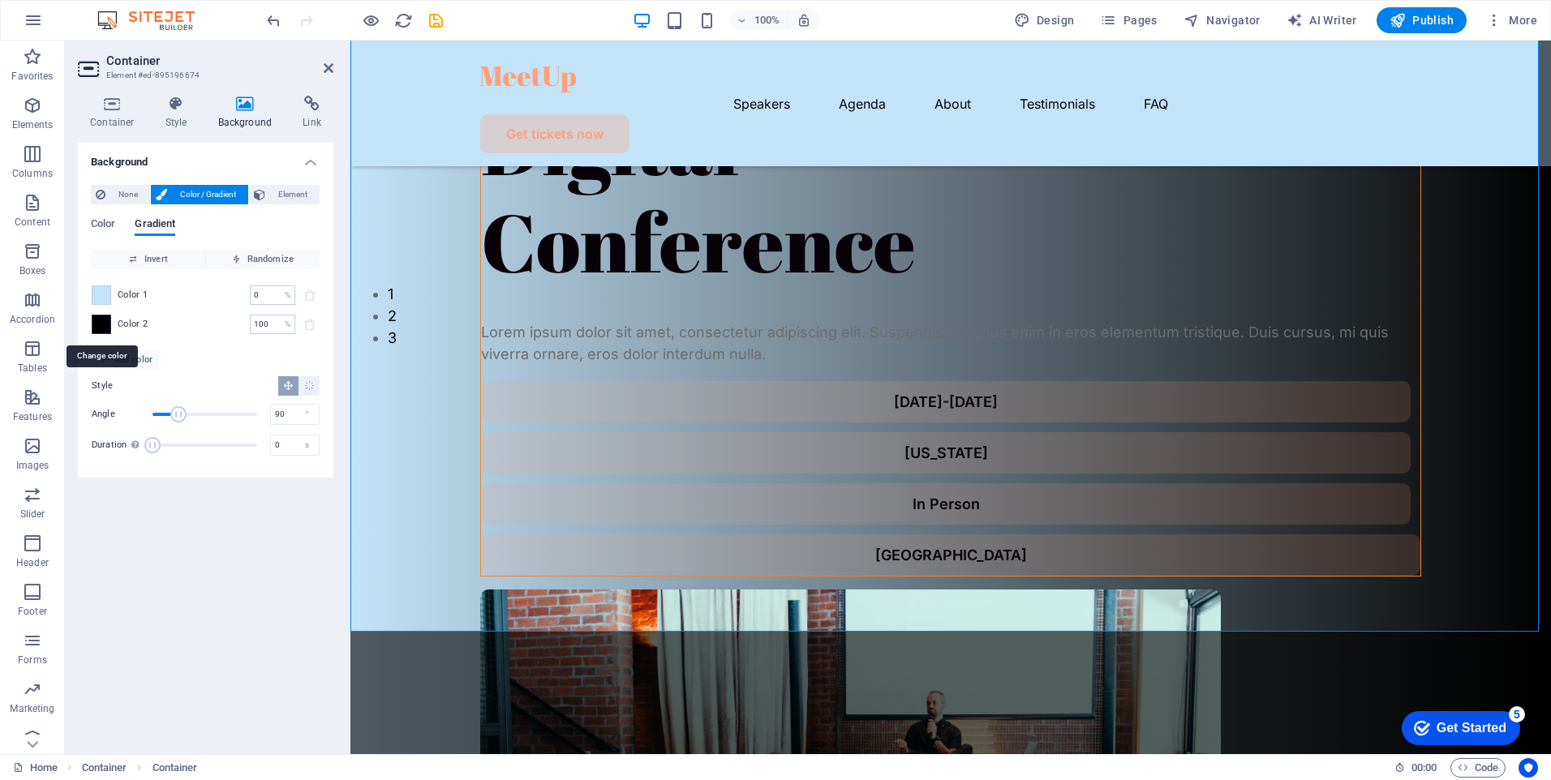
click at [105, 328] on span at bounding box center [101, 325] width 18 height 18
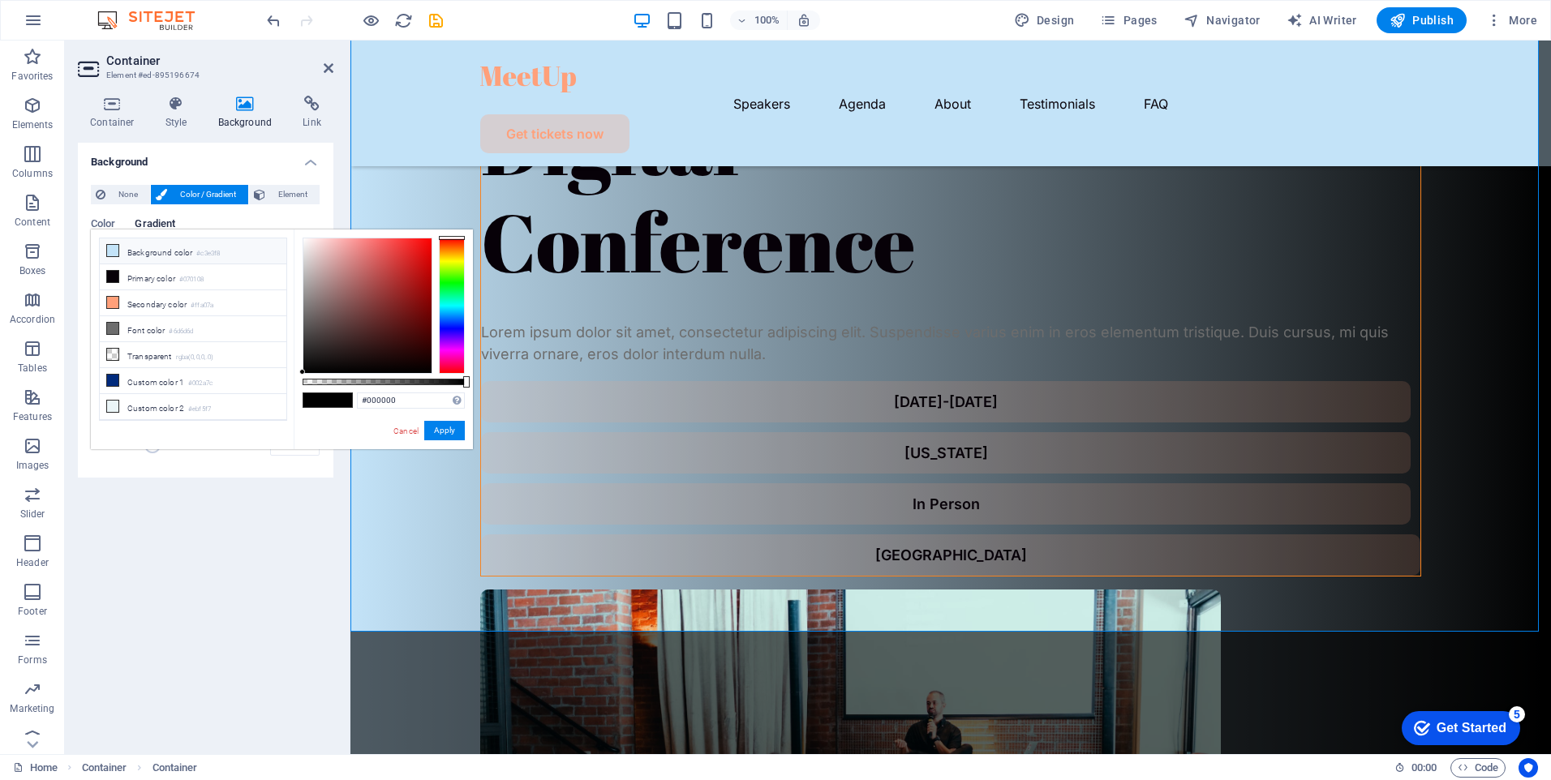
click at [191, 254] on li "Background color #c3e3f8" at bounding box center [193, 252] width 187 height 26
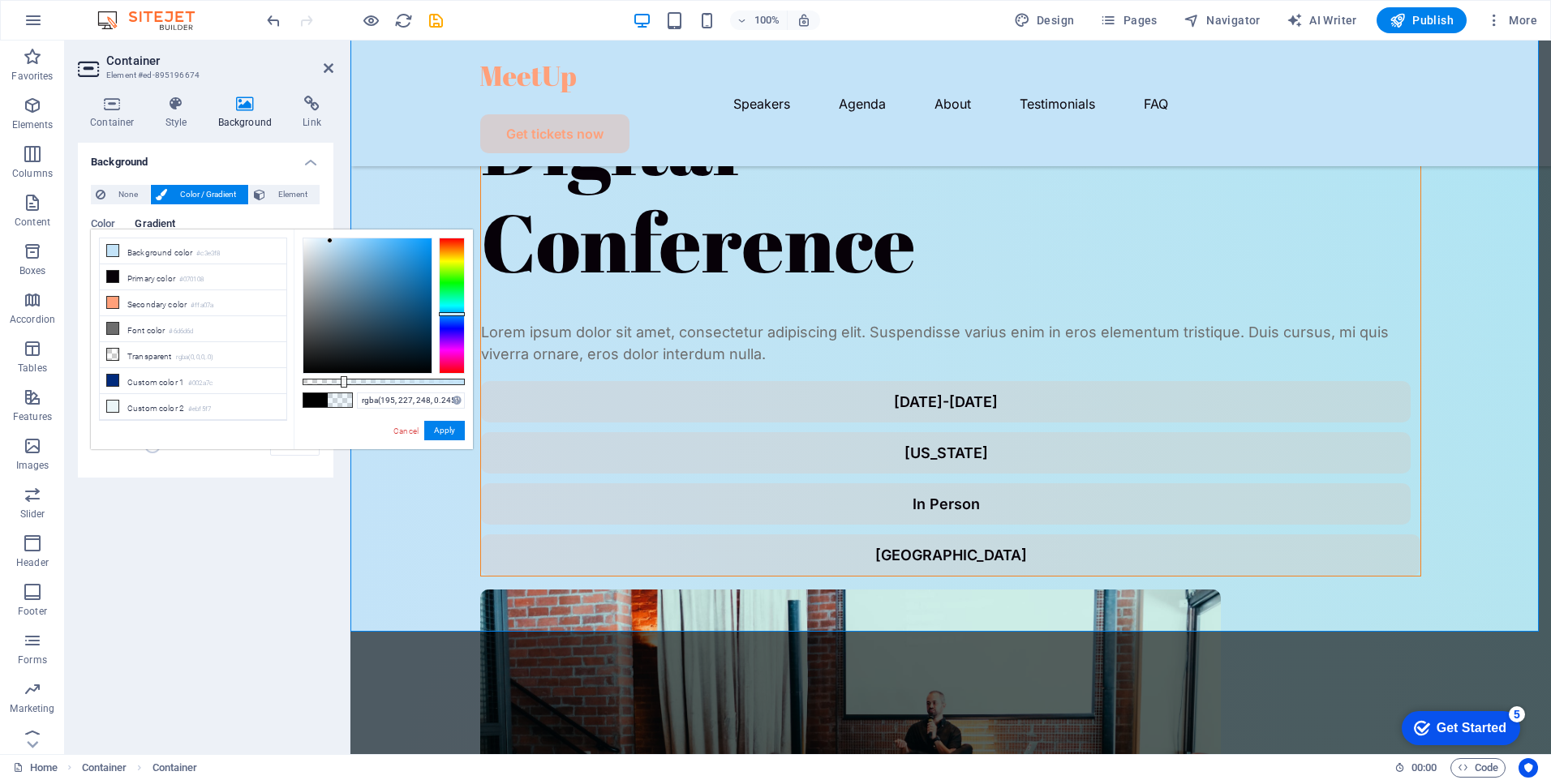
drag, startPoint x: 449, startPoint y: 381, endPoint x: 342, endPoint y: 384, distance: 106.3
click at [342, 384] on div at bounding box center [344, 381] width 6 height 11
click at [445, 428] on button "Apply" at bounding box center [444, 430] width 41 height 19
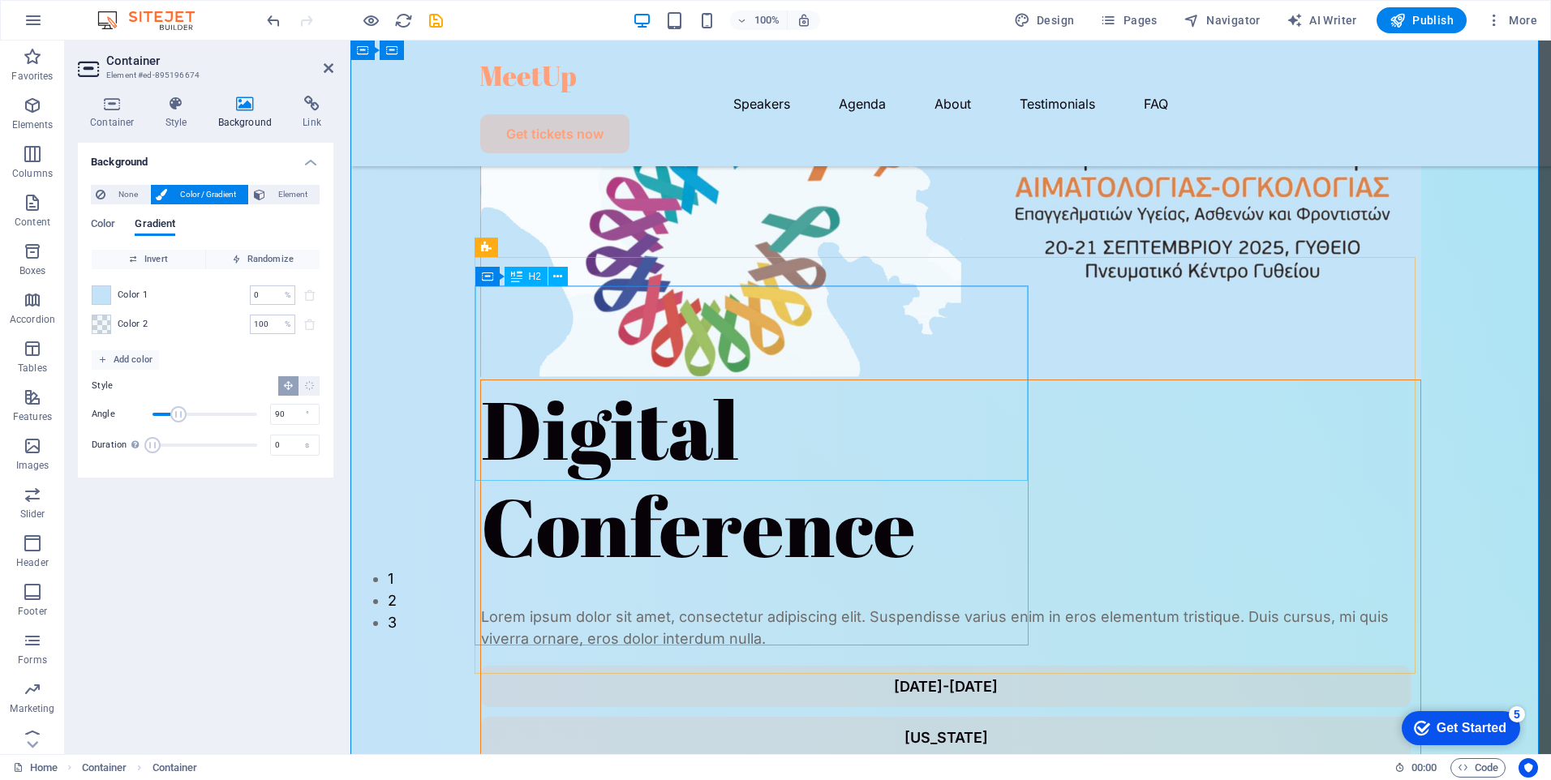
scroll to position [0, 0]
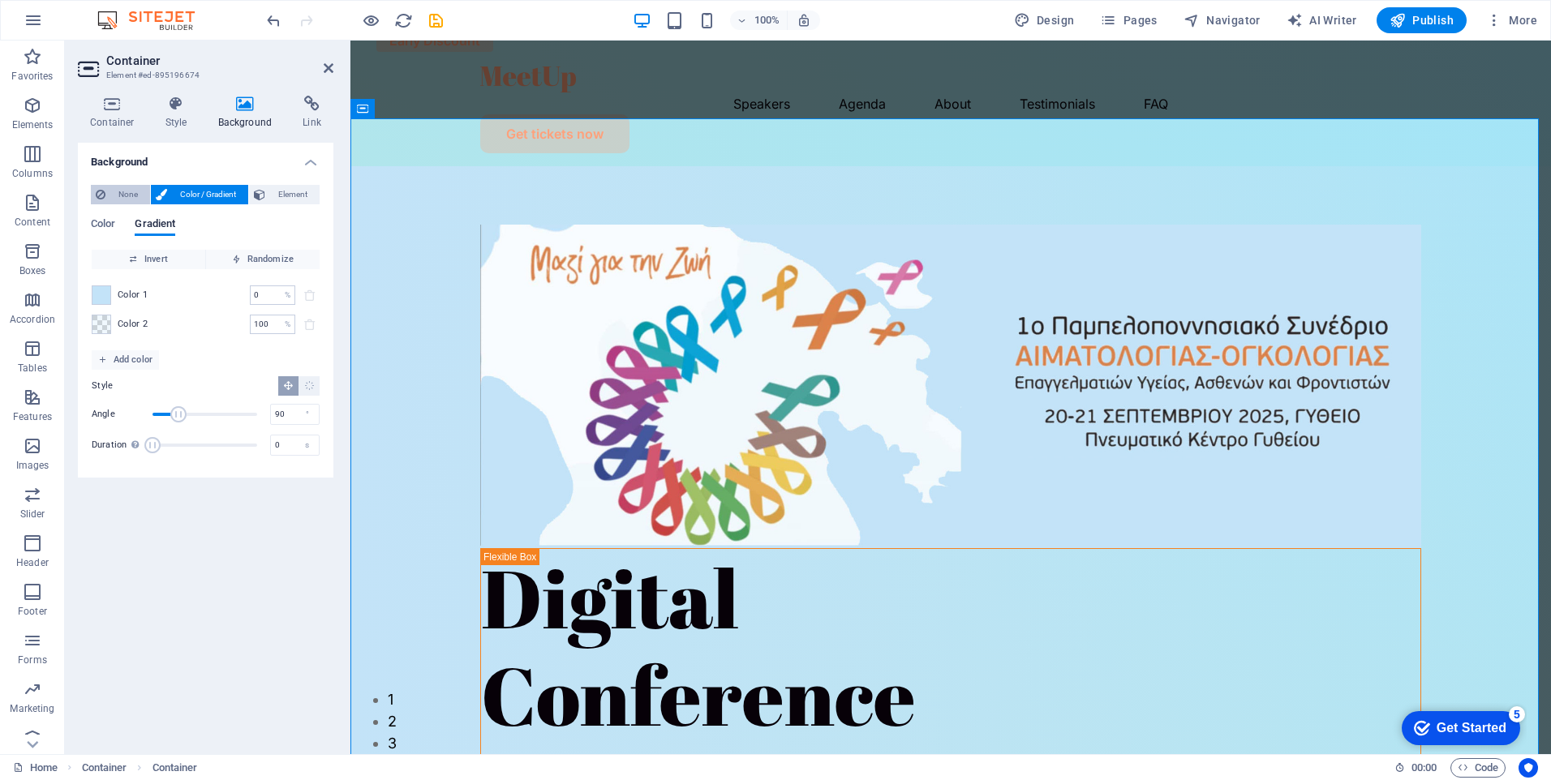
click at [122, 195] on span "None" at bounding box center [127, 194] width 35 height 19
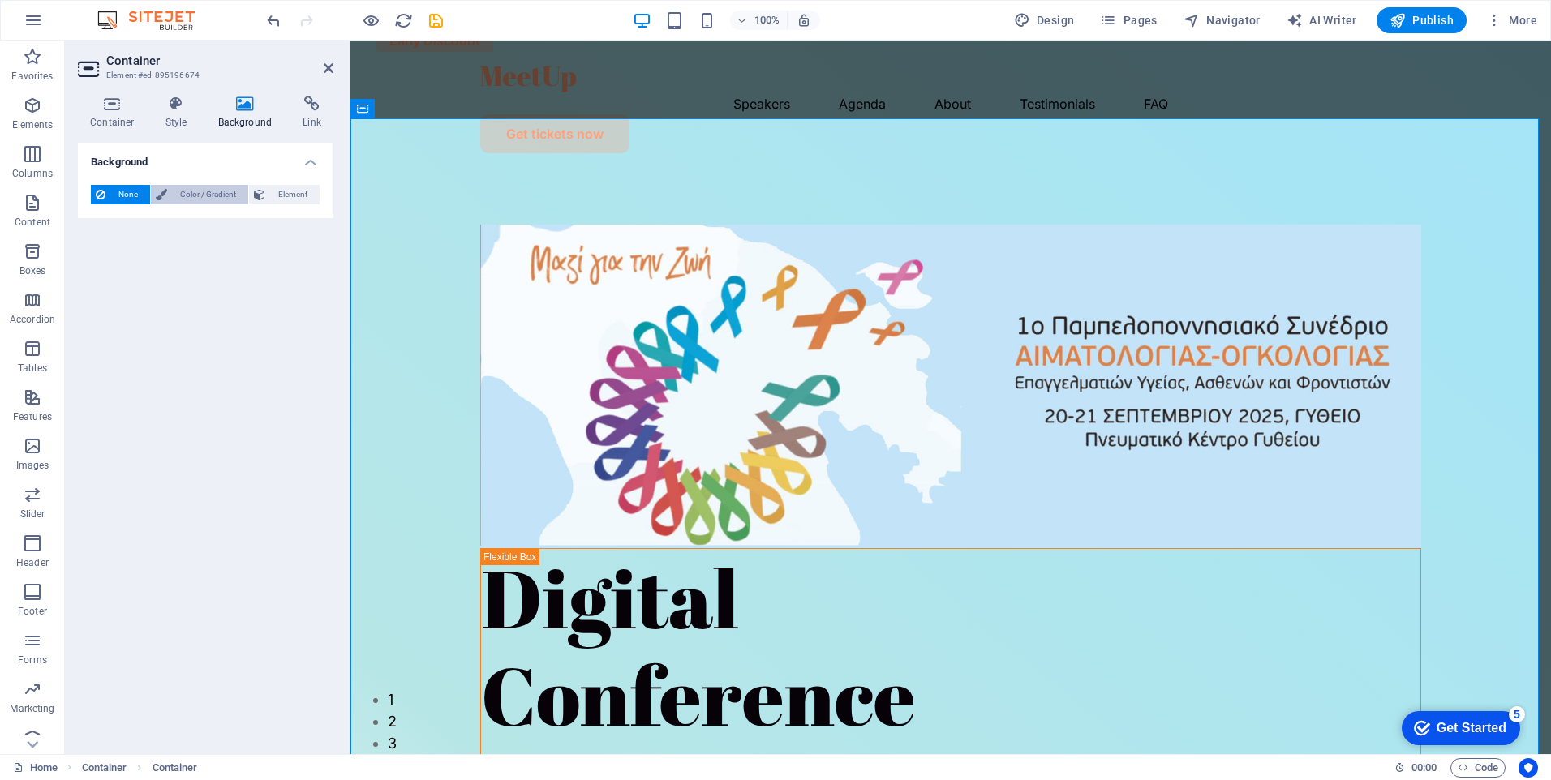
click at [189, 195] on span "Color / Gradient" at bounding box center [207, 194] width 71 height 19
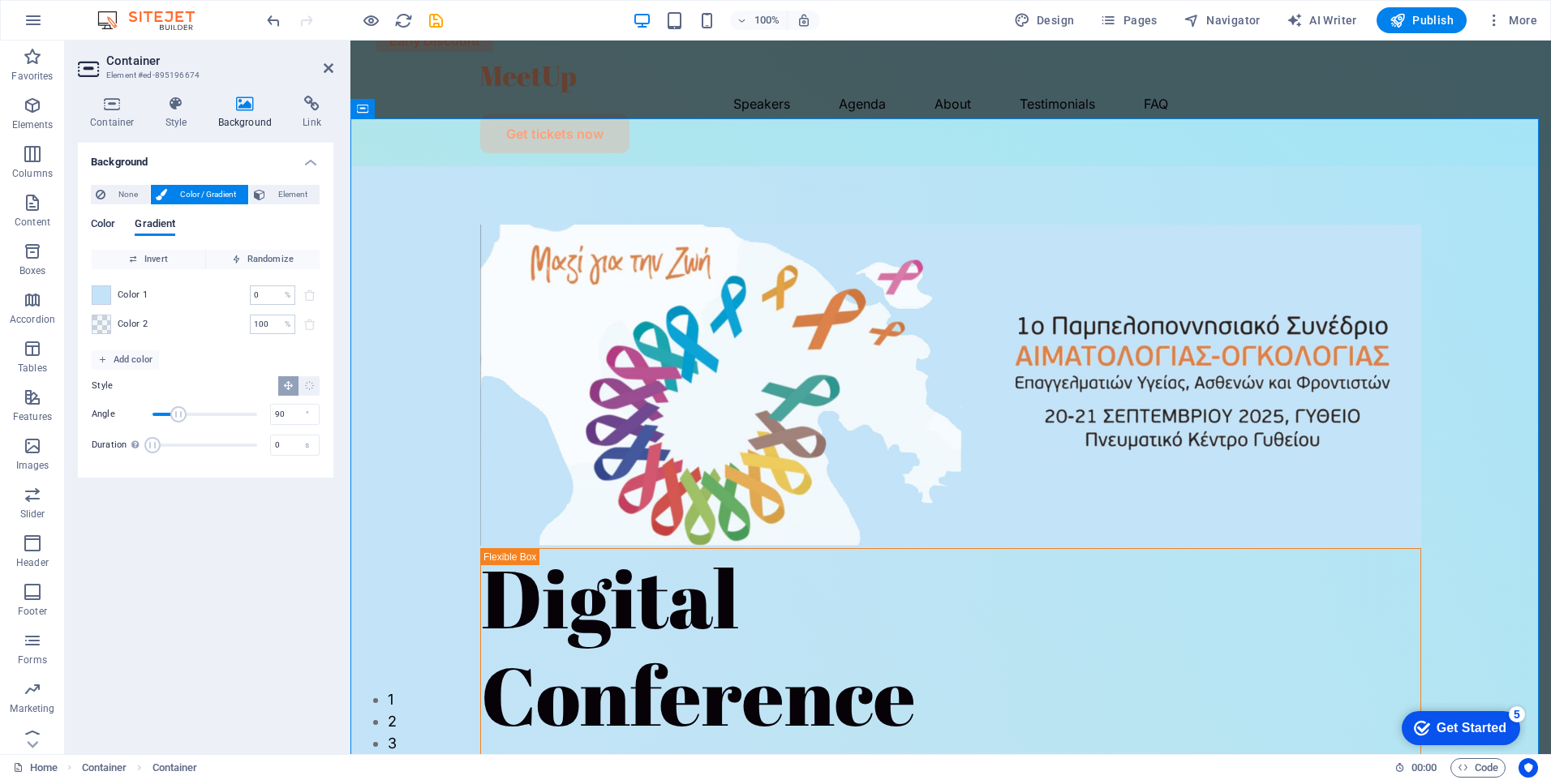
click at [105, 226] on span "Color" at bounding box center [103, 225] width 24 height 23
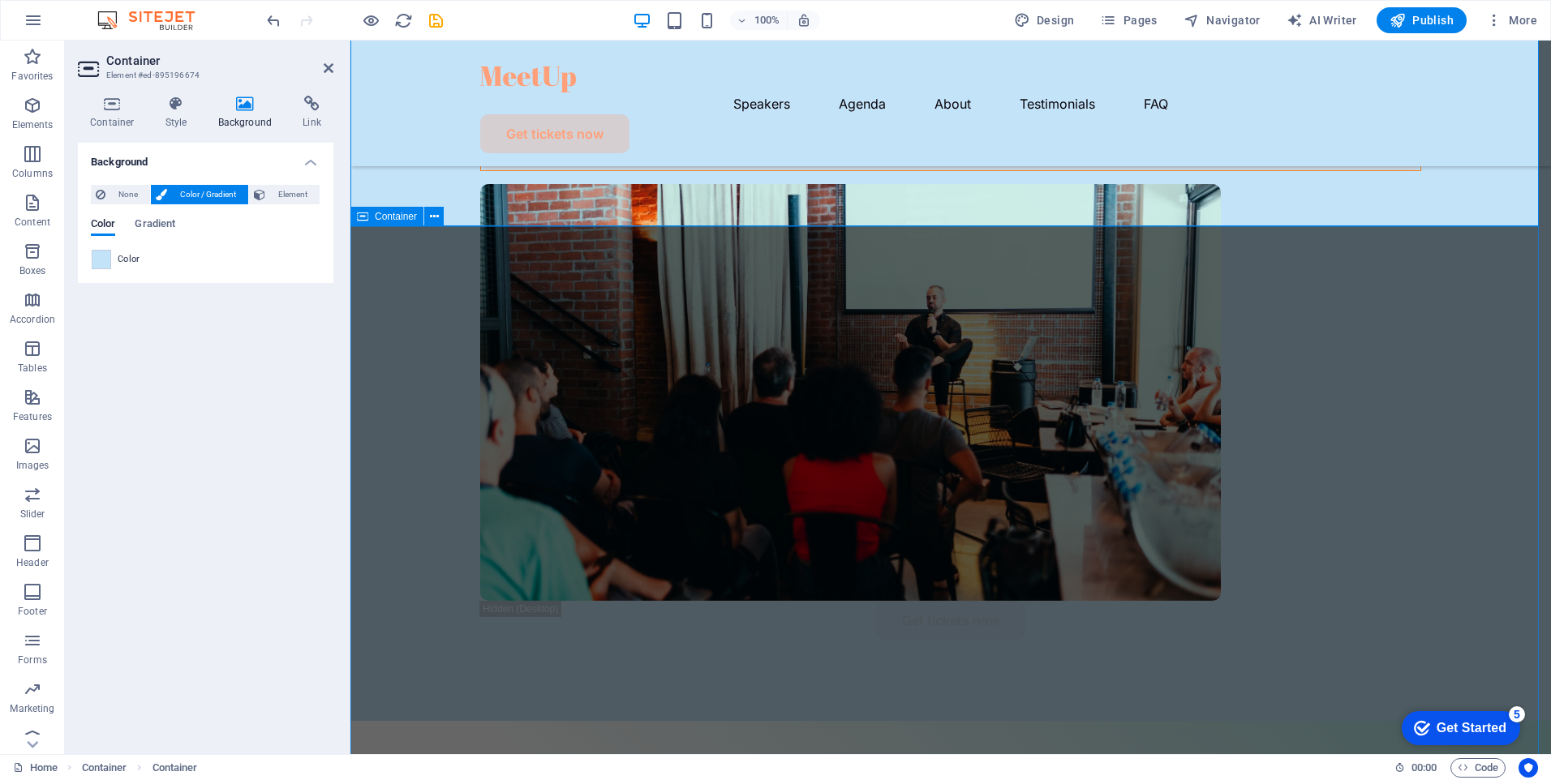
scroll to position [406, 0]
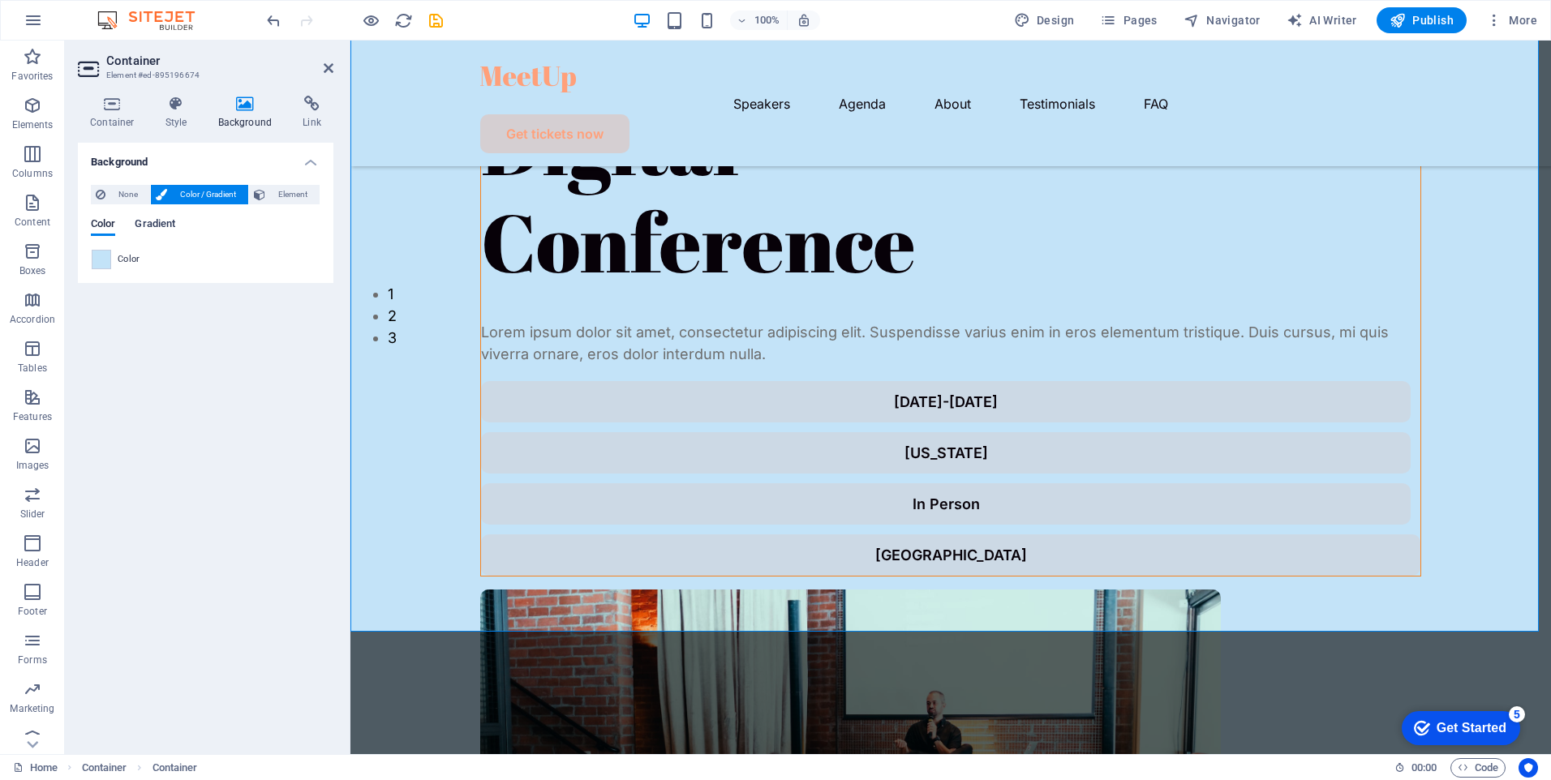
click at [148, 221] on span "Gradient" at bounding box center [155, 225] width 41 height 23
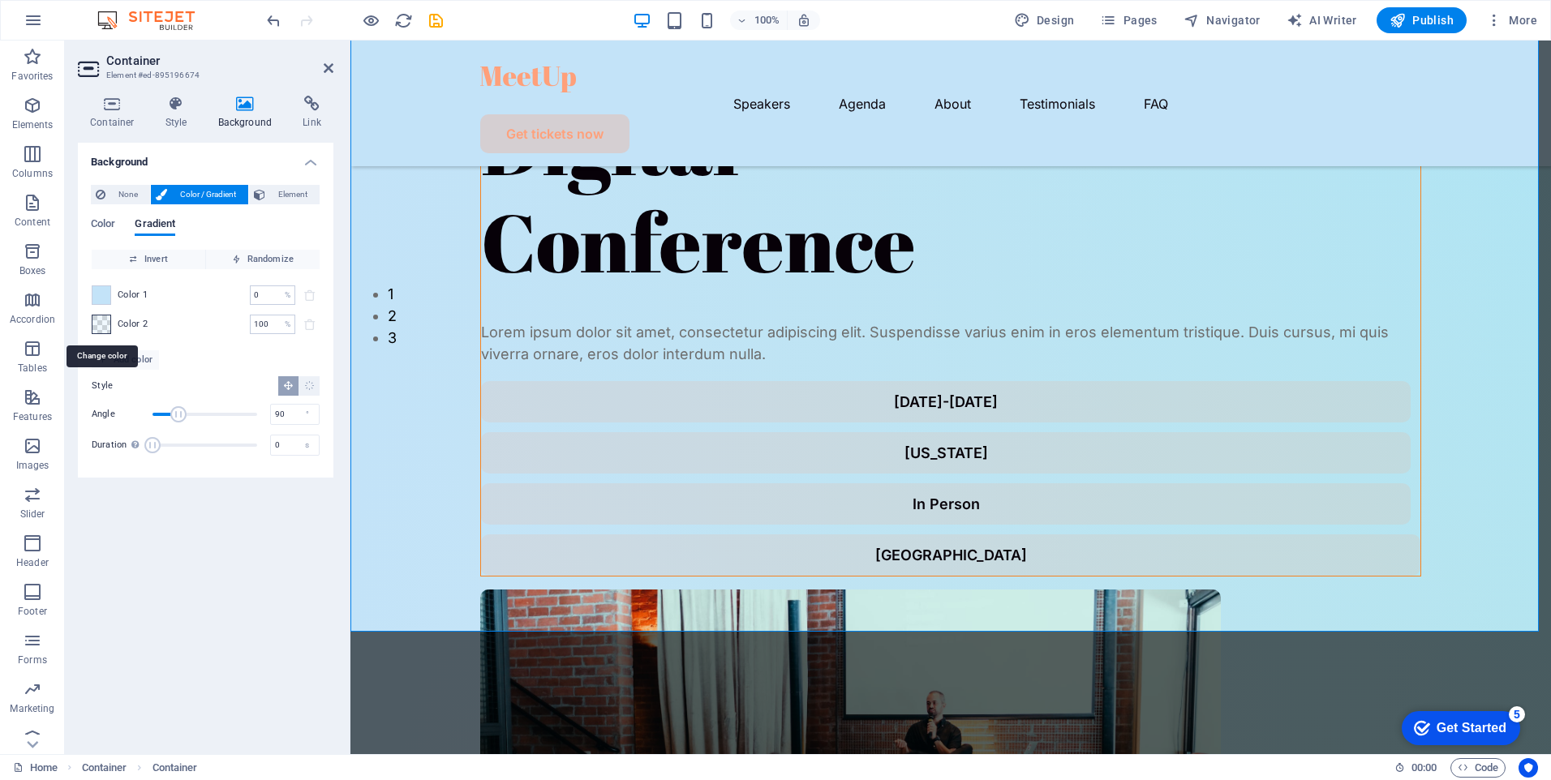
click at [105, 326] on span at bounding box center [101, 325] width 18 height 18
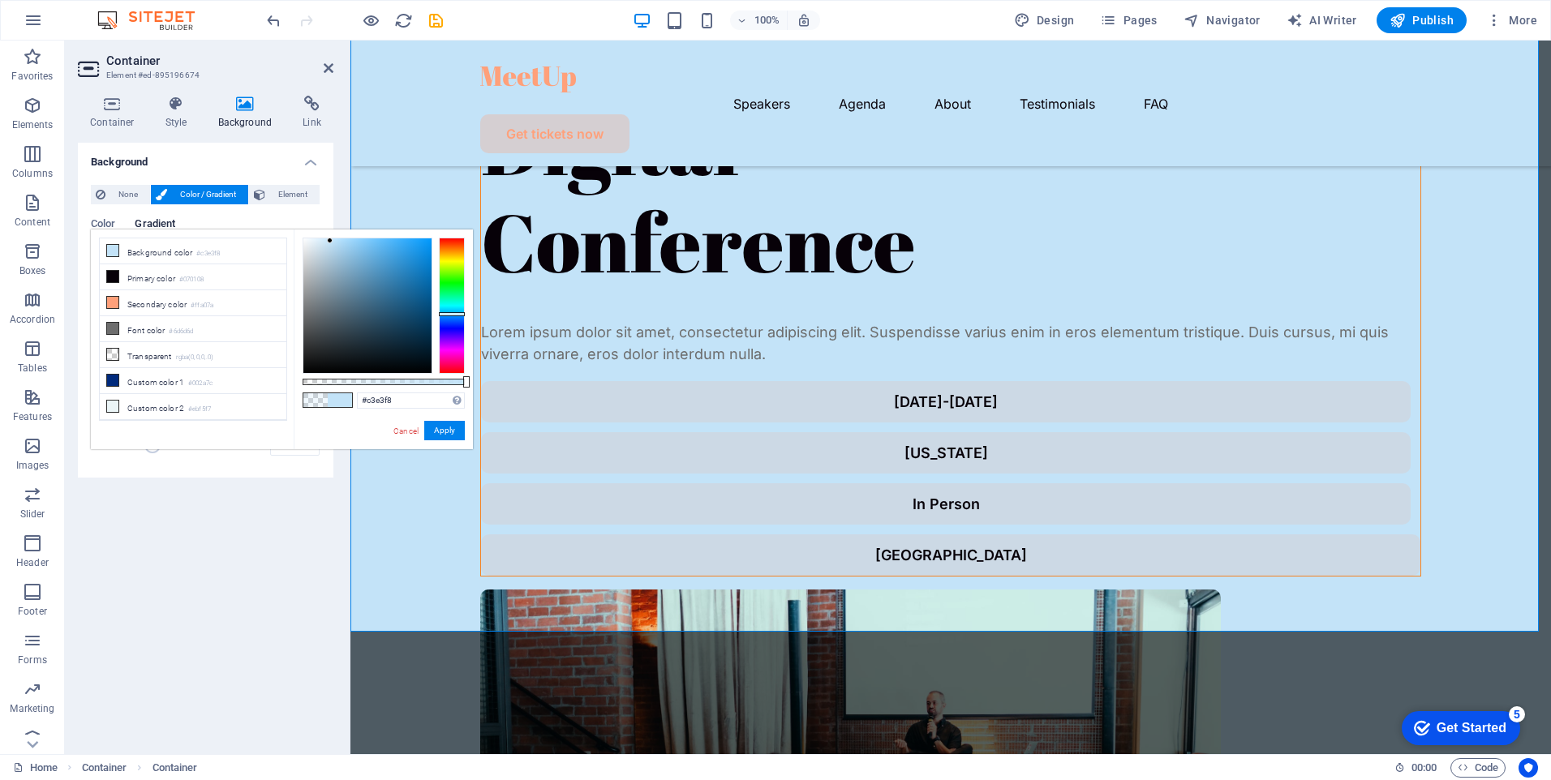
drag, startPoint x: 344, startPoint y: 377, endPoint x: 402, endPoint y: 316, distance: 84.9
click at [481, 380] on body "[DOMAIN_NAME] Home Favorites Elements Columns Content Boxes Accordion Tables Fe…" at bounding box center [775, 390] width 1551 height 780
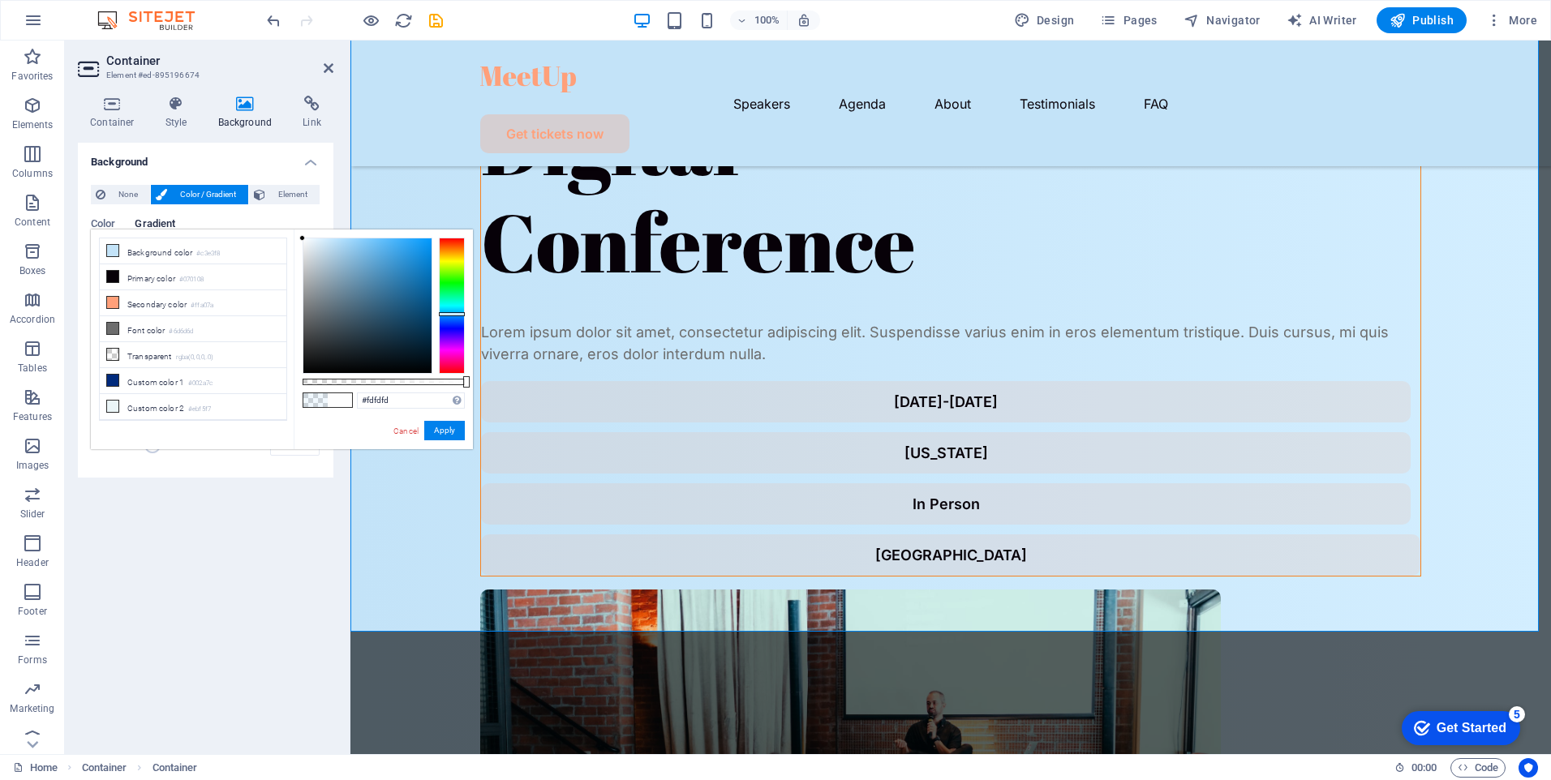
type input "#fefefe"
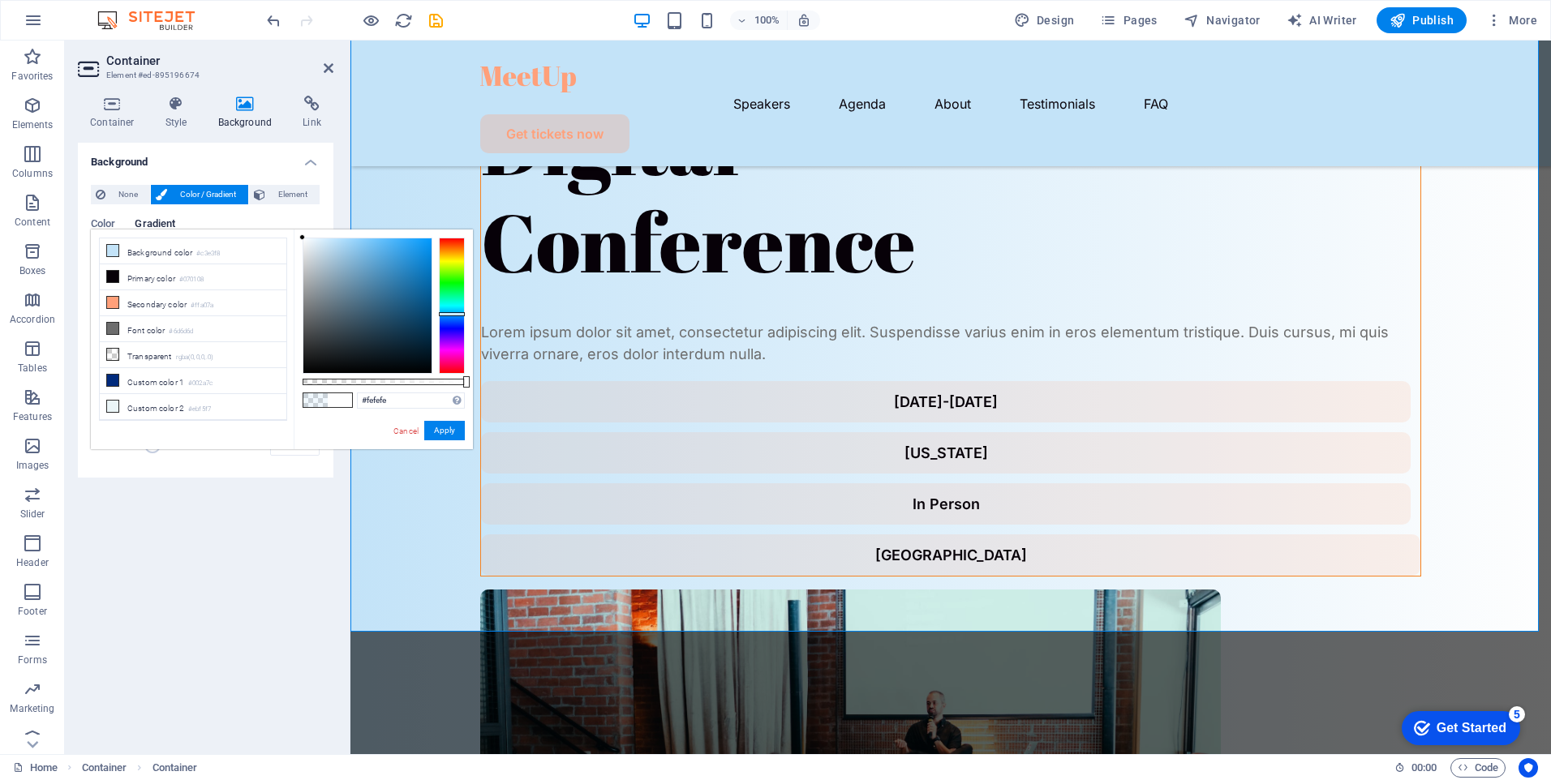
drag, startPoint x: 329, startPoint y: 238, endPoint x: 289, endPoint y: 238, distance: 39.8
click at [289, 238] on div "less Background color #c3e3f8 Primary color #070108 Secondary color #ffa07a Fon…" at bounding box center [282, 340] width 382 height 220
click at [440, 428] on button "Apply" at bounding box center [444, 430] width 41 height 19
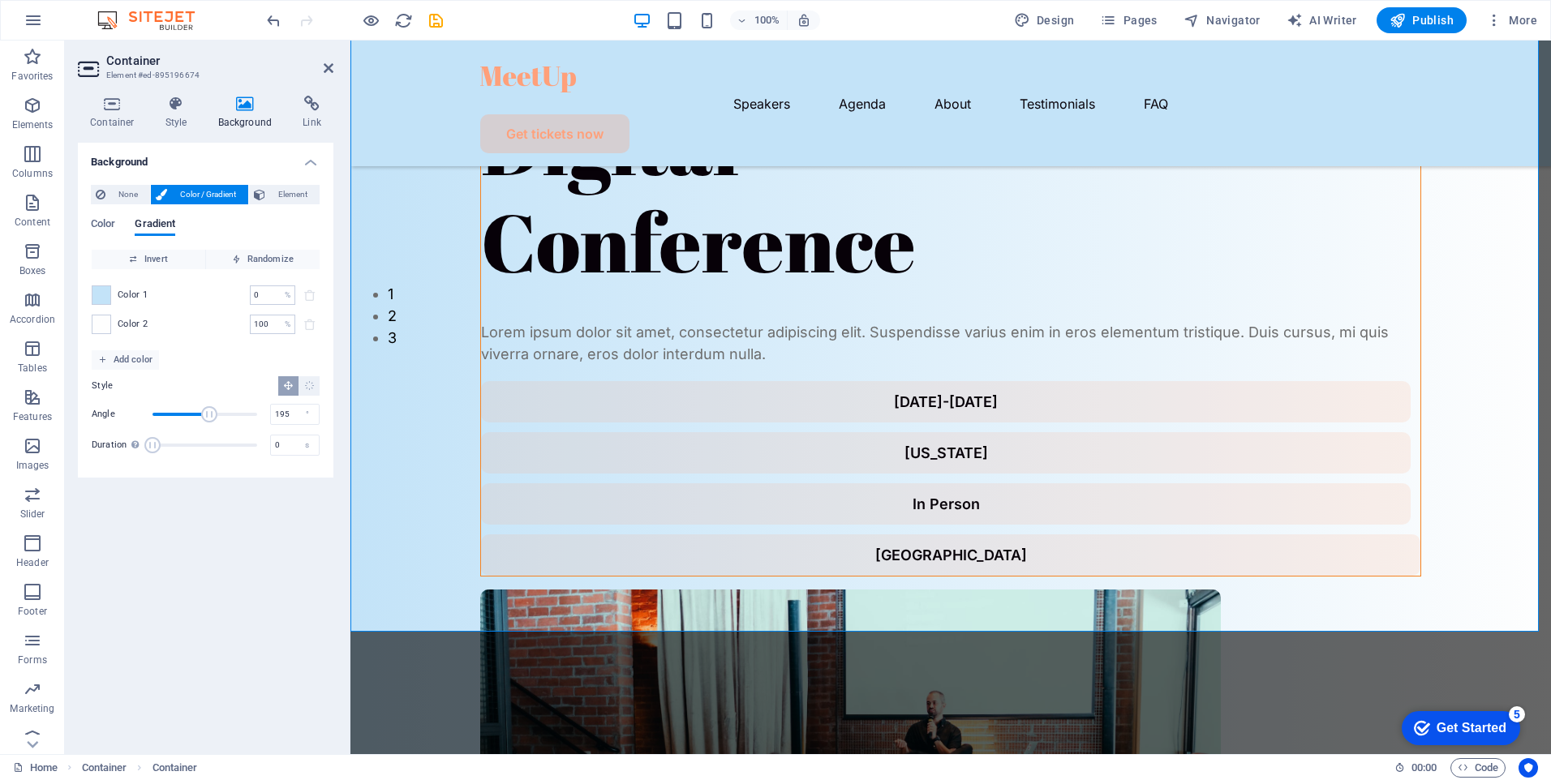
click at [209, 412] on span "Angle" at bounding box center [205, 414] width 105 height 24
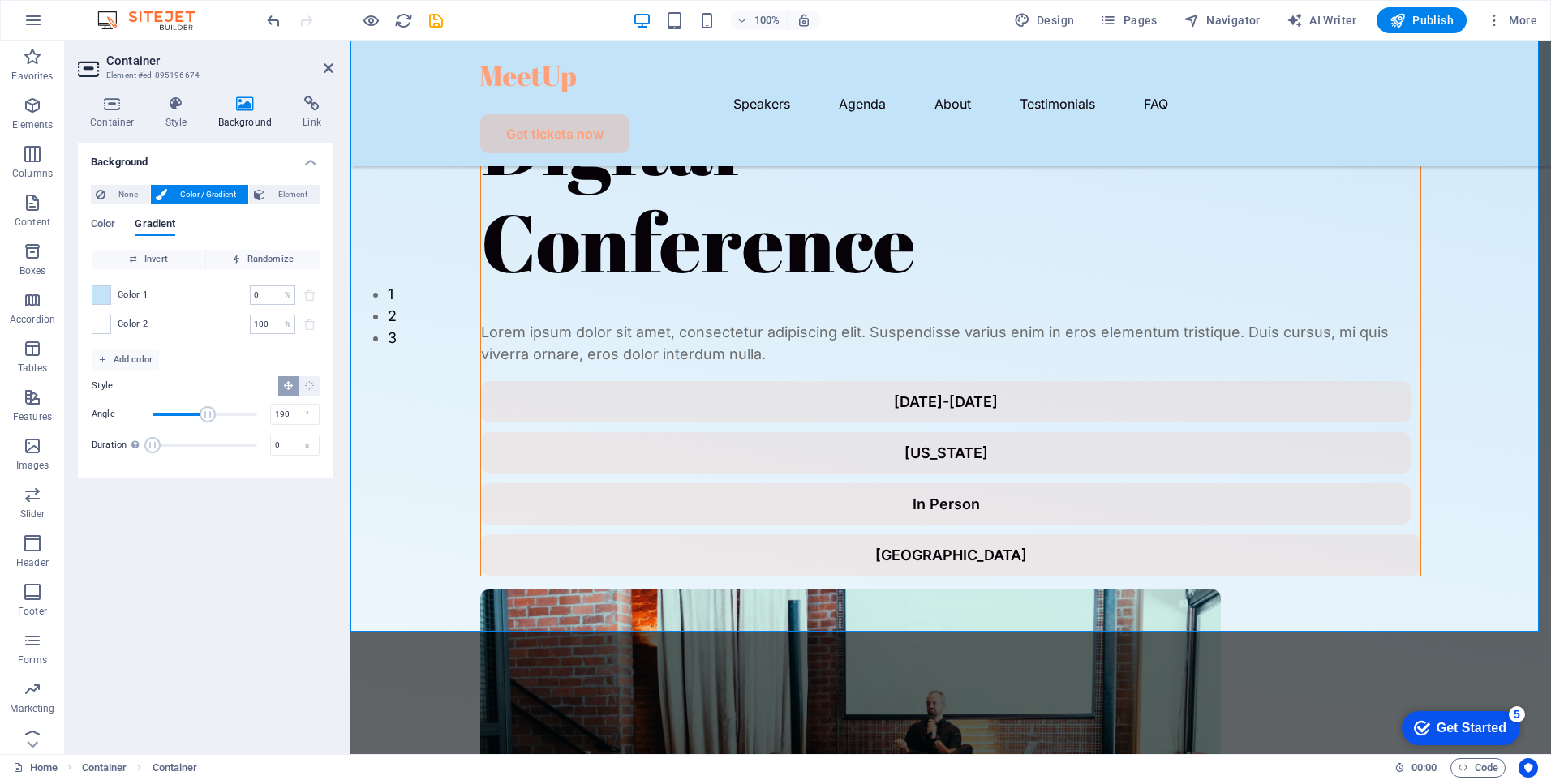
click at [208, 412] on span "Angle" at bounding box center [208, 414] width 16 height 16
drag, startPoint x: 205, startPoint y: 415, endPoint x: 219, endPoint y: 414, distance: 13.8
click at [219, 414] on span "Angle" at bounding box center [219, 414] width 16 height 16
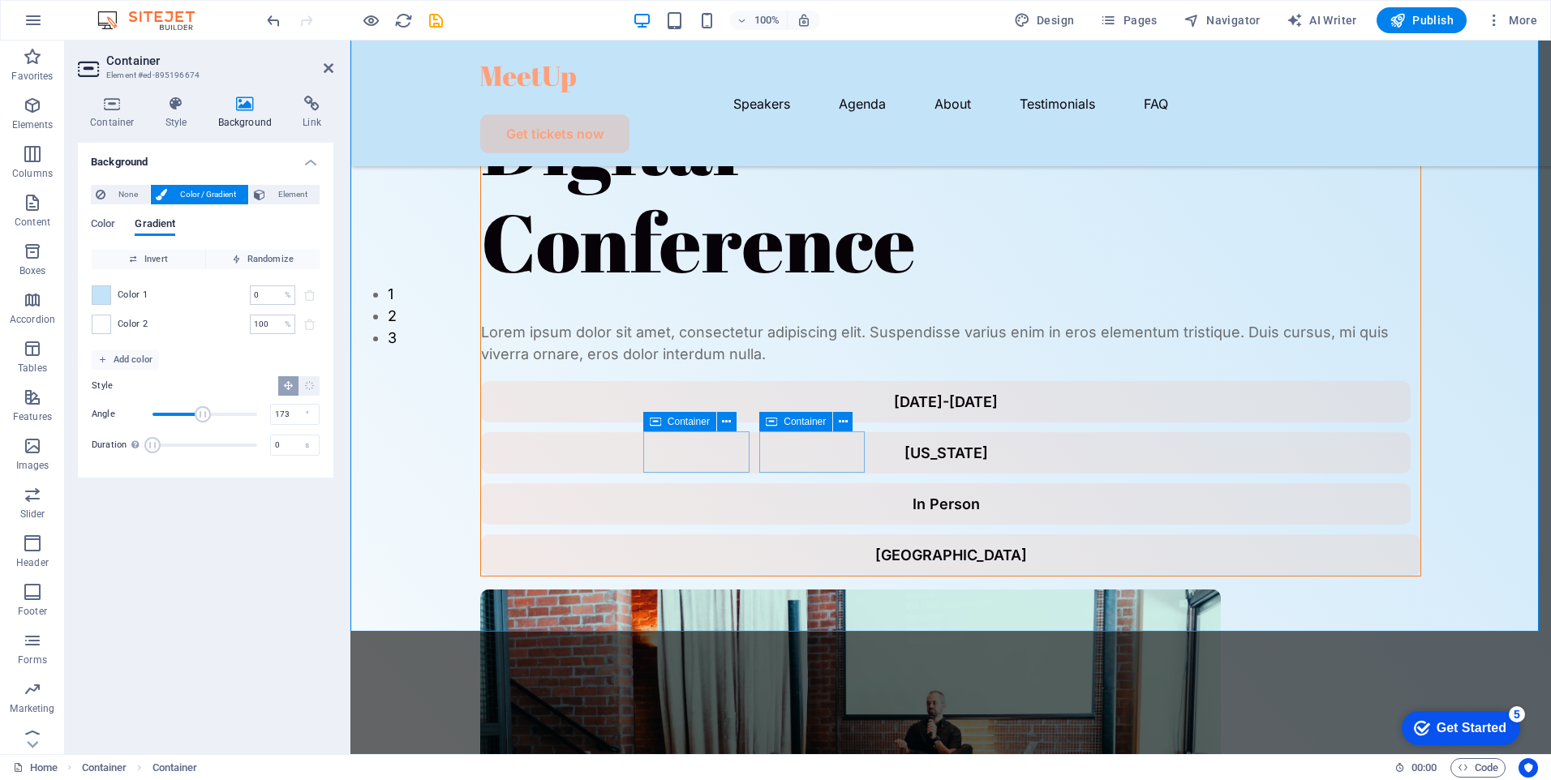
drag, startPoint x: 219, startPoint y: 414, endPoint x: 203, endPoint y: 414, distance: 16.2
click at [203, 414] on span "Angle" at bounding box center [203, 414] width 16 height 16
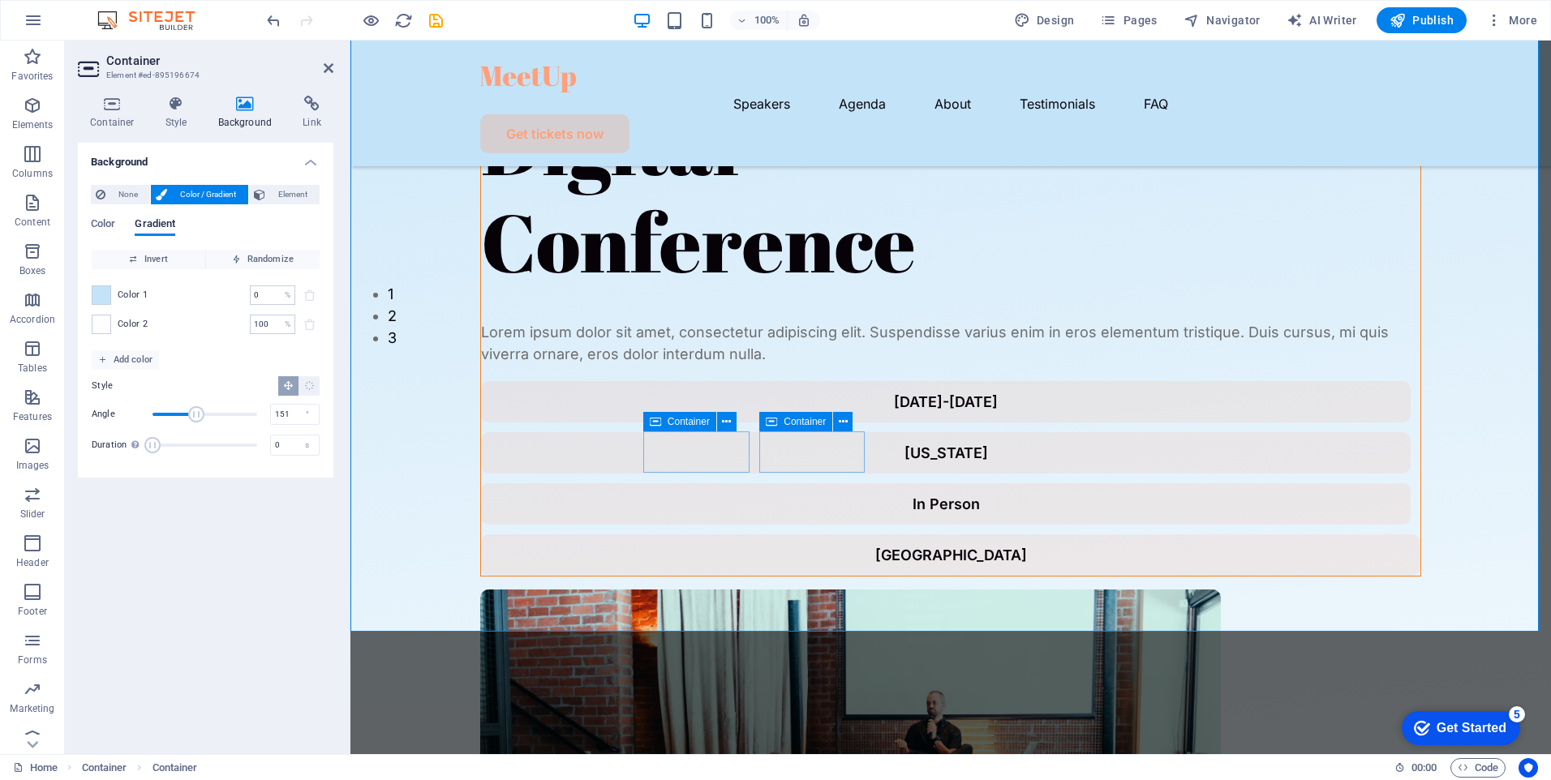
click at [196, 415] on span "Angle" at bounding box center [196, 414] width 16 height 16
drag, startPoint x: 197, startPoint y: 415, endPoint x: 211, endPoint y: 415, distance: 13.8
click at [211, 415] on span "Angle" at bounding box center [211, 414] width 16 height 16
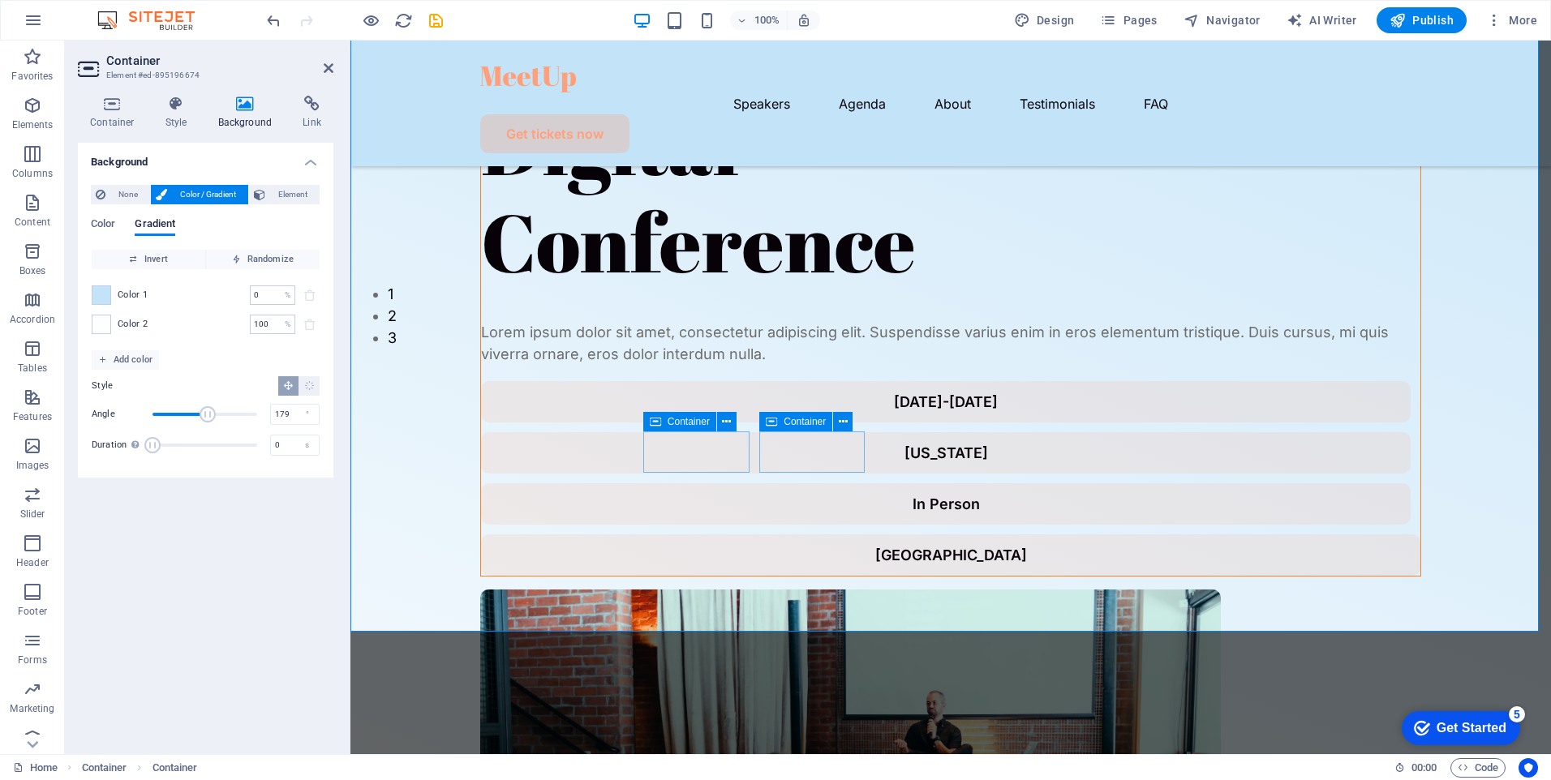
type input "176"
drag, startPoint x: 212, startPoint y: 415, endPoint x: 204, endPoint y: 415, distance: 8.2
click at [204, 415] on span "Angle" at bounding box center [204, 414] width 16 height 16
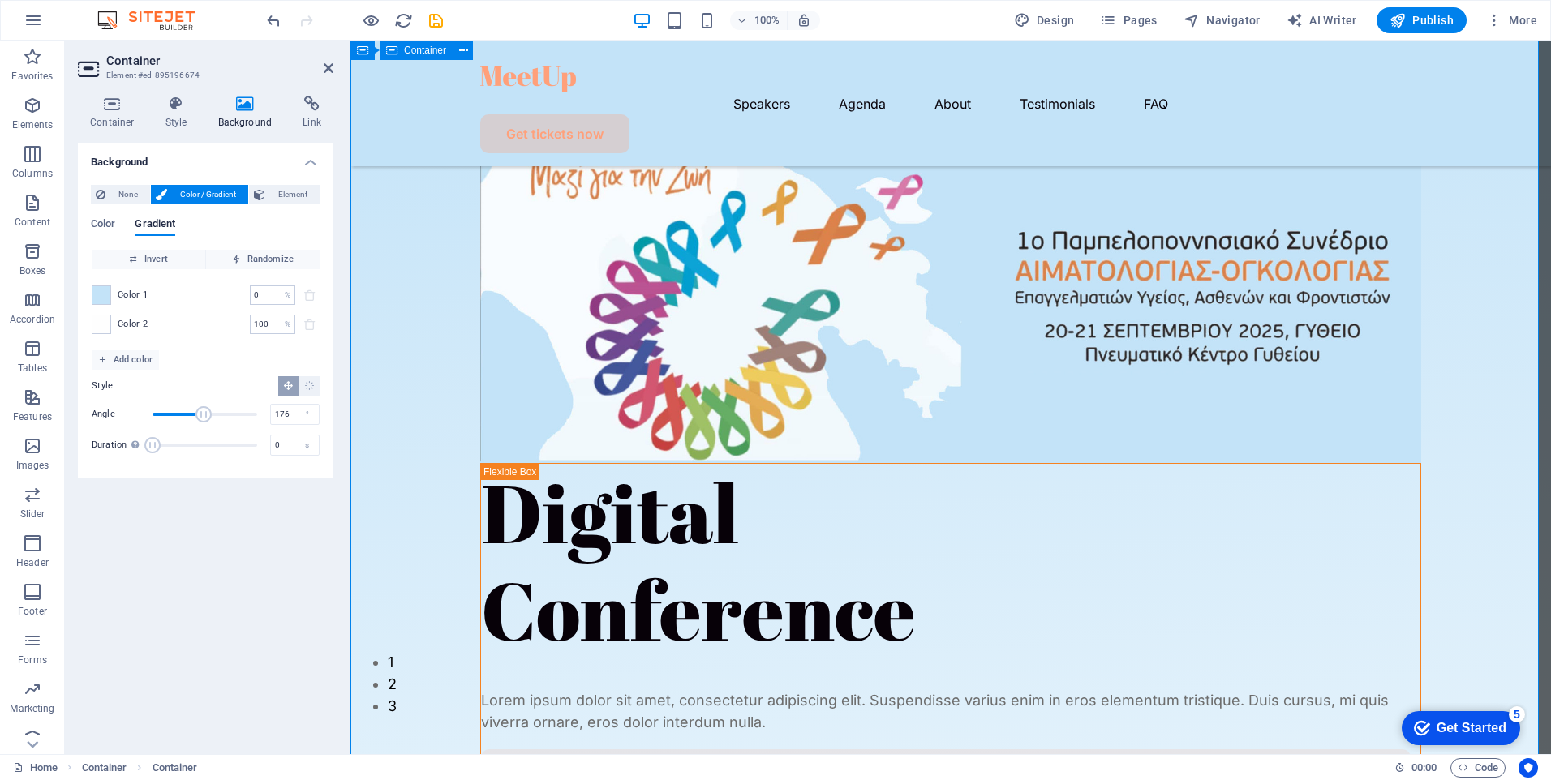
scroll to position [0, 0]
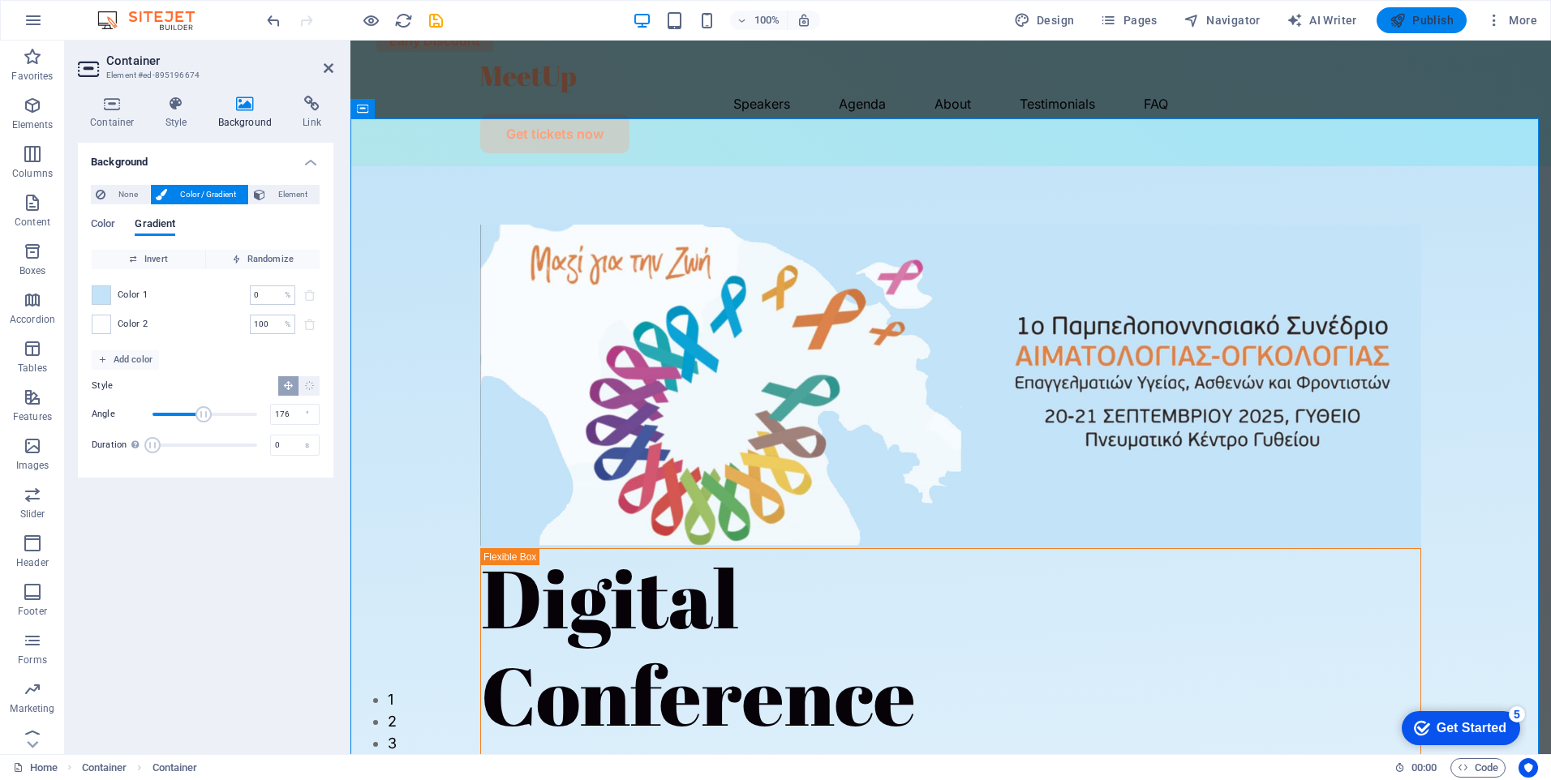
click at [1433, 18] on span "Publish" at bounding box center [1422, 20] width 64 height 16
